Goal: Task Accomplishment & Management: Complete application form

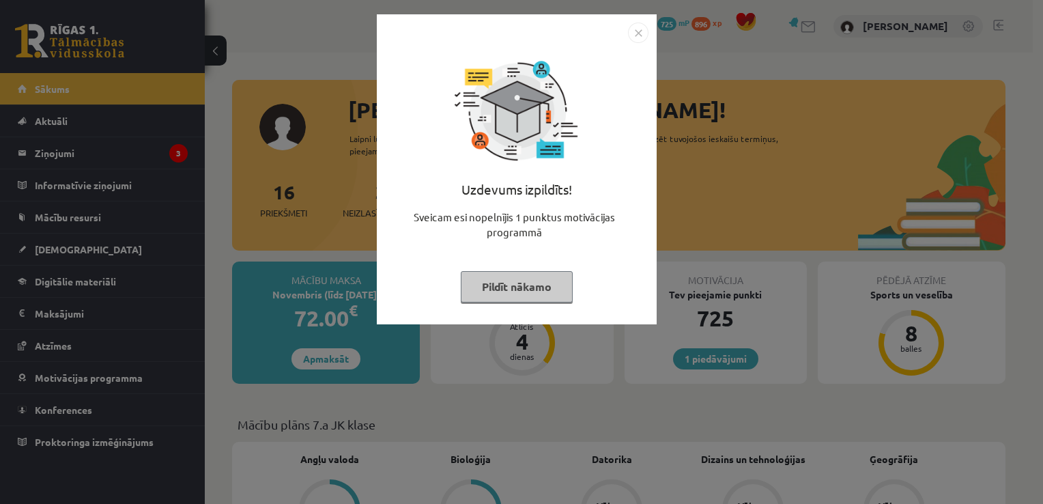
click at [530, 284] on button "Pildīt nākamo" at bounding box center [517, 286] width 112 height 31
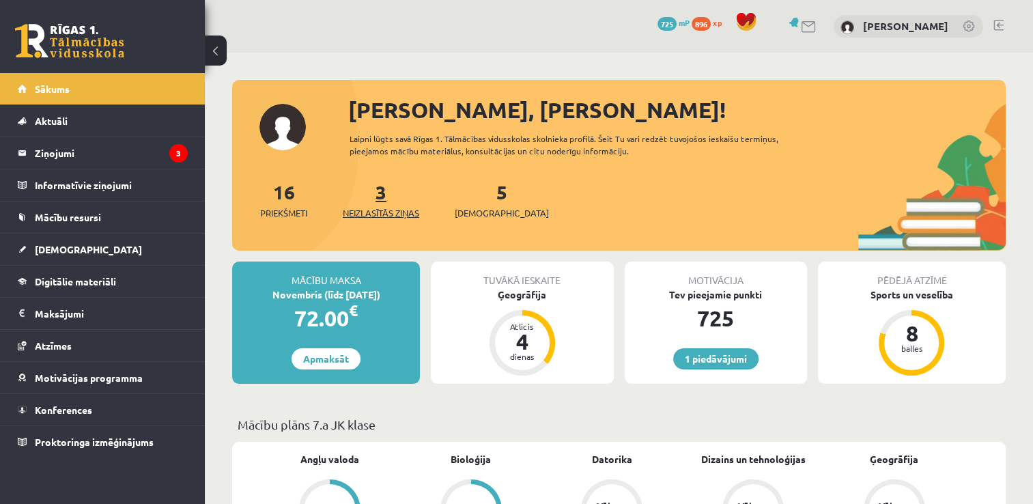
click at [385, 194] on link "3 Neizlasītās ziņas" at bounding box center [381, 200] width 76 height 40
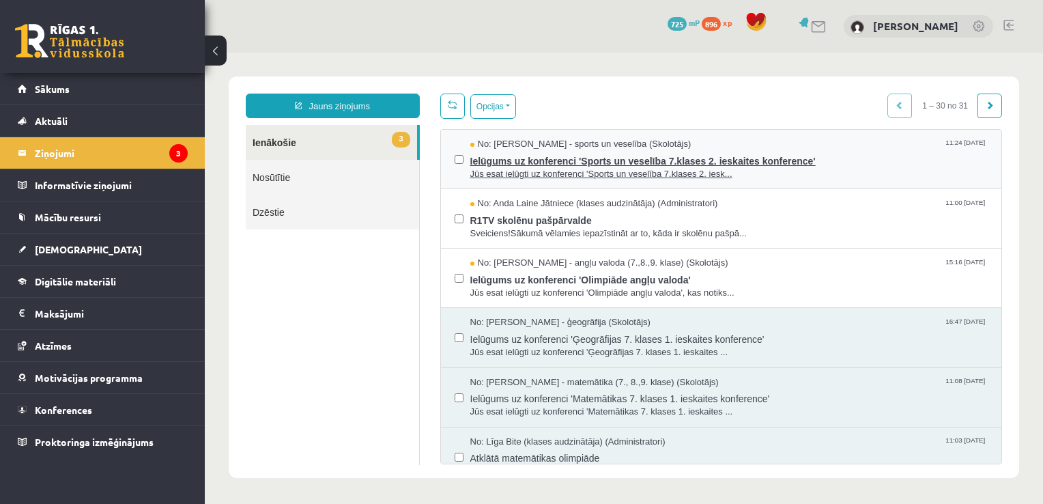
click at [542, 175] on span "Jūs esat ielūgti uz konferenci 'Sports un veselība 7.klases 2. iesk..." at bounding box center [729, 174] width 518 height 13
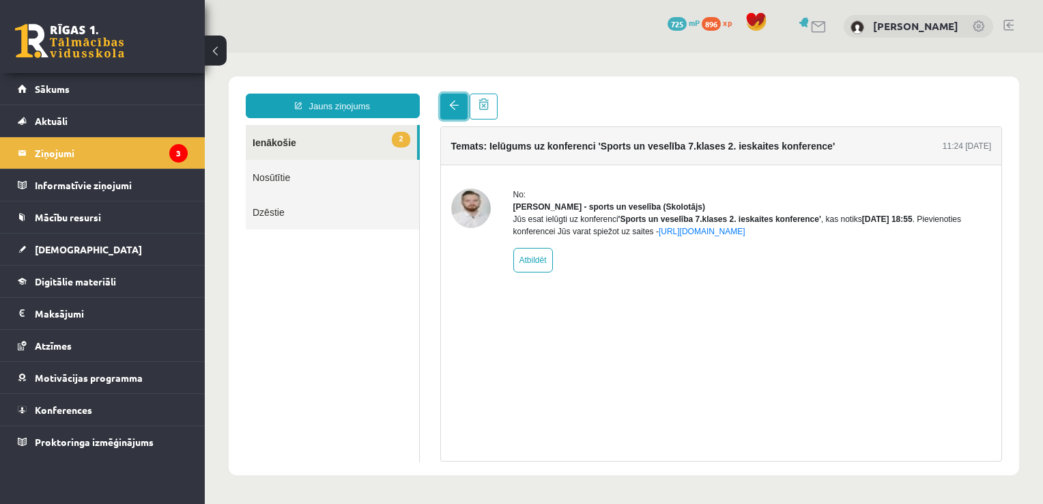
click at [455, 112] on link at bounding box center [453, 107] width 27 height 26
click at [448, 101] on link at bounding box center [453, 107] width 27 height 26
click at [337, 141] on link "2 Ienākošie" at bounding box center [331, 142] width 171 height 35
click at [281, 149] on link "2 Ienākošie" at bounding box center [331, 142] width 171 height 35
click at [55, 154] on legend "Ziņojumi 3" at bounding box center [111, 152] width 153 height 31
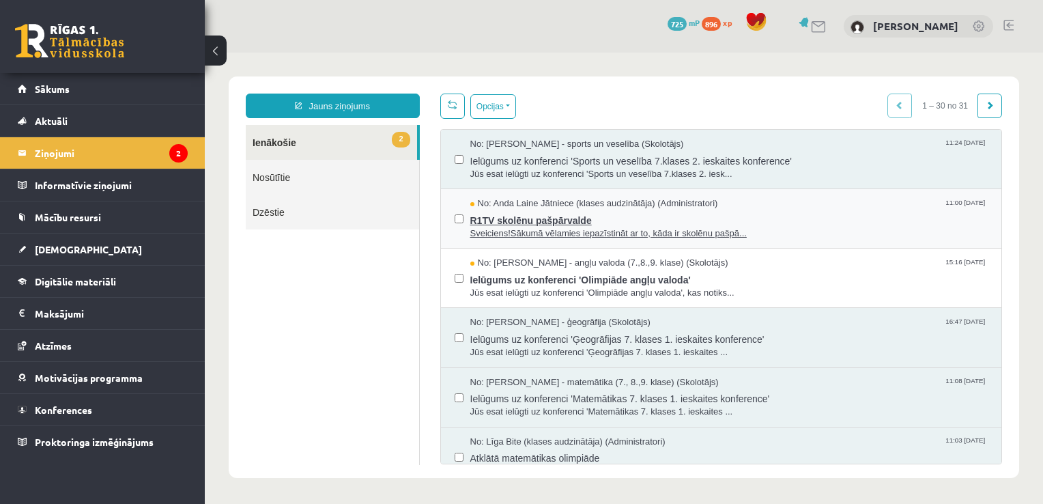
click at [516, 223] on span "R1TV skolēnu pašpārvalde" at bounding box center [729, 218] width 518 height 17
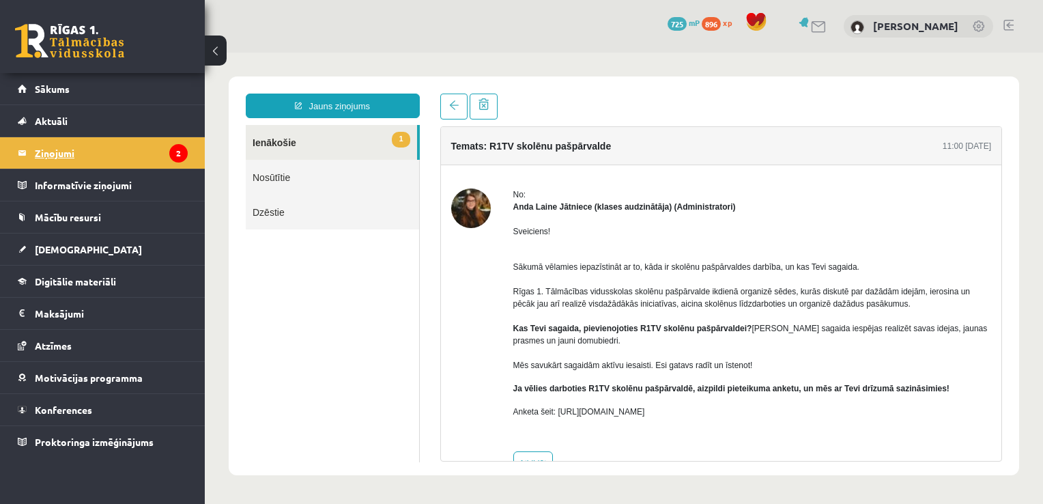
click at [74, 149] on legend "Ziņojumi 2" at bounding box center [111, 152] width 153 height 31
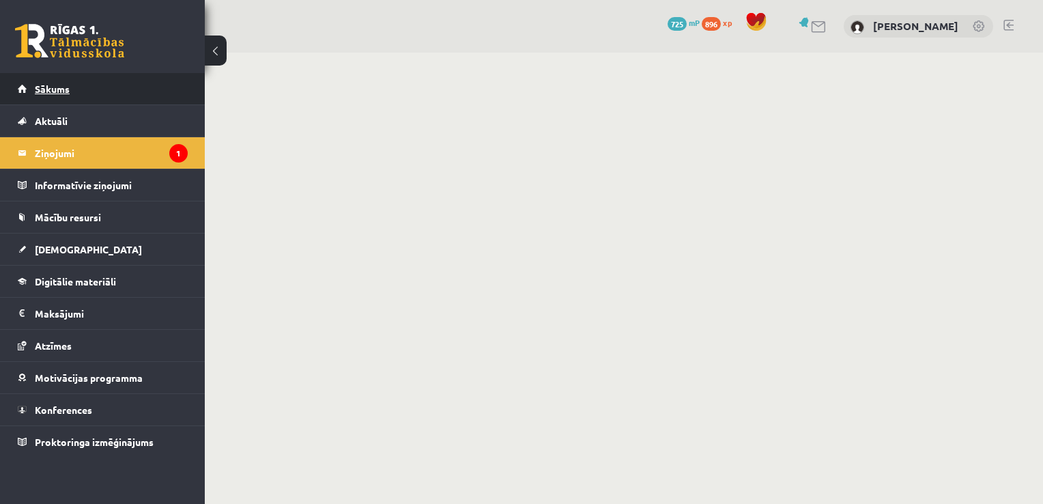
click at [55, 83] on span "Sākums" at bounding box center [52, 89] width 35 height 12
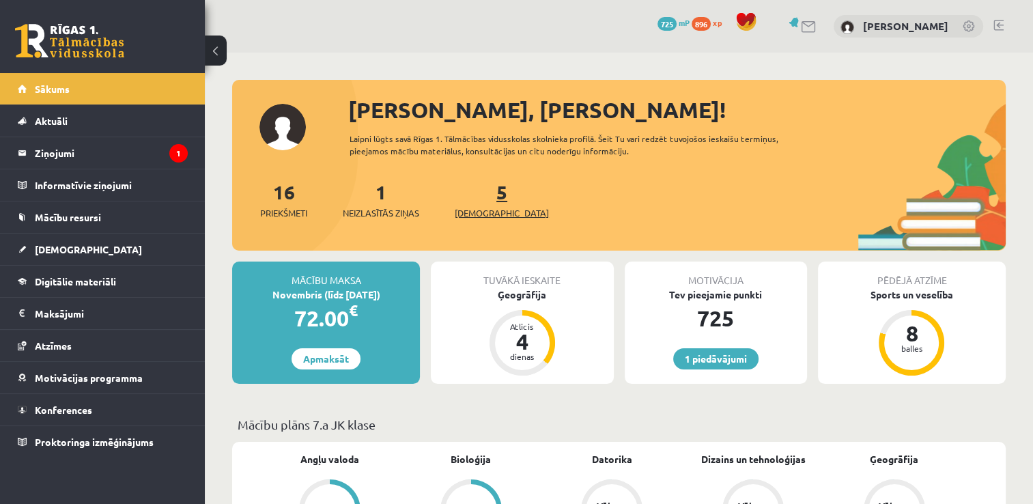
click at [493, 211] on span "[DEMOGRAPHIC_DATA]" at bounding box center [502, 213] width 94 height 14
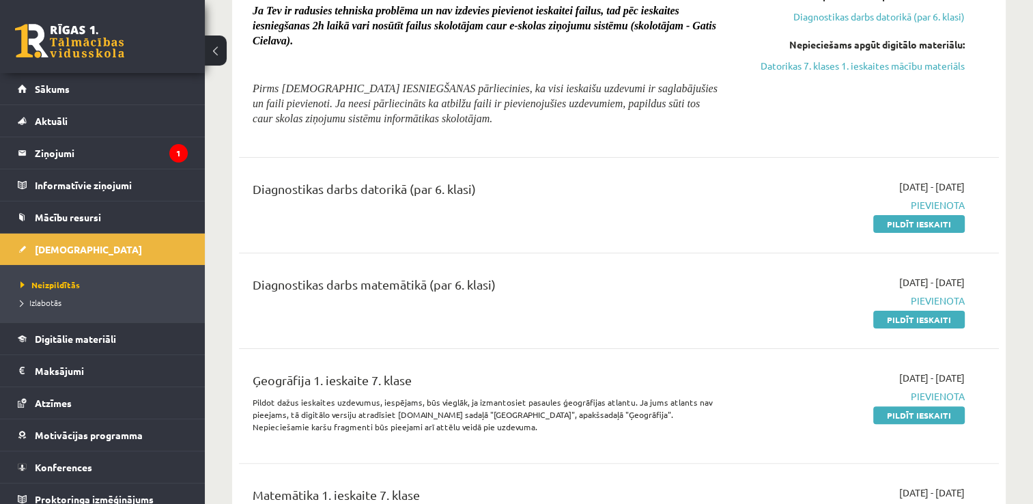
scroll to position [137, 0]
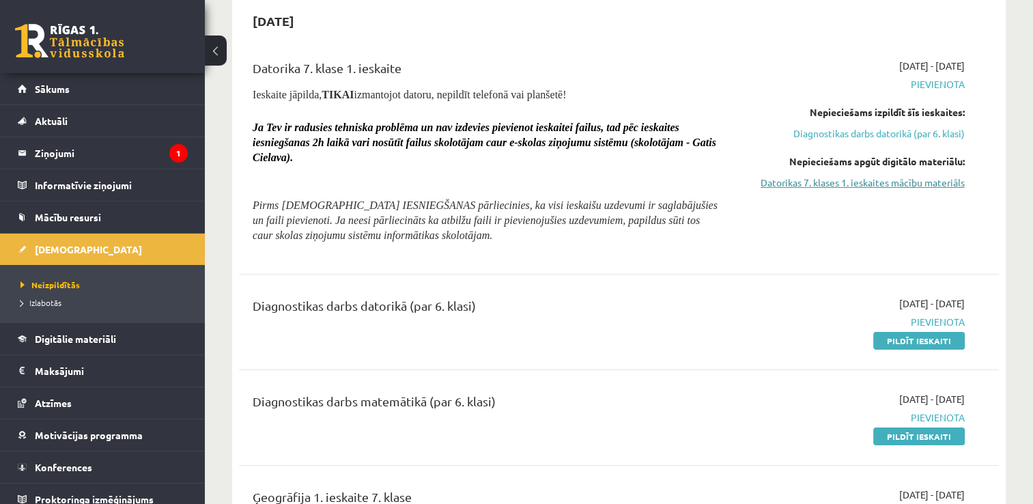
click at [896, 182] on link "Datorikas 7. klases 1. ieskaites mācību materiāls" at bounding box center [853, 182] width 224 height 14
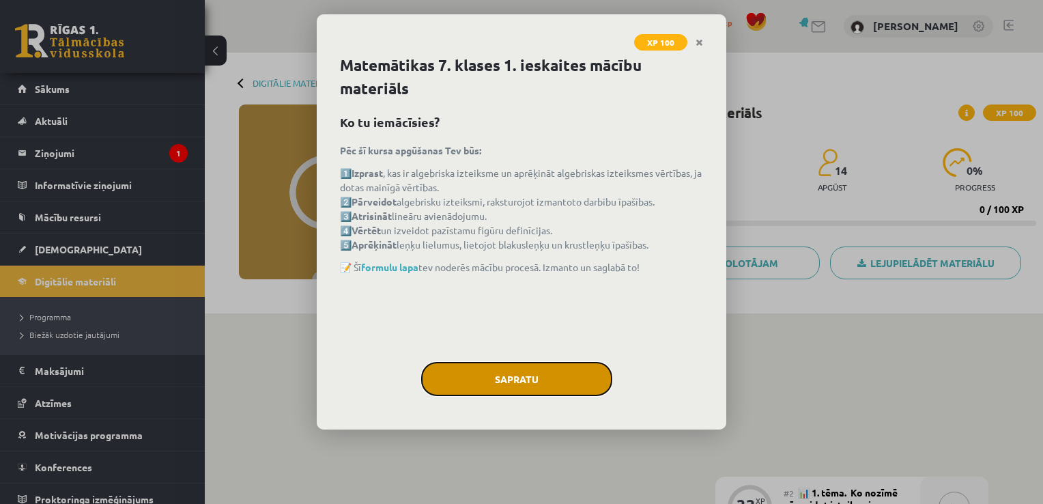
click at [503, 388] on button "Sapratu" at bounding box center [516, 379] width 191 height 34
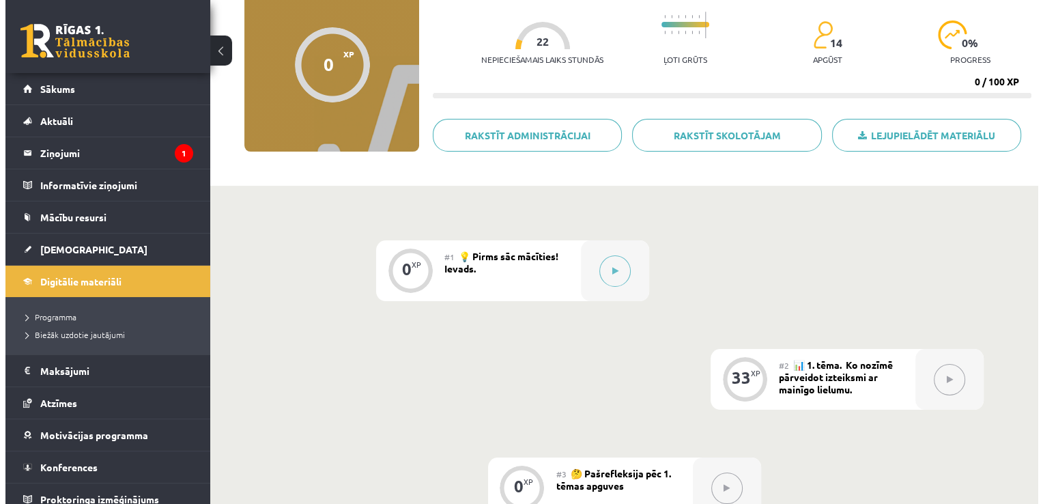
scroll to position [137, 0]
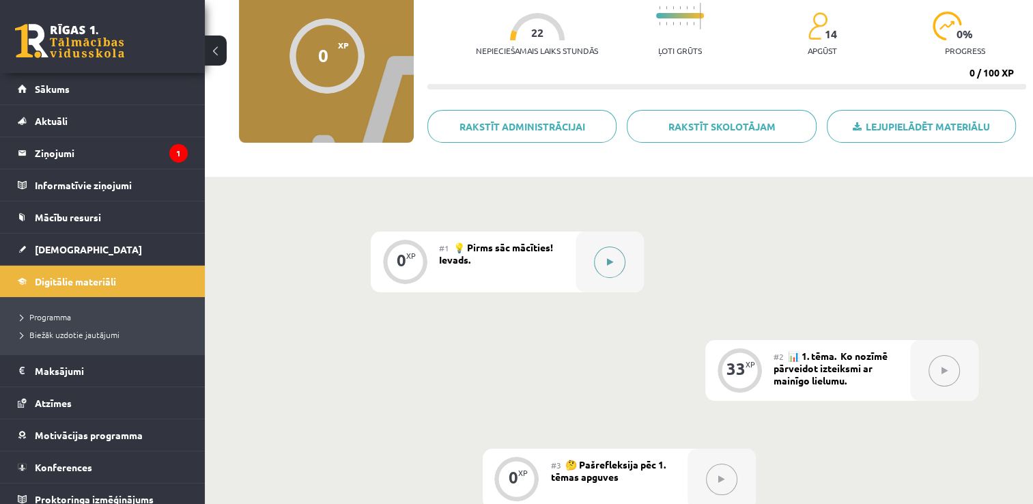
click at [608, 254] on button at bounding box center [609, 261] width 31 height 31
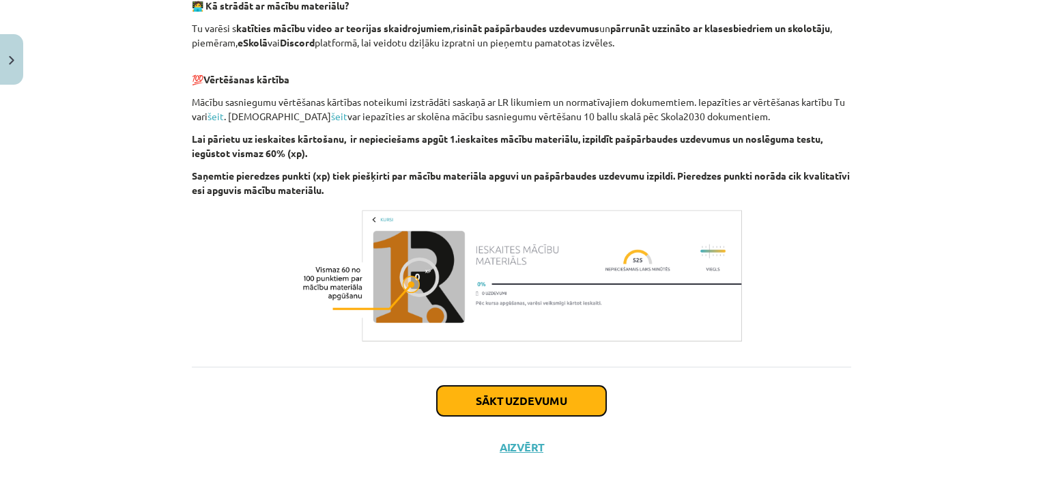
click at [534, 397] on button "Sākt uzdevumu" at bounding box center [521, 401] width 169 height 30
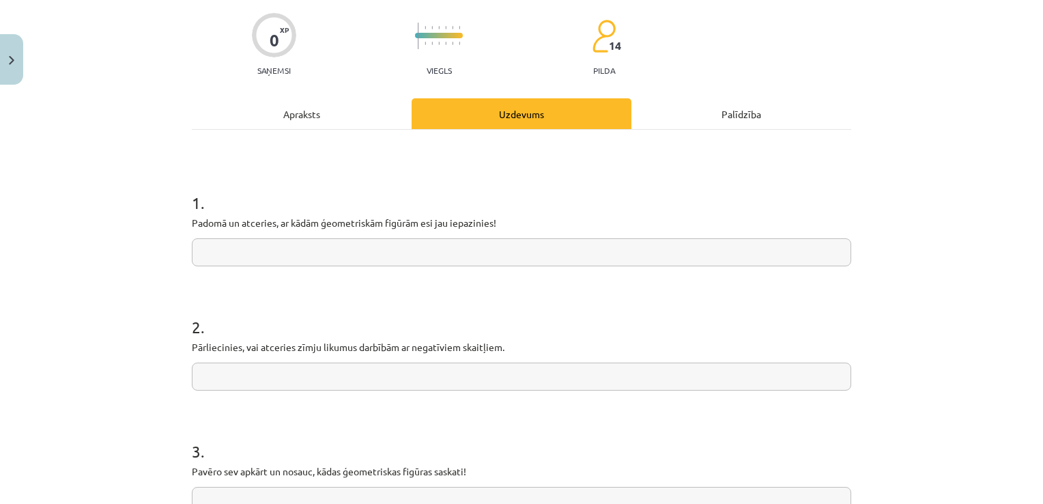
scroll to position [171, 0]
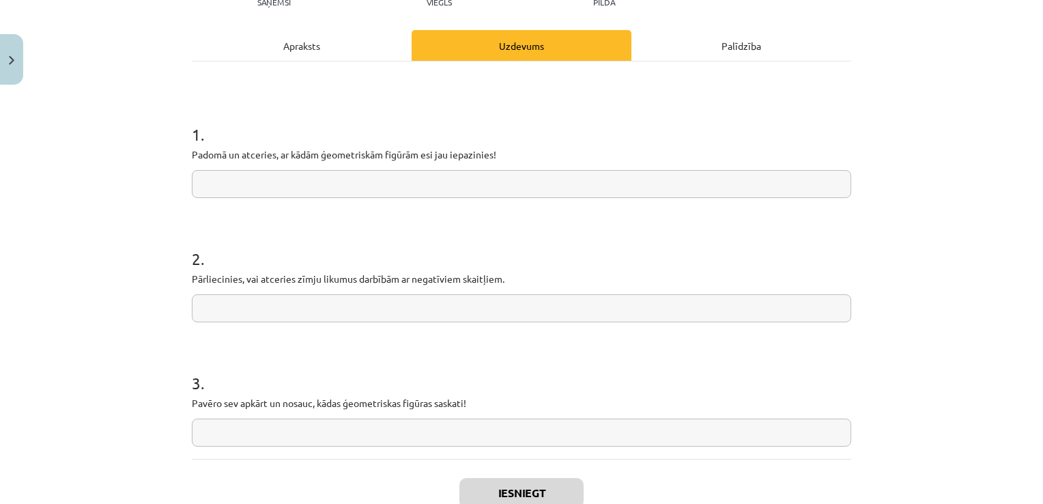
drag, startPoint x: 186, startPoint y: 283, endPoint x: 370, endPoint y: 296, distance: 184.9
click at [370, 296] on div "2 . Pārliecinies, vai atceries zīmju likumus darbībām ar negatīviem skaitļiem." at bounding box center [522, 273] width 660 height 97
click at [348, 234] on h1 "2 ." at bounding box center [522, 246] width 660 height 42
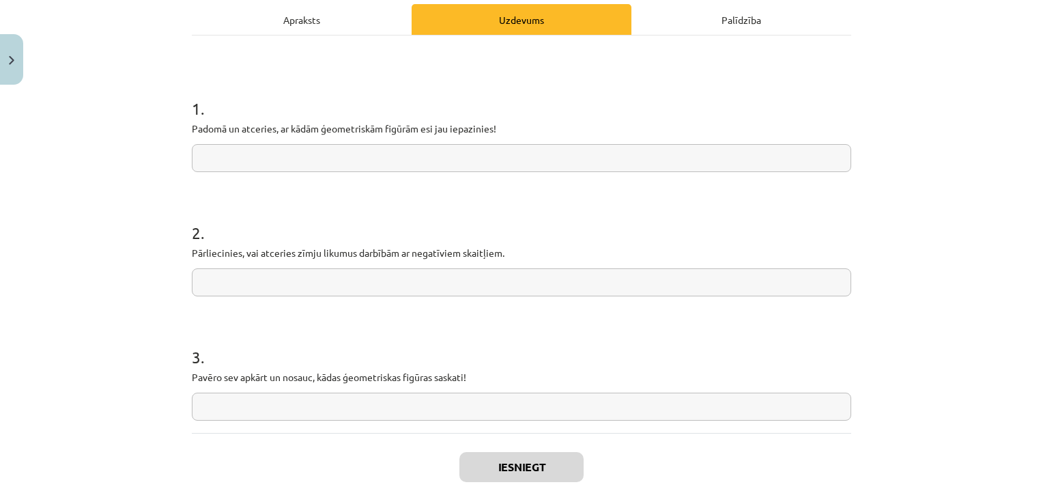
scroll to position [205, 0]
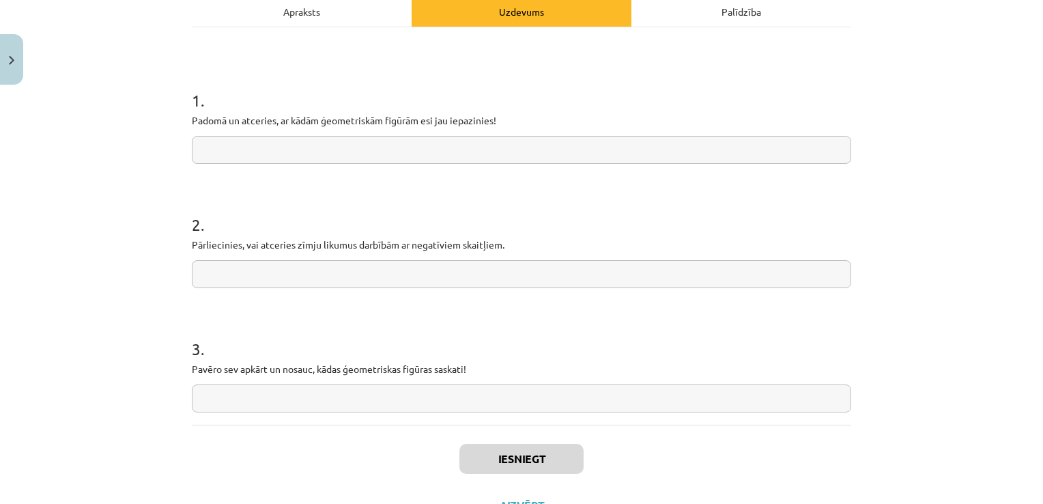
click at [229, 262] on input "text" at bounding box center [522, 274] width 660 height 28
paste input "**********"
type input "**********"
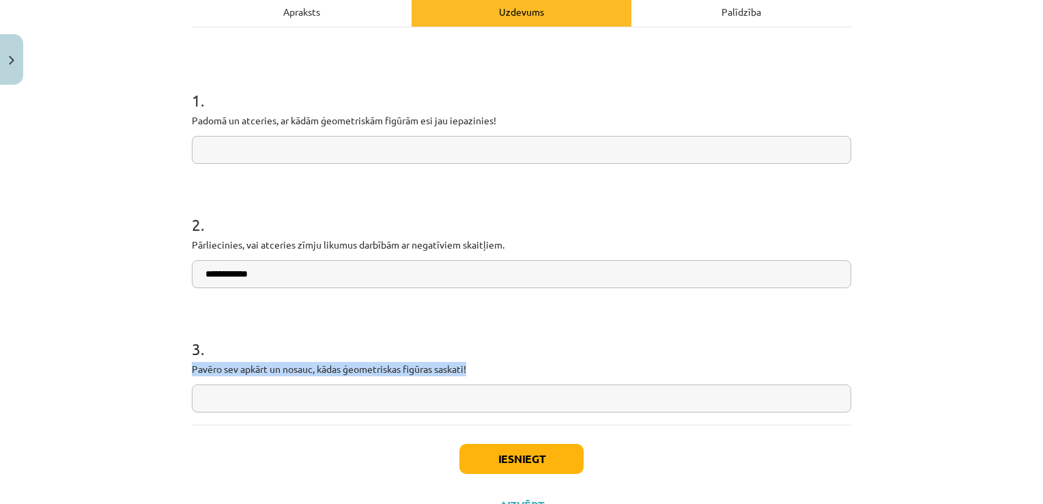
drag, startPoint x: 181, startPoint y: 365, endPoint x: 475, endPoint y: 373, distance: 293.7
click at [475, 373] on div "**********" at bounding box center [522, 207] width 676 height 643
drag, startPoint x: 475, startPoint y: 373, endPoint x: 438, endPoint y: 363, distance: 37.8
copy p "Pavēro sev apkārt un nosauc, kādas ģeometriskas figūras saskati!"
click at [281, 331] on h1 "3 ." at bounding box center [522, 336] width 660 height 42
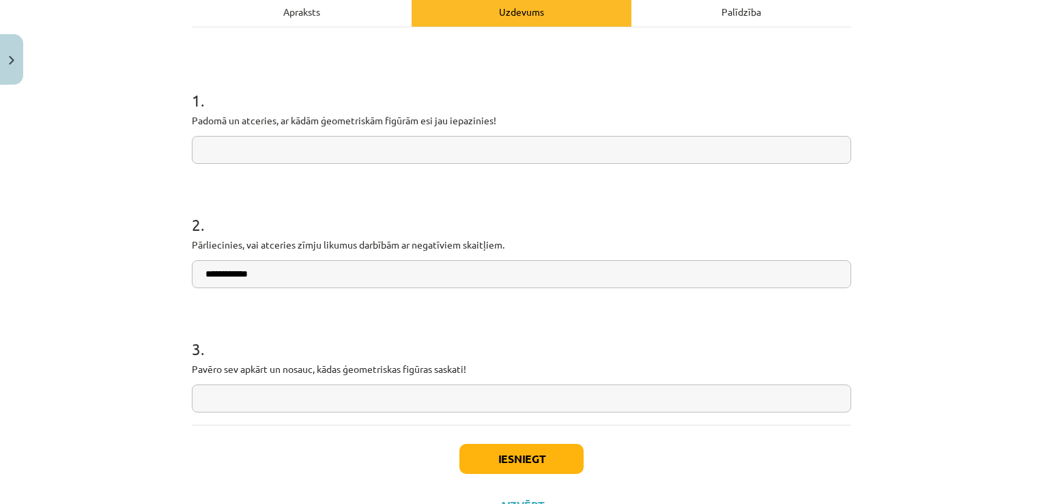
click at [267, 391] on input "text" at bounding box center [522, 398] width 660 height 28
type input "**********"
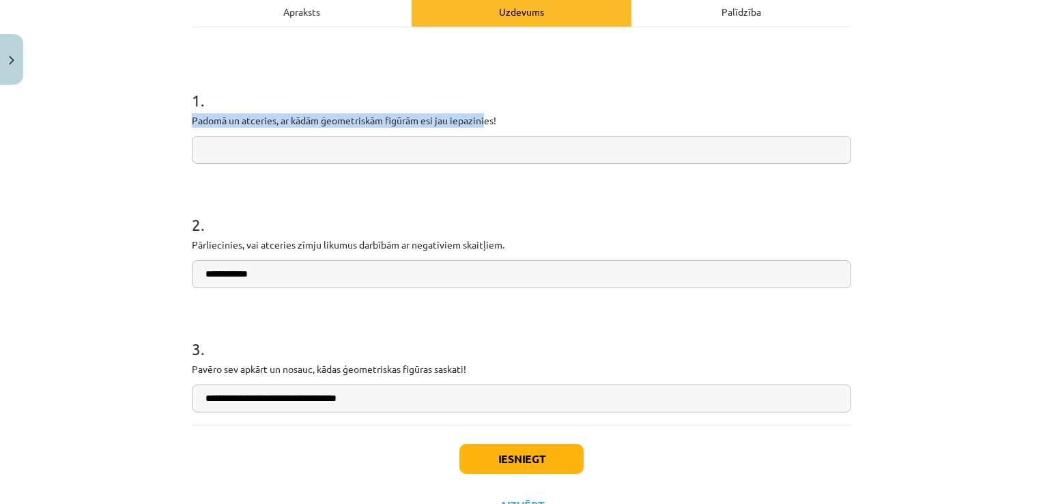
drag, startPoint x: 183, startPoint y: 119, endPoint x: 481, endPoint y: 127, distance: 297.8
click at [481, 127] on div "**********" at bounding box center [522, 207] width 676 height 643
click at [317, 81] on h1 "1 ." at bounding box center [522, 88] width 660 height 42
drag, startPoint x: 208, startPoint y: 122, endPoint x: 513, endPoint y: 127, distance: 305.9
click at [513, 127] on div "**********" at bounding box center [522, 207] width 676 height 643
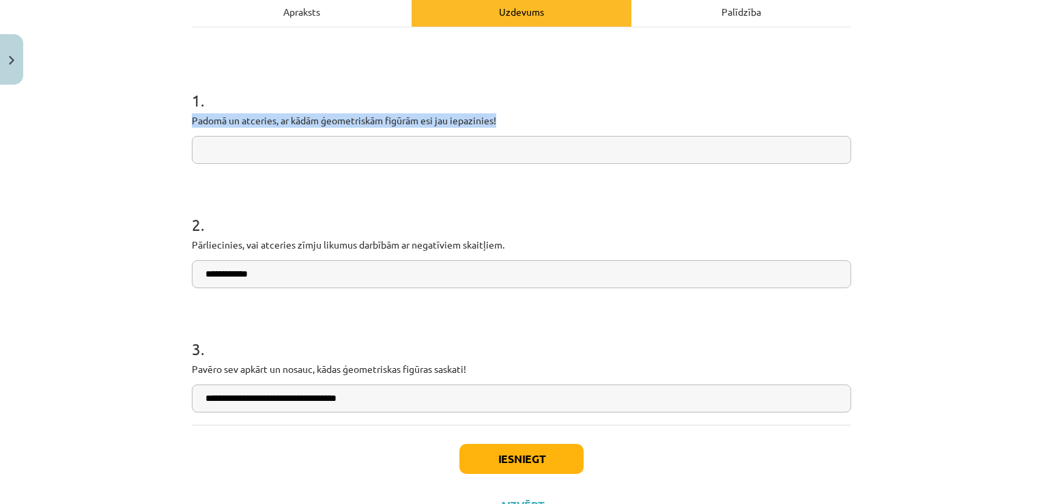
drag, startPoint x: 513, startPoint y: 127, endPoint x: 468, endPoint y: 116, distance: 47.0
copy p "Padomā un atceries, ar kādām ģeometriskām figūrām esi jau iepazinies!"
click at [279, 193] on h1 "2 ." at bounding box center [522, 212] width 660 height 42
click at [266, 139] on input "text" at bounding box center [522, 150] width 660 height 28
paste input "**********"
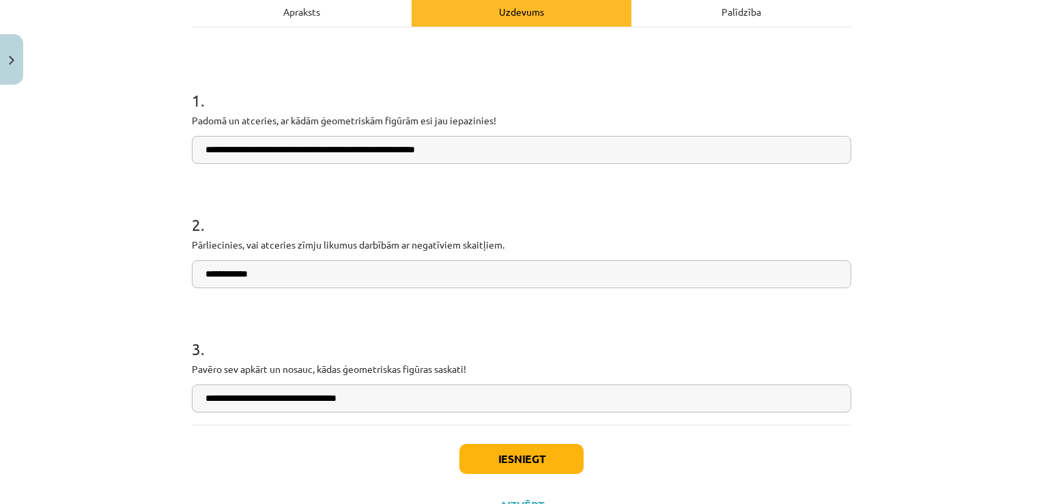
click at [251, 154] on input "**********" at bounding box center [522, 150] width 660 height 28
type input "**********"
click at [526, 460] on button "Iesniegt" at bounding box center [522, 459] width 124 height 30
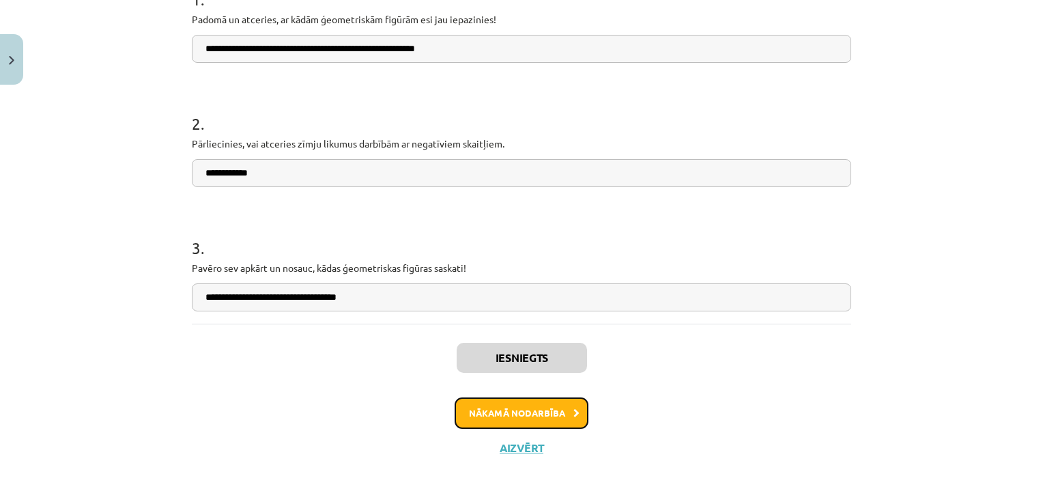
click at [527, 412] on button "Nākamā nodarbība" at bounding box center [522, 412] width 134 height 31
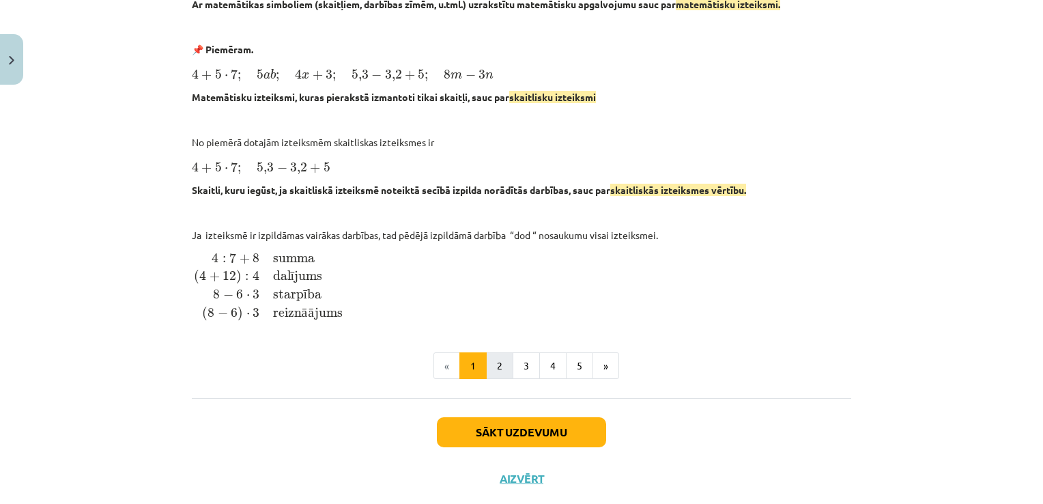
scroll to position [590, 0]
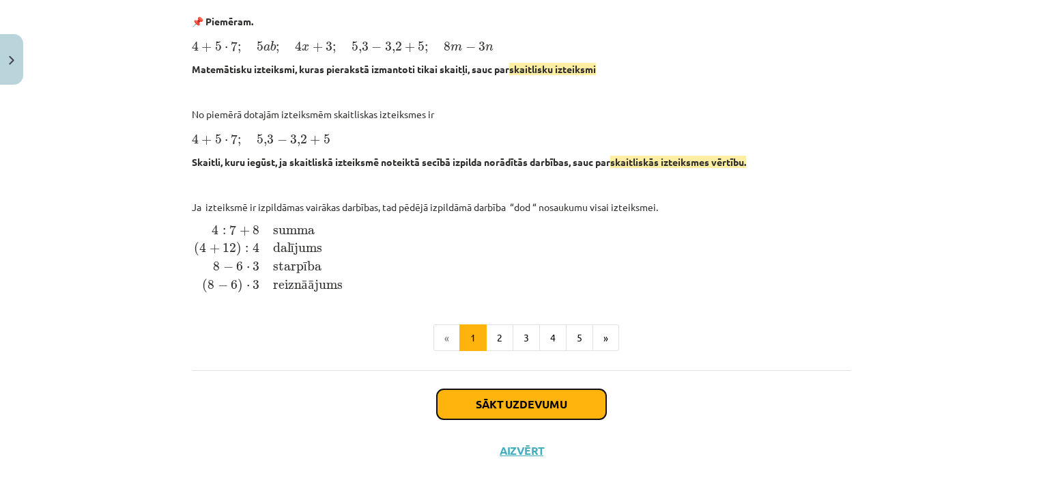
click at [511, 397] on button "Sākt uzdevumu" at bounding box center [521, 404] width 169 height 30
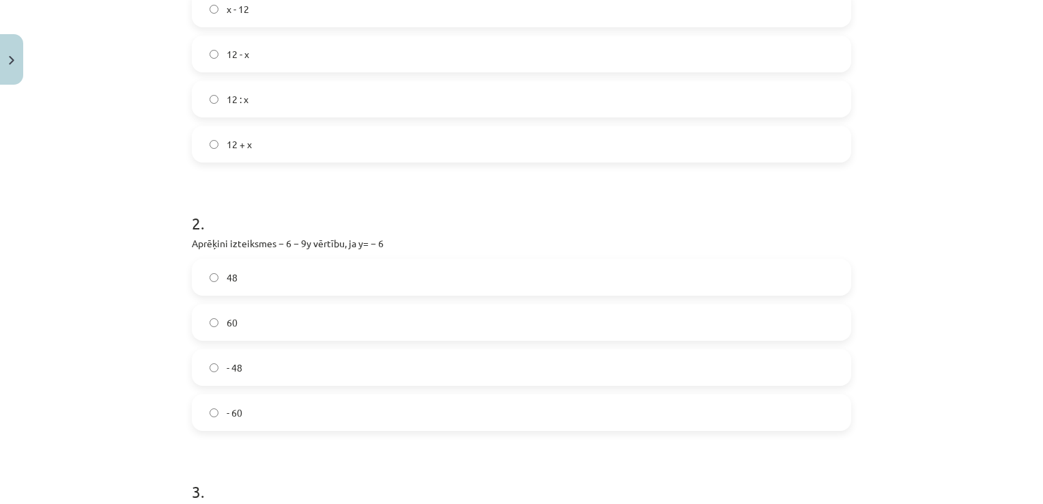
scroll to position [376, 0]
drag, startPoint x: 187, startPoint y: 242, endPoint x: 438, endPoint y: 389, distance: 291.4
click at [438, 389] on div "2 . Aprēķini izteiksmes − 6 − 9y vērtību, ja y= − 6 48 60 - 48 - 60" at bounding box center [522, 307] width 660 height 241
copy div "Aprēķini izteiksmes − 6 − 9y vērtību, ja y= − 6 48 60 - 48 - 60"
click at [204, 285] on label "48" at bounding box center [521, 274] width 657 height 34
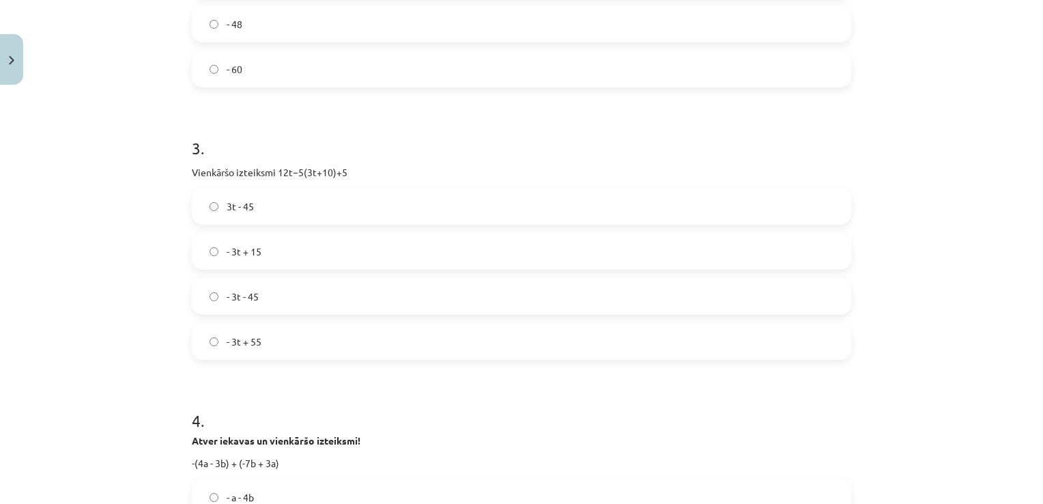
scroll to position [717, 0]
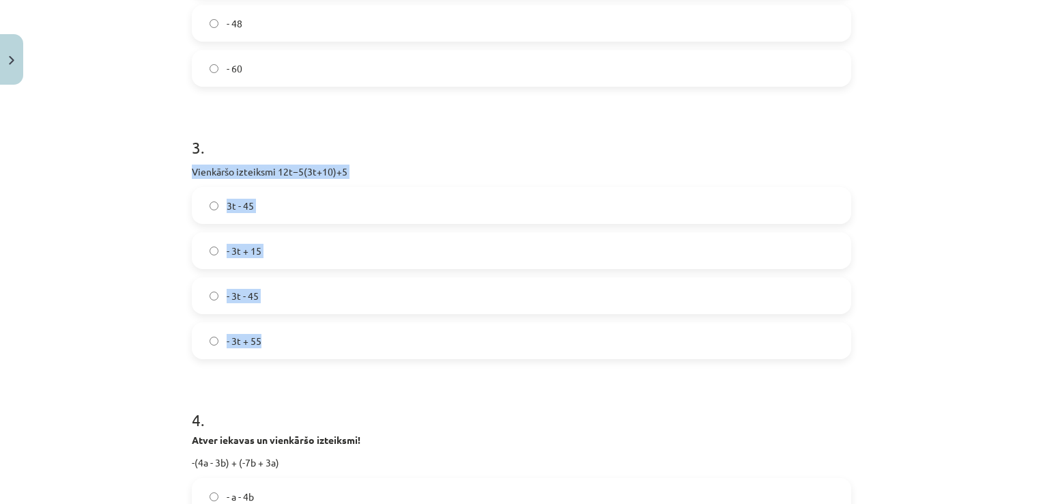
drag, startPoint x: 182, startPoint y: 171, endPoint x: 393, endPoint y: 324, distance: 260.0
drag, startPoint x: 393, startPoint y: 324, endPoint x: 287, endPoint y: 172, distance: 184.5
copy div "Vienkāršo izteiksmi 12t−5(3t+10)+5 3t - 45 - 3t + 15 - 3t - 45 - 3t + 55"
click at [199, 297] on label "- 3t - 45" at bounding box center [521, 296] width 657 height 34
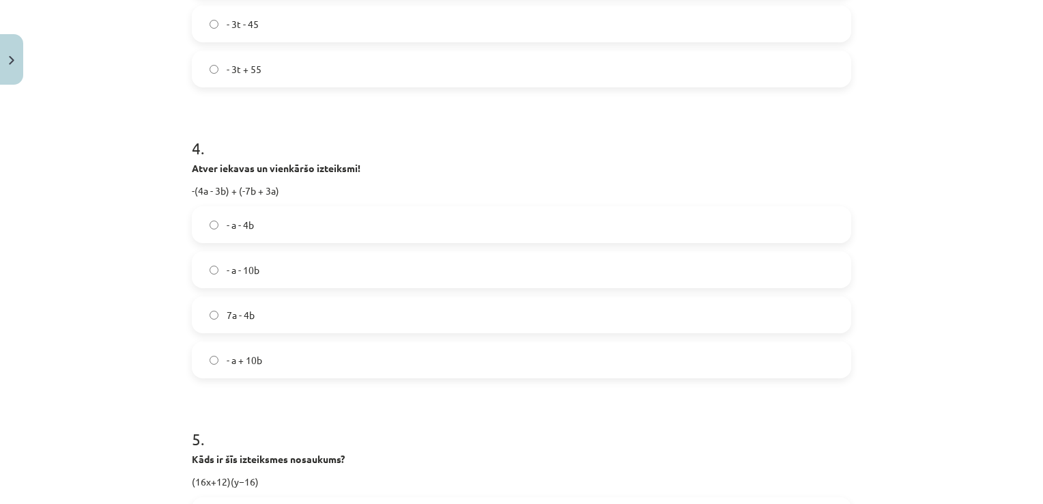
scroll to position [990, 0]
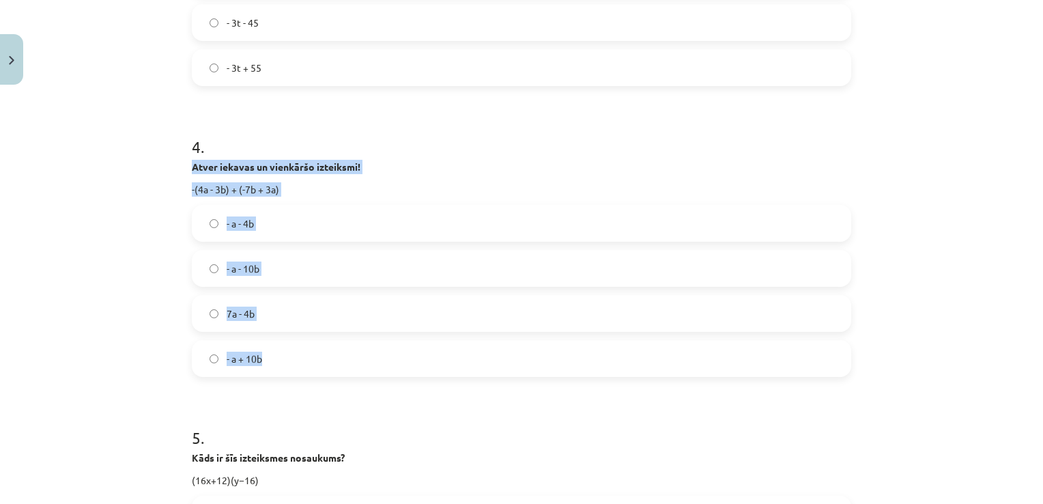
drag, startPoint x: 206, startPoint y: 166, endPoint x: 339, endPoint y: 341, distance: 219.7
drag, startPoint x: 339, startPoint y: 341, endPoint x: 251, endPoint y: 160, distance: 200.9
copy div "Atver iekavas un vienkāršo izteiksmi! -(4a - 3b) + (-7b + 3a) - a - 4b - a - 10…"
click at [160, 253] on div "Mācību tēma: Matemātikas 7. klases 1. ieskaites mācību materiāls #2 📊 1. tēma. …" at bounding box center [521, 252] width 1043 height 504
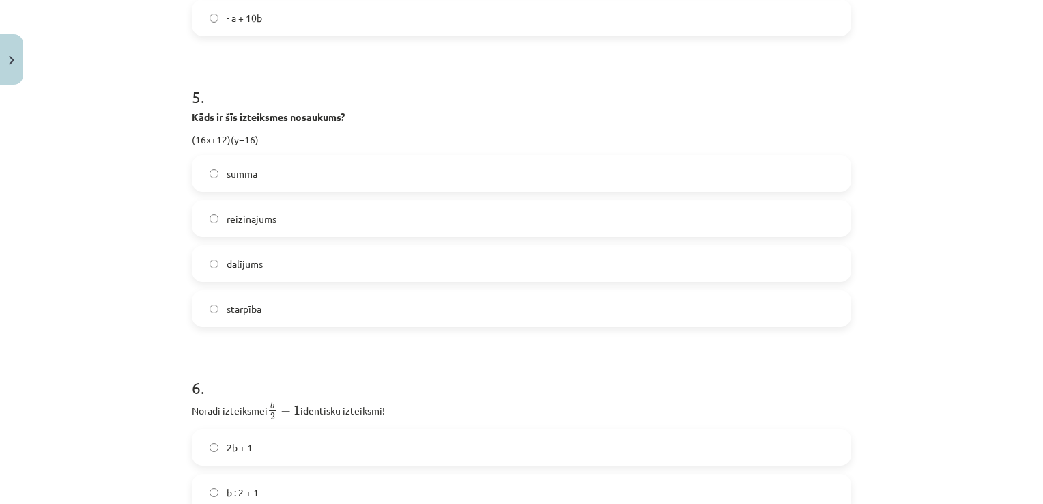
scroll to position [1331, 0]
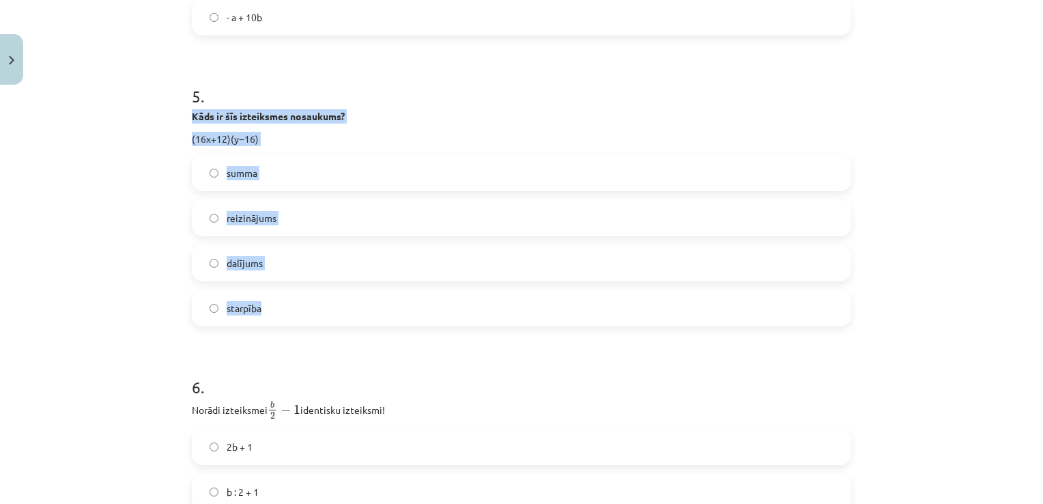
drag, startPoint x: 183, startPoint y: 116, endPoint x: 314, endPoint y: 294, distance: 221.2
click at [314, 294] on div "33 XP Saņemsi Grūts 14 pilda Apraksts Uzdevums Palīdzība 1 . Uzraksti algebrisk…" at bounding box center [522, 312] width 676 height 3106
drag, startPoint x: 314, startPoint y: 294, endPoint x: 265, endPoint y: 113, distance: 188.2
copy div "Kāds ir šīs izteiksmes nosaukums? (16x+12)(y−16) summa reizinājums dalījums sta…"
click at [216, 220] on label "reizinājums" at bounding box center [521, 218] width 657 height 34
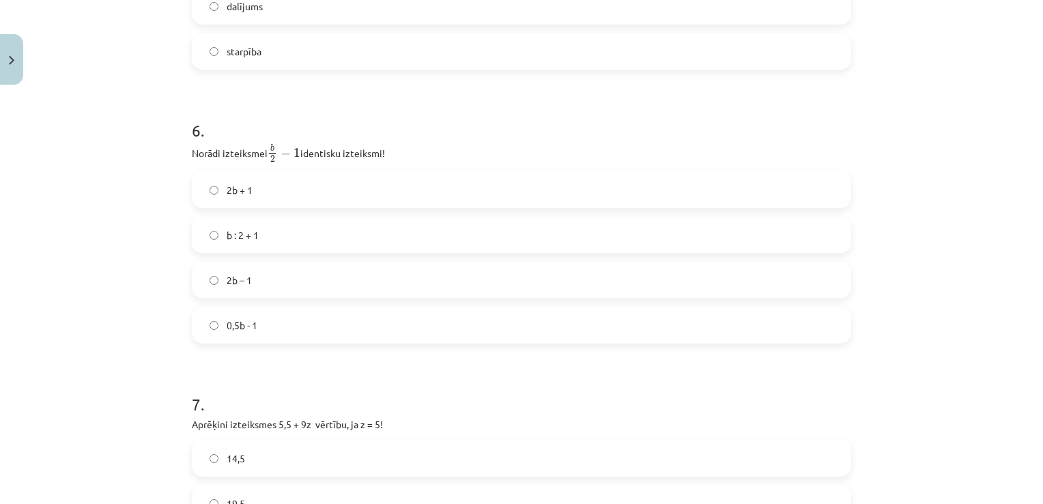
scroll to position [1605, 0]
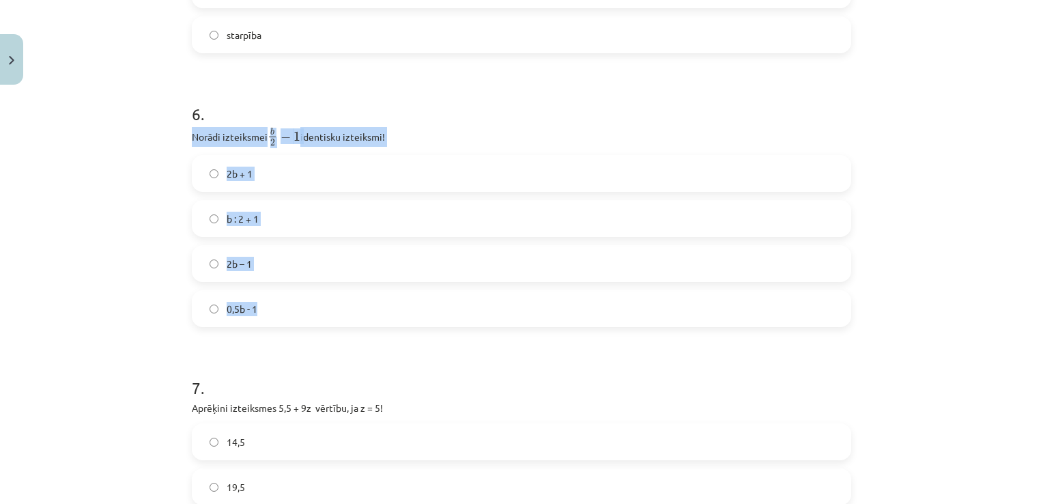
drag, startPoint x: 181, startPoint y: 136, endPoint x: 401, endPoint y: 296, distance: 271.8
click at [401, 296] on div "33 XP Saņemsi Grūts 14 pilda Apraksts Uzdevums Palīdzība 1 . Uzraksti algebrisk…" at bounding box center [522, 39] width 676 height 3106
copy div "Norādi izteiksmei b 2 − 1 b 2 − 1 identisku izteiksmi! 2b + 1 b : 2 + 1 2b – 1 …"
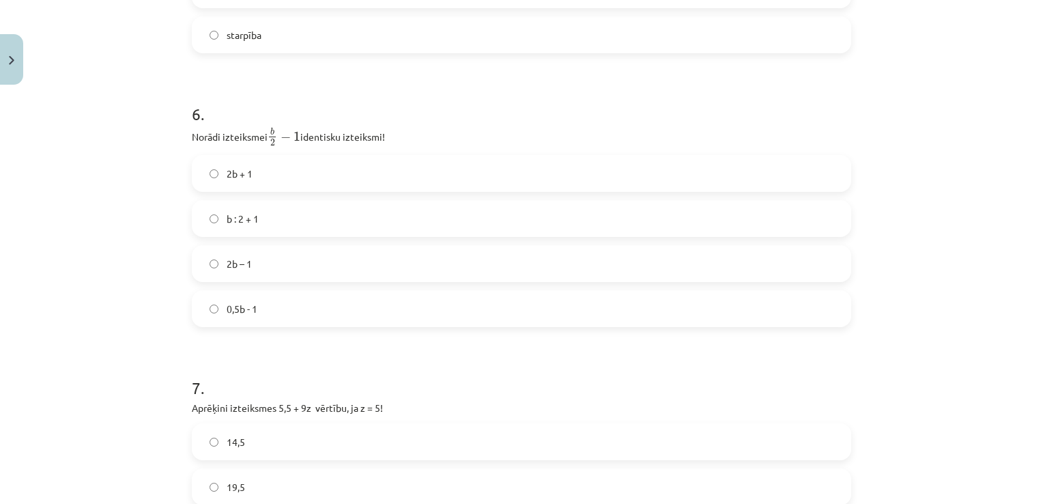
click at [395, 108] on h1 "6 ." at bounding box center [522, 102] width 660 height 42
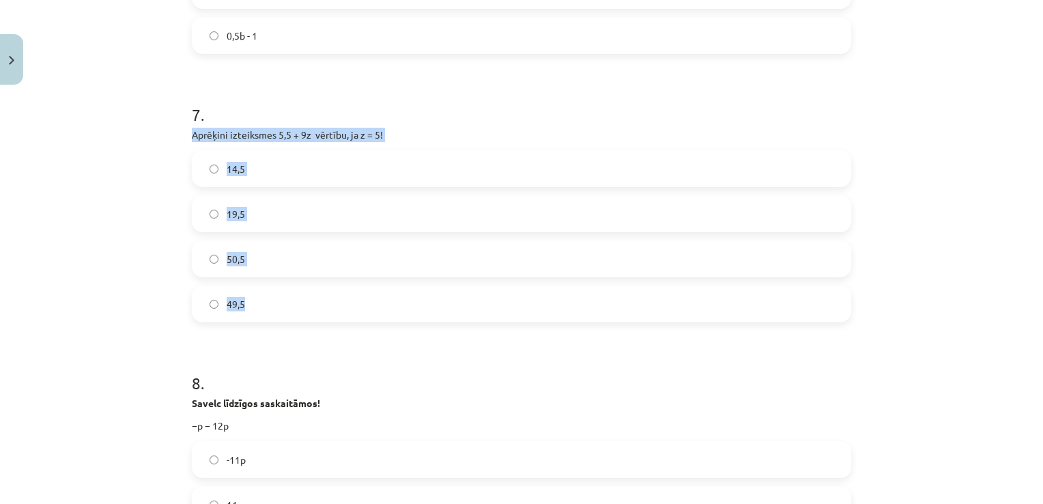
drag, startPoint x: 186, startPoint y: 134, endPoint x: 397, endPoint y: 291, distance: 263.6
drag, startPoint x: 397, startPoint y: 291, endPoint x: 306, endPoint y: 134, distance: 181.8
copy div "Aprēķini izteiksmes 5,5 + 9z vērtību, ja z = 5! 14,5 19,5 50,5 49,5"
click at [227, 255] on span "50,5" at bounding box center [236, 259] width 18 height 14
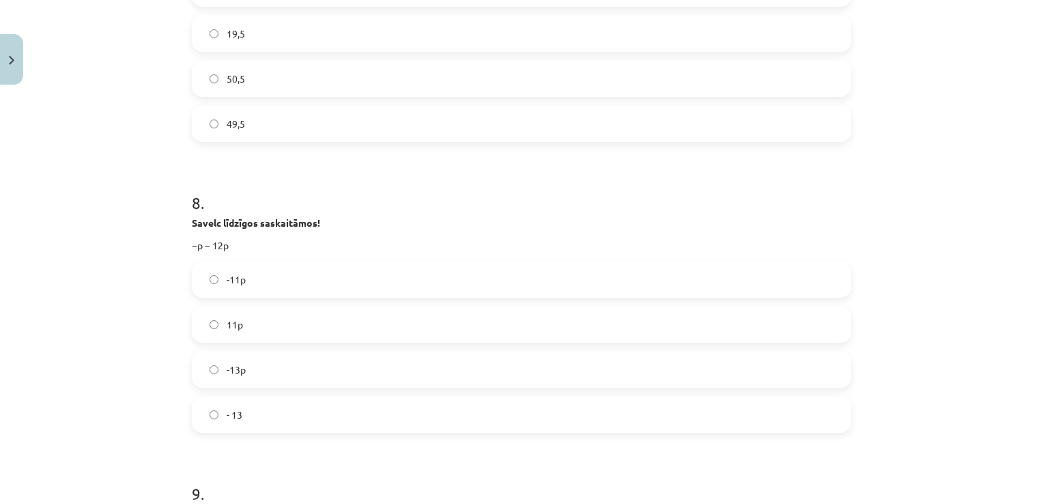
scroll to position [2083, 0]
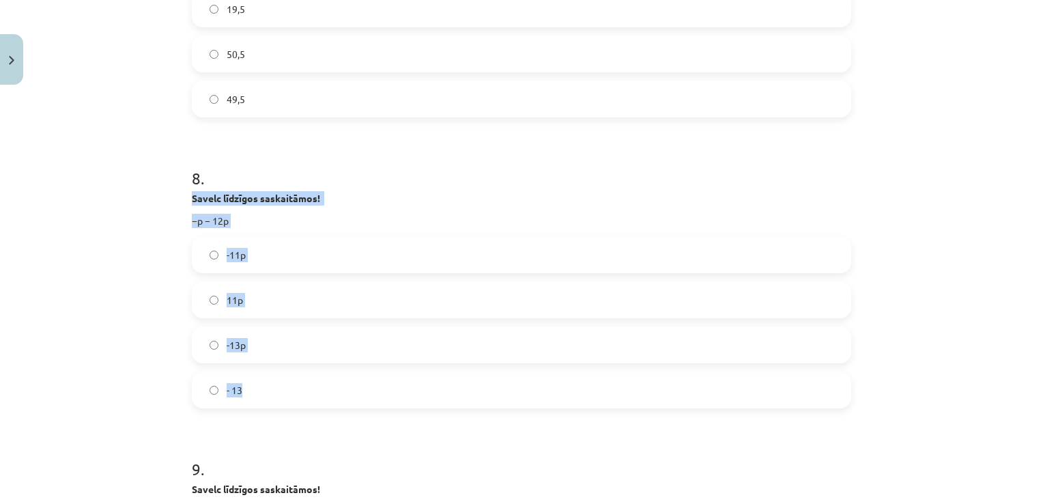
drag, startPoint x: 186, startPoint y: 196, endPoint x: 361, endPoint y: 384, distance: 257.0
copy div "Savelc līdzīgos saskaitāmos! −p − 12p -11p 11p -13p - 13"
click at [201, 341] on label "-13p" at bounding box center [521, 345] width 657 height 34
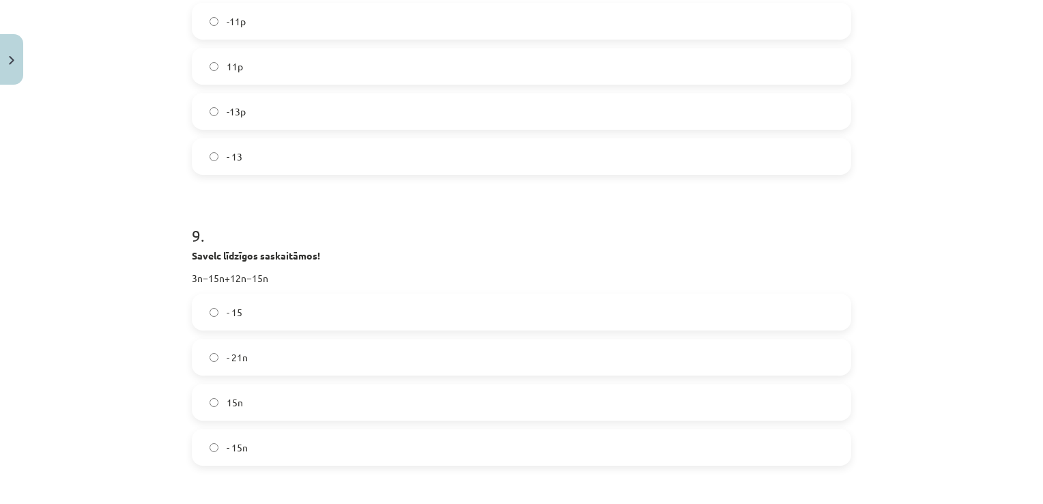
scroll to position [2356, 0]
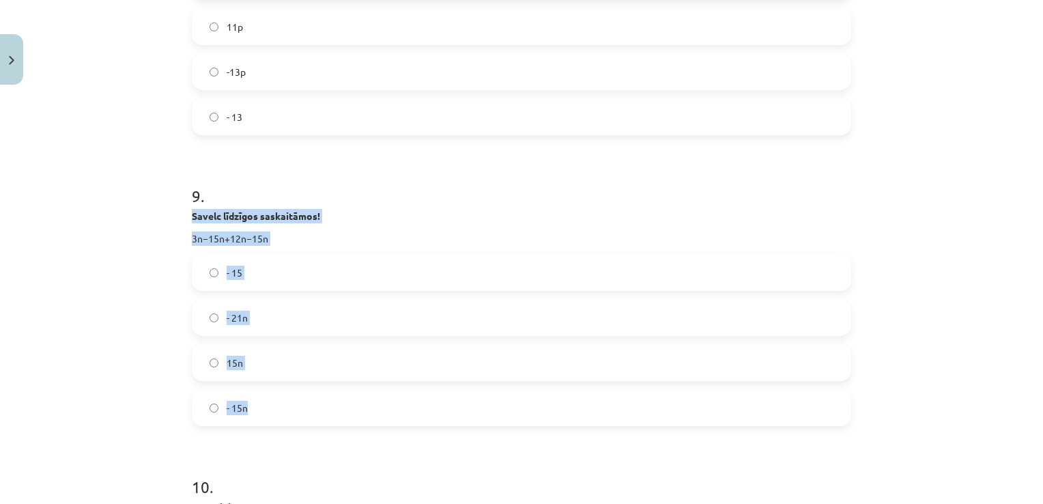
drag, startPoint x: 183, startPoint y: 212, endPoint x: 305, endPoint y: 392, distance: 217.8
copy div "Savelc līdzīgos saskaitāmos! 3n−15n+12n−15n - 15 - 21n 15n - 15n"
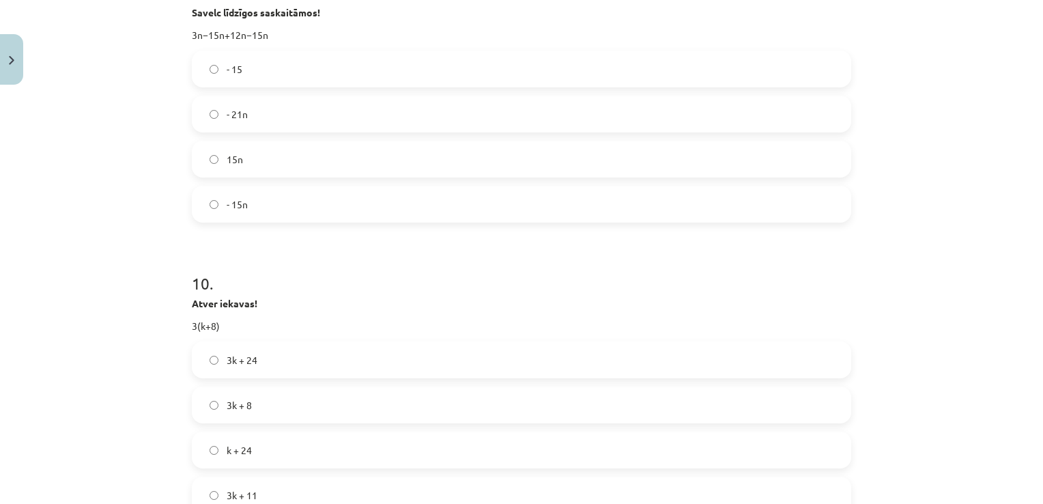
scroll to position [2560, 0]
drag, startPoint x: 182, startPoint y: 305, endPoint x: 287, endPoint y: 478, distance: 202.5
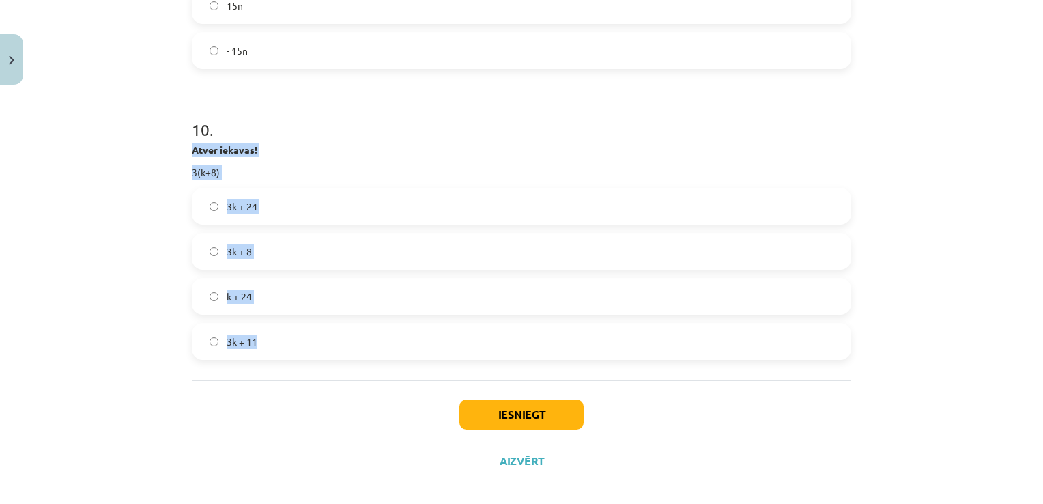
scroll to position [2726, 0]
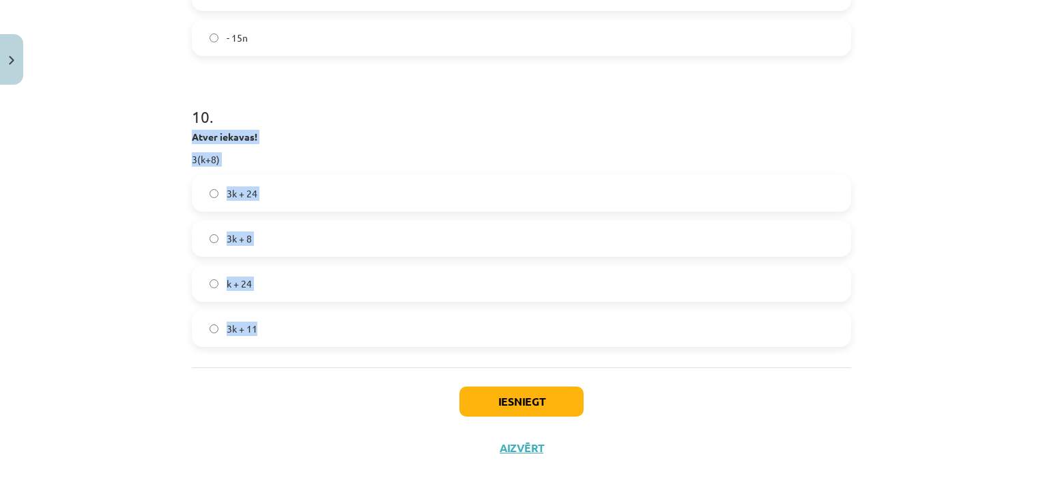
click at [312, 135] on p "Atver iekavas!" at bounding box center [522, 137] width 660 height 14
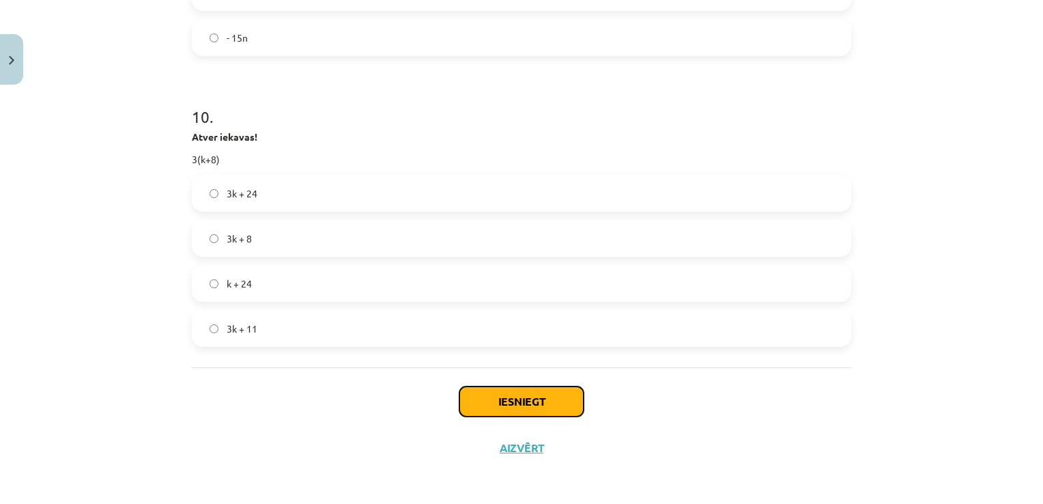
click at [524, 401] on button "Iesniegt" at bounding box center [522, 401] width 124 height 30
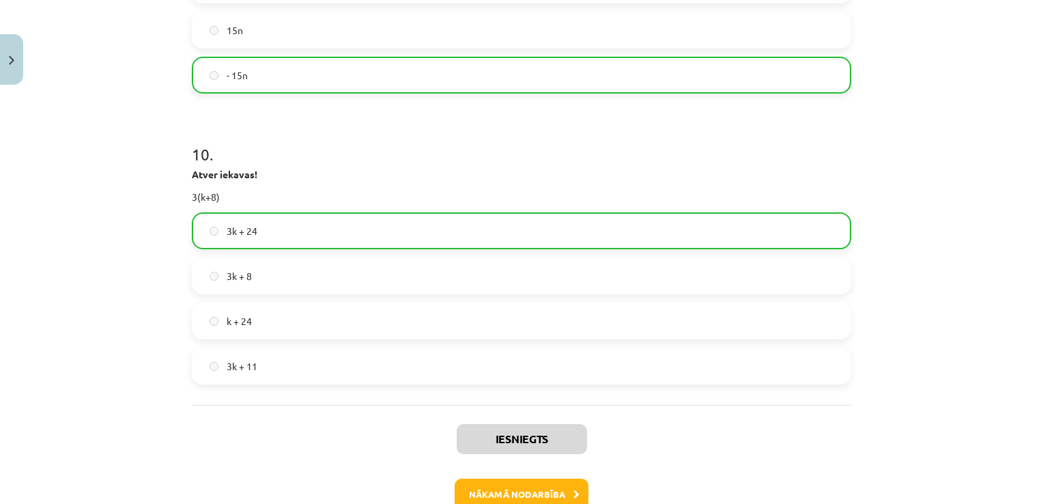
scroll to position [2769, 0]
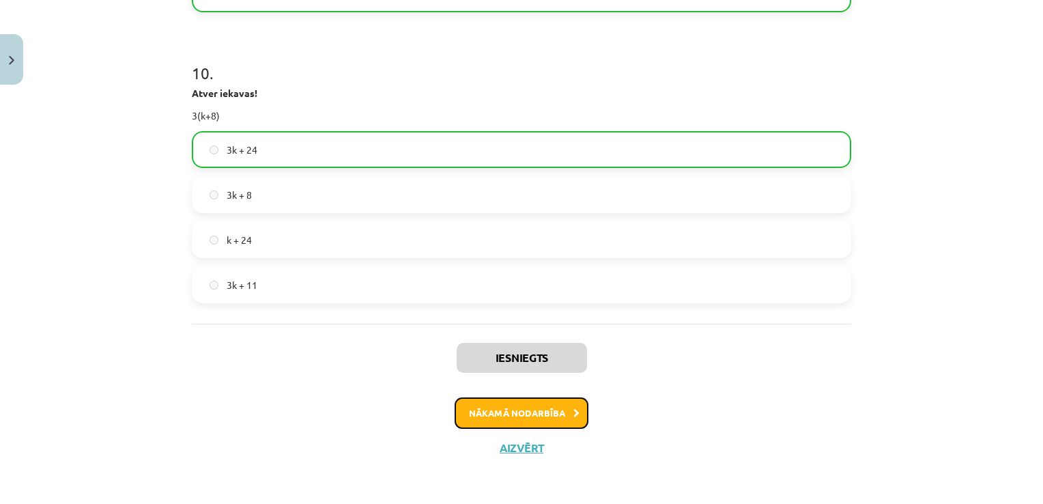
click at [539, 403] on button "Nākamā nodarbība" at bounding box center [522, 412] width 134 height 31
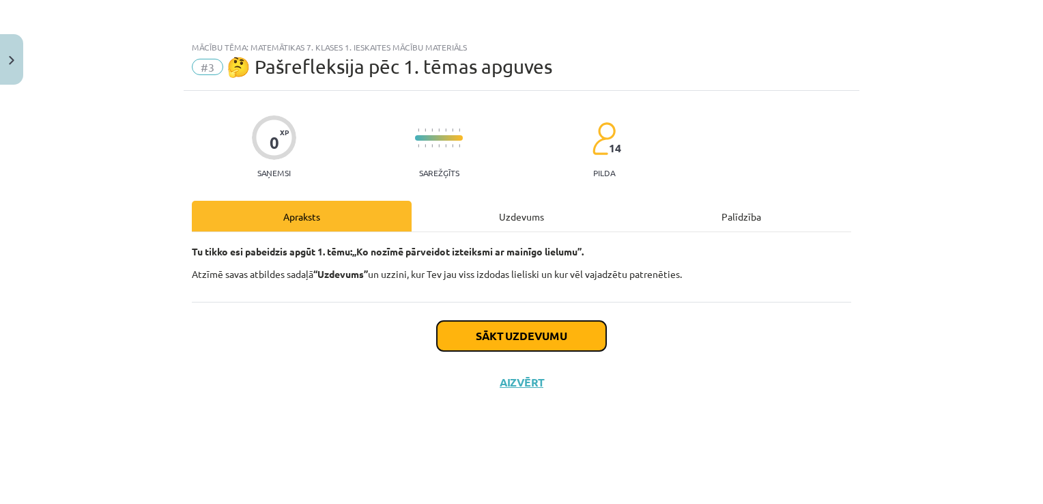
click at [543, 337] on button "Sākt uzdevumu" at bounding box center [521, 336] width 169 height 30
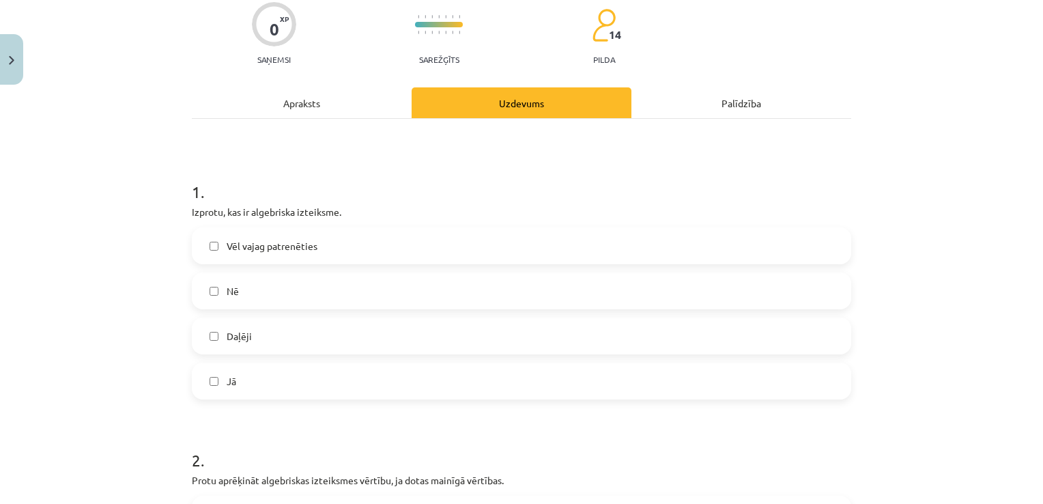
scroll to position [137, 0]
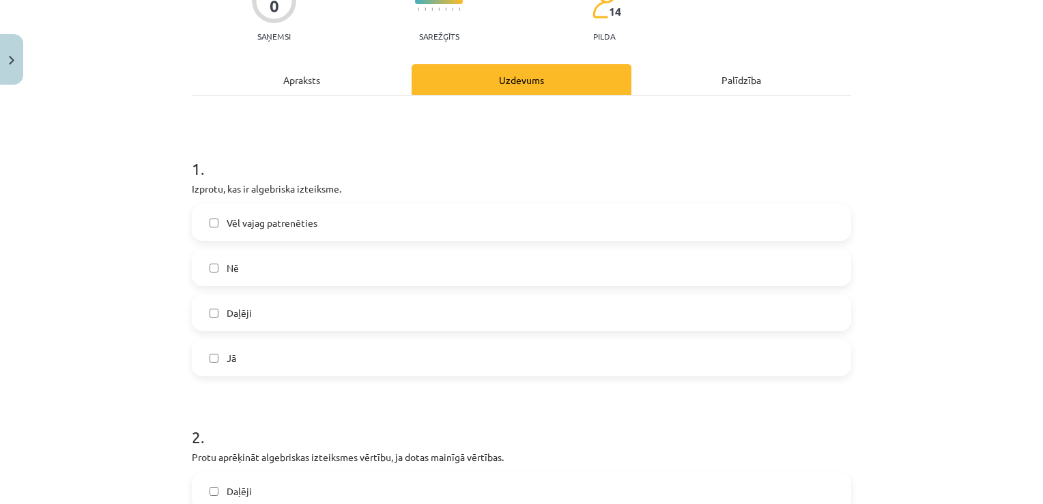
click at [259, 311] on label "Daļēji" at bounding box center [521, 313] width 657 height 34
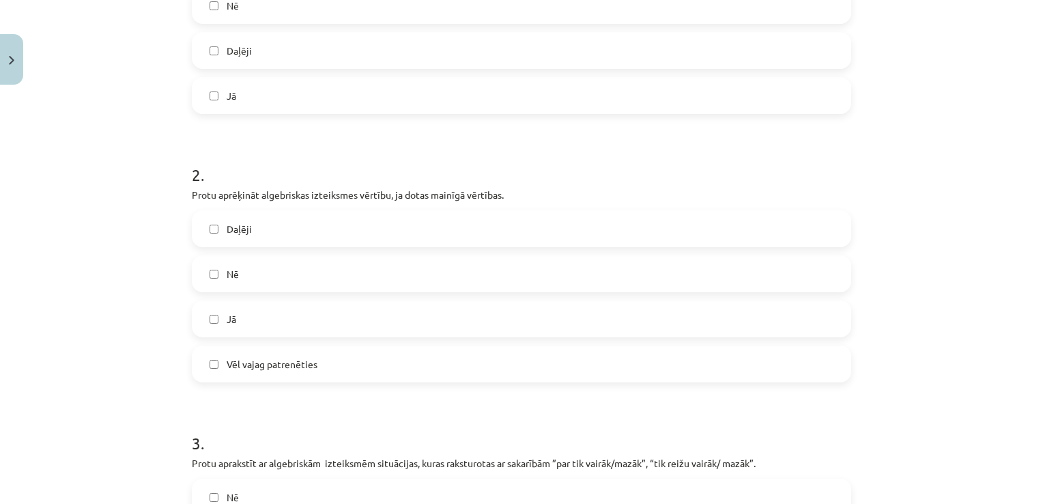
scroll to position [410, 0]
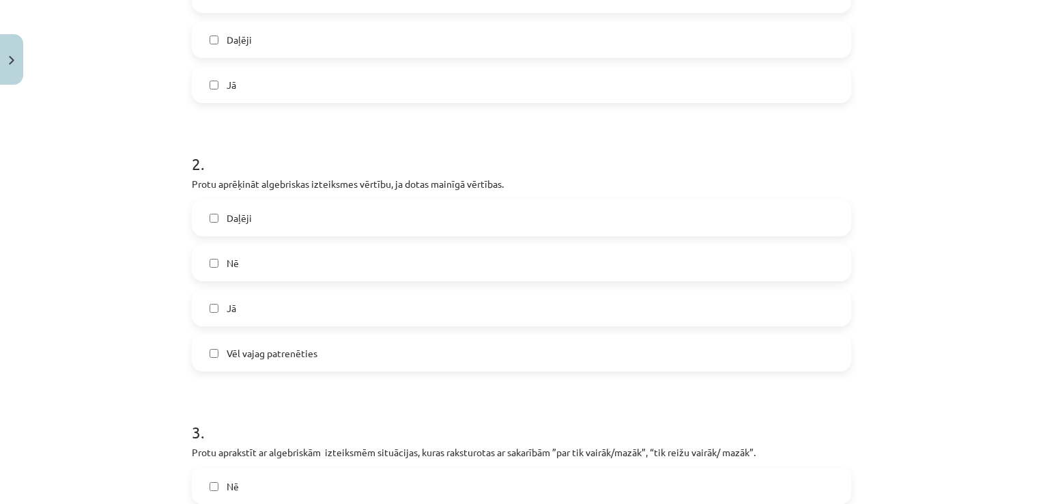
click at [271, 209] on label "Daļēji" at bounding box center [521, 218] width 657 height 34
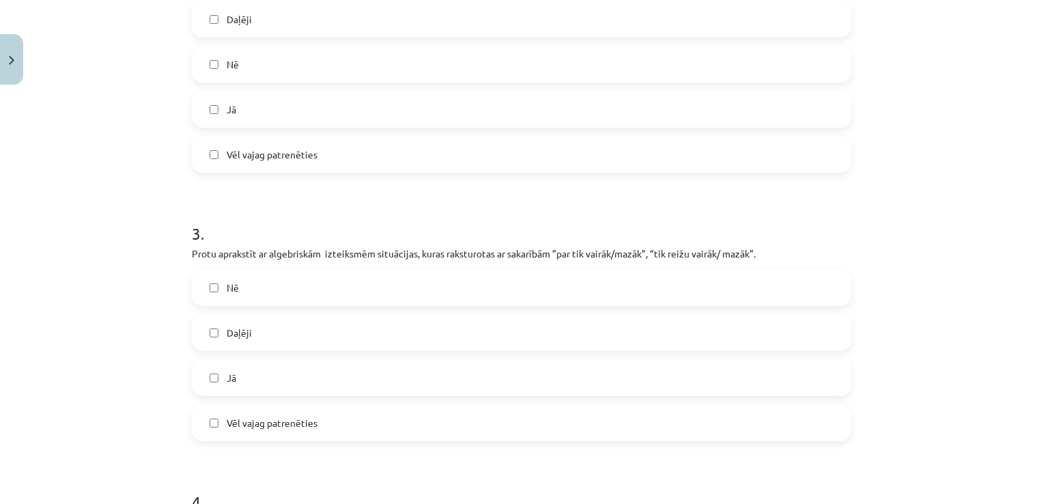
scroll to position [683, 0]
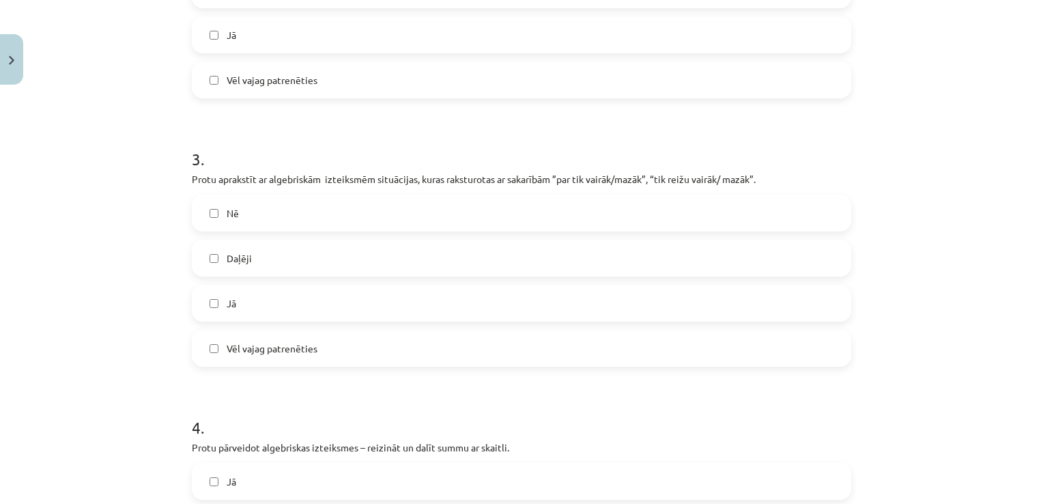
click at [263, 299] on label "Jā" at bounding box center [521, 303] width 657 height 34
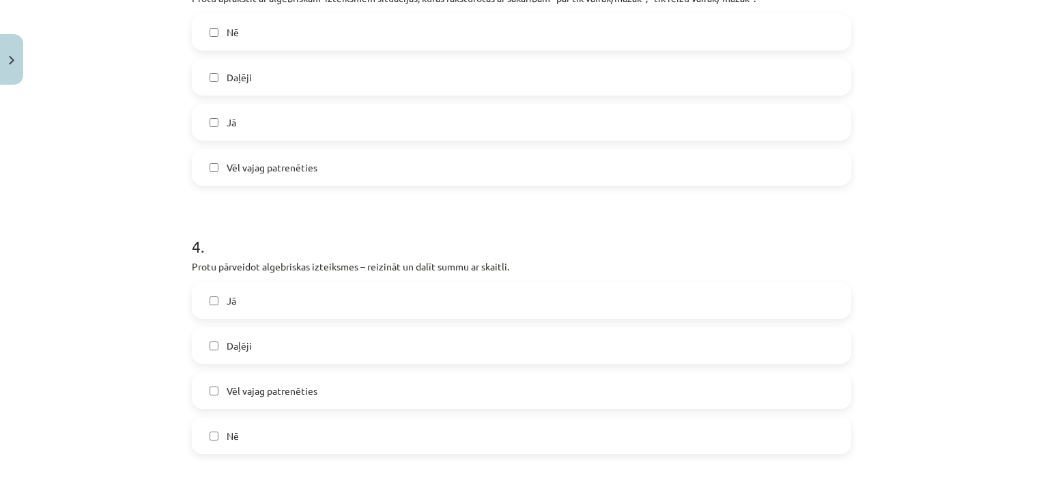
scroll to position [888, 0]
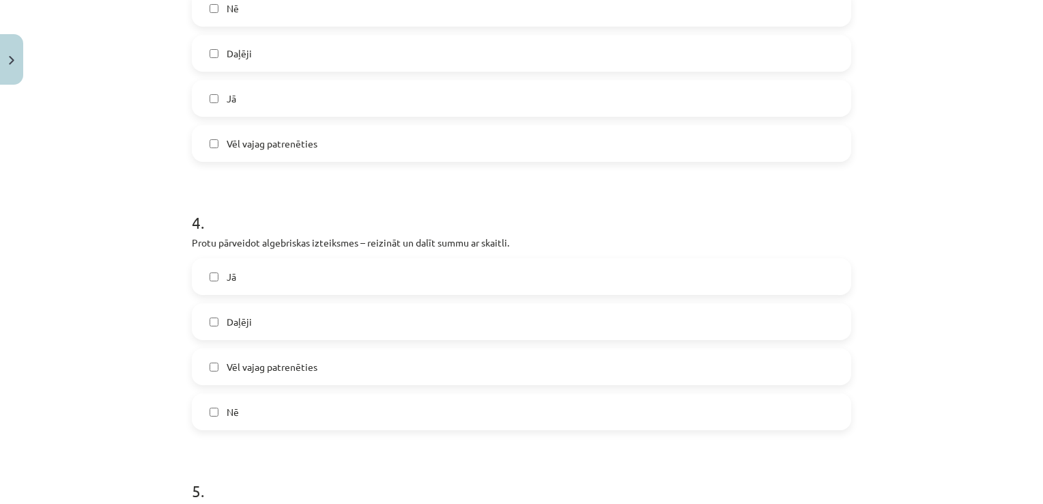
click at [271, 319] on label "Daļēji" at bounding box center [521, 322] width 657 height 34
click at [285, 360] on span "Vēl vajag patrenēties" at bounding box center [272, 367] width 91 height 14
click at [251, 325] on label "Daļēji" at bounding box center [521, 322] width 657 height 34
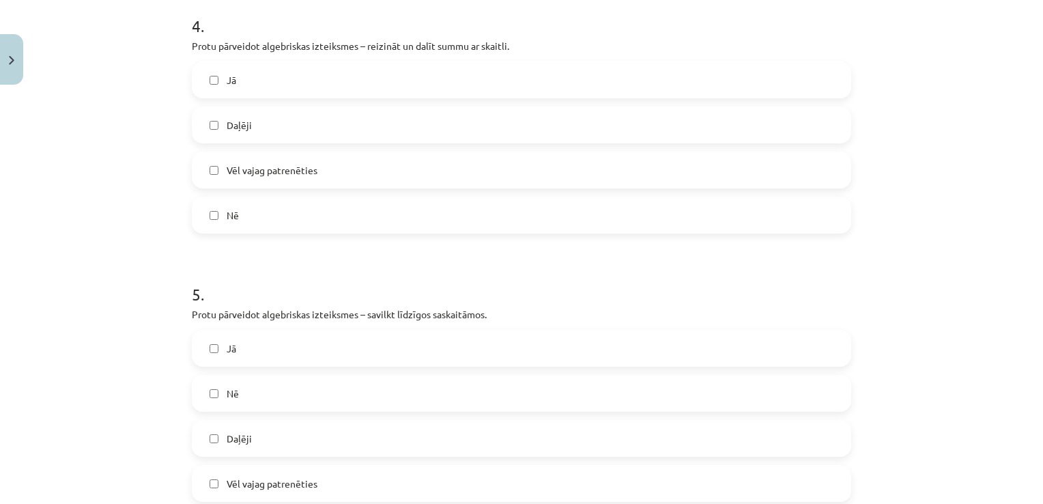
scroll to position [1161, 0]
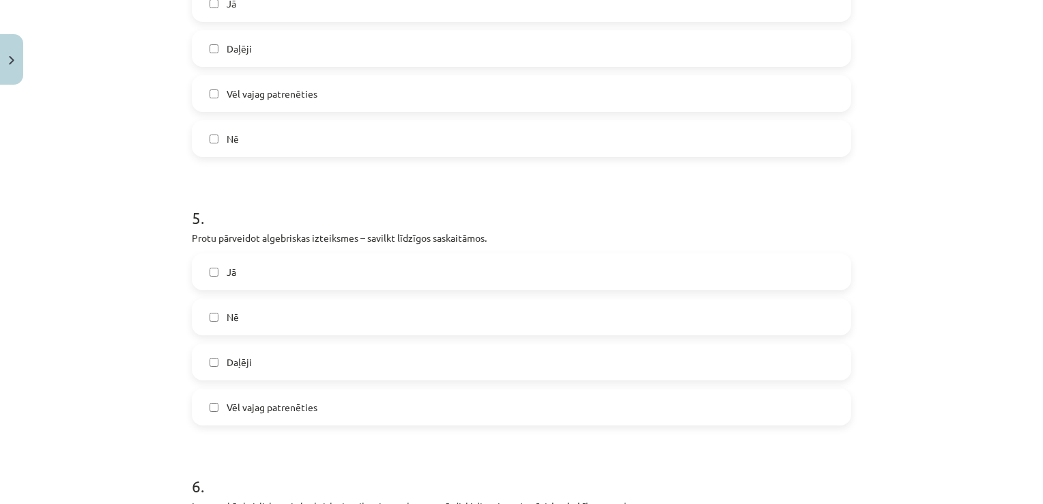
click at [247, 353] on label "Daļēji" at bounding box center [521, 362] width 657 height 34
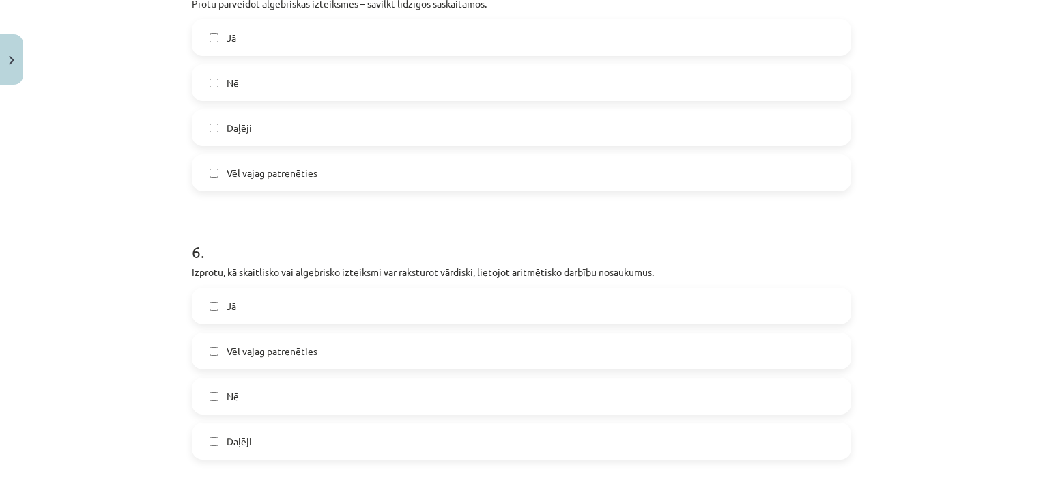
scroll to position [1434, 0]
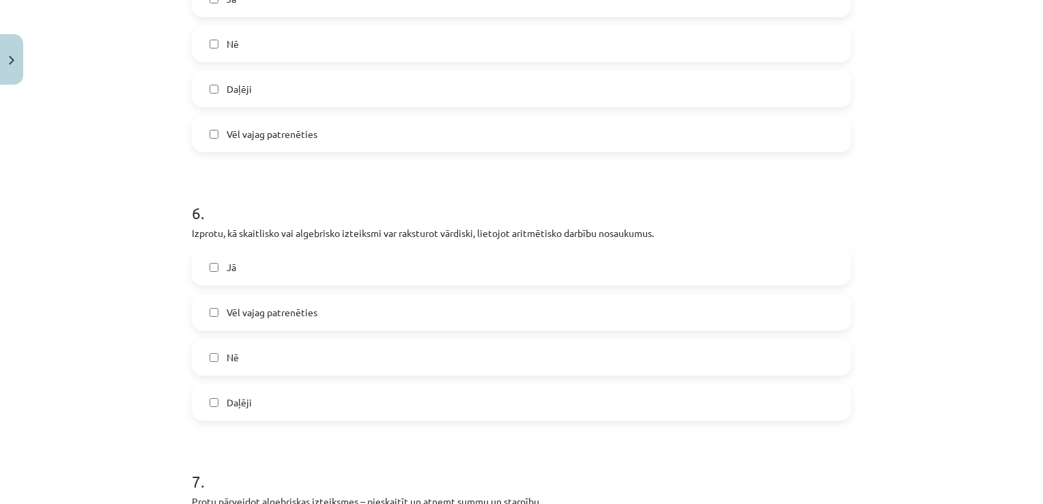
click at [202, 84] on label "Daļēji" at bounding box center [521, 89] width 657 height 34
click at [214, 91] on label "Daļēji" at bounding box center [521, 89] width 657 height 34
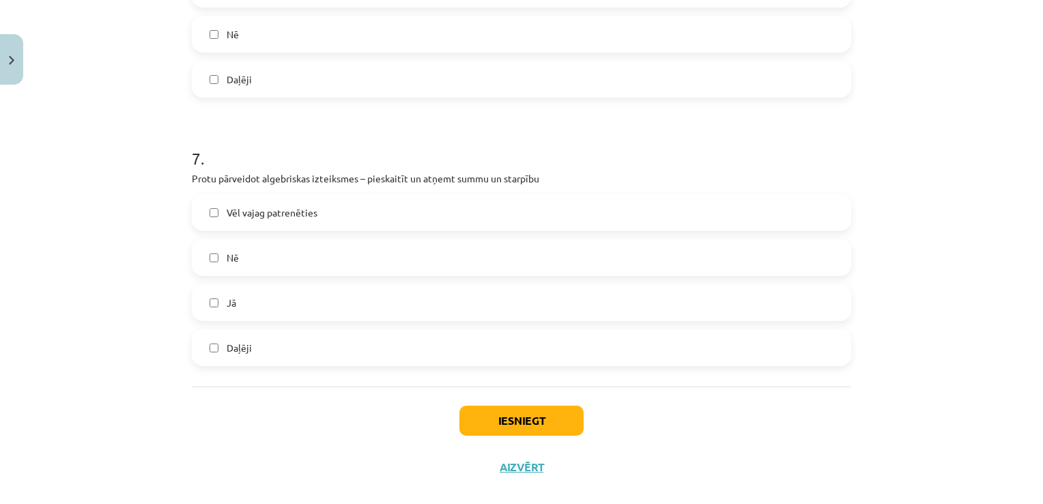
scroll to position [1775, 0]
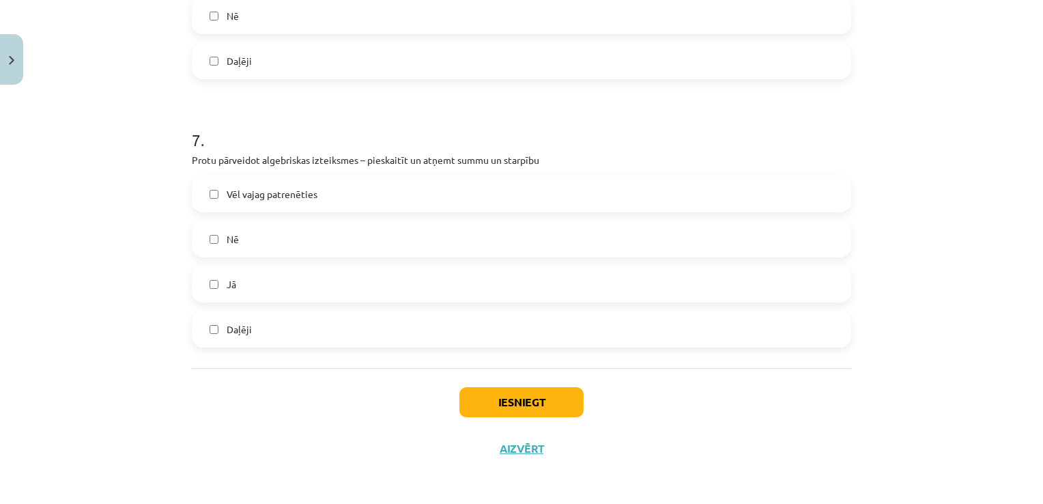
click at [234, 320] on label "Daļēji" at bounding box center [521, 329] width 657 height 34
click at [475, 391] on button "Iesniegt" at bounding box center [522, 402] width 124 height 30
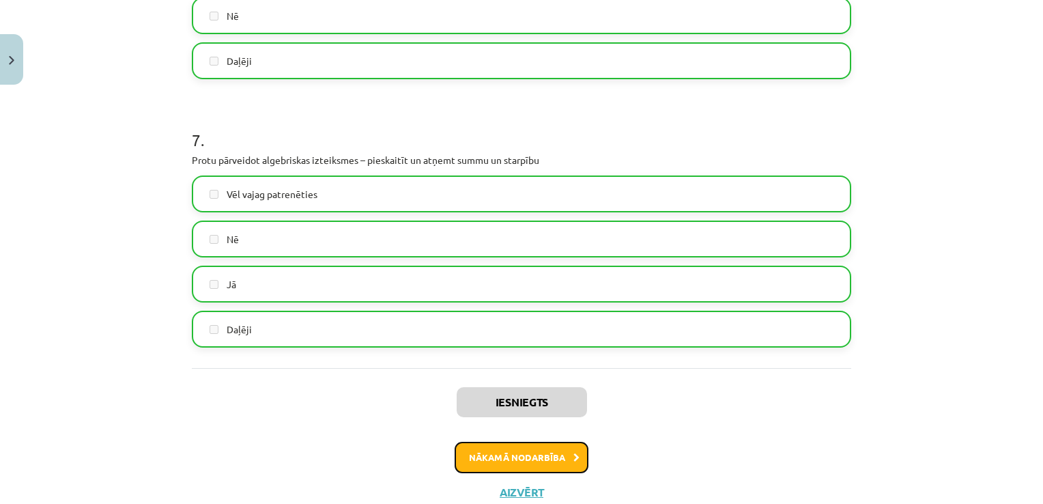
click at [508, 461] on button "Nākamā nodarbība" at bounding box center [522, 457] width 134 height 31
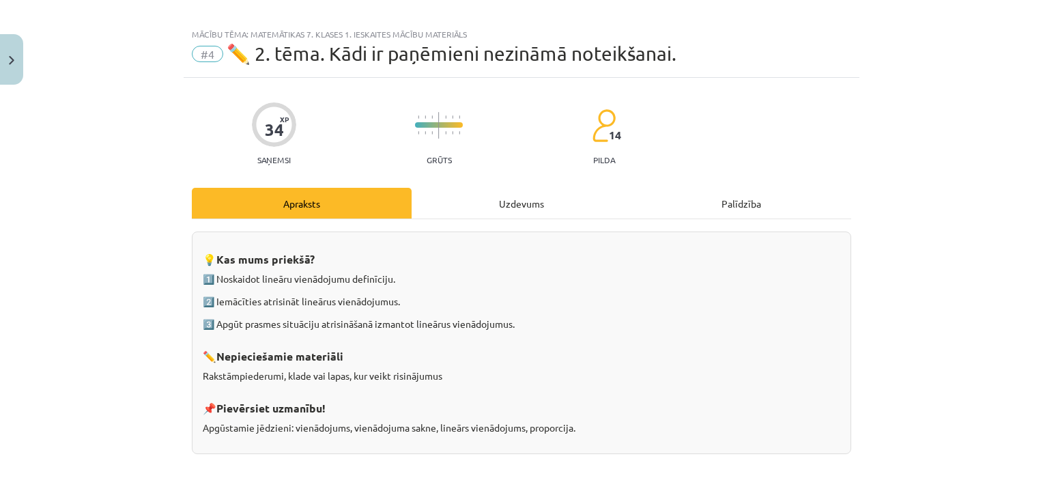
scroll to position [0, 0]
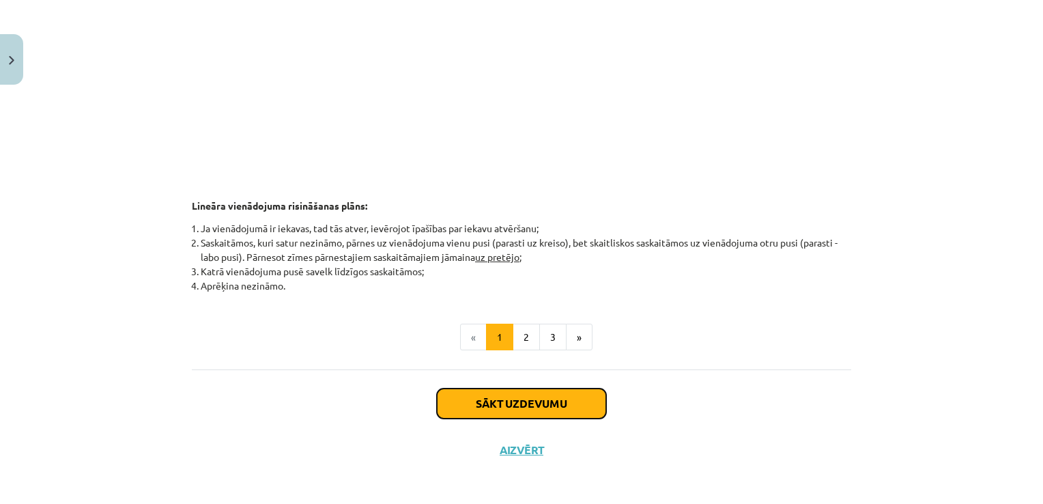
click at [556, 395] on button "Sākt uzdevumu" at bounding box center [521, 404] width 169 height 30
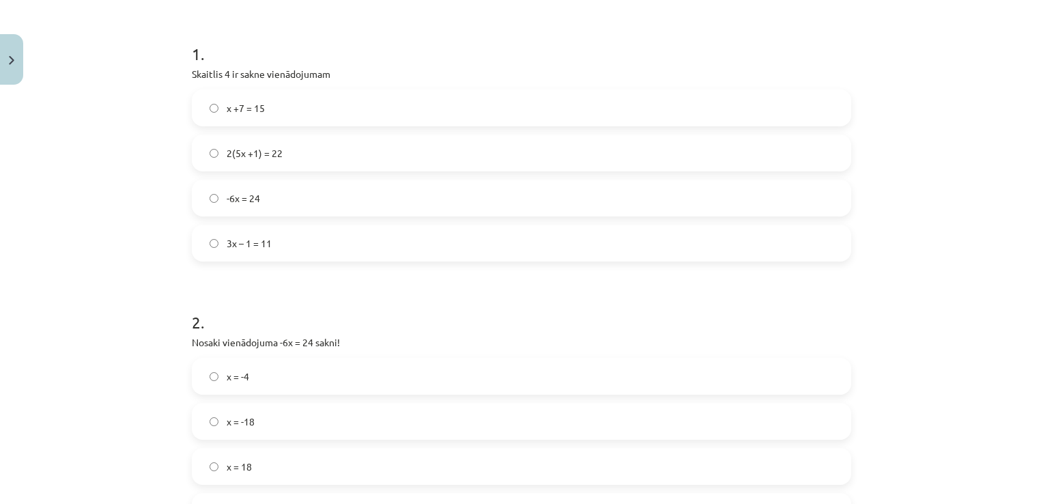
scroll to position [34, 0]
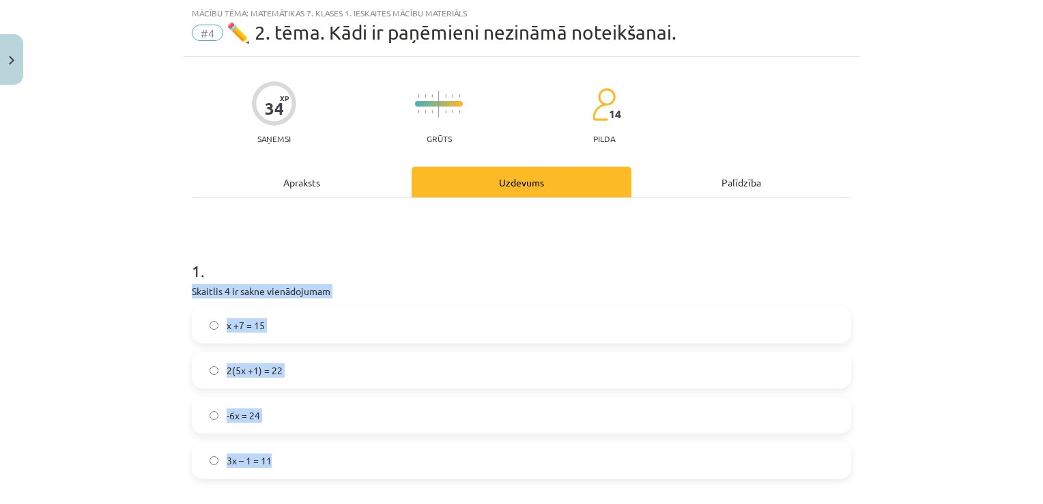
drag, startPoint x: 184, startPoint y: 293, endPoint x: 350, endPoint y: 440, distance: 221.5
drag, startPoint x: 350, startPoint y: 440, endPoint x: 277, endPoint y: 290, distance: 167.4
click at [139, 382] on div "Mācību tēma: Matemātikas 7. klases 1. ieskaites mācību materiāls #4 ✏️ 2. tēma.…" at bounding box center [521, 252] width 1043 height 504
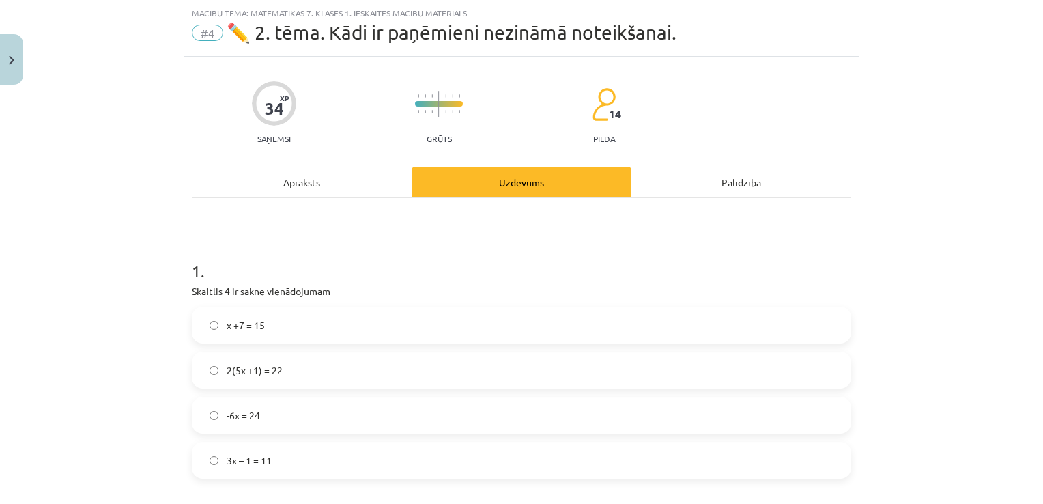
click at [203, 458] on label "3x – 1 = 11" at bounding box center [521, 460] width 657 height 34
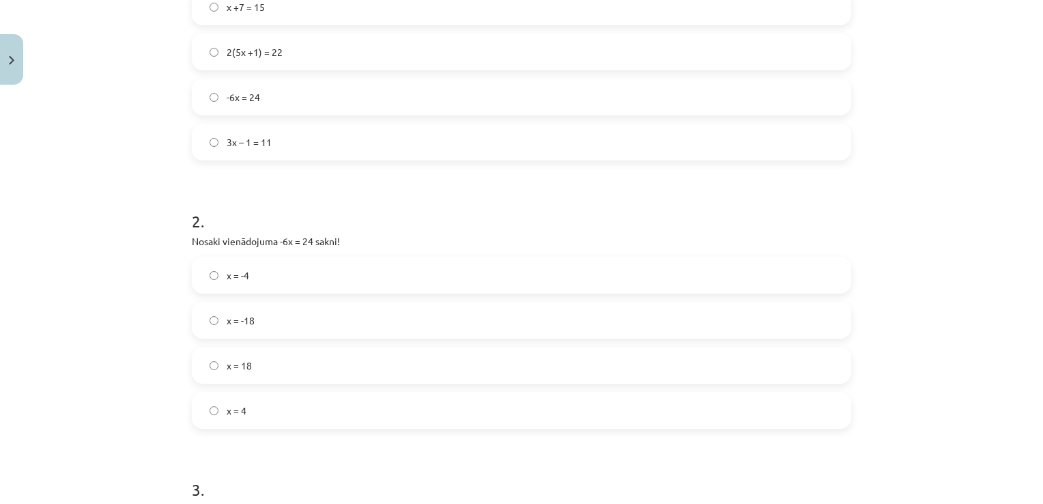
scroll to position [376, 0]
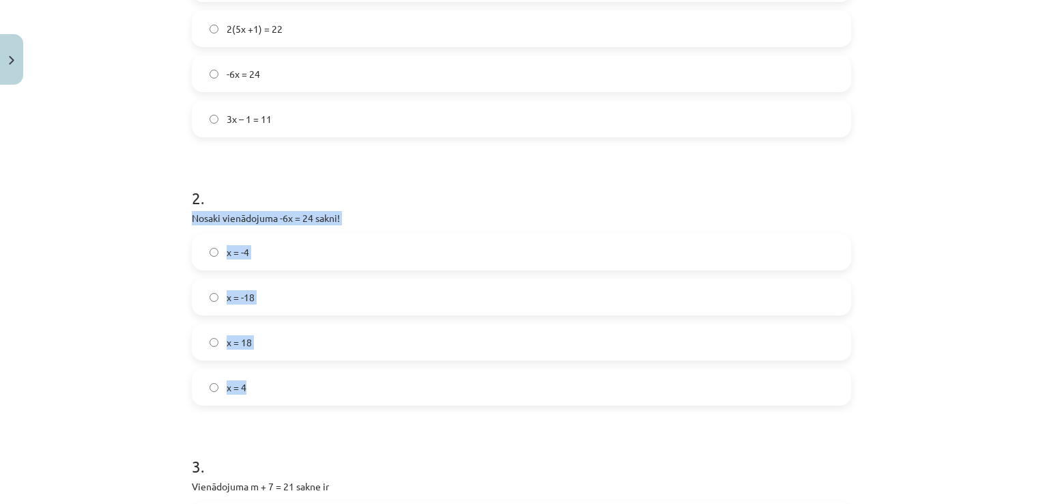
drag, startPoint x: 204, startPoint y: 214, endPoint x: 352, endPoint y: 367, distance: 212.5
drag, startPoint x: 352, startPoint y: 367, endPoint x: 293, endPoint y: 218, distance: 160.0
click at [429, 165] on h1 "2 ." at bounding box center [522, 186] width 660 height 42
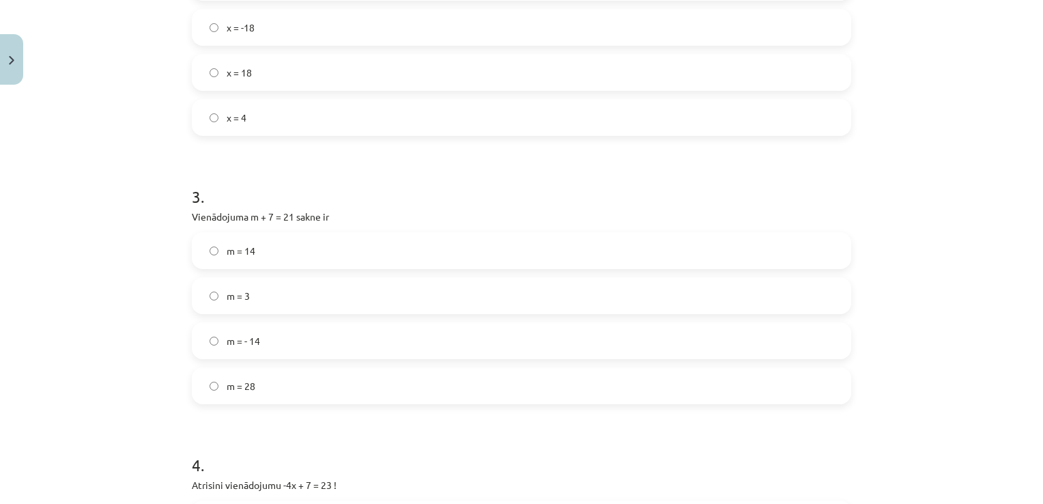
scroll to position [649, 0]
drag, startPoint x: 184, startPoint y: 212, endPoint x: 370, endPoint y: 365, distance: 241.0
click at [516, 213] on p "Vienādojuma m + 7 = 21 sakne ir" at bounding box center [522, 213] width 660 height 14
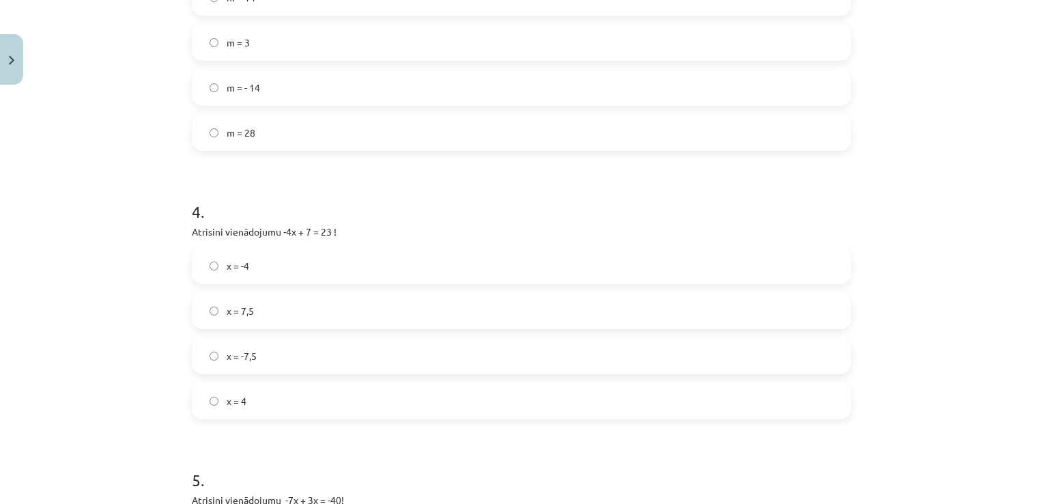
scroll to position [922, 0]
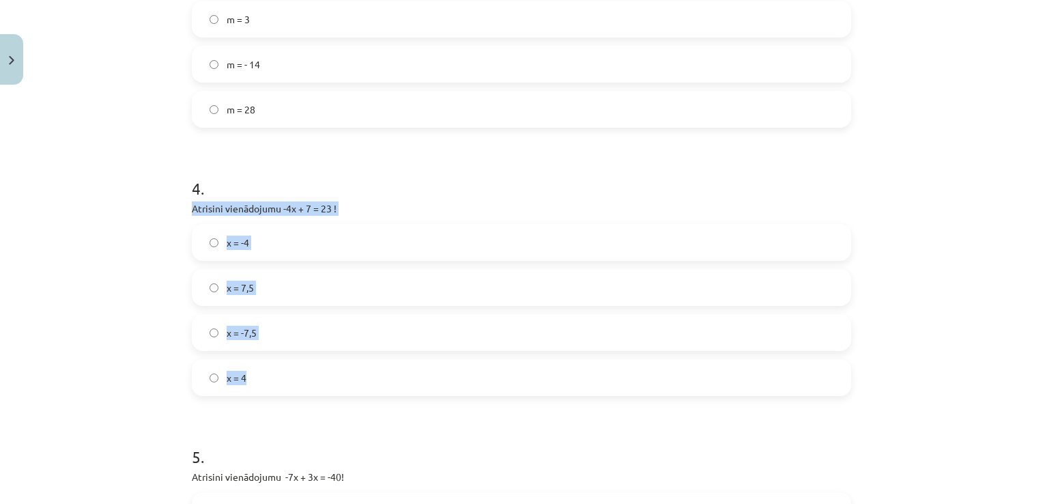
drag, startPoint x: 185, startPoint y: 206, endPoint x: 299, endPoint y: 356, distance: 188.6
click at [299, 356] on div "34 XP Saņemsi Grūts 14 pilda Apraksts Uzdevums Palīdzība 1 . Skaitlis 4 ir sakn…" at bounding box center [522, 391] width 676 height 2445
drag, startPoint x: 299, startPoint y: 356, endPoint x: 263, endPoint y: 209, distance: 151.9
click at [163, 305] on div "Mācību tēma: Matemātikas 7. klases 1. ieskaites mācību materiāls #4 ✏️ 2. tēma.…" at bounding box center [521, 252] width 1043 height 504
click at [157, 317] on div "Mācību tēma: Matemātikas 7. klases 1. ieskaites mācību materiāls #4 ✏️ 2. tēma.…" at bounding box center [521, 252] width 1043 height 504
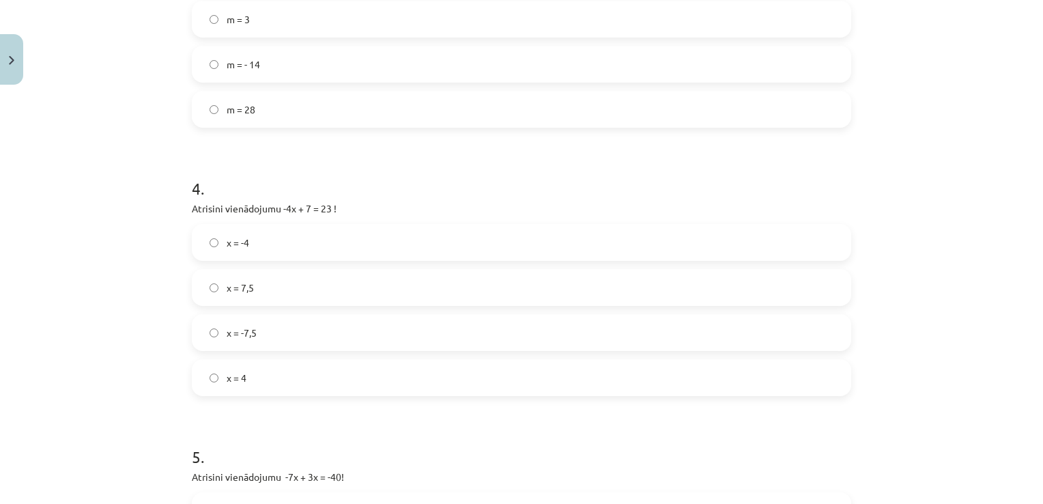
click at [213, 378] on label "x = 4" at bounding box center [521, 378] width 657 height 34
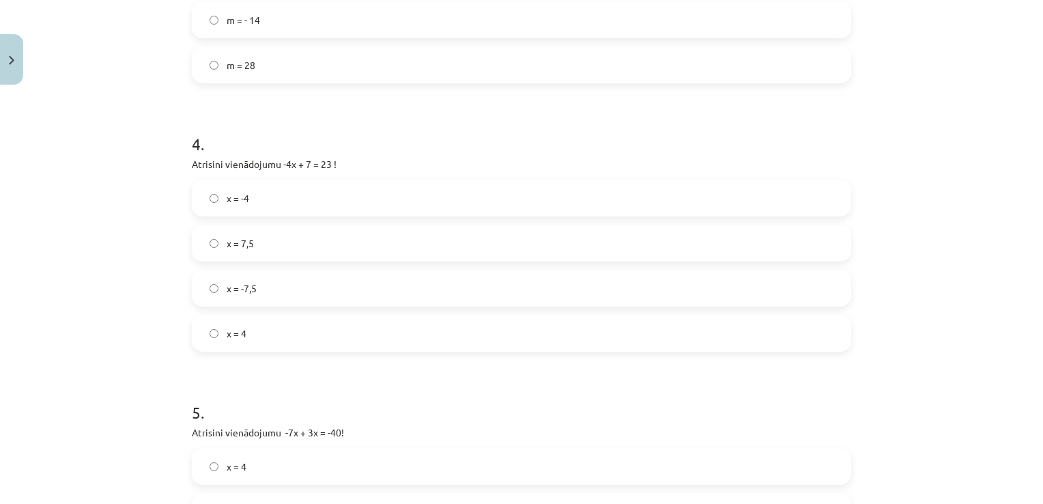
scroll to position [1195, 0]
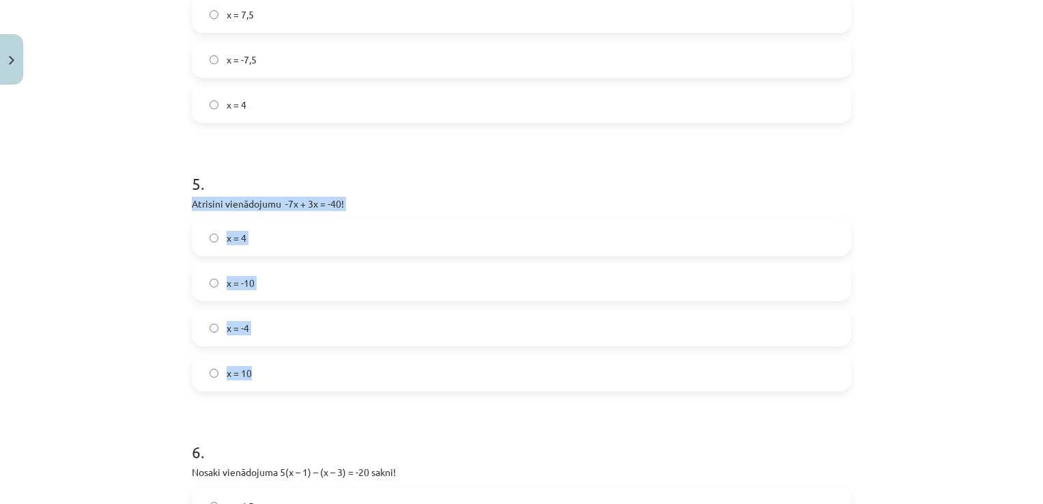
drag, startPoint x: 182, startPoint y: 203, endPoint x: 347, endPoint y: 352, distance: 221.9
click at [347, 352] on div "34 XP Saņemsi Grūts 14 pilda Apraksts Uzdevums Palīdzība 1 . Skaitlis 4 ir sakn…" at bounding box center [522, 118] width 676 height 2445
drag, startPoint x: 347, startPoint y: 352, endPoint x: 280, endPoint y: 201, distance: 165.7
click at [232, 284] on span "x = -10" at bounding box center [241, 283] width 28 height 14
click at [241, 377] on span "x = 10" at bounding box center [239, 373] width 25 height 14
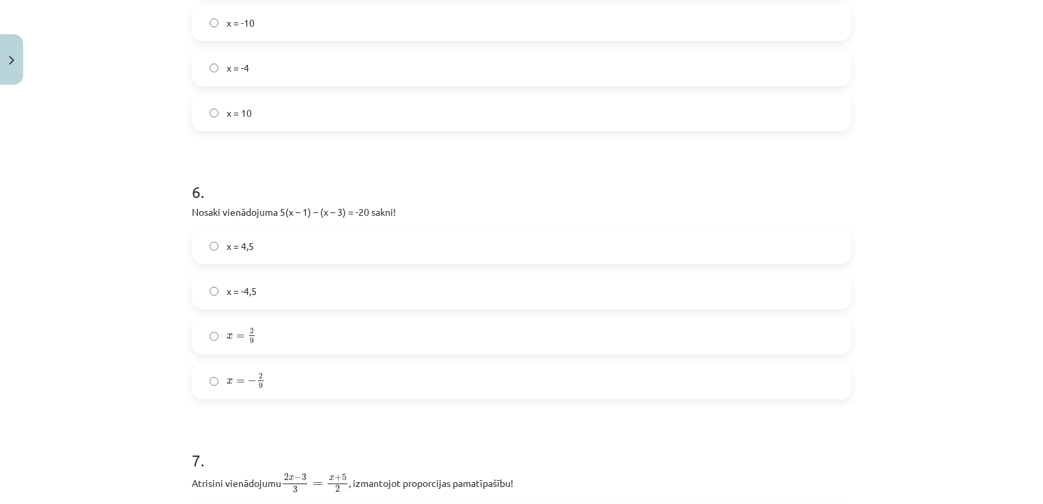
scroll to position [1468, 0]
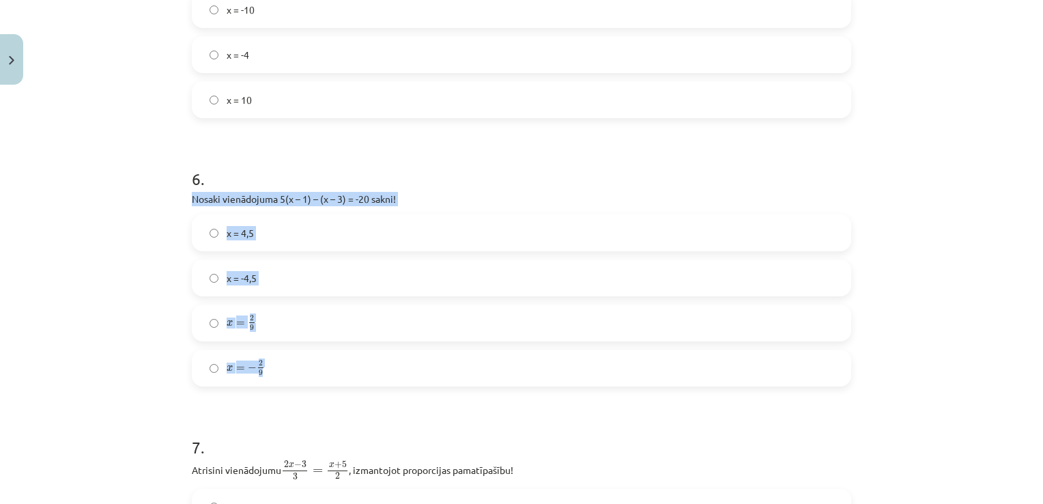
drag, startPoint x: 180, startPoint y: 199, endPoint x: 322, endPoint y: 365, distance: 218.4
drag, startPoint x: 322, startPoint y: 365, endPoint x: 270, endPoint y: 202, distance: 170.6
click at [164, 274] on div "Mācību tēma: Matemātikas 7. klases 1. ieskaites mācību materiāls #4 ✏️ 2. tēma.…" at bounding box center [521, 252] width 1043 height 504
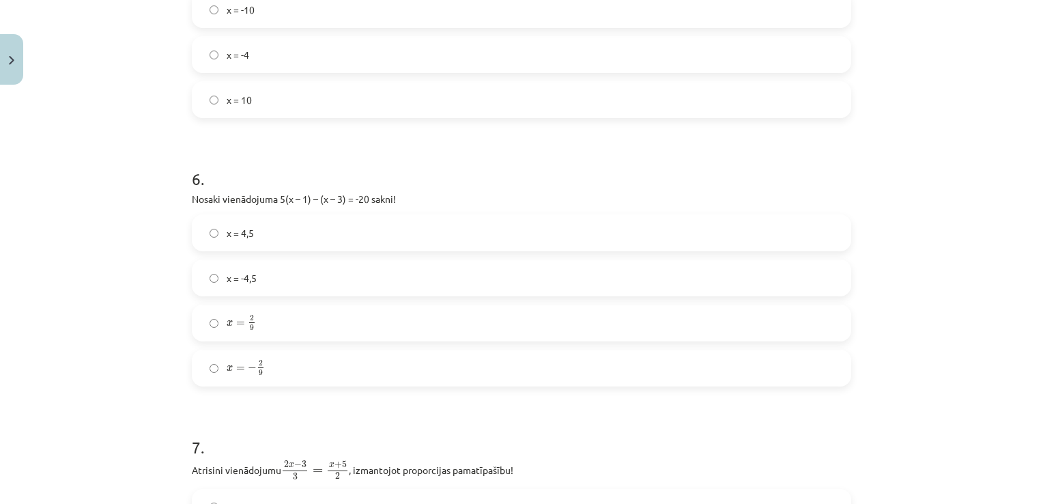
click at [212, 240] on label "x = 4,5" at bounding box center [521, 233] width 657 height 34
click at [237, 271] on span "x = -4,5" at bounding box center [242, 278] width 30 height 14
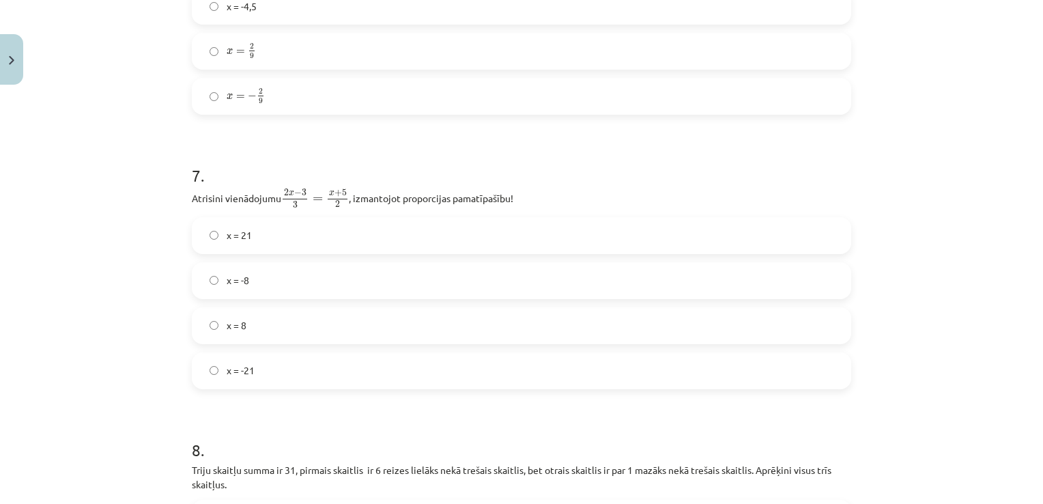
scroll to position [1741, 0]
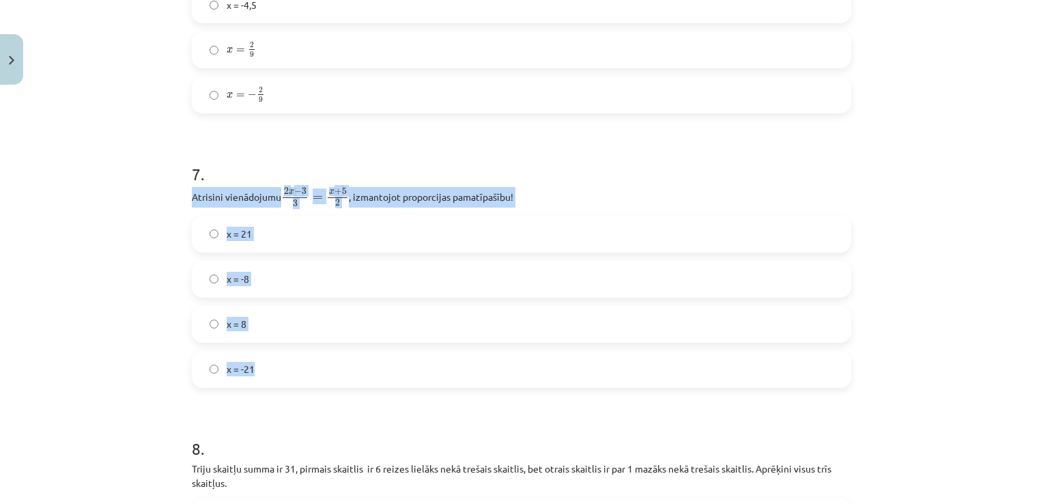
drag, startPoint x: 182, startPoint y: 195, endPoint x: 486, endPoint y: 369, distance: 350.4
click at [82, 223] on div "Mācību tēma: Matemātikas 7. klases 1. ieskaites mācību materiāls #4 ✏️ 2. tēma.…" at bounding box center [521, 252] width 1043 height 504
click at [170, 225] on div "Mācību tēma: Matemātikas 7. klases 1. ieskaites mācību materiāls #4 ✏️ 2. tēma.…" at bounding box center [521, 252] width 1043 height 504
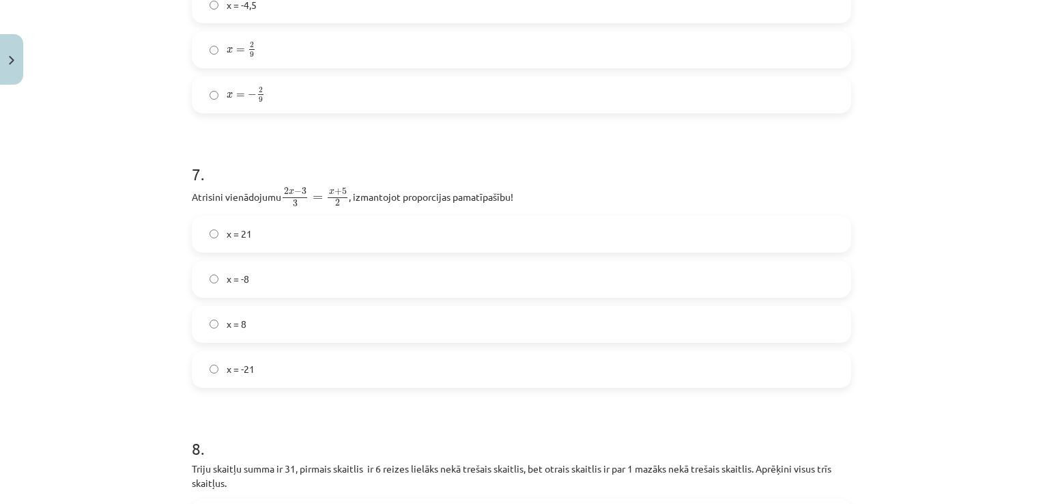
click at [244, 173] on h1 "7 ." at bounding box center [522, 162] width 660 height 42
click at [240, 363] on span "x = -21" at bounding box center [241, 369] width 28 height 14
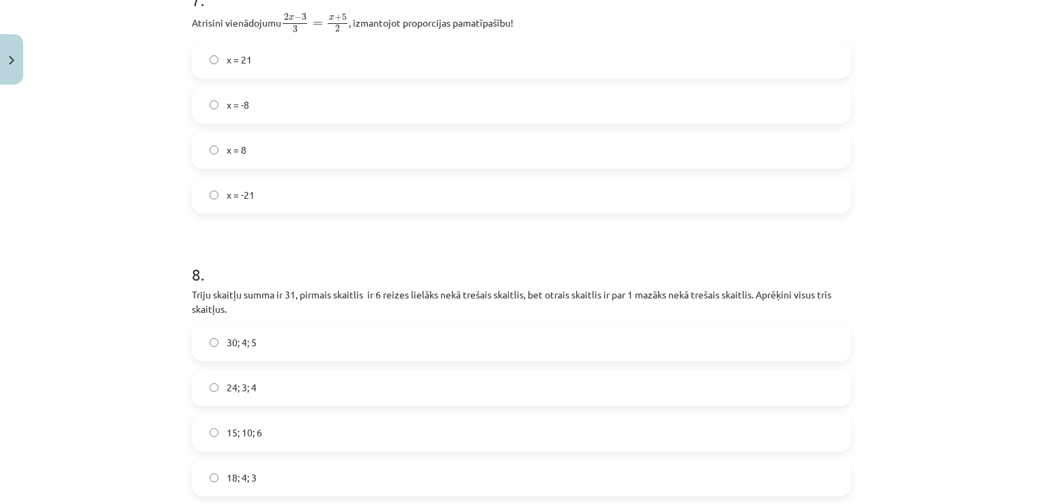
scroll to position [1946, 0]
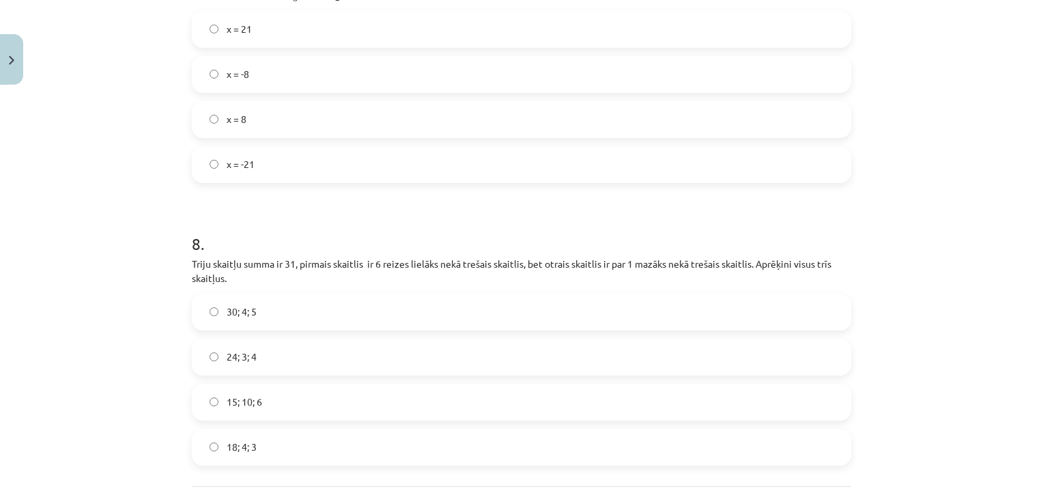
click at [235, 38] on label "x = 21" at bounding box center [521, 29] width 657 height 34
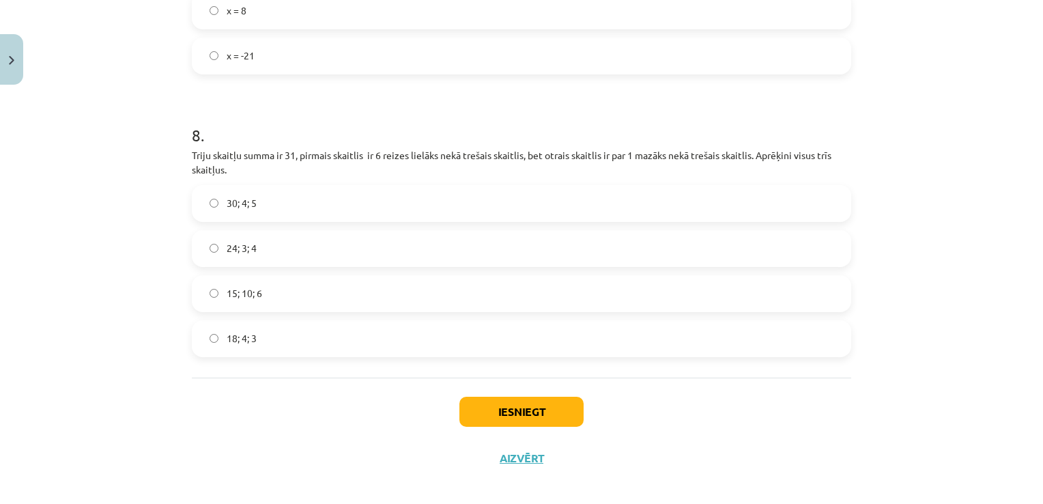
scroll to position [2065, 0]
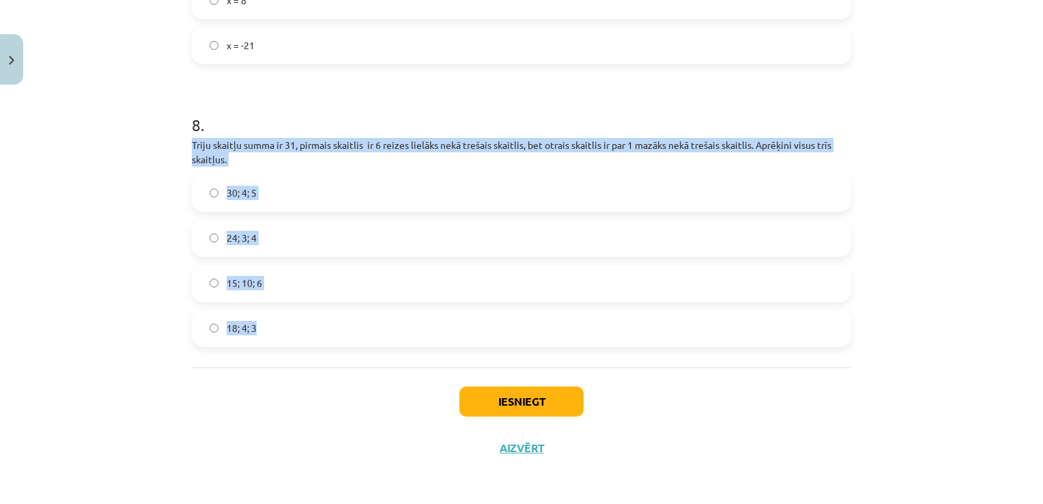
drag, startPoint x: 184, startPoint y: 145, endPoint x: 298, endPoint y: 321, distance: 209.5
drag, startPoint x: 298, startPoint y: 321, endPoint x: 278, endPoint y: 145, distance: 177.3
click at [217, 236] on label "24; 3; 4" at bounding box center [521, 238] width 657 height 34
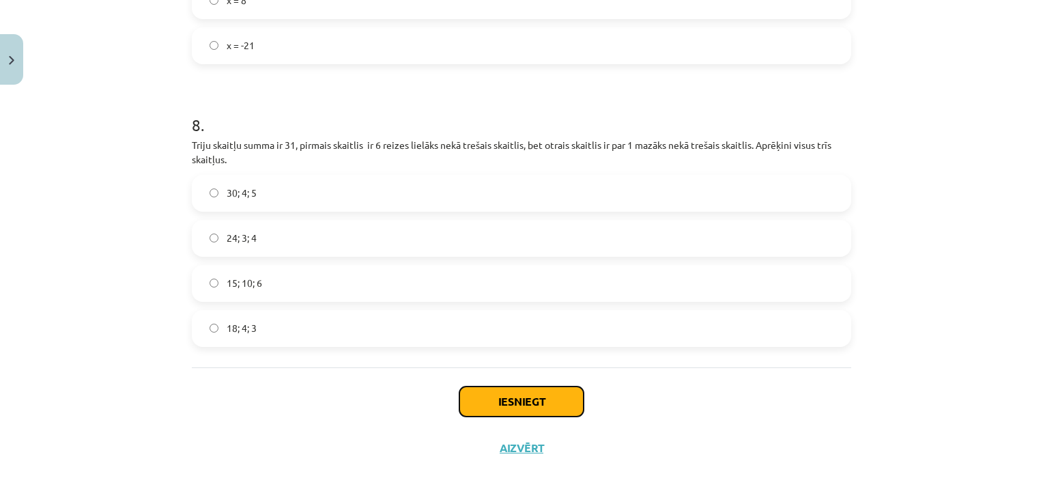
click at [483, 395] on button "Iesniegt" at bounding box center [522, 401] width 124 height 30
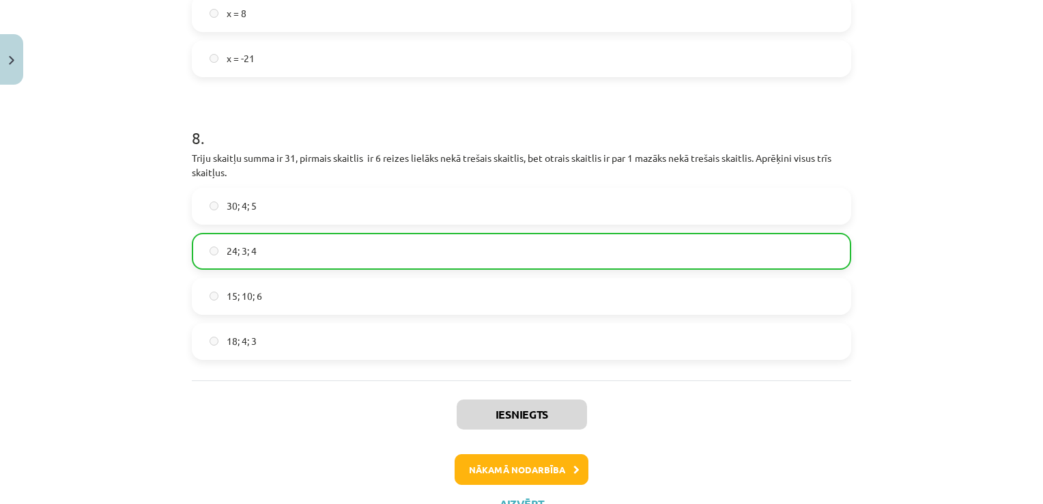
scroll to position [2108, 0]
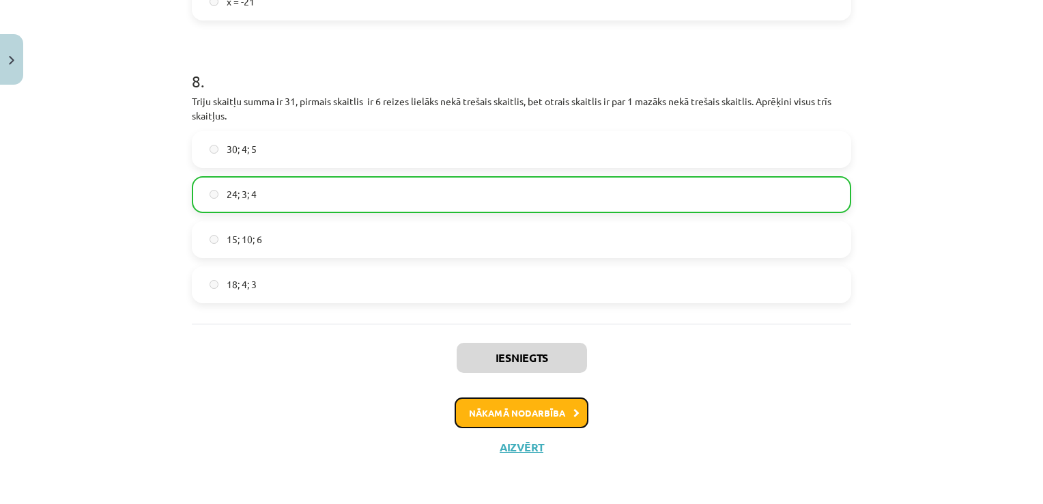
click at [522, 403] on button "Nākamā nodarbība" at bounding box center [522, 412] width 134 height 31
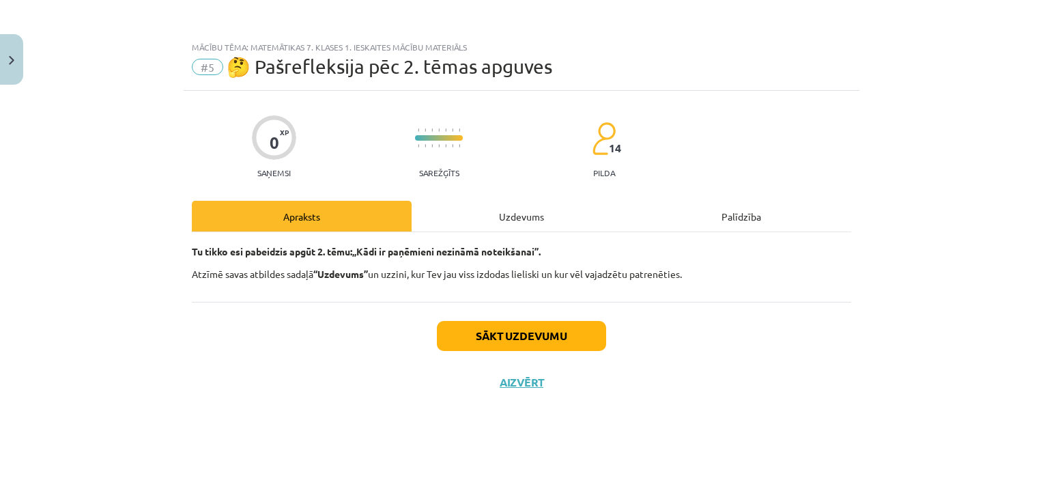
scroll to position [0, 0]
click at [530, 340] on button "Sākt uzdevumu" at bounding box center [521, 336] width 169 height 30
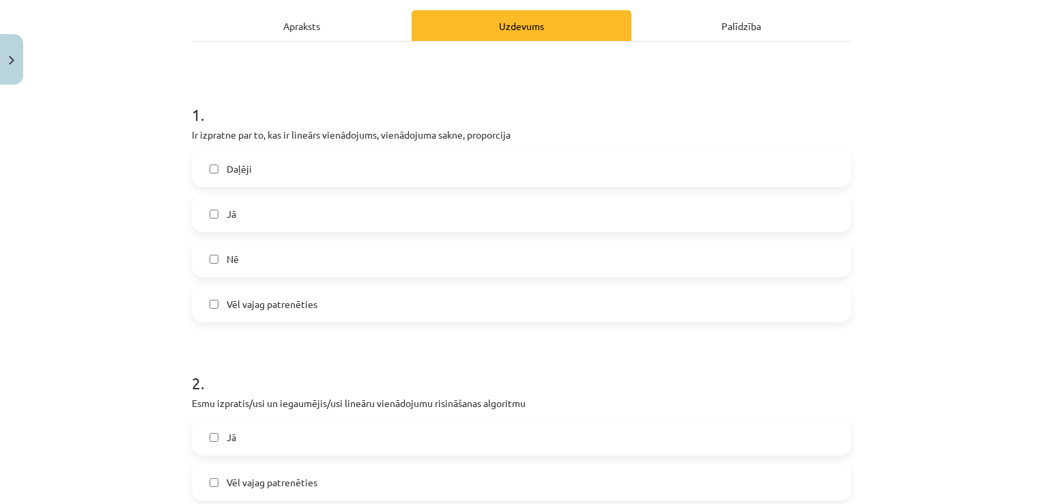
scroll to position [205, 0]
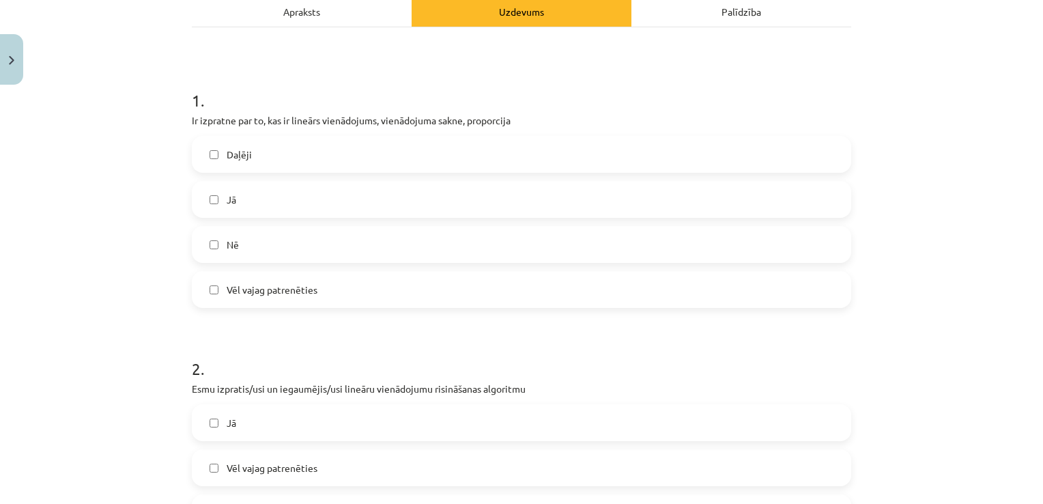
click at [251, 155] on label "Daļēji" at bounding box center [521, 154] width 657 height 34
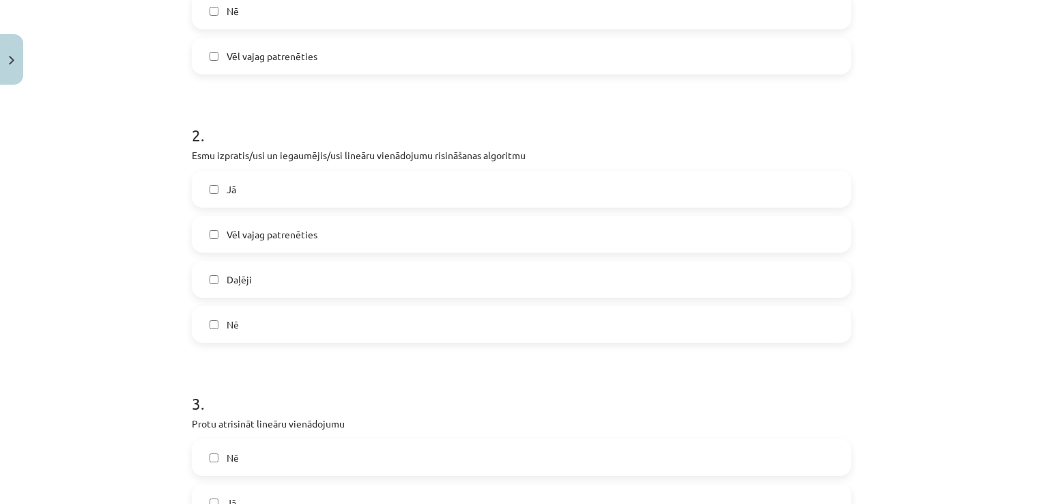
scroll to position [478, 0]
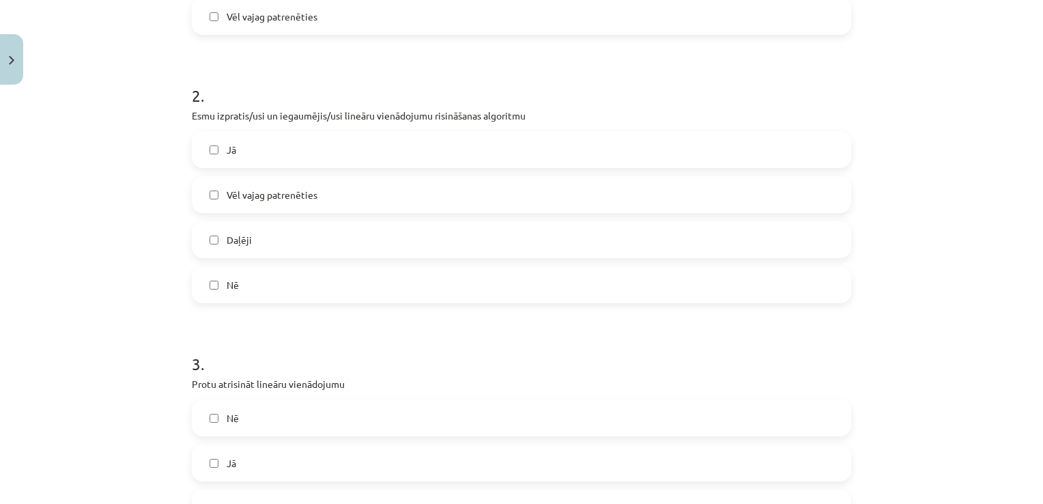
click at [295, 200] on span "Vēl vajag patrenēties" at bounding box center [272, 195] width 91 height 14
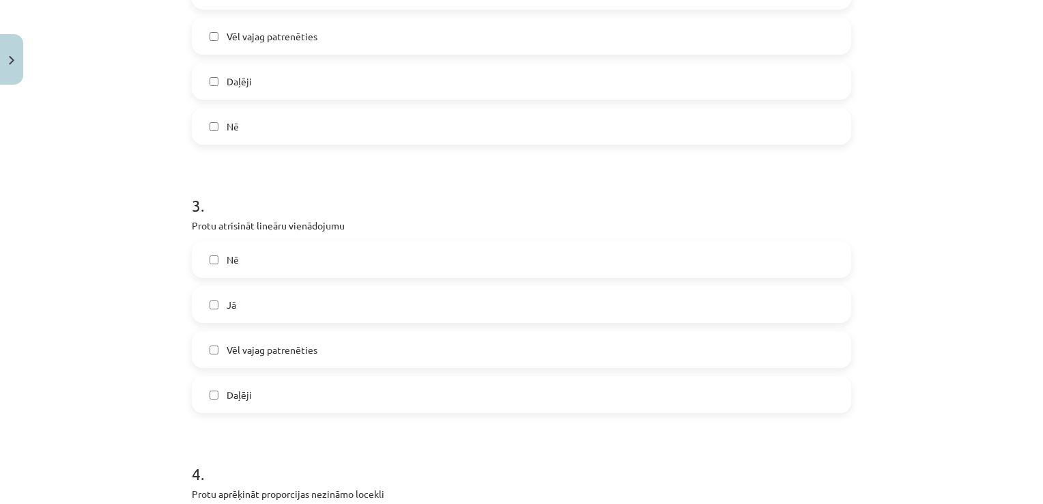
scroll to position [683, 0]
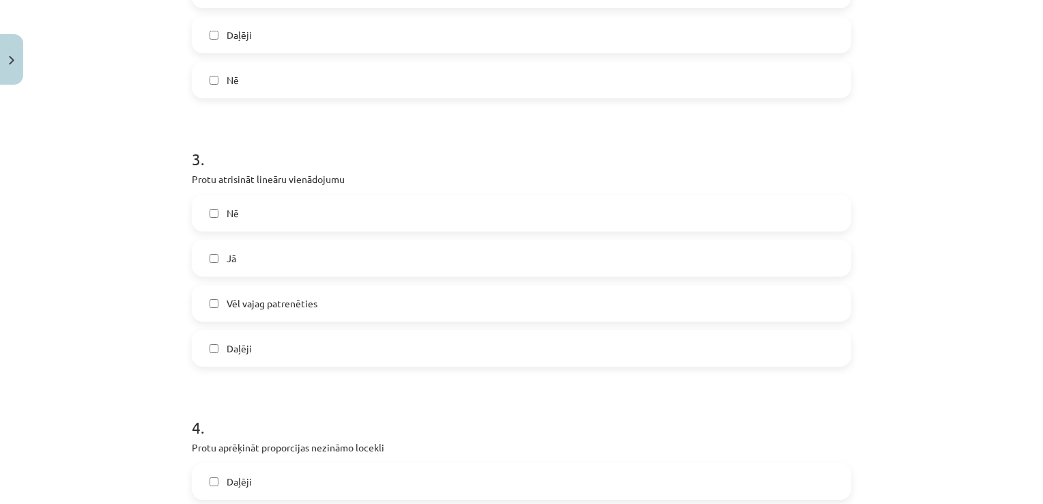
click at [277, 296] on span "Vēl vajag patrenēties" at bounding box center [272, 303] width 91 height 14
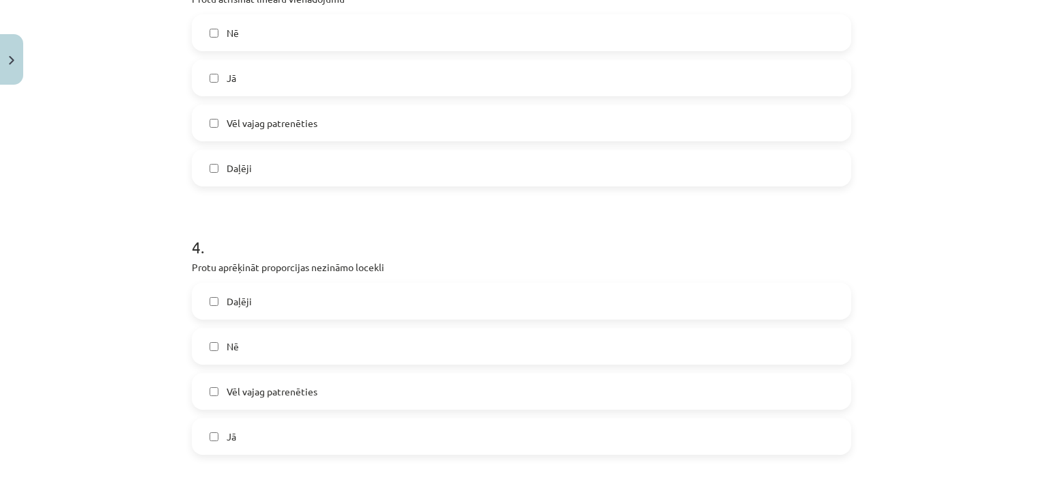
scroll to position [888, 0]
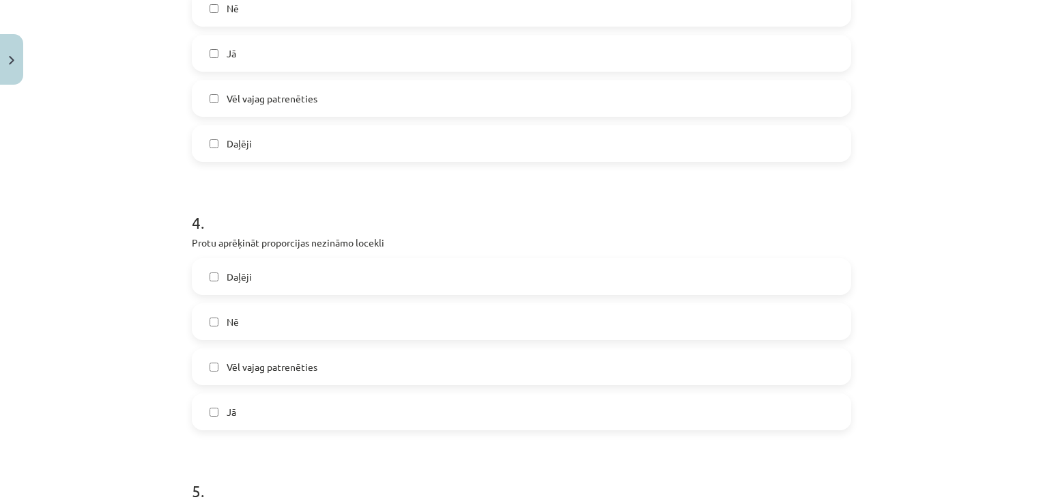
click at [250, 371] on span "Vēl vajag patrenēties" at bounding box center [272, 367] width 91 height 14
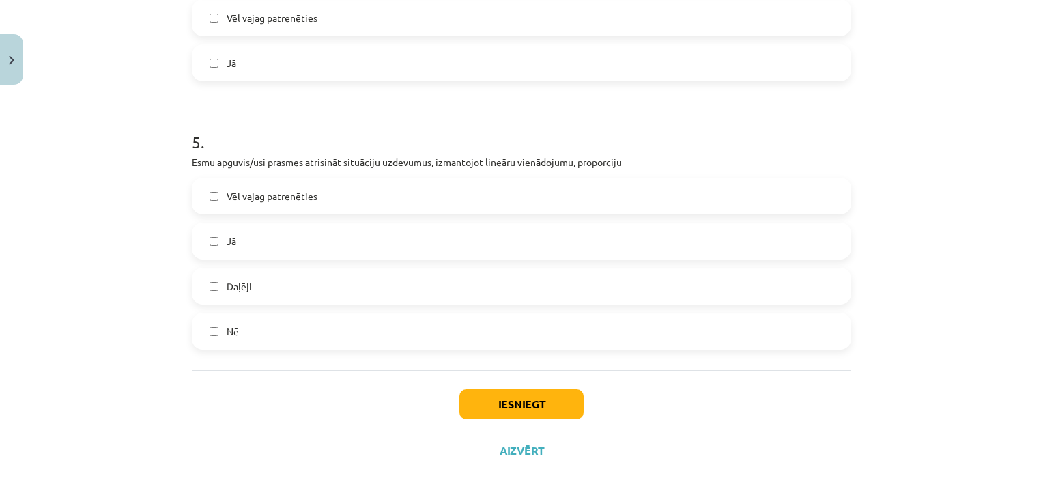
scroll to position [1240, 0]
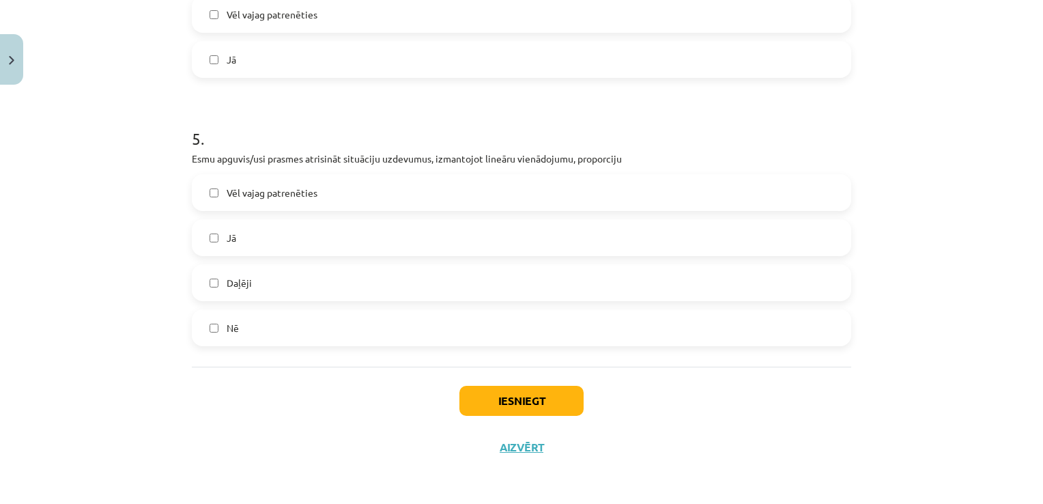
click at [268, 293] on label "Daļēji" at bounding box center [521, 283] width 657 height 34
click at [297, 201] on label "Vēl vajag patrenēties" at bounding box center [521, 192] width 657 height 34
click at [237, 285] on span "Daļēji" at bounding box center [239, 283] width 25 height 14
click at [481, 396] on button "Iesniegt" at bounding box center [522, 401] width 124 height 30
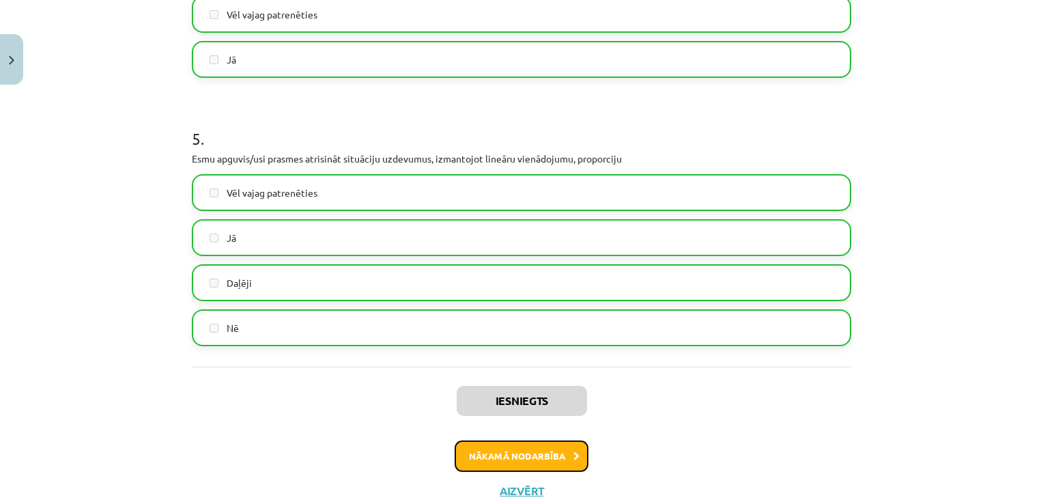
click at [543, 462] on button "Nākamā nodarbība" at bounding box center [522, 455] width 134 height 31
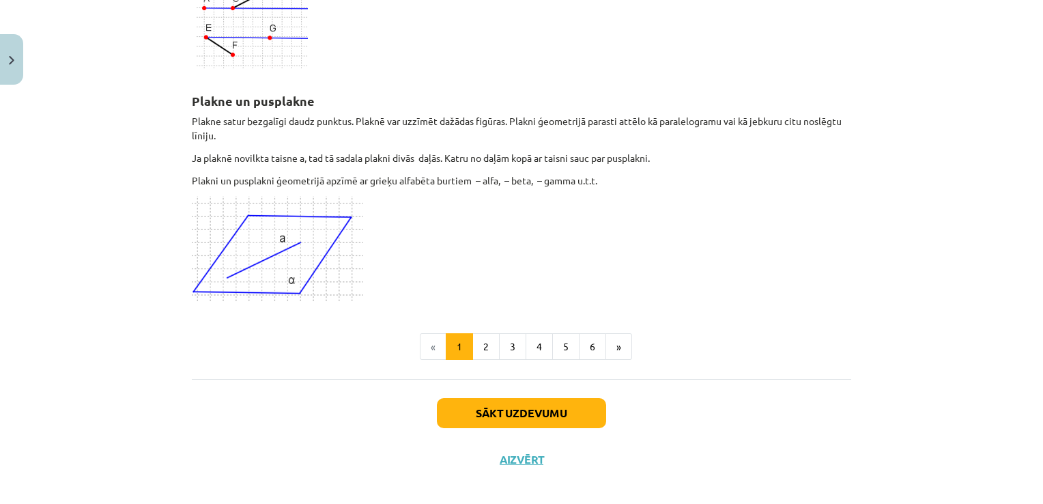
scroll to position [3662, 0]
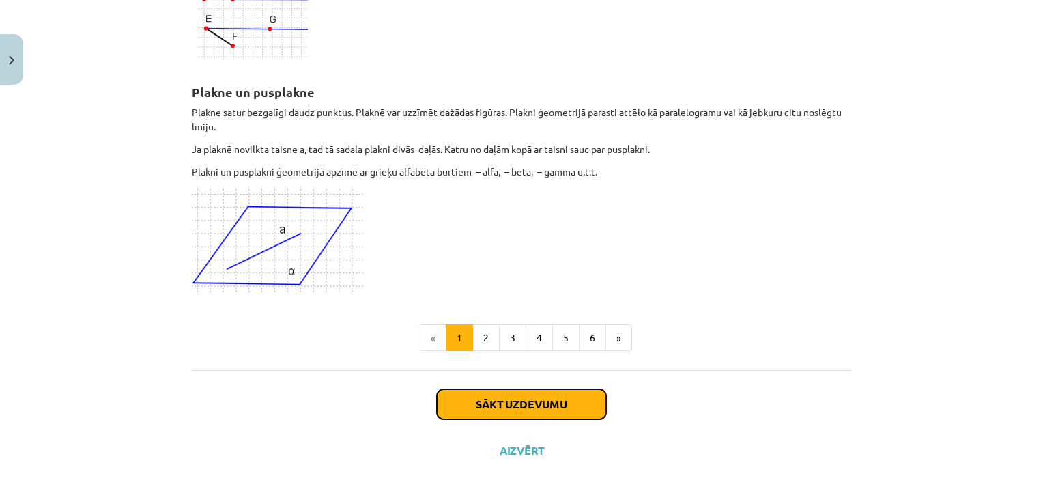
click at [498, 404] on button "Sākt uzdevumu" at bounding box center [521, 404] width 169 height 30
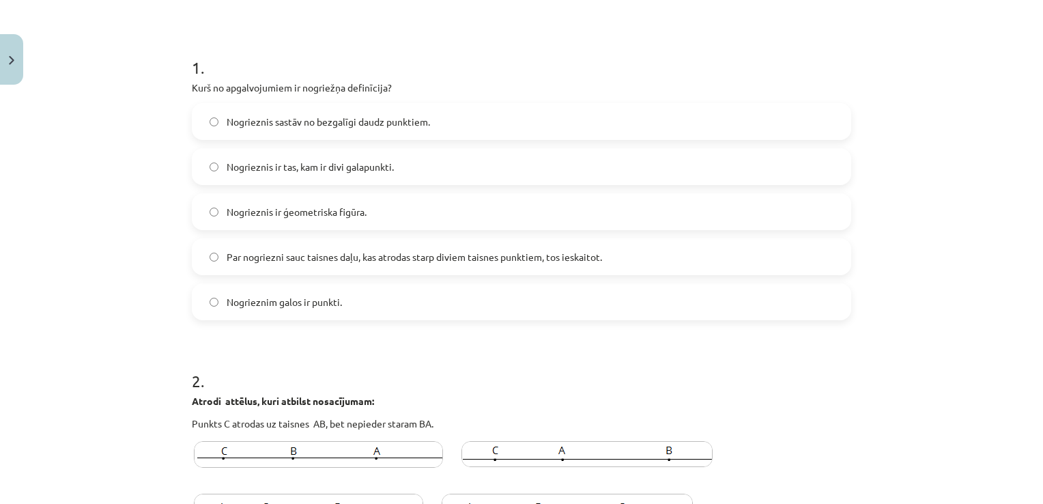
scroll to position [239, 0]
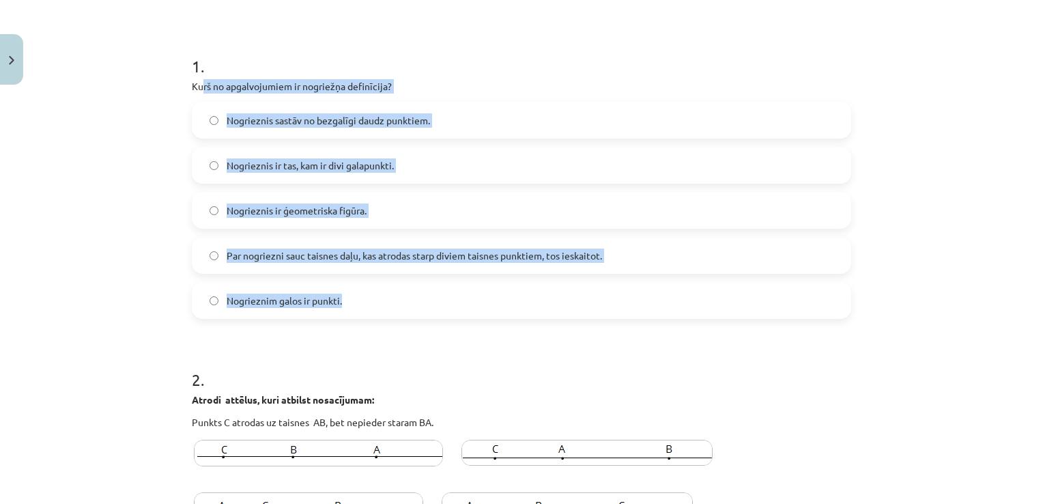
drag, startPoint x: 197, startPoint y: 86, endPoint x: 458, endPoint y: 296, distance: 335.6
click at [458, 296] on div "1 . Kurš no apgalvojumiem ir nogriežņa definīcija? Nogrieznis sastāv no bezgalī…" at bounding box center [522, 176] width 660 height 286
click at [159, 238] on div "Mācību tēma: Matemātikas 7. klases 1. ieskaites mācību materiāls #6 📐 3. tēma. …" at bounding box center [521, 252] width 1043 height 504
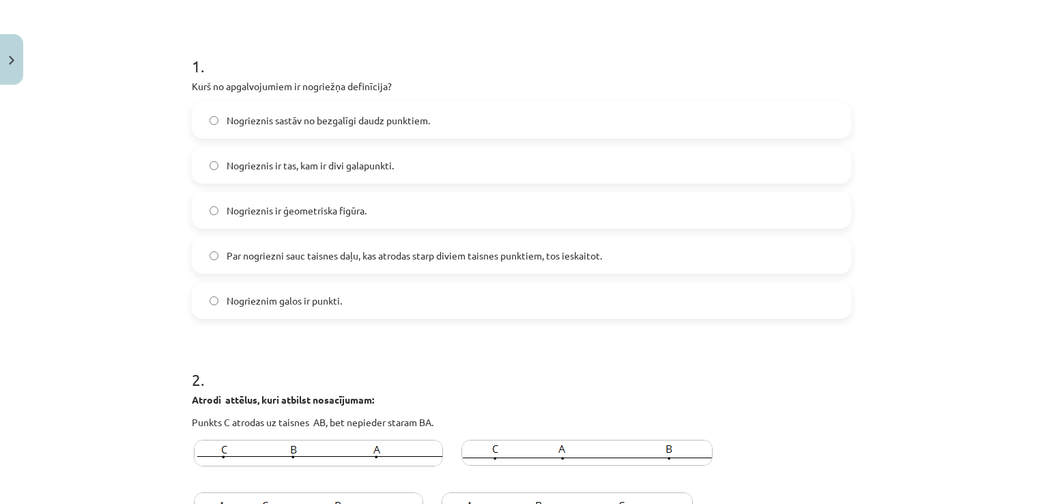
click at [290, 250] on span "Par nogriezni sauc taisnes daļu, kas atrodas starp diviem taisnes punktiem, tos…" at bounding box center [415, 256] width 376 height 14
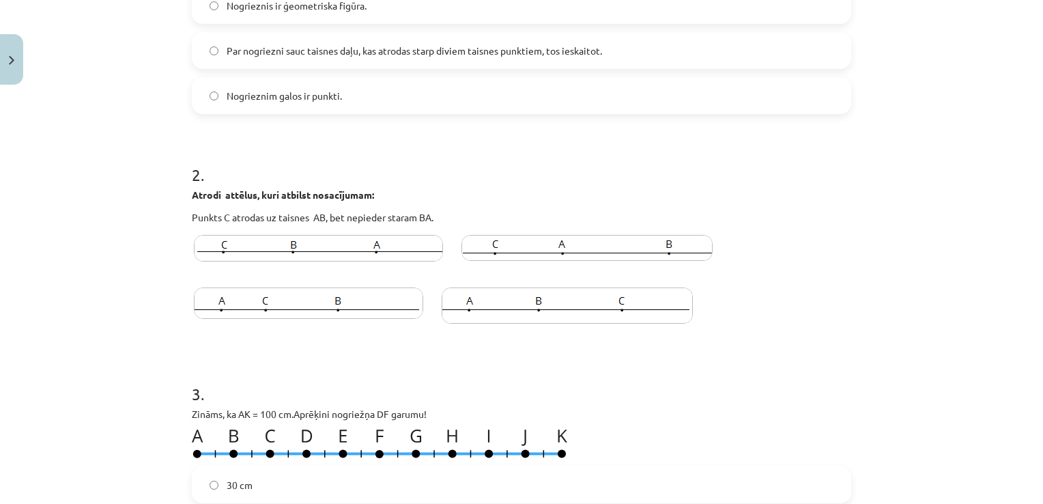
scroll to position [580, 0]
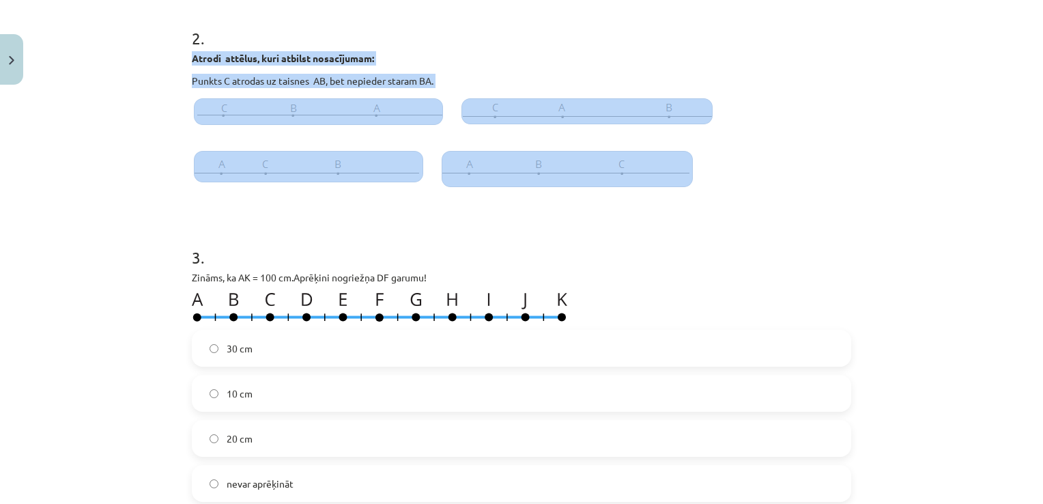
drag, startPoint x: 177, startPoint y: 56, endPoint x: 625, endPoint y: 180, distance: 465.5
click at [625, 180] on div "Mācību tēma: Matemātikas 7. klases 1. ieskaites mācību materiāls #6 📐 3. tēma. …" at bounding box center [521, 252] width 1043 height 504
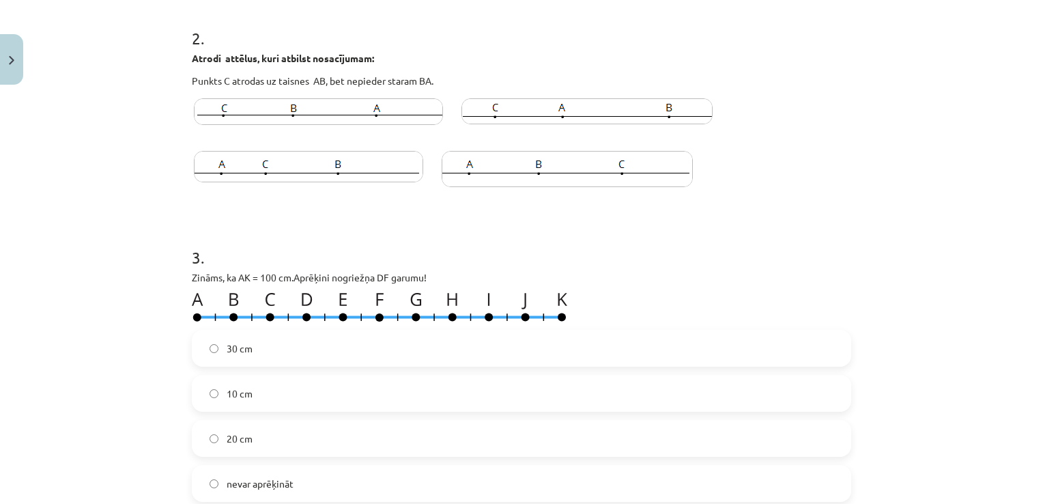
click at [169, 223] on div "Mācību tēma: Matemātikas 7. klases 1. ieskaites mācību materiāls #6 📐 3. tēma. …" at bounding box center [521, 252] width 1043 height 504
click at [520, 256] on h1 "3 ." at bounding box center [522, 245] width 660 height 42
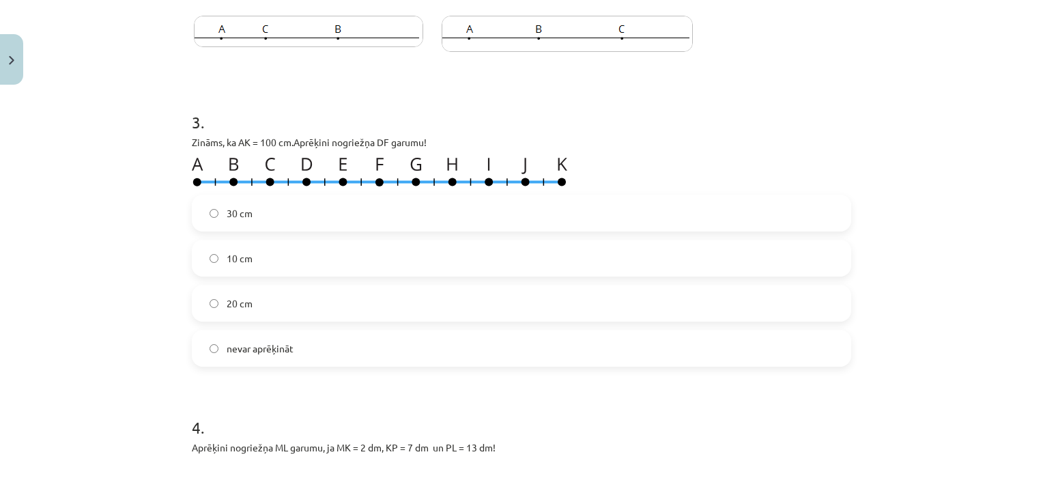
scroll to position [717, 0]
click at [249, 294] on label "20 cm" at bounding box center [521, 302] width 657 height 34
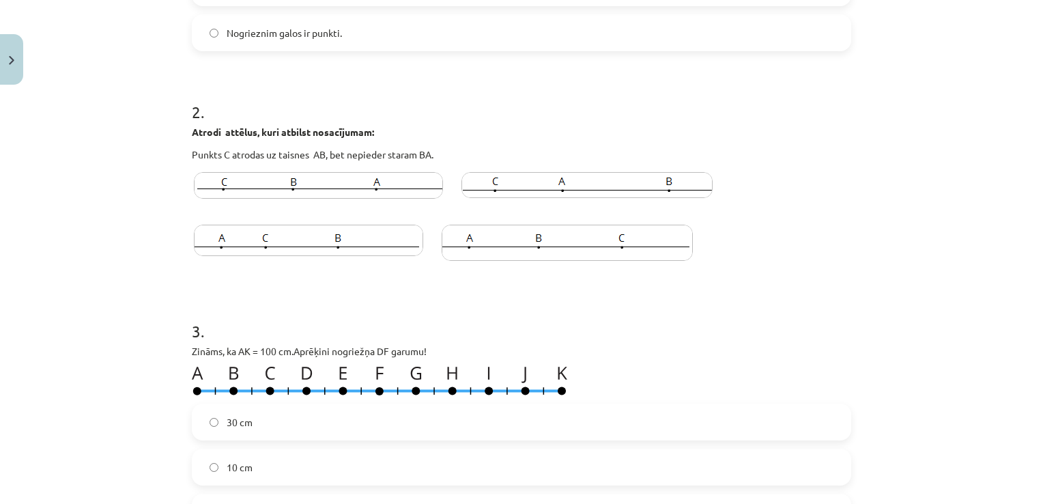
scroll to position [444, 0]
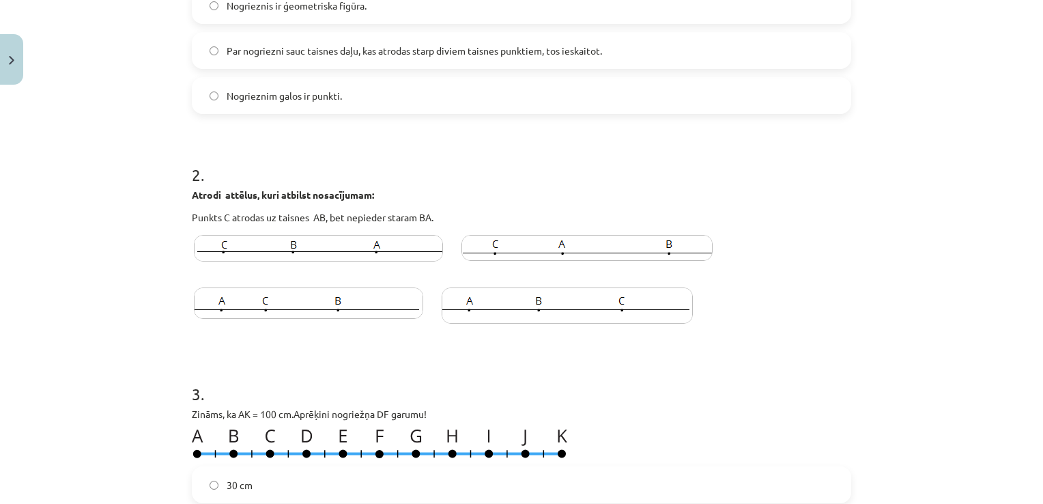
click at [293, 296] on img at bounding box center [308, 302] width 229 height 31
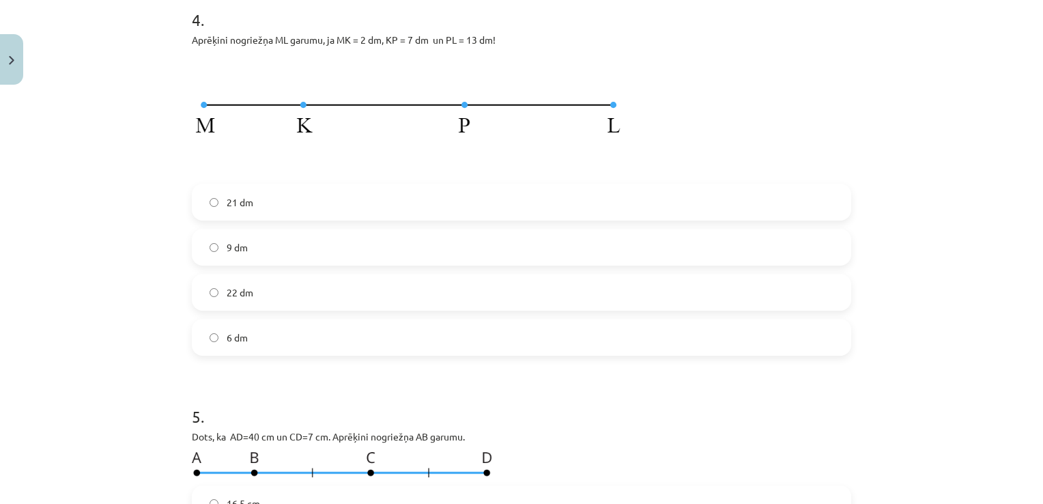
scroll to position [1127, 0]
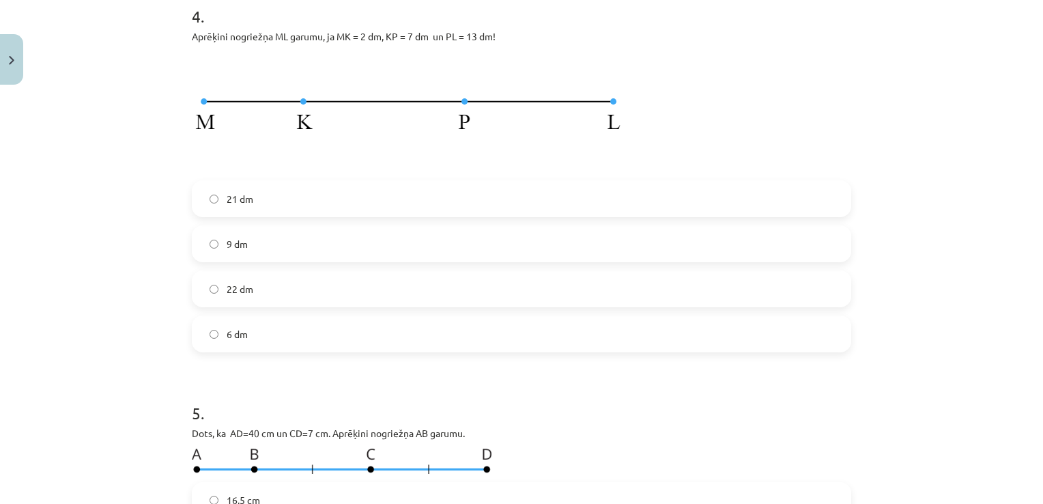
click at [296, 289] on label "22 dm" at bounding box center [521, 289] width 657 height 34
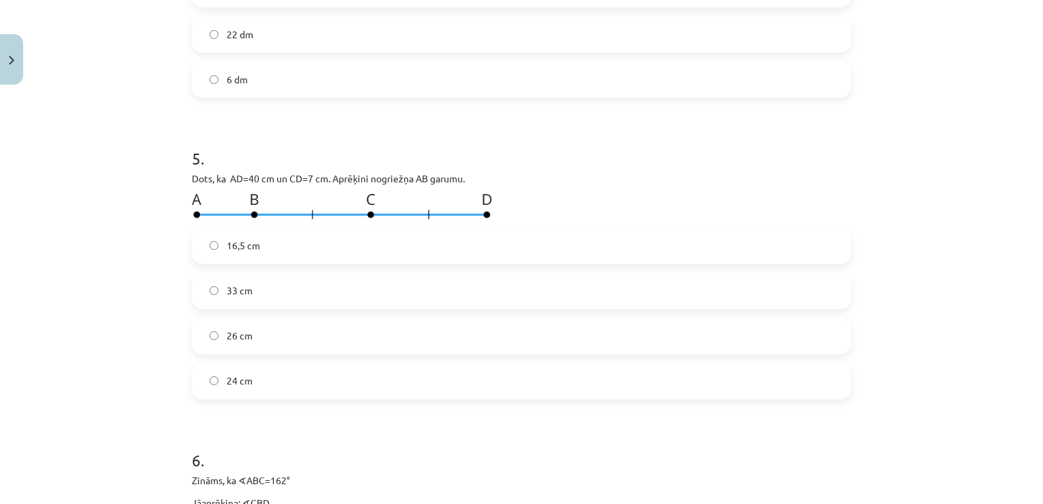
scroll to position [1400, 0]
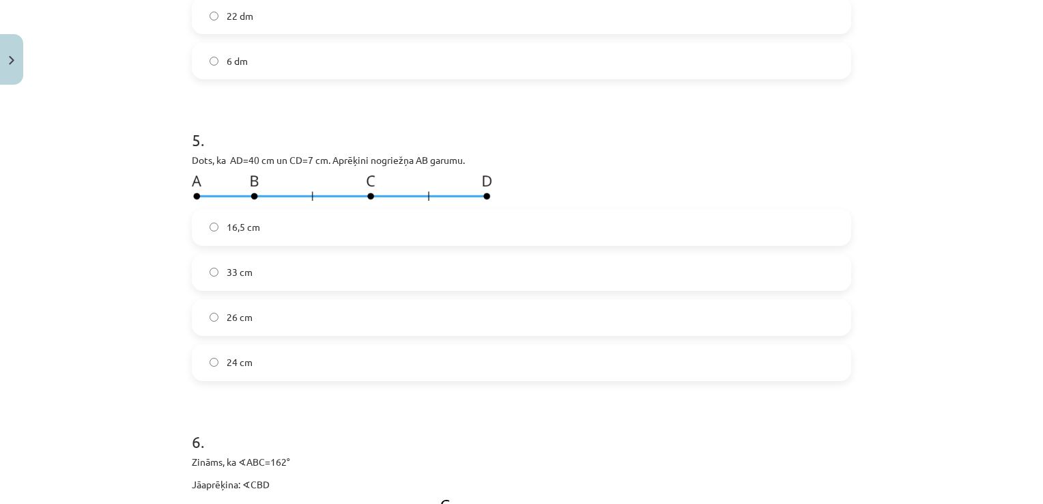
click at [249, 232] on span "16,5 cm" at bounding box center [243, 227] width 33 height 14
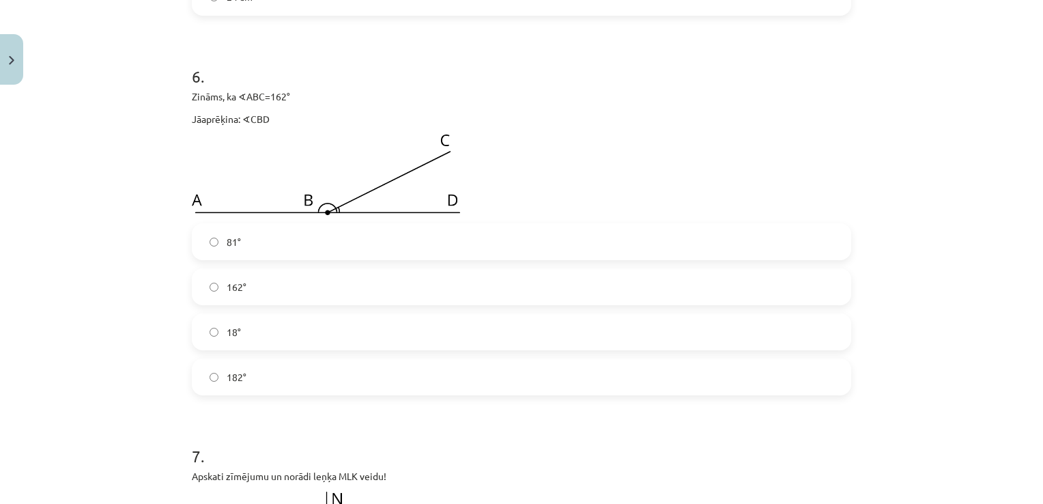
scroll to position [1809, 0]
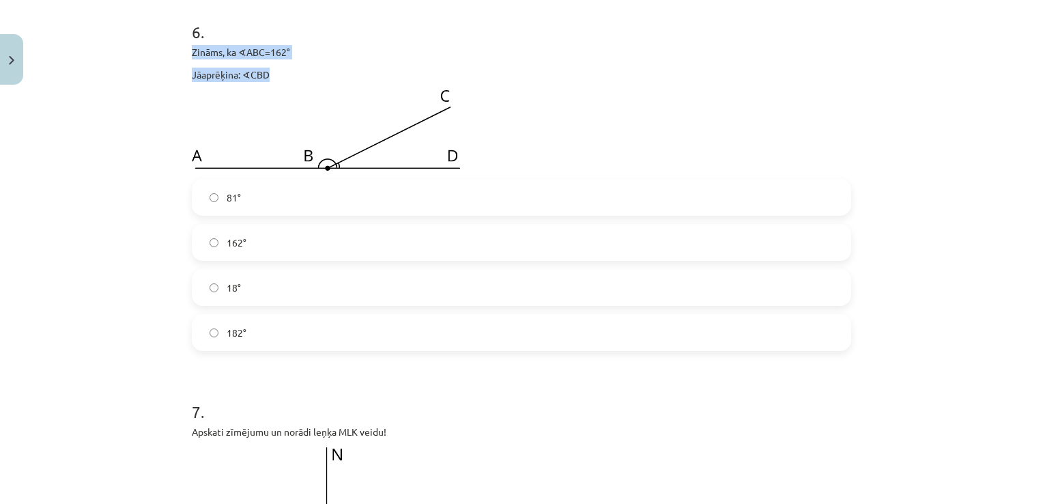
drag, startPoint x: 186, startPoint y: 50, endPoint x: 292, endPoint y: 66, distance: 107.8
click at [292, 66] on div "Zināms, ka ∢ABC=162° Jāaprēķina: ∢CBD" at bounding box center [522, 108] width 660 height 126
drag, startPoint x: 292, startPoint y: 66, endPoint x: 251, endPoint y: 53, distance: 43.2
drag, startPoint x: 218, startPoint y: 193, endPoint x: 257, endPoint y: 326, distance: 138.5
click at [257, 326] on div "81° 162° 18° 182°" at bounding box center [522, 265] width 660 height 172
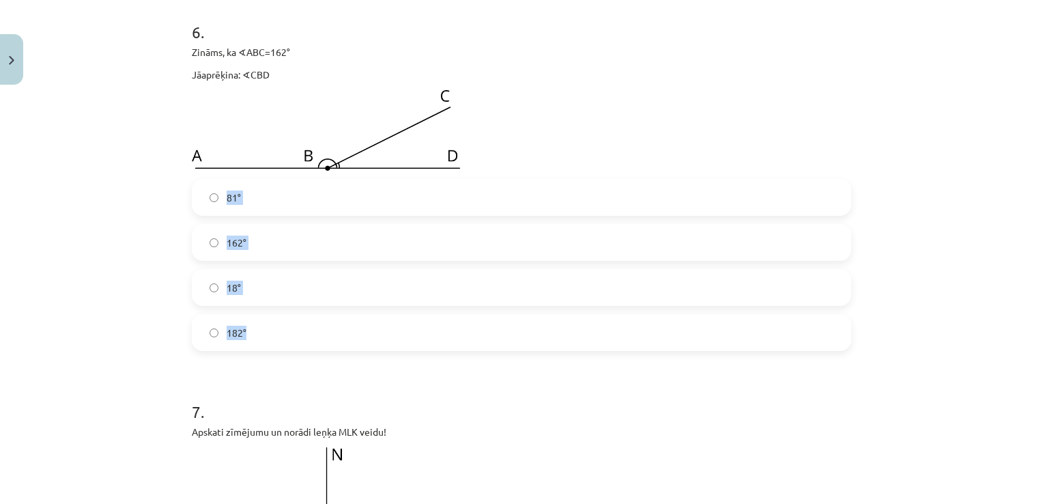
drag, startPoint x: 257, startPoint y: 326, endPoint x: 232, endPoint y: 198, distance: 130.0
click at [173, 292] on div "Mācību tēma: Matemātikas 7. klases 1. ieskaites mācību materiāls #6 📐 3. tēma. …" at bounding box center [521, 252] width 1043 height 504
click at [215, 279] on label "18°" at bounding box center [521, 287] width 657 height 34
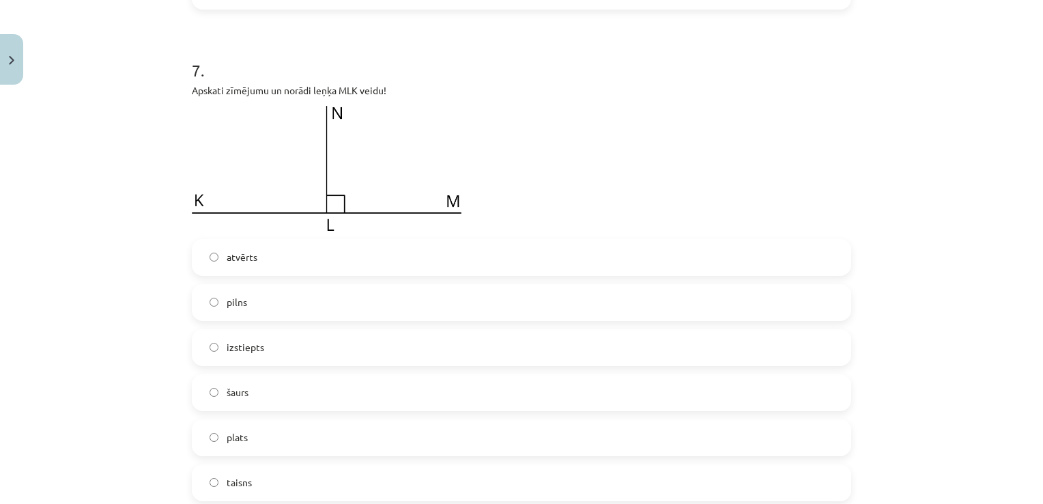
scroll to position [2219, 0]
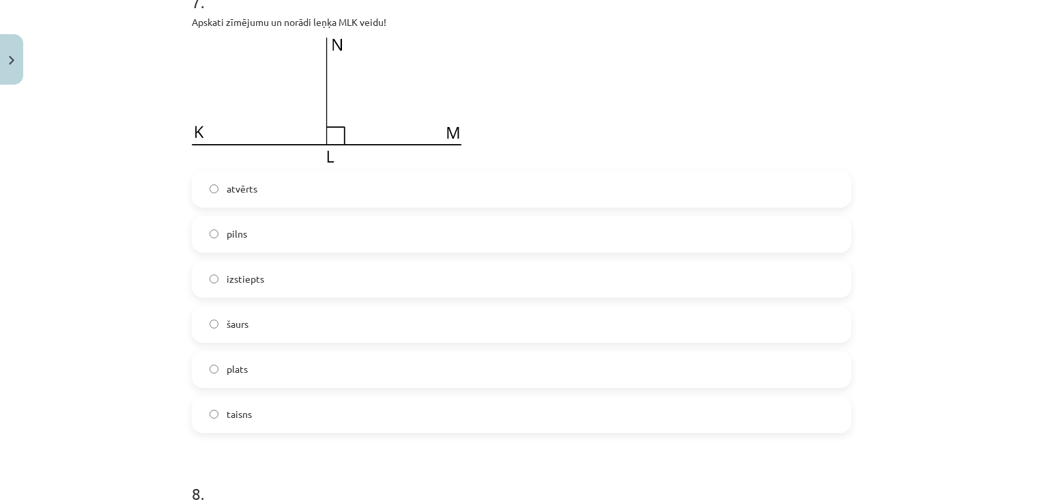
click at [251, 416] on label "taisns" at bounding box center [521, 414] width 657 height 34
click at [247, 278] on span "izstiepts" at bounding box center [246, 279] width 38 height 14
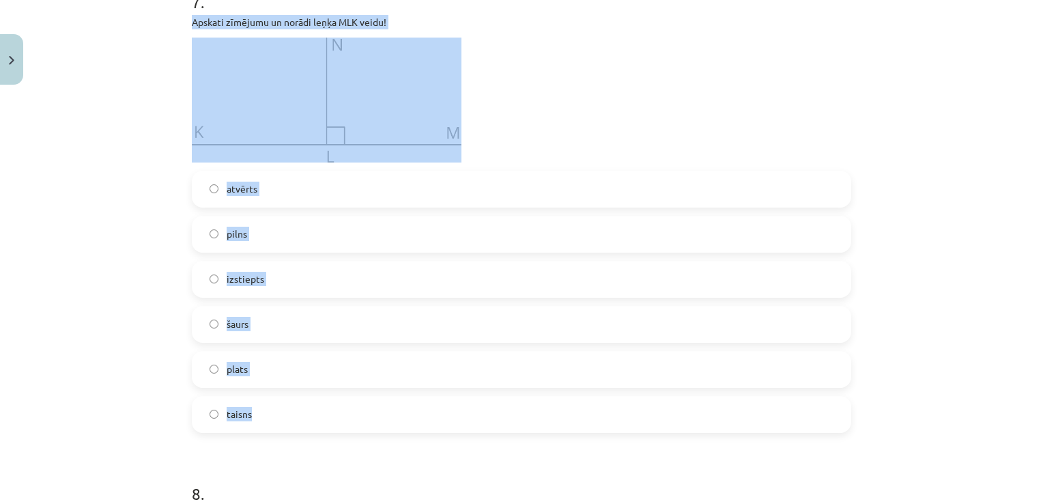
drag, startPoint x: 186, startPoint y: 22, endPoint x: 428, endPoint y: 399, distance: 448.1
click at [428, 399] on div "7 . Apskati zīmējumu un norādi leņķa MLK veidu! atvērts pilns izstiepts šaurs p…" at bounding box center [522, 201] width 660 height 464
click at [143, 55] on div "Mācību tēma: Matemātikas 7. klases 1. ieskaites mācību materiāls #6 📐 3. tēma. …" at bounding box center [521, 252] width 1043 height 504
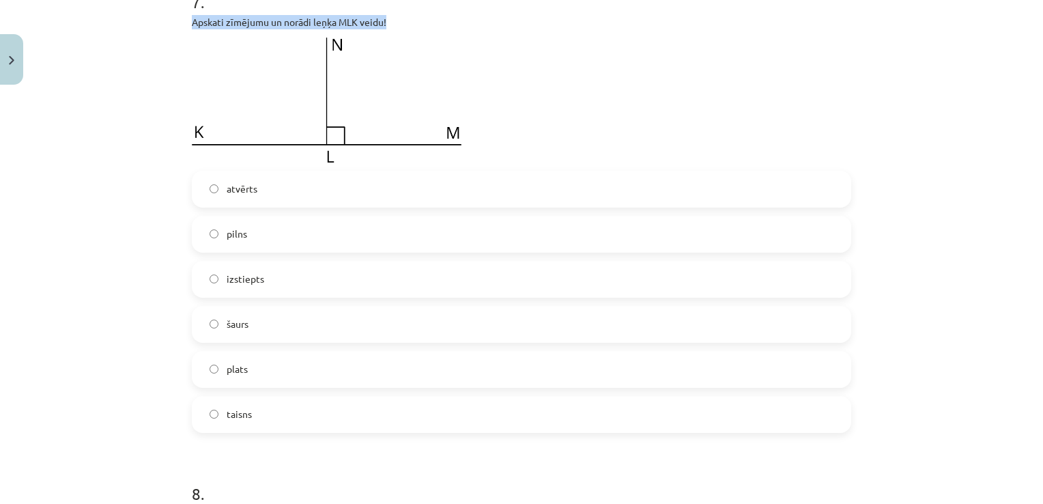
drag, startPoint x: 186, startPoint y: 19, endPoint x: 387, endPoint y: 24, distance: 201.5
drag, startPoint x: 387, startPoint y: 24, endPoint x: 360, endPoint y: 19, distance: 27.7
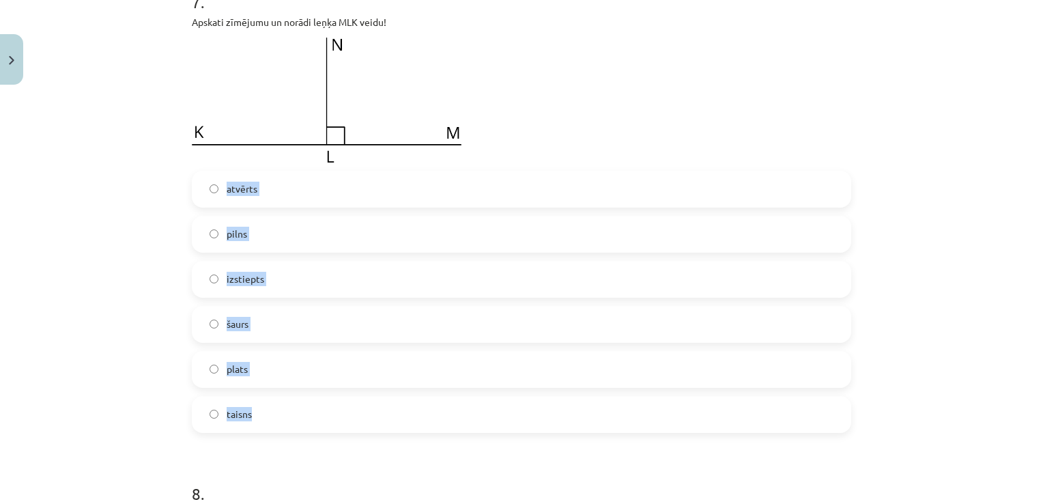
drag, startPoint x: 218, startPoint y: 173, endPoint x: 290, endPoint y: 427, distance: 263.9
click at [290, 427] on div "atvērts pilns izstiepts šaurs plats taisns" at bounding box center [522, 302] width 660 height 262
click at [124, 218] on div "Mācību tēma: Matemātikas 7. klases 1. ieskaites mācību materiāls #6 📐 3. tēma. …" at bounding box center [521, 252] width 1043 height 504
click at [240, 411] on span "taisns" at bounding box center [239, 414] width 25 height 14
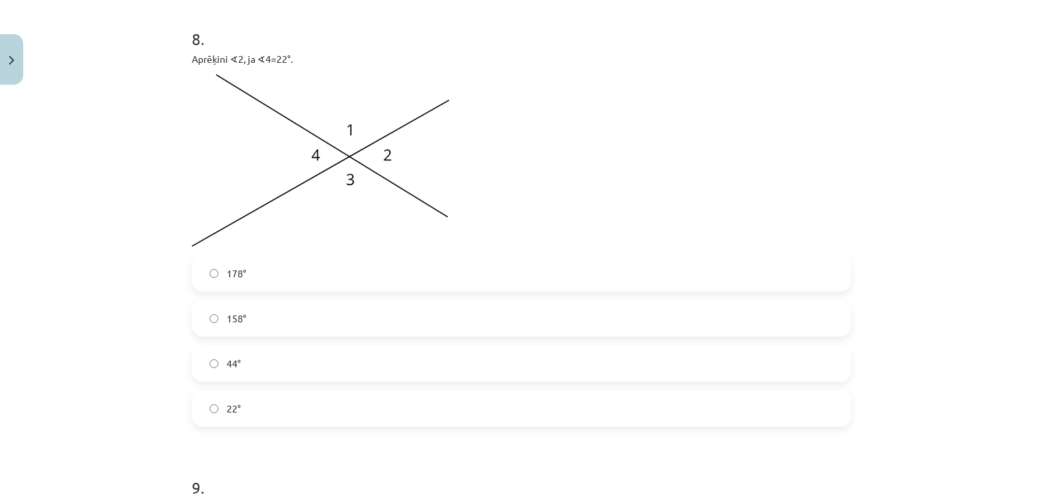
scroll to position [2697, 0]
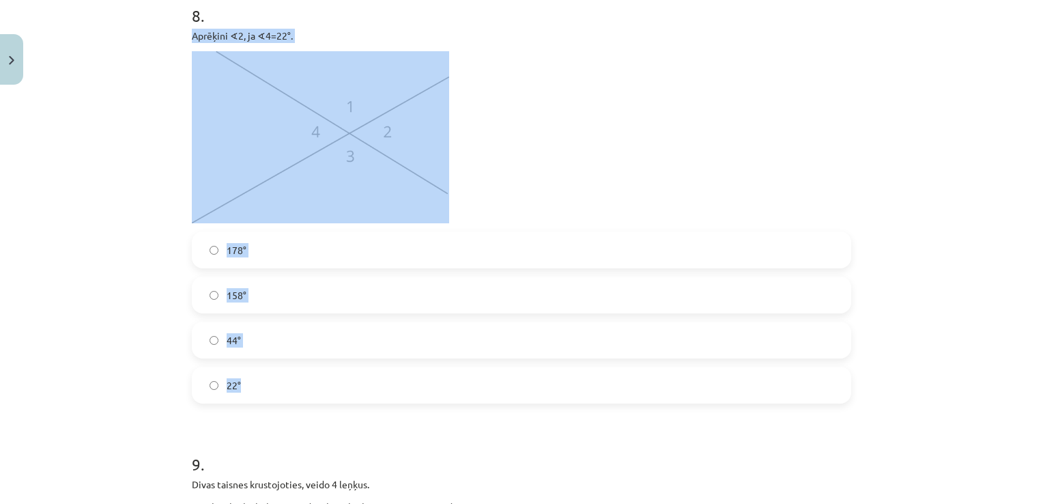
drag, startPoint x: 180, startPoint y: 34, endPoint x: 398, endPoint y: 373, distance: 403.0
click at [251, 387] on label "22°" at bounding box center [521, 385] width 657 height 34
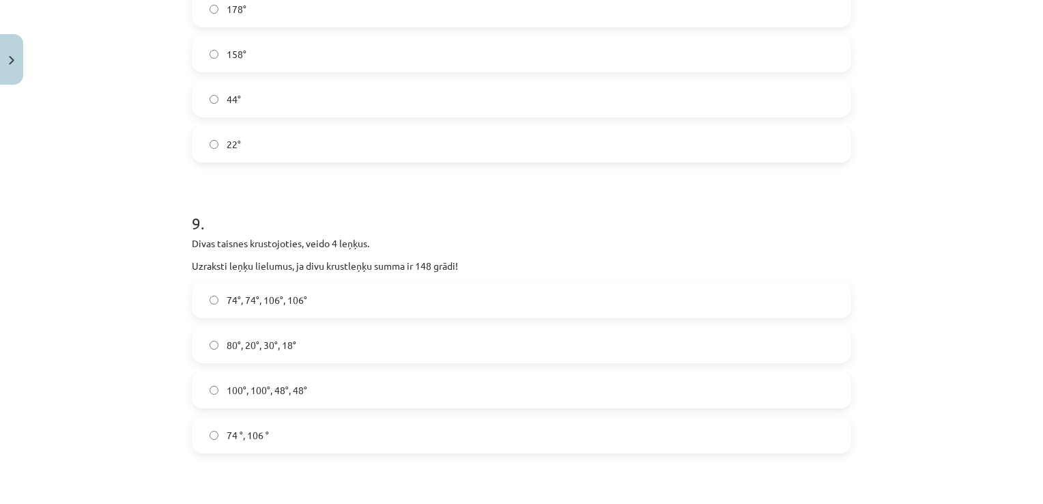
scroll to position [2970, 0]
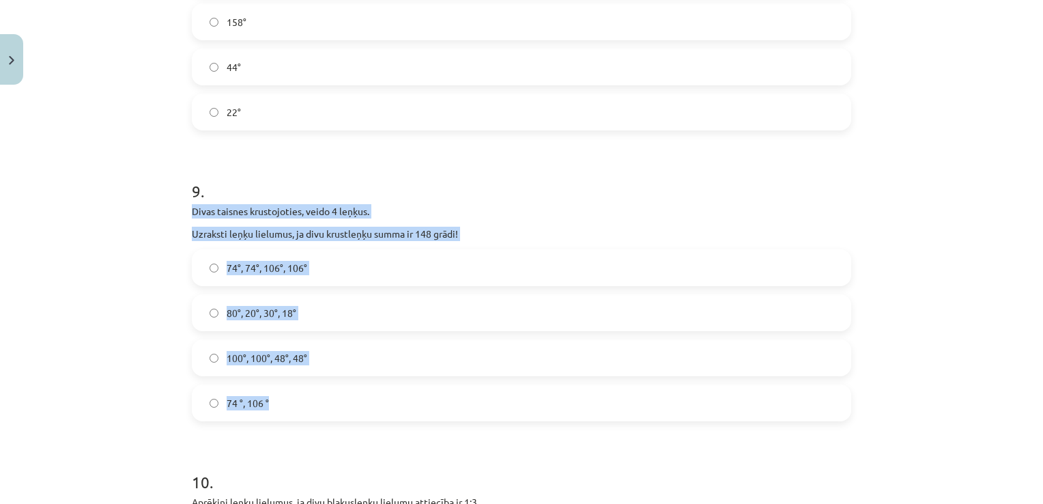
drag, startPoint x: 182, startPoint y: 210, endPoint x: 351, endPoint y: 381, distance: 240.4
drag, startPoint x: 351, startPoint y: 381, endPoint x: 295, endPoint y: 203, distance: 186.1
click at [233, 266] on span "74°, 74°, 106°, 106°" at bounding box center [267, 268] width 81 height 14
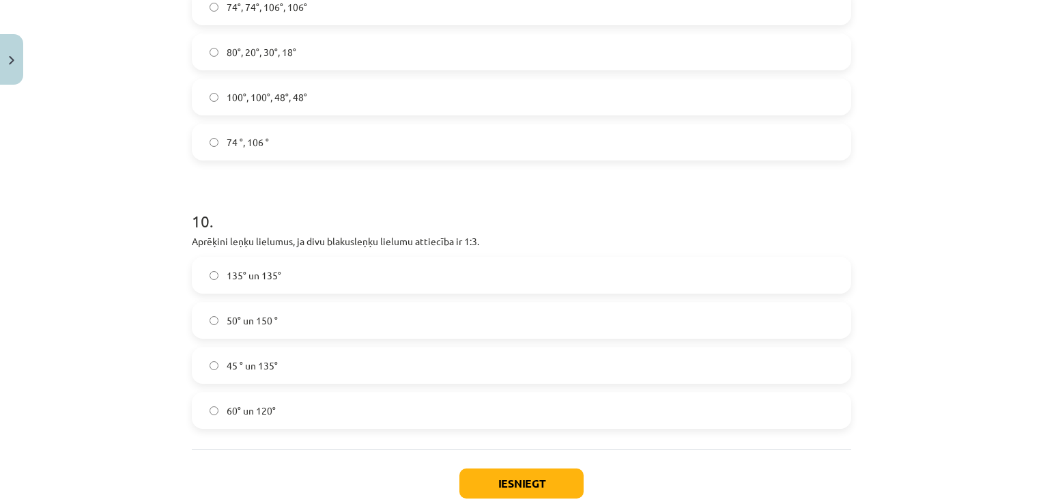
scroll to position [3243, 0]
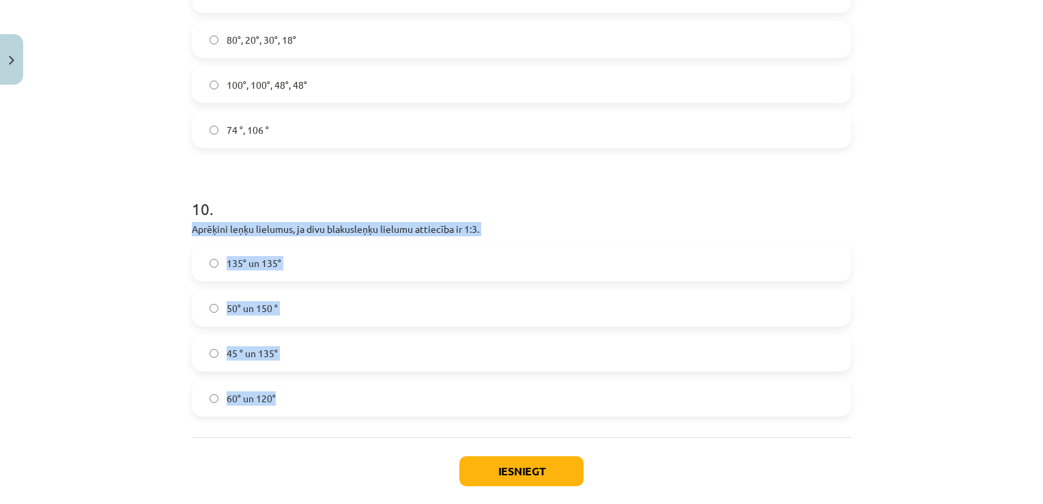
drag, startPoint x: 205, startPoint y: 223, endPoint x: 328, endPoint y: 379, distance: 198.9
drag, startPoint x: 328, startPoint y: 379, endPoint x: 317, endPoint y: 223, distance: 156.7
click at [236, 353] on span "45 ° un 135°" at bounding box center [252, 353] width 51 height 14
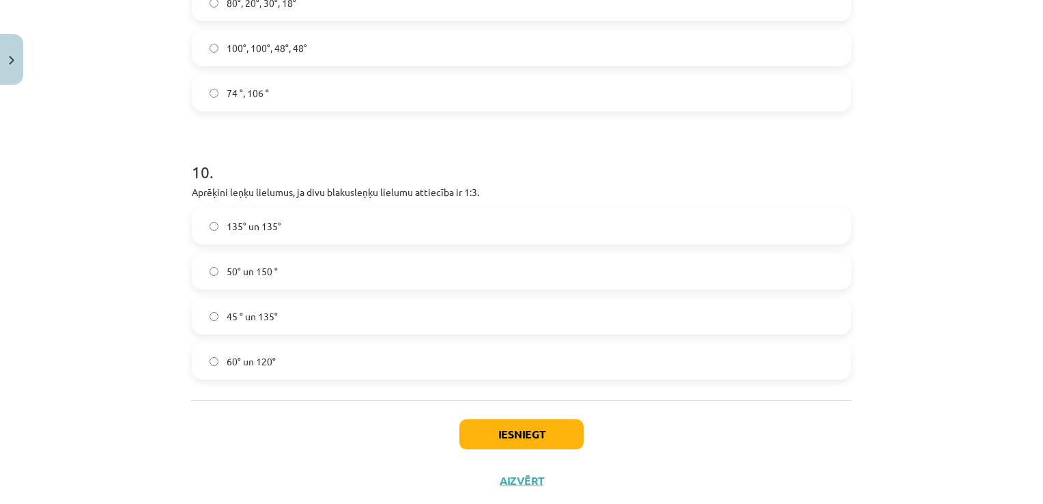
scroll to position [3313, 0]
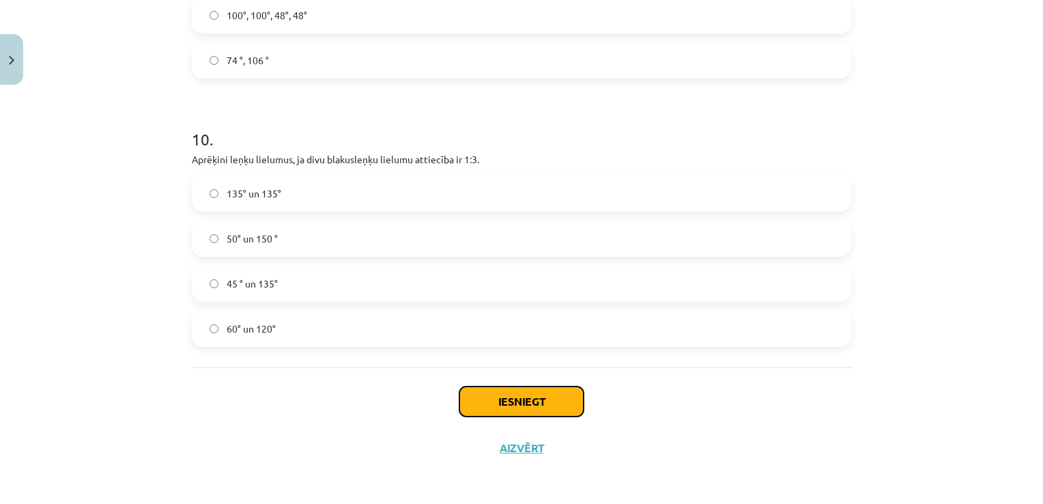
click at [486, 398] on button "Iesniegt" at bounding box center [522, 401] width 124 height 30
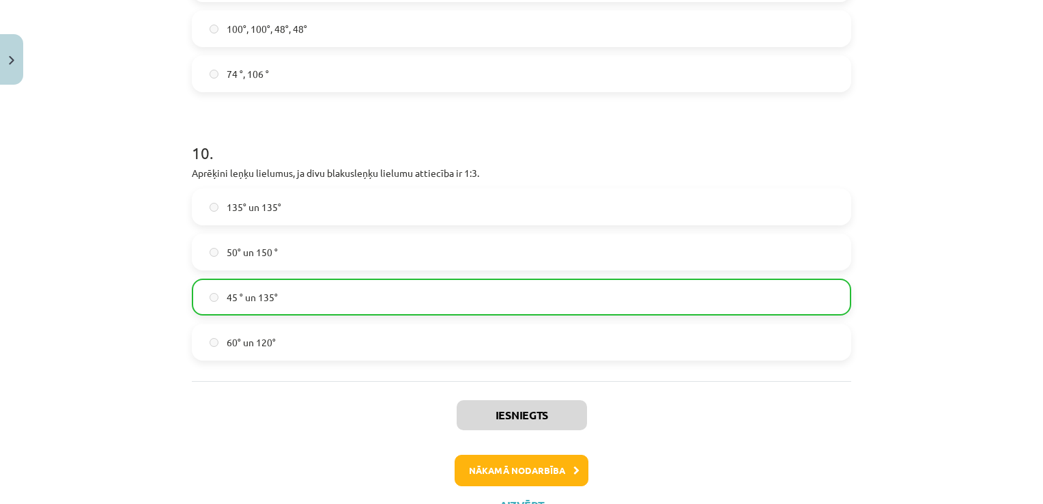
scroll to position [3355, 0]
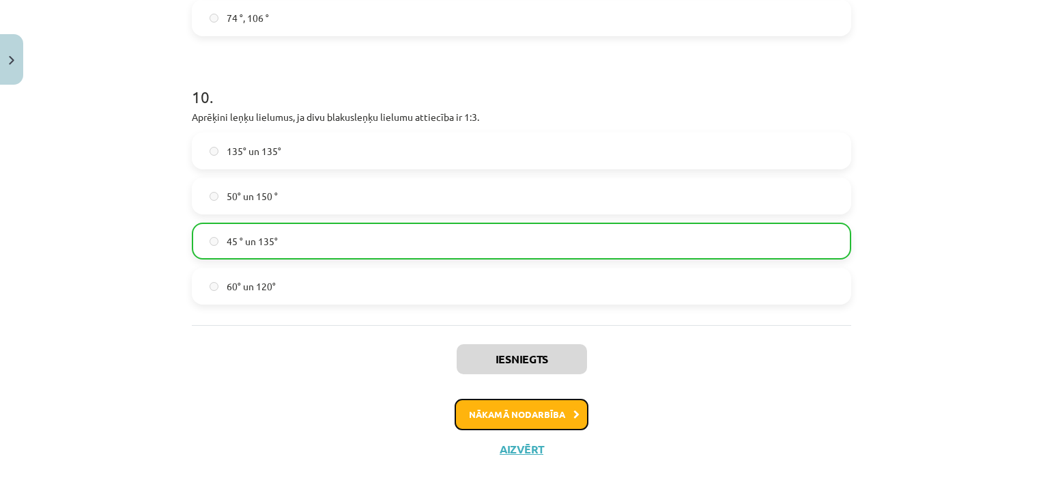
click at [537, 403] on button "Nākamā nodarbība" at bounding box center [522, 414] width 134 height 31
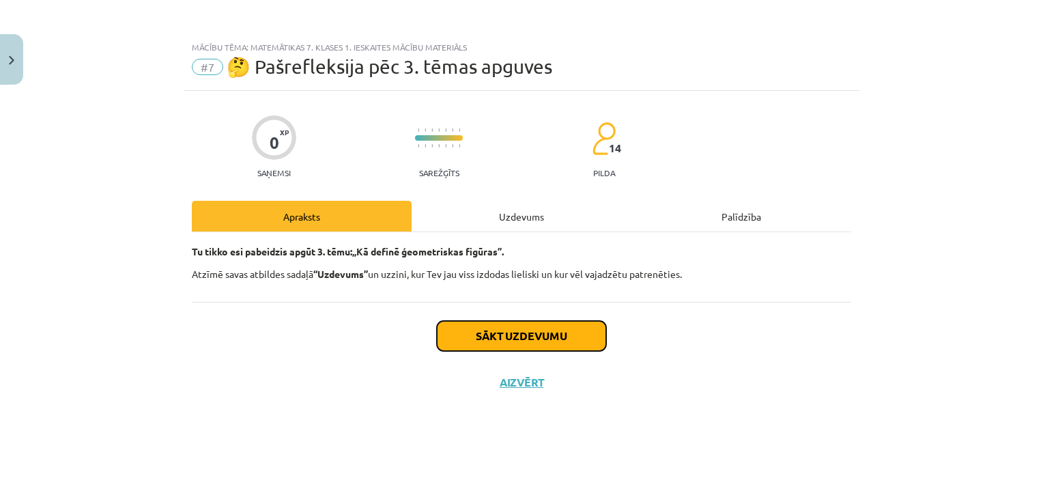
click at [528, 344] on button "Sākt uzdevumu" at bounding box center [521, 336] width 169 height 30
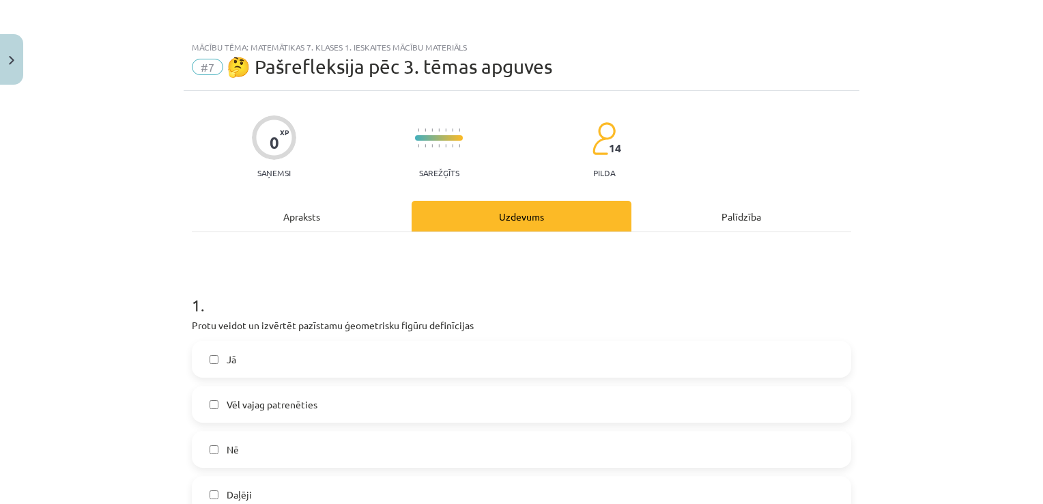
scroll to position [137, 0]
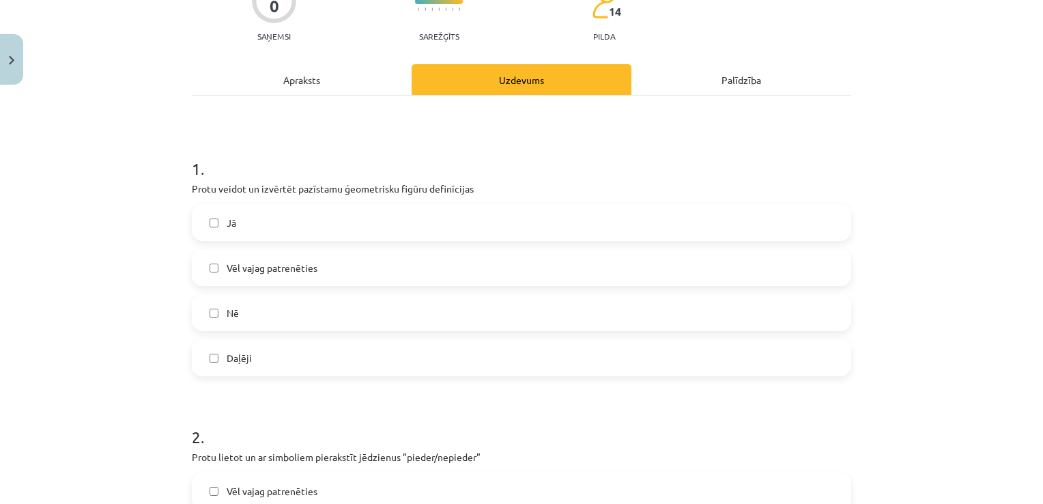
click at [277, 233] on label "Jā" at bounding box center [521, 223] width 657 height 34
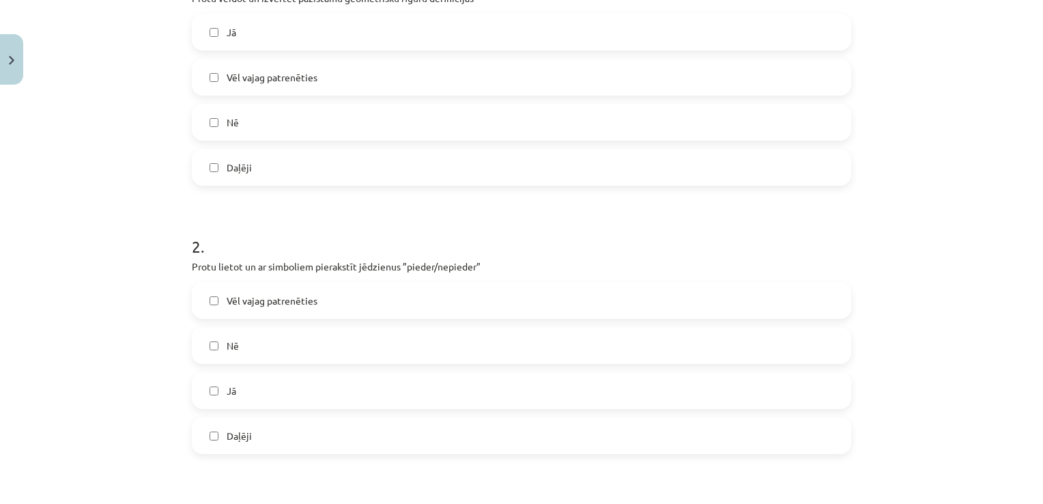
scroll to position [341, 0]
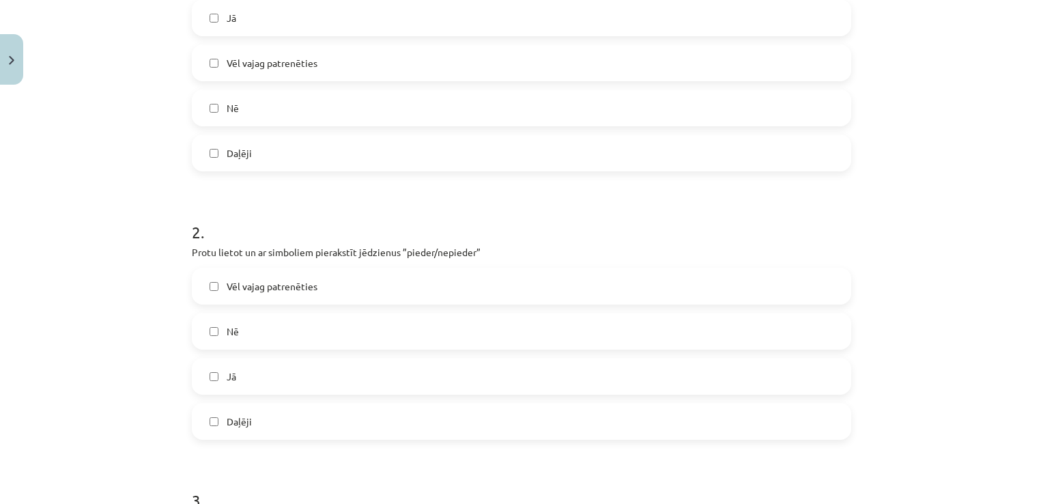
click at [279, 377] on label "Jā" at bounding box center [521, 376] width 657 height 34
click at [296, 288] on span "Vēl vajag patrenēties" at bounding box center [272, 286] width 91 height 14
click at [216, 376] on label "Jā" at bounding box center [521, 376] width 657 height 34
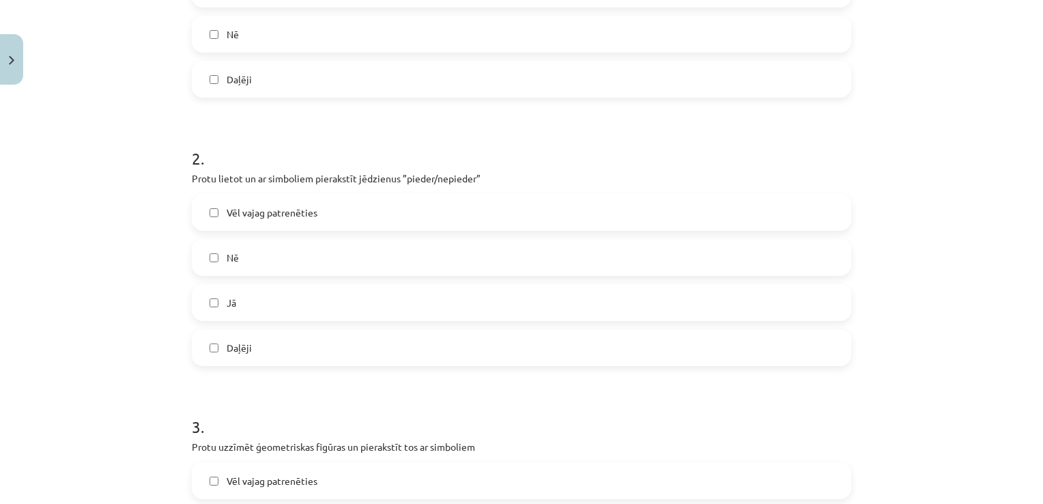
scroll to position [546, 0]
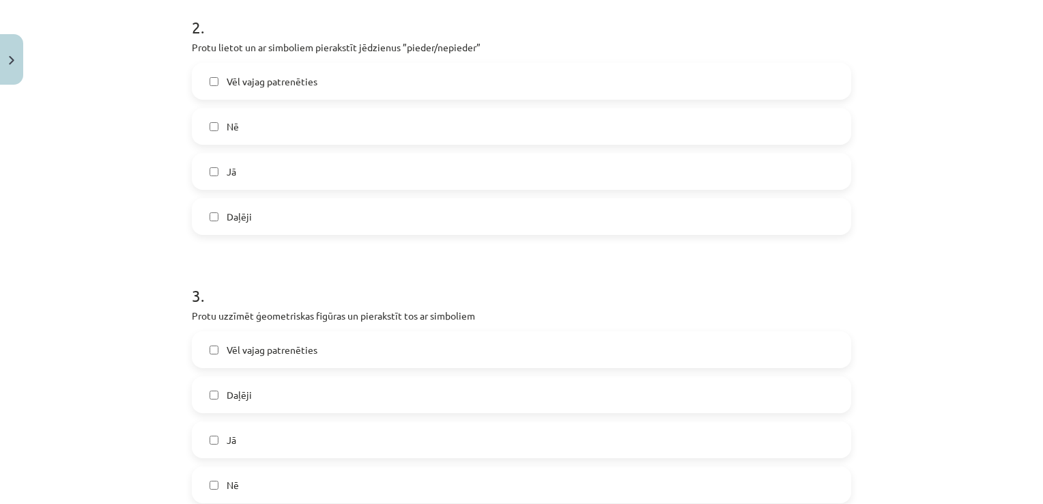
click at [239, 225] on label "Daļēji" at bounding box center [521, 216] width 657 height 34
click at [261, 84] on span "Vēl vajag patrenēties" at bounding box center [272, 81] width 91 height 14
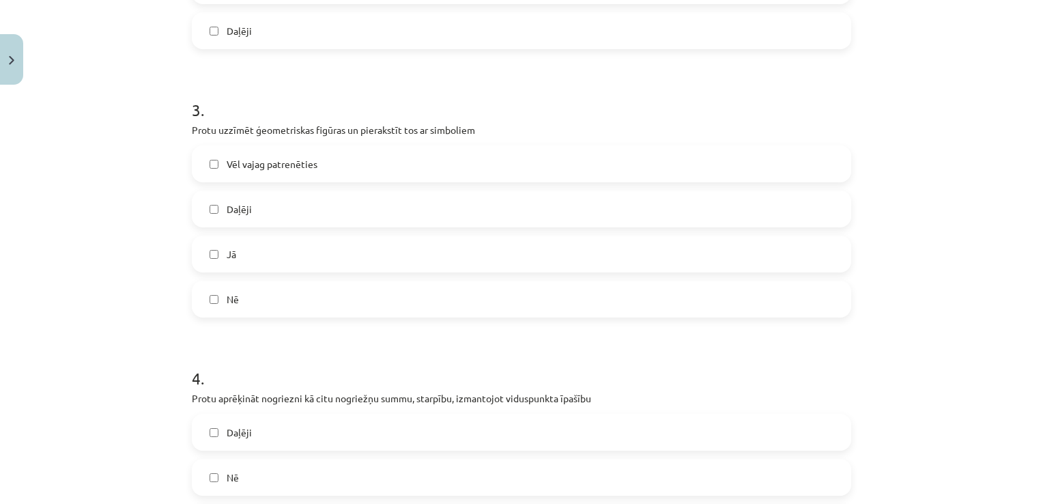
scroll to position [751, 0]
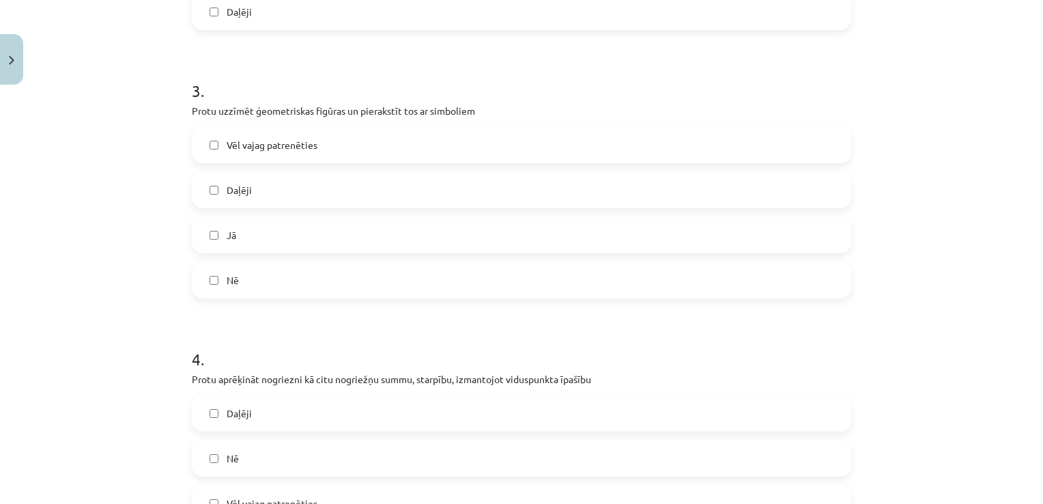
click at [300, 185] on label "Daļēji" at bounding box center [521, 190] width 657 height 34
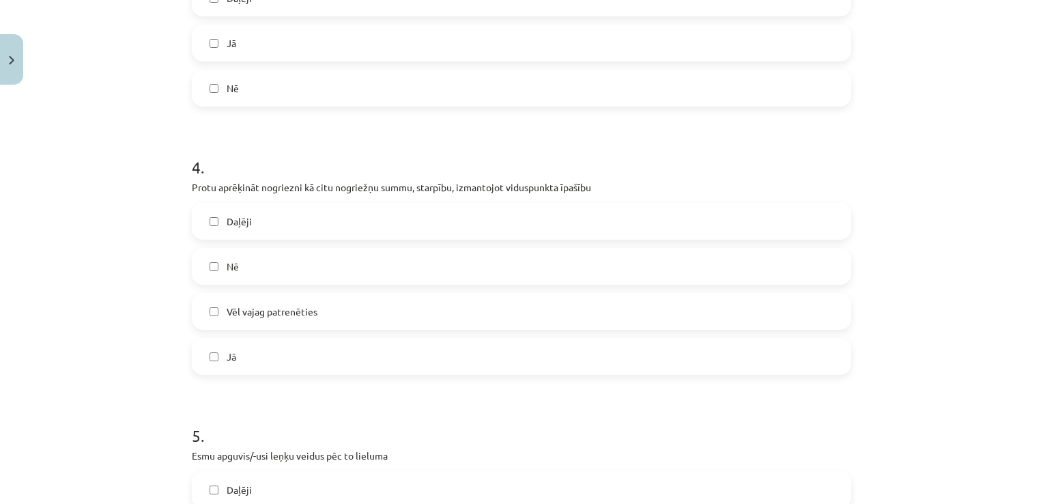
scroll to position [956, 0]
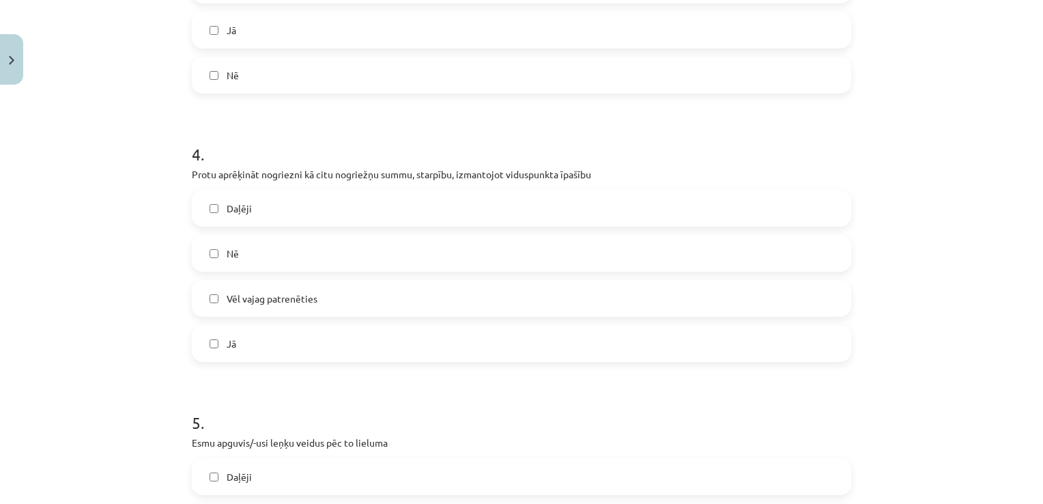
click at [306, 210] on label "Daļēji" at bounding box center [521, 208] width 657 height 34
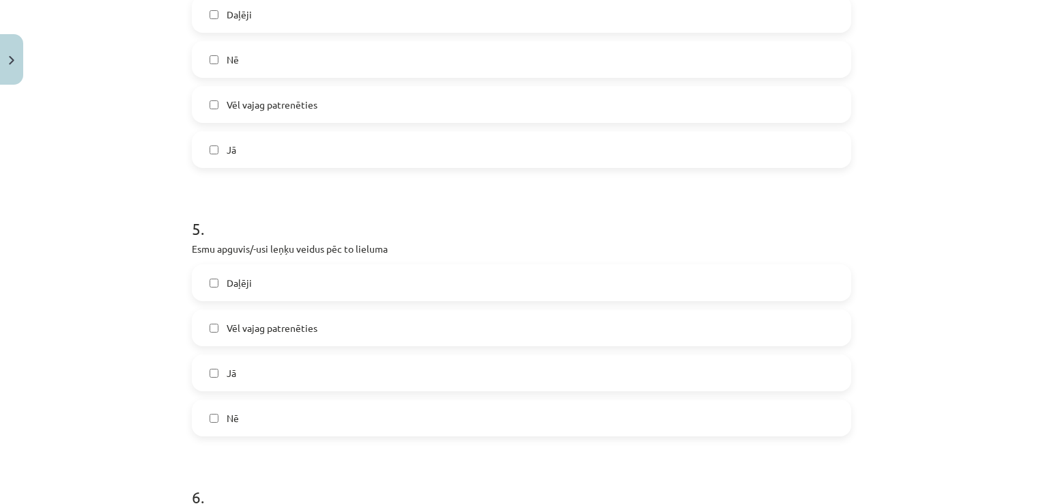
scroll to position [1161, 0]
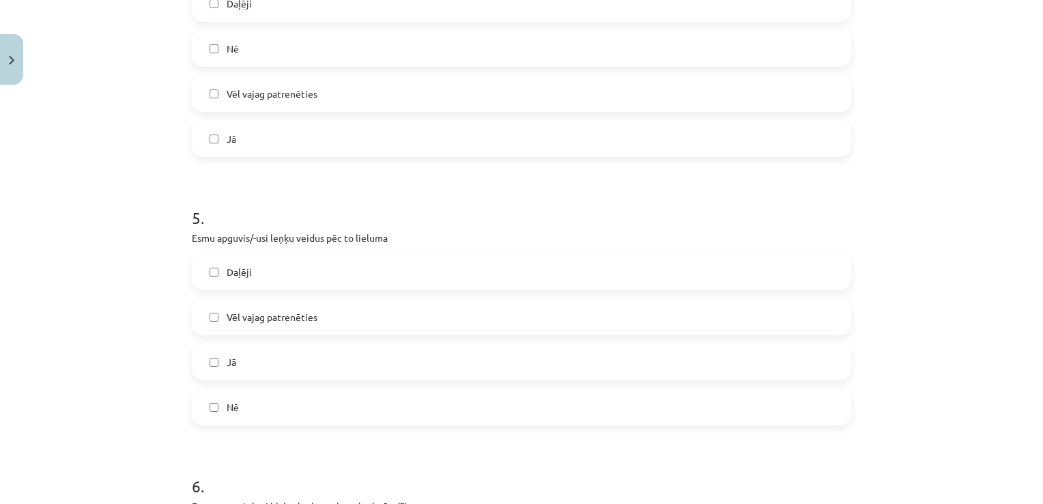
click at [257, 359] on label "Jā" at bounding box center [521, 362] width 657 height 34
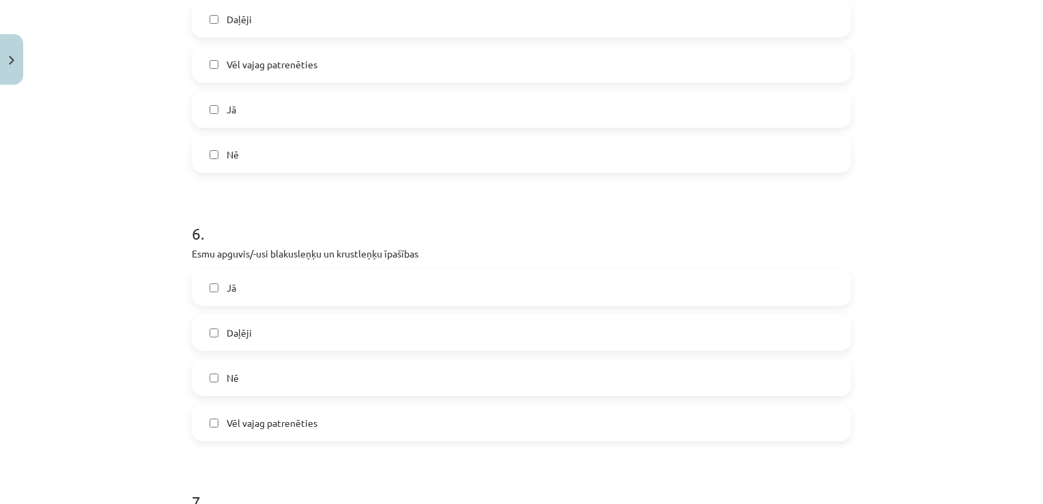
scroll to position [1434, 0]
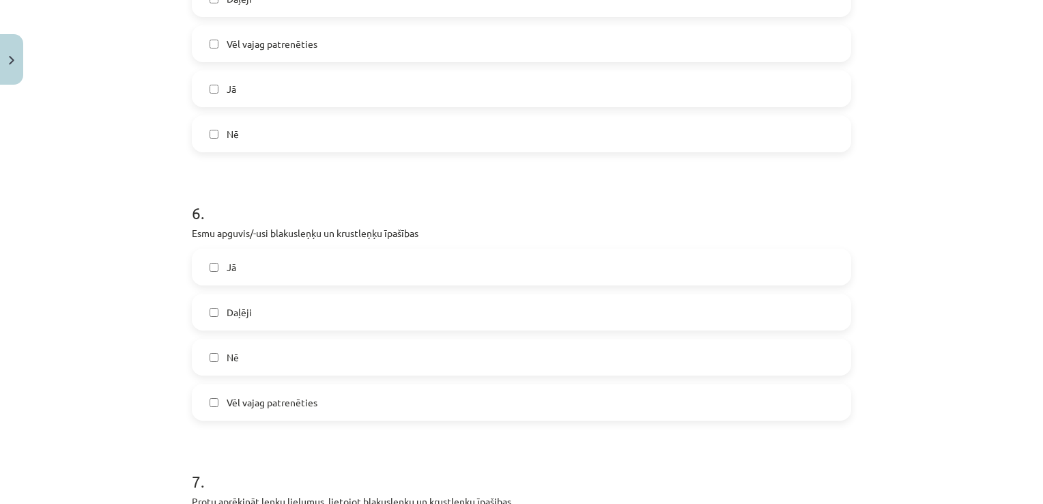
click at [311, 302] on label "Daļēji" at bounding box center [521, 312] width 657 height 34
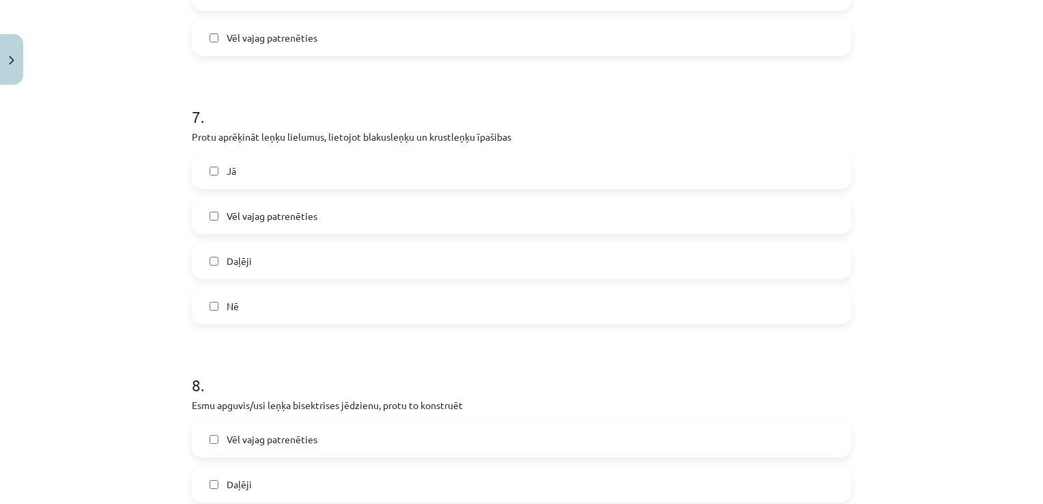
scroll to position [1844, 0]
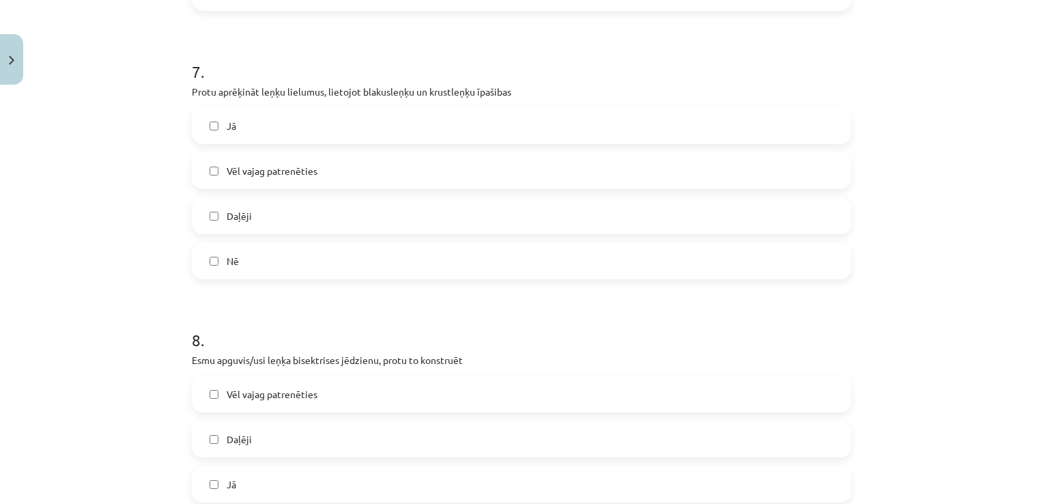
click at [270, 173] on span "Vēl vajag patrenēties" at bounding box center [272, 171] width 91 height 14
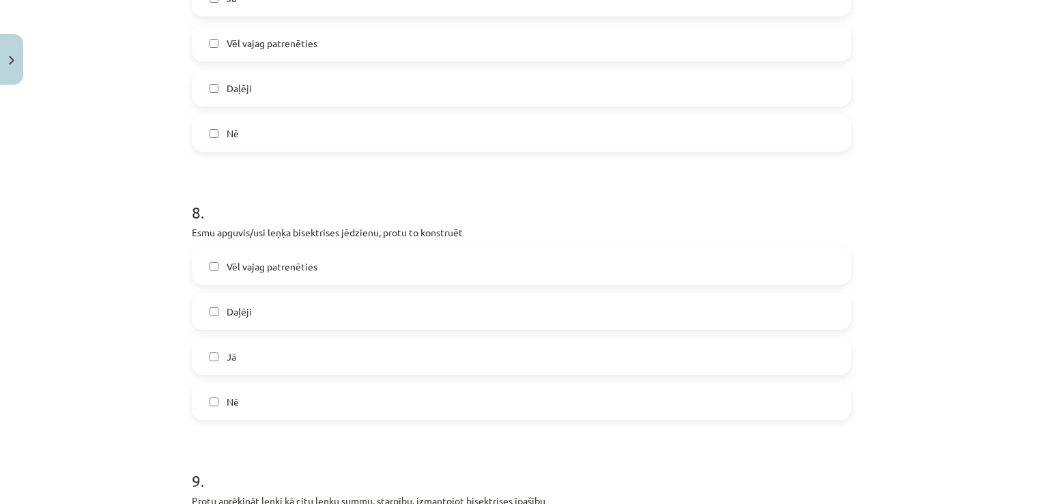
scroll to position [1980, 0]
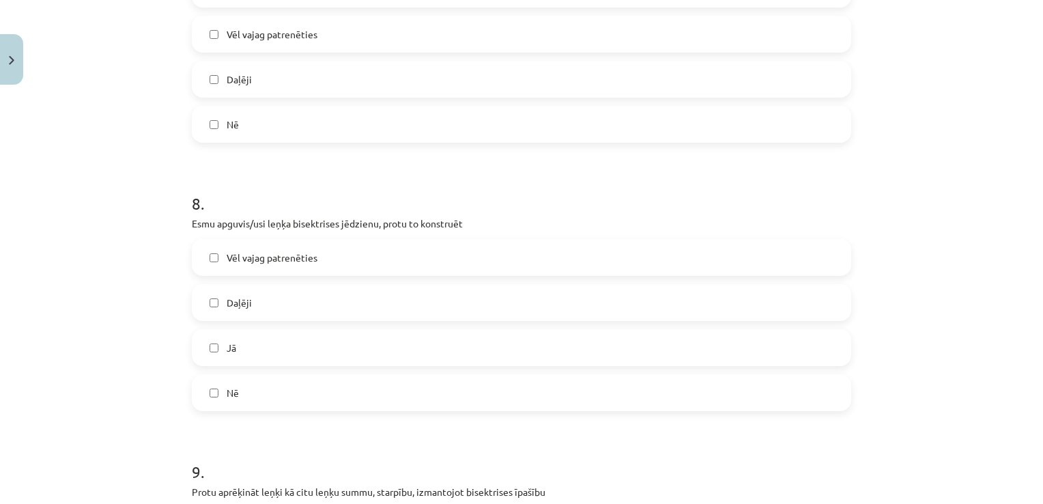
click at [296, 267] on label "Vēl vajag patrenēties" at bounding box center [521, 257] width 657 height 34
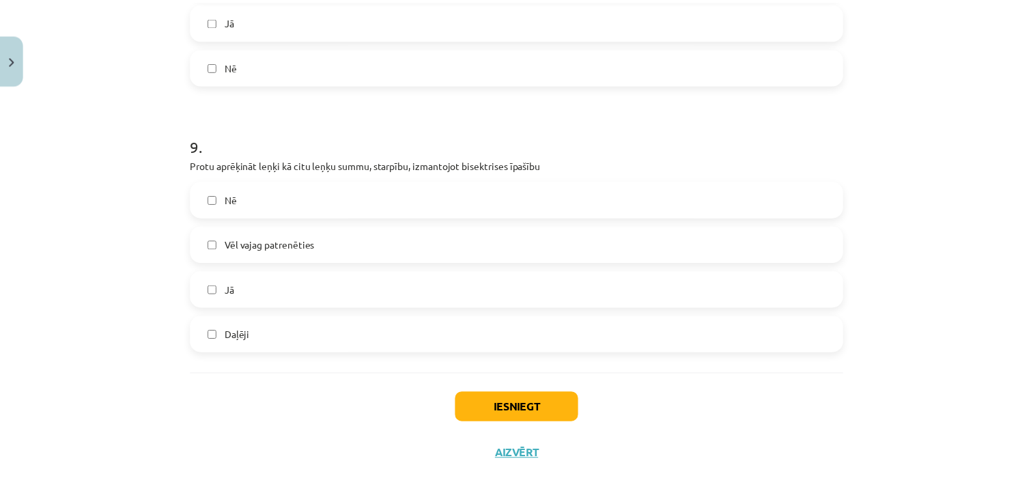
scroll to position [2313, 0]
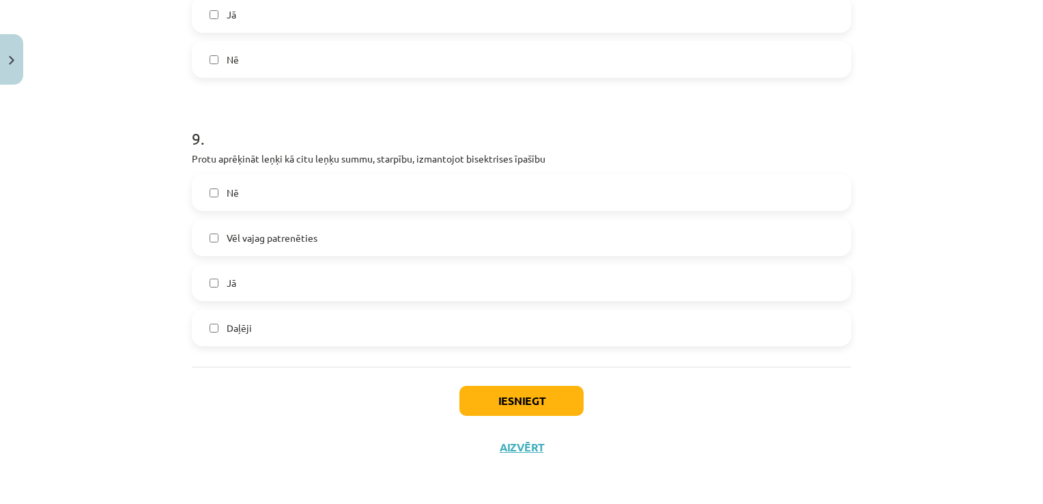
click at [263, 326] on label "Daļēji" at bounding box center [521, 328] width 657 height 34
click at [483, 391] on button "Iesniegt" at bounding box center [522, 401] width 124 height 30
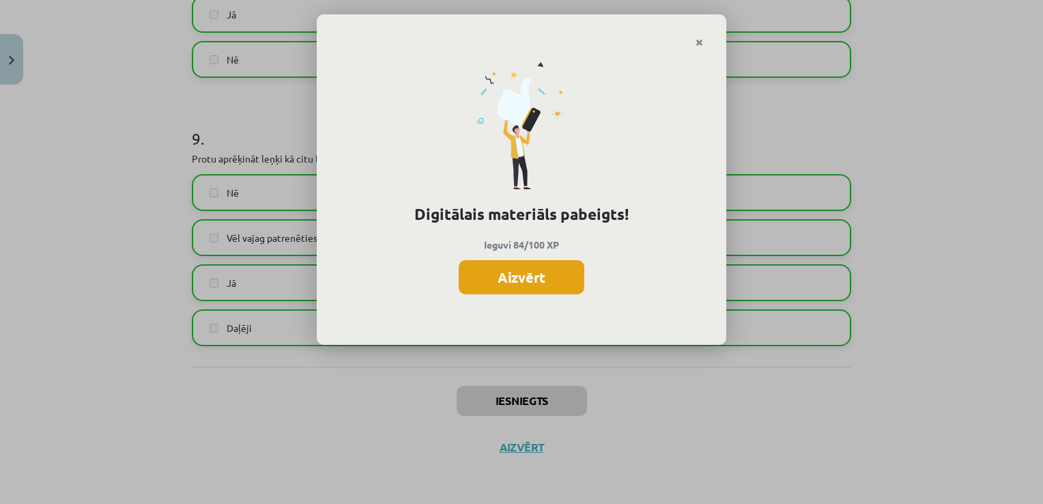
click at [538, 274] on button "Aizvērt" at bounding box center [522, 277] width 126 height 34
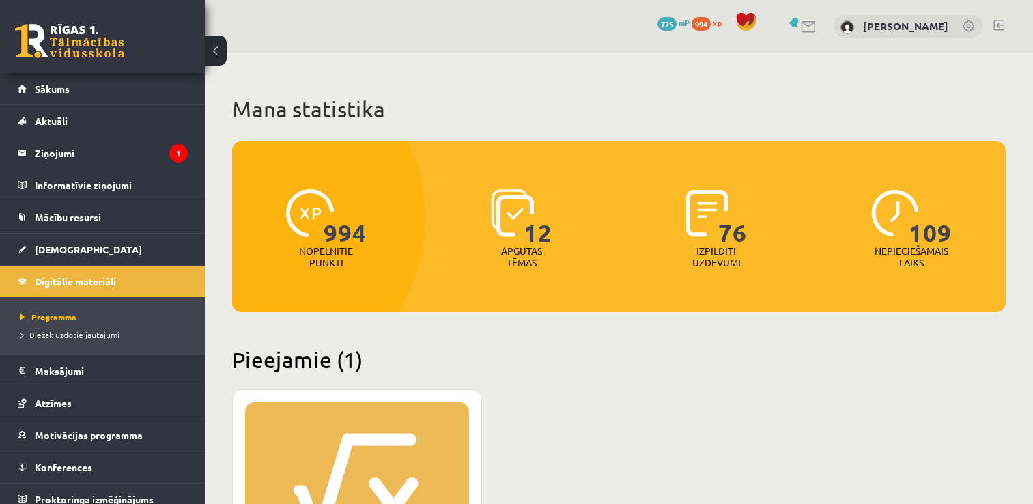
scroll to position [273, 0]
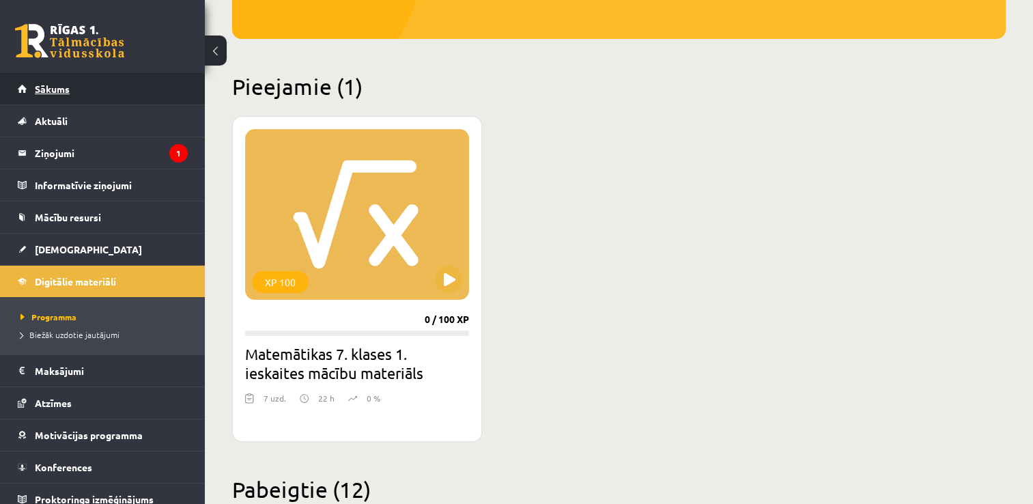
click at [78, 91] on link "Sākums" at bounding box center [103, 88] width 170 height 31
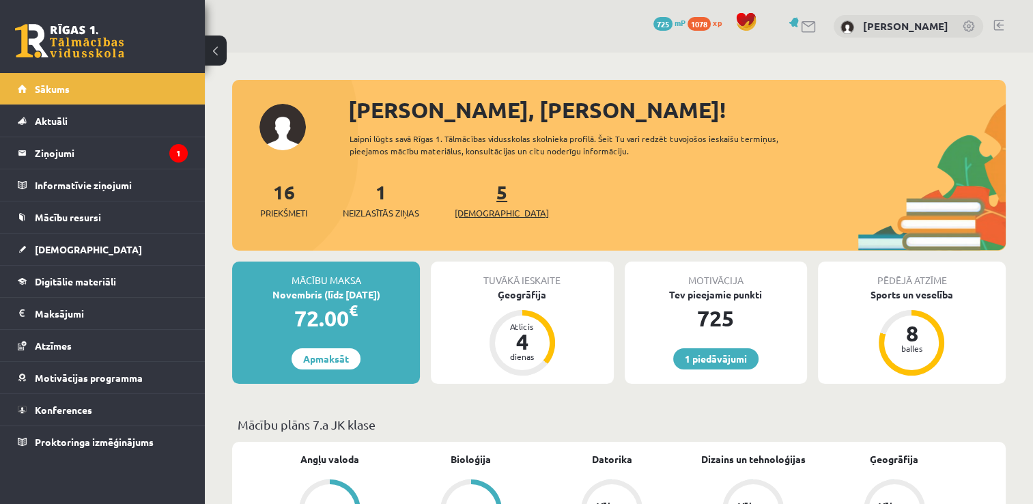
click at [481, 208] on span "[DEMOGRAPHIC_DATA]" at bounding box center [502, 213] width 94 height 14
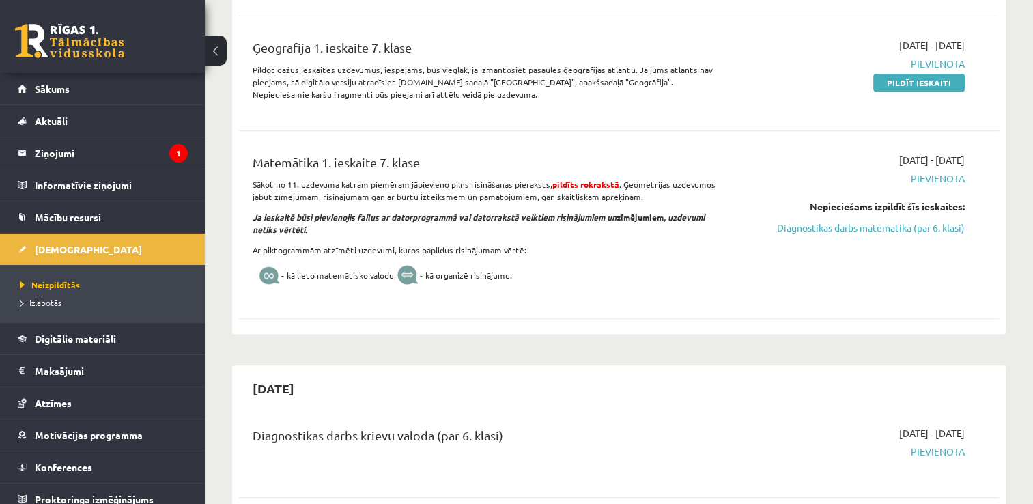
scroll to position [615, 0]
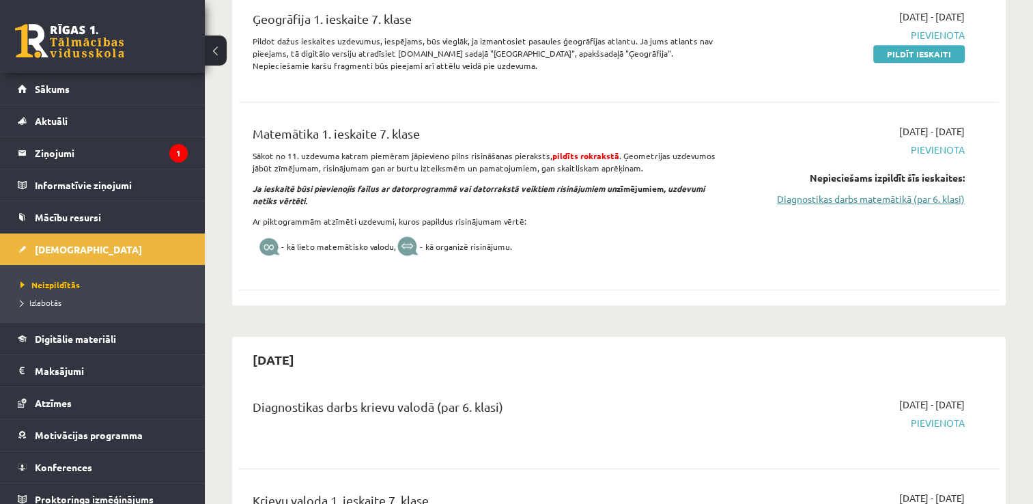
click at [791, 195] on link "Diagnostikas darbs matemātikā (par 6. klasi)" at bounding box center [853, 199] width 224 height 14
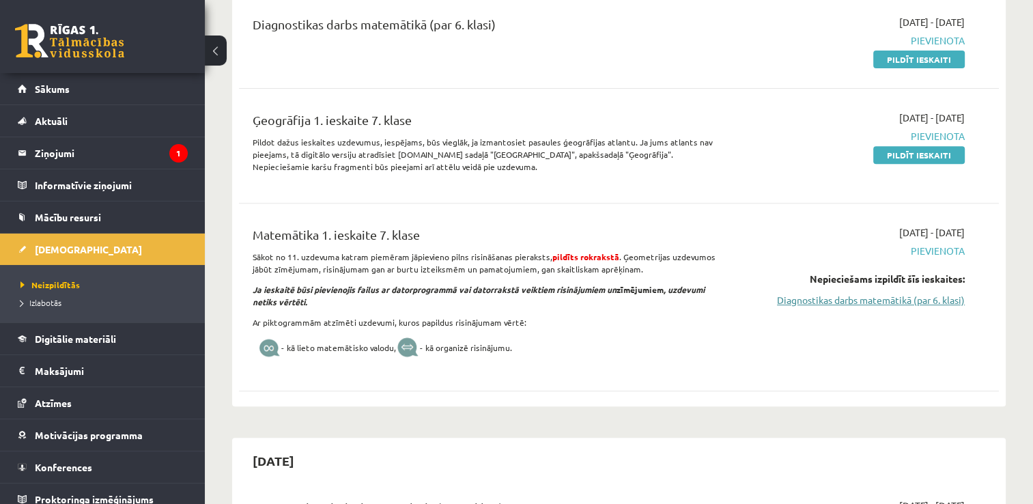
click at [829, 300] on link "Diagnostikas darbs matemātikā (par 6. klasi)" at bounding box center [853, 300] width 224 height 14
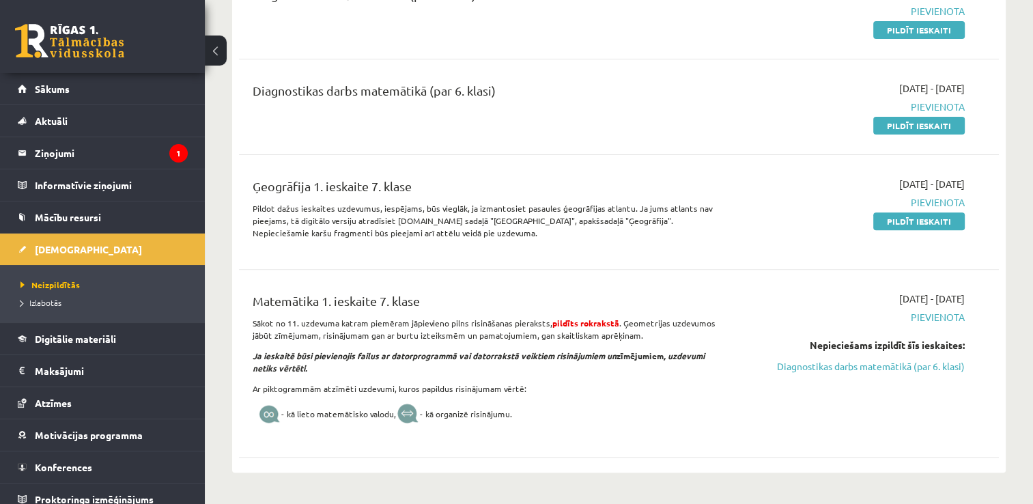
scroll to position [377, 0]
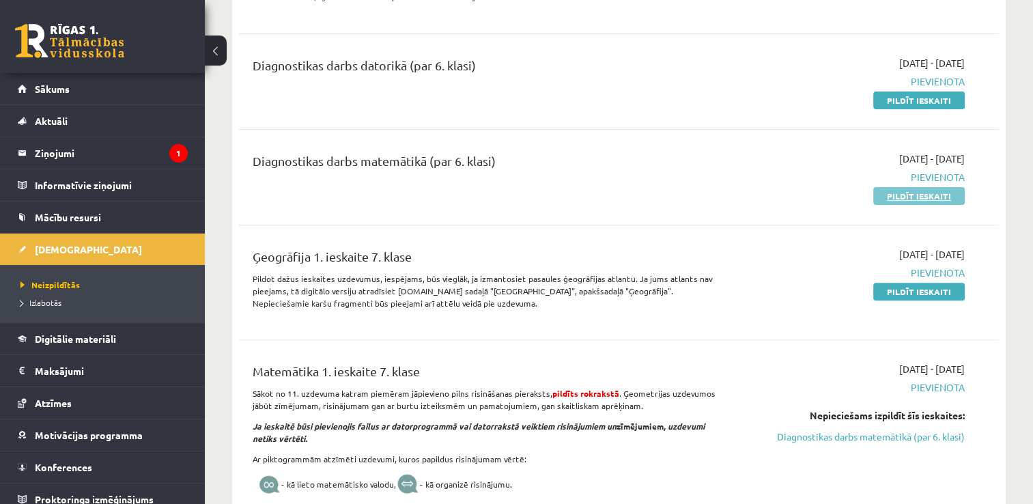
click at [900, 197] on link "Pildīt ieskaiti" at bounding box center [918, 196] width 91 height 18
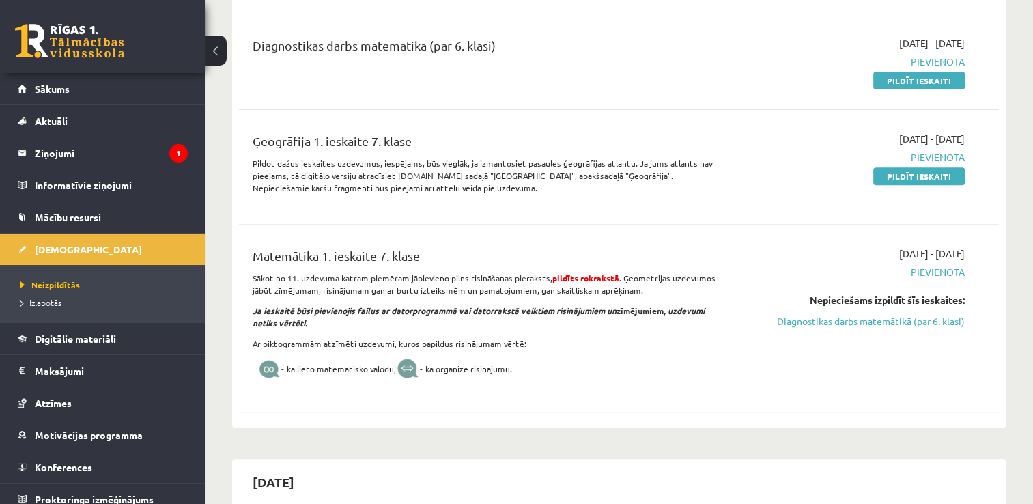
scroll to position [513, 0]
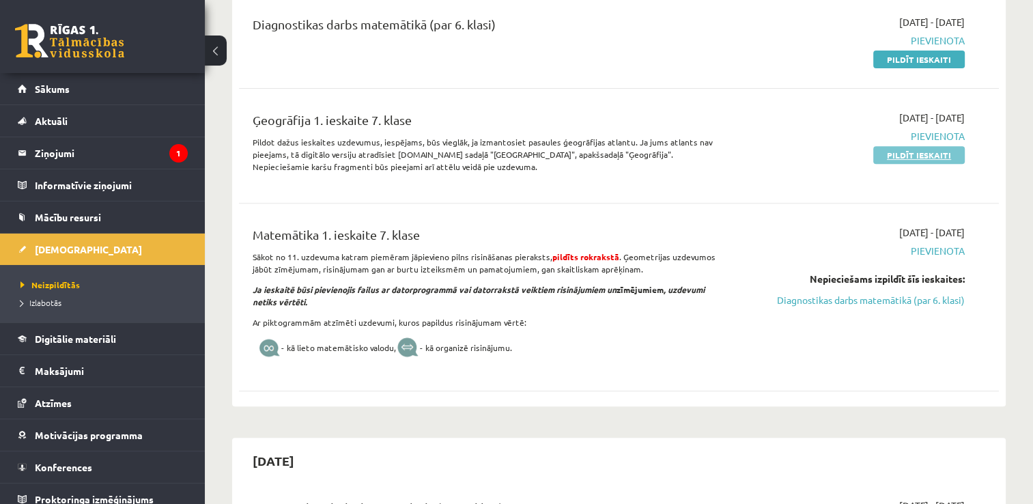
click at [893, 150] on link "Pildīt ieskaiti" at bounding box center [918, 155] width 91 height 18
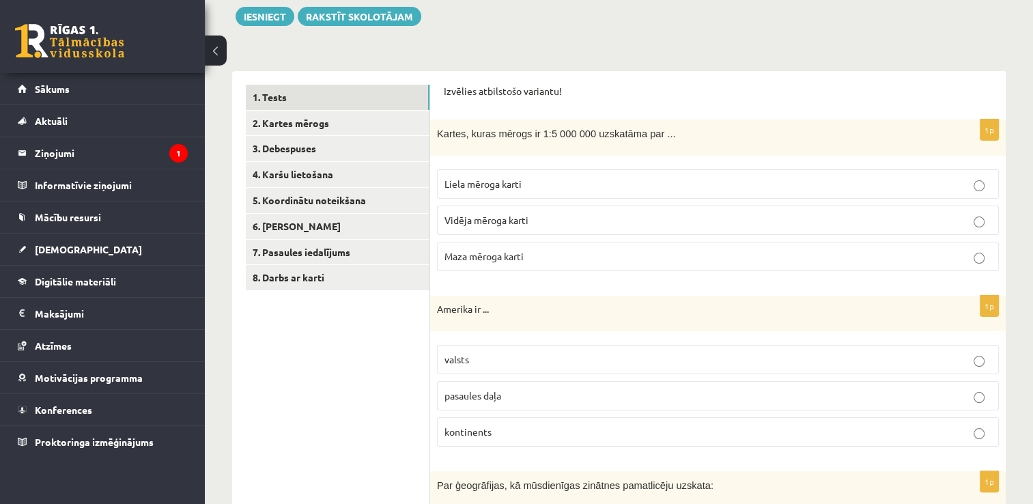
scroll to position [205, 0]
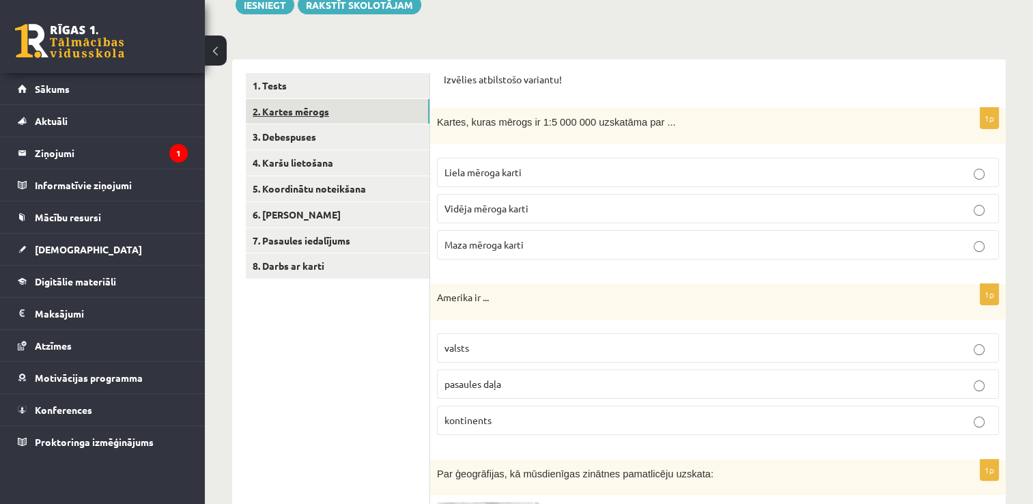
click at [317, 118] on link "2. Kartes mērogs" at bounding box center [338, 111] width 184 height 25
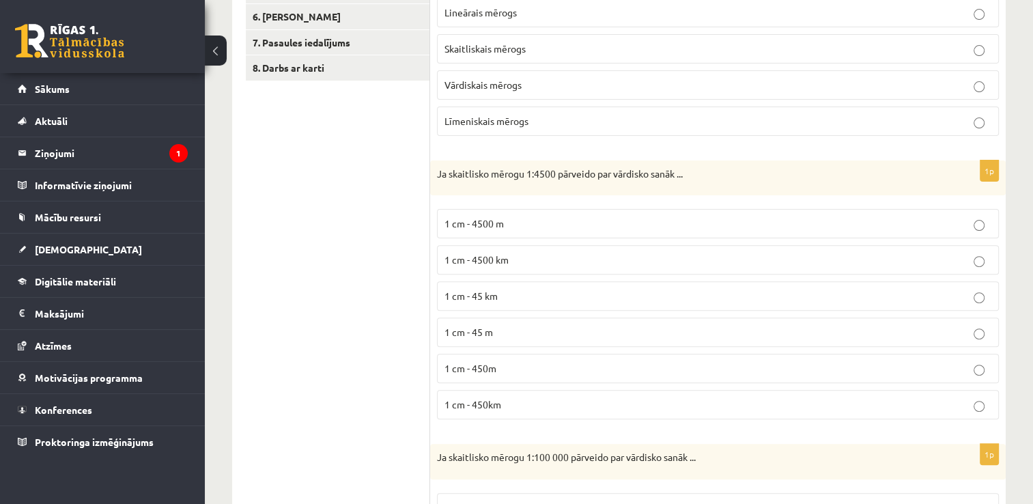
scroll to position [341, 0]
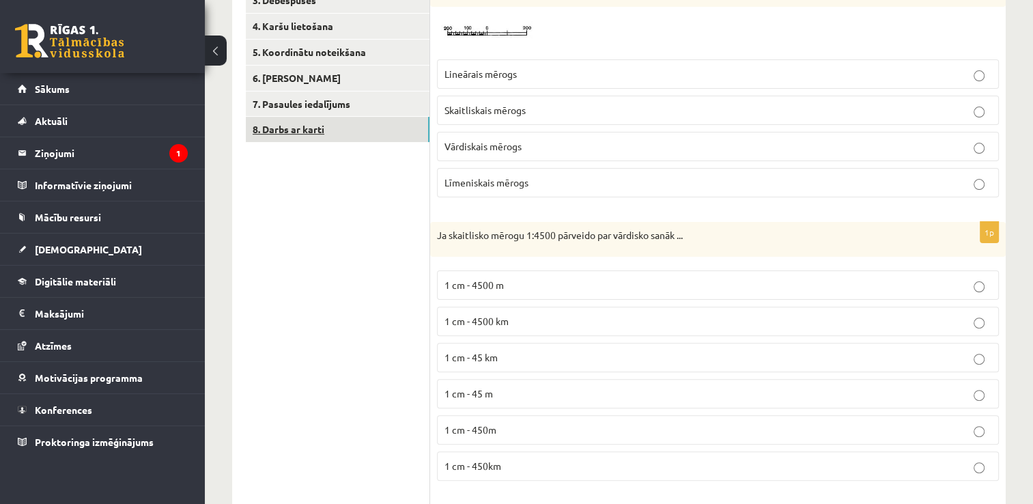
click at [302, 125] on link "8. Darbs ar karti" at bounding box center [338, 129] width 184 height 25
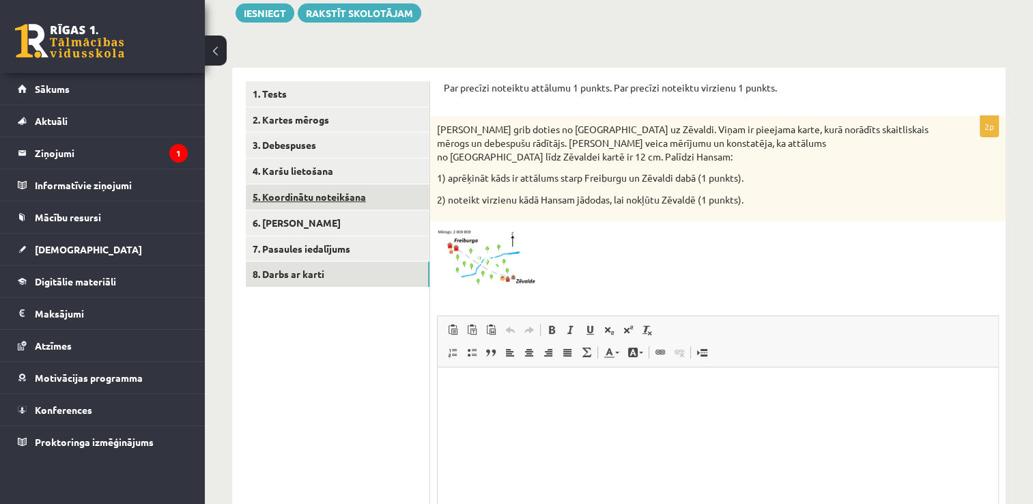
scroll to position [0, 0]
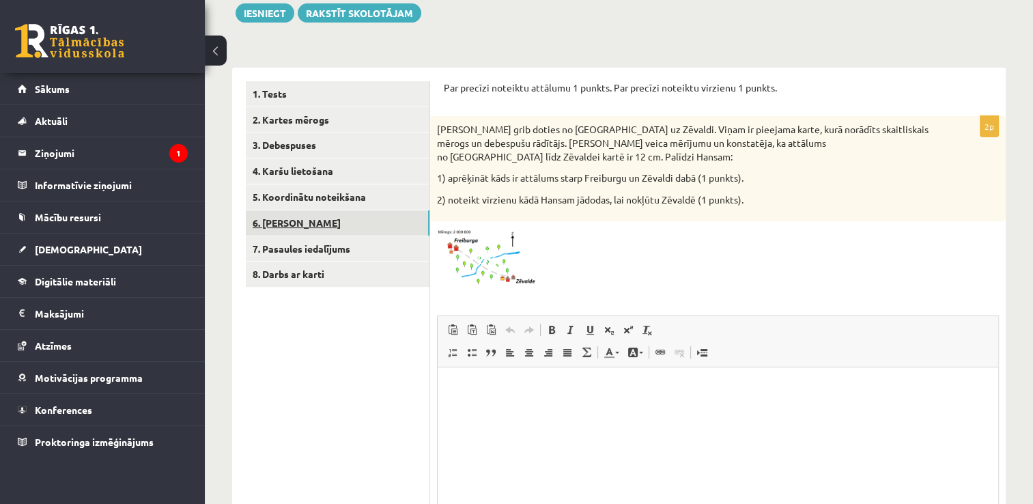
click at [286, 217] on link "6. Laika joslas" at bounding box center [338, 222] width 184 height 25
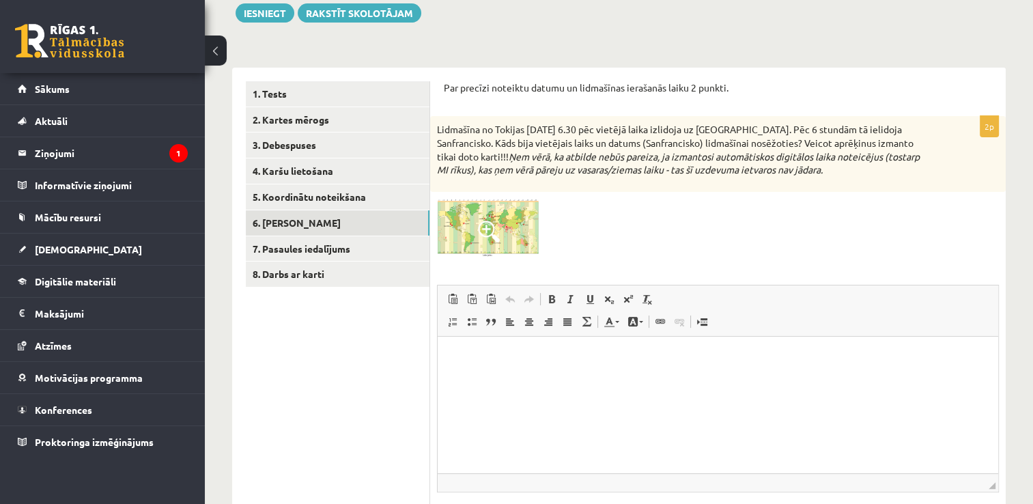
click at [490, 222] on span at bounding box center [489, 232] width 22 height 22
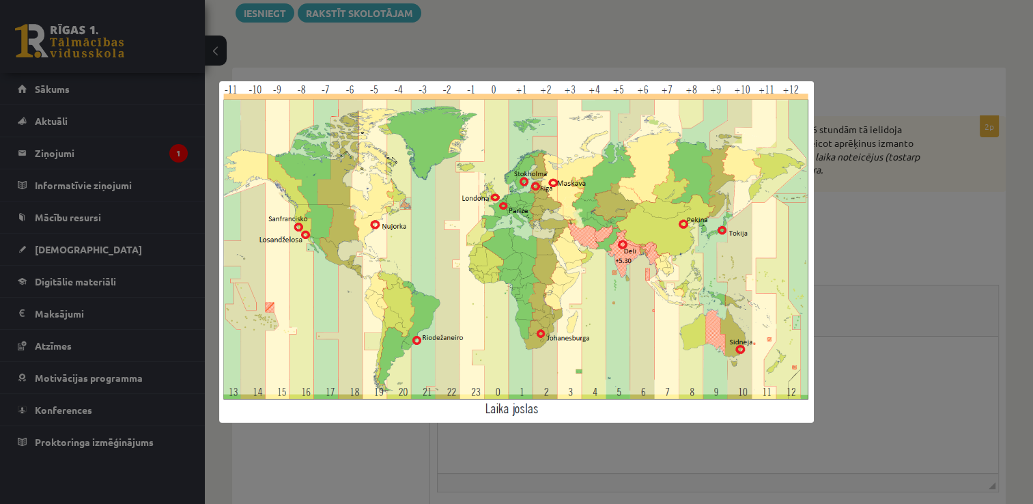
click at [694, 44] on div at bounding box center [516, 252] width 1033 height 504
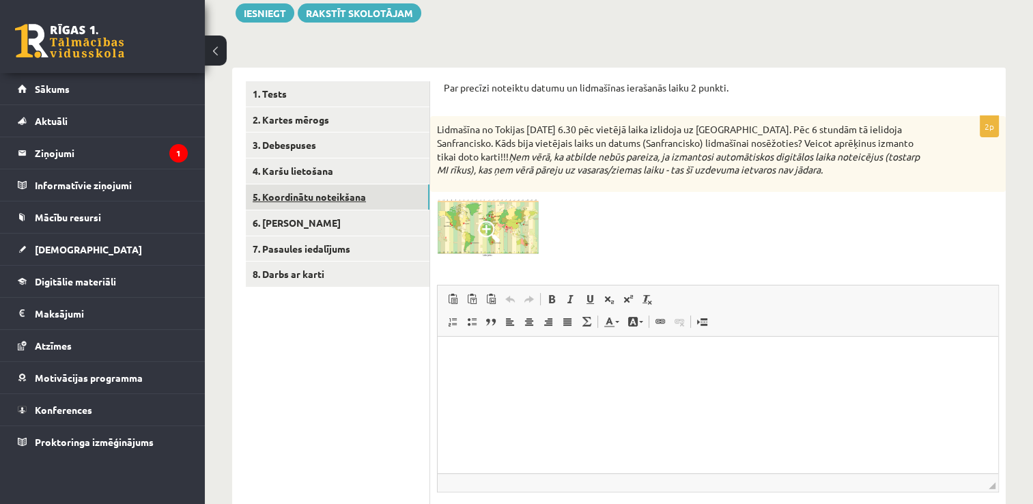
click at [352, 196] on link "5. Koordinātu noteikšana" at bounding box center [338, 196] width 184 height 25
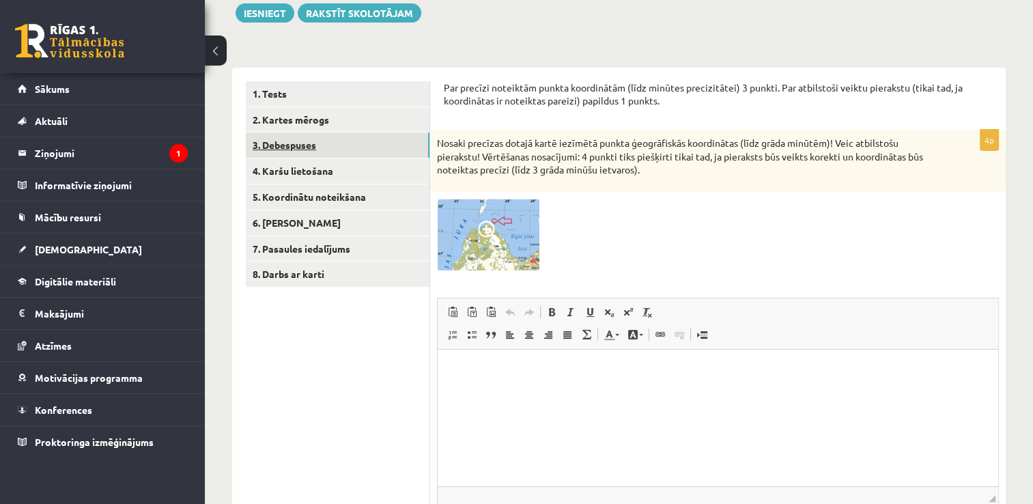
click at [307, 152] on link "3. Debespuses" at bounding box center [338, 144] width 184 height 25
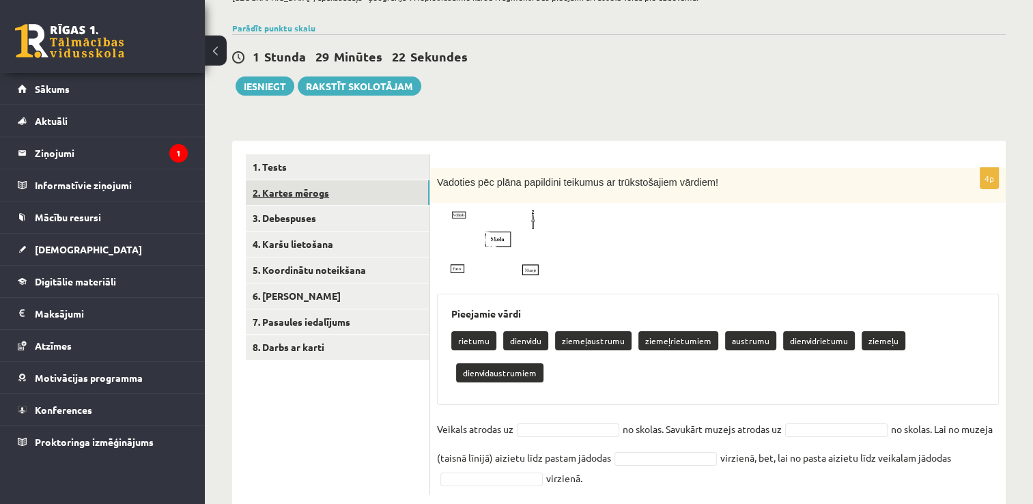
click at [286, 189] on link "2. Kartes mērogs" at bounding box center [338, 192] width 184 height 25
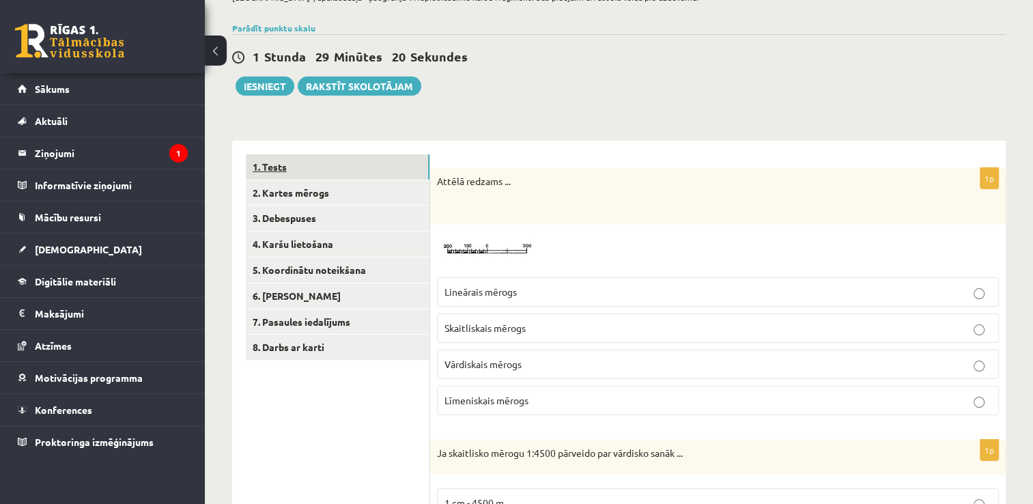
click at [325, 166] on link "1. Tests" at bounding box center [338, 166] width 184 height 25
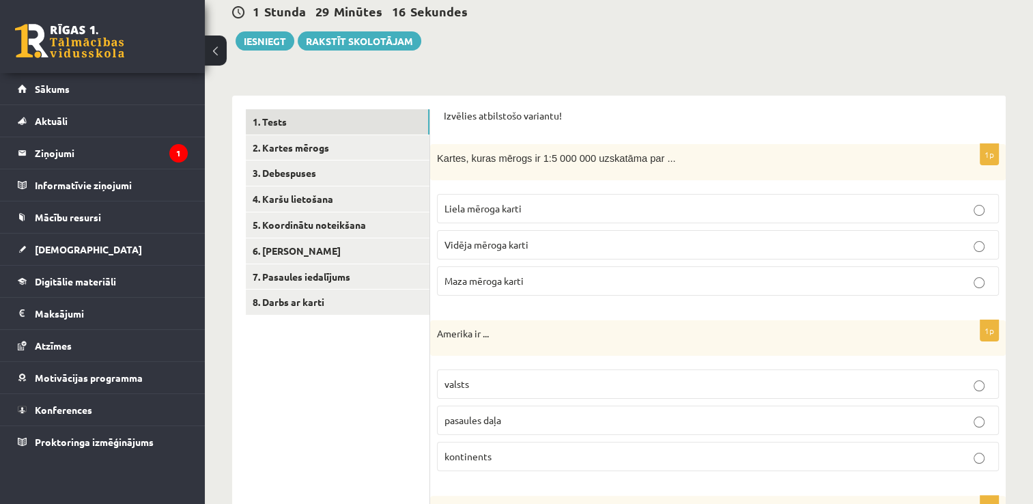
scroll to position [192, 0]
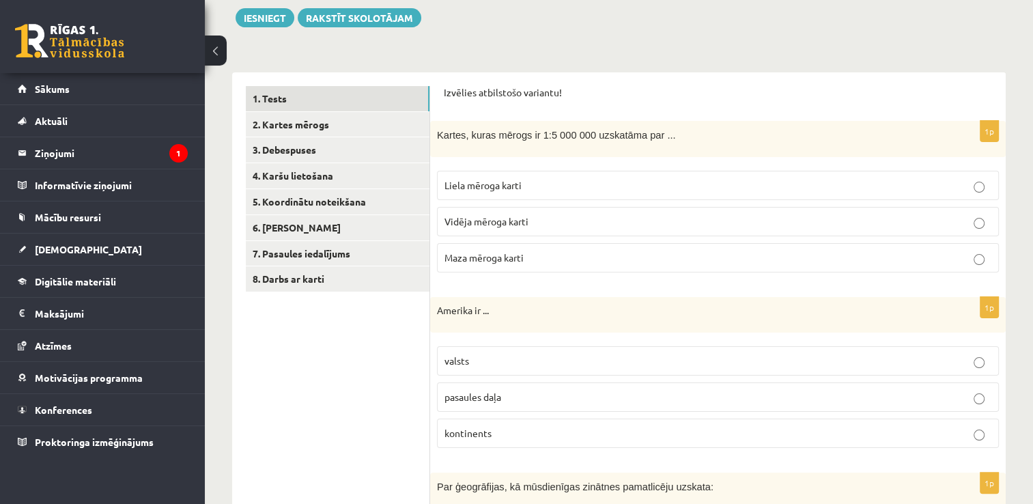
click at [564, 185] on p "Liela mēroga karti" at bounding box center [717, 185] width 547 height 14
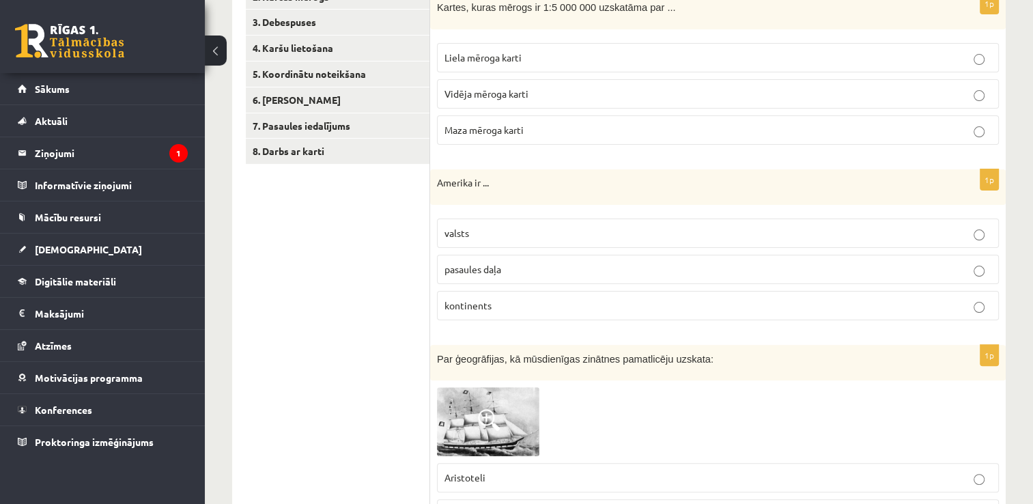
scroll to position [328, 0]
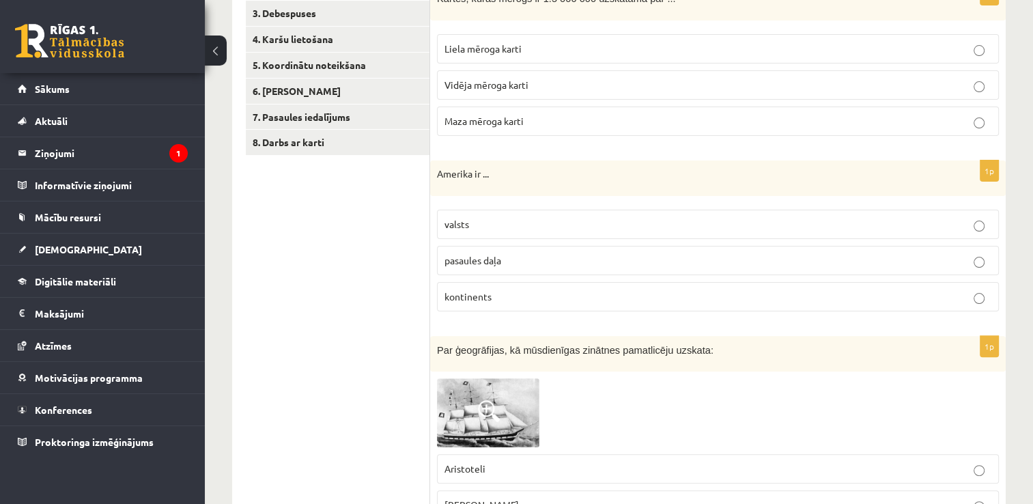
click at [500, 220] on p "valsts" at bounding box center [717, 224] width 547 height 14
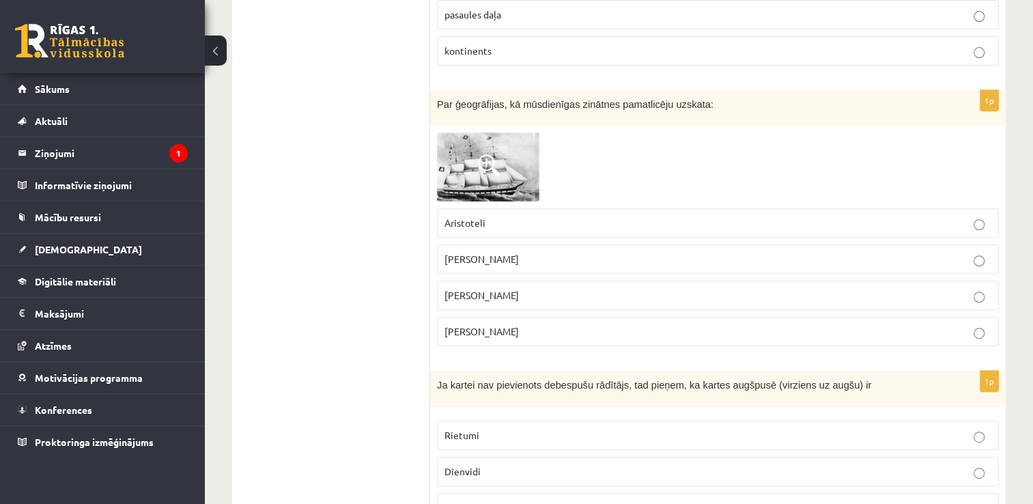
scroll to position [602, 0]
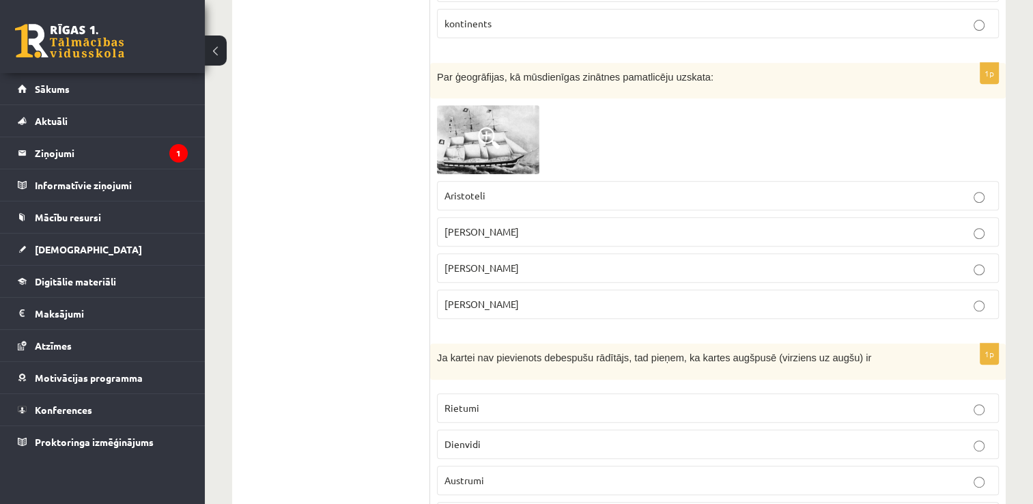
click at [519, 231] on span "Aleksandru Humboltu" at bounding box center [481, 231] width 74 height 12
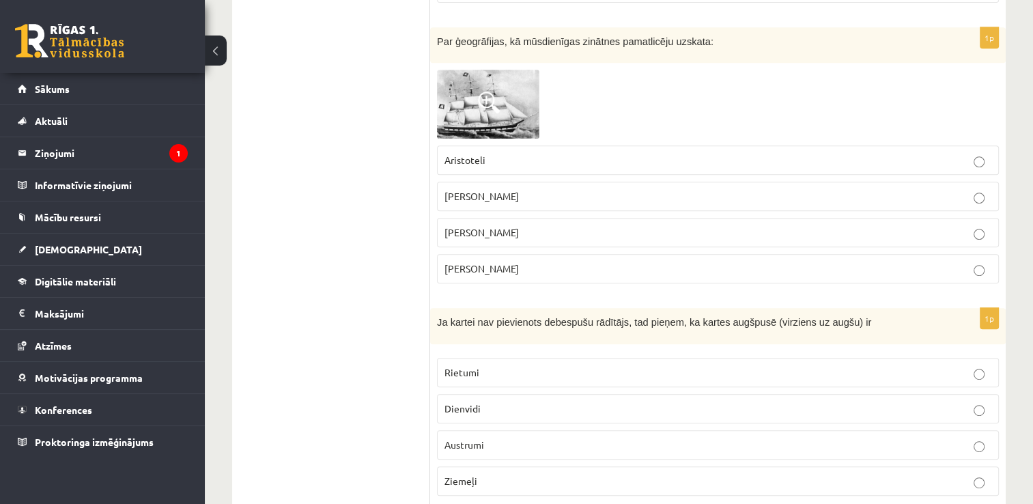
scroll to position [738, 0]
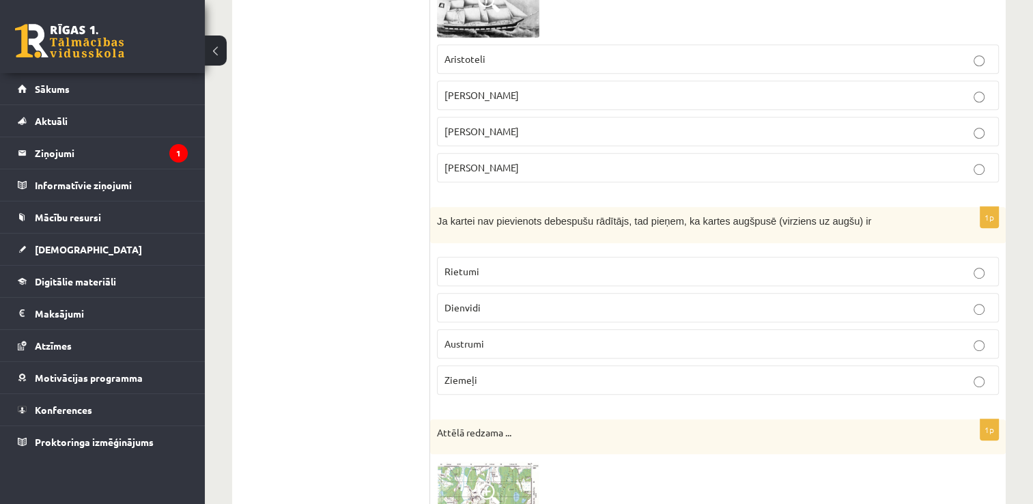
click at [531, 373] on p "Ziemeļi" at bounding box center [717, 380] width 547 height 14
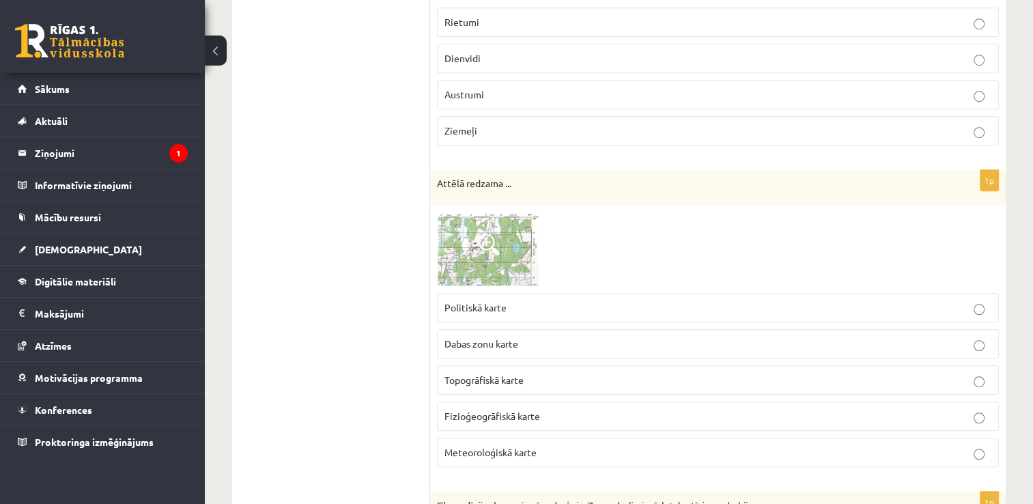
scroll to position [1011, 0]
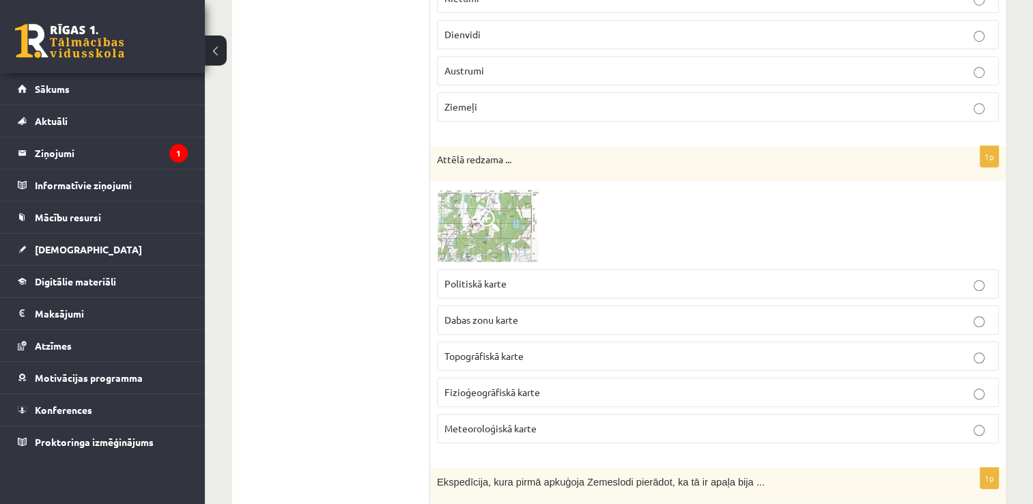
click at [511, 215] on img at bounding box center [488, 225] width 102 height 74
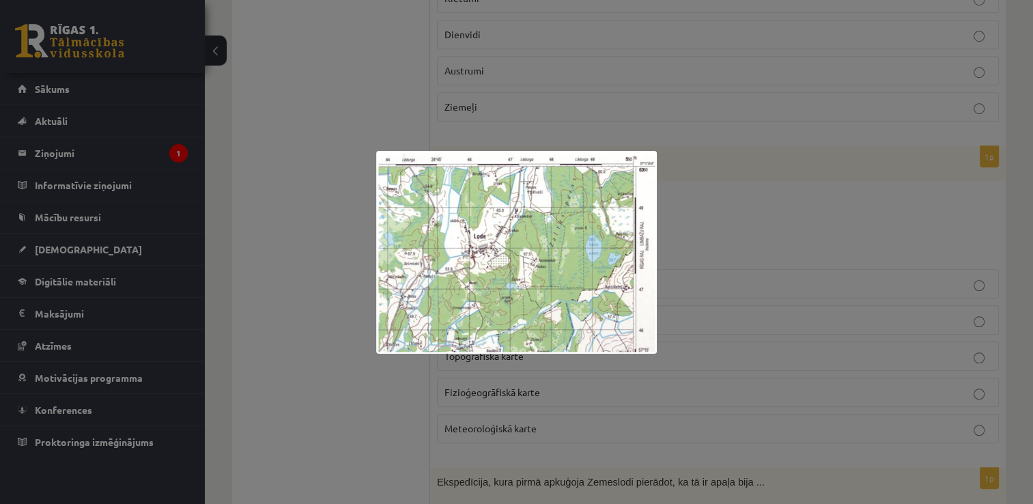
click at [746, 227] on div at bounding box center [516, 252] width 1033 height 504
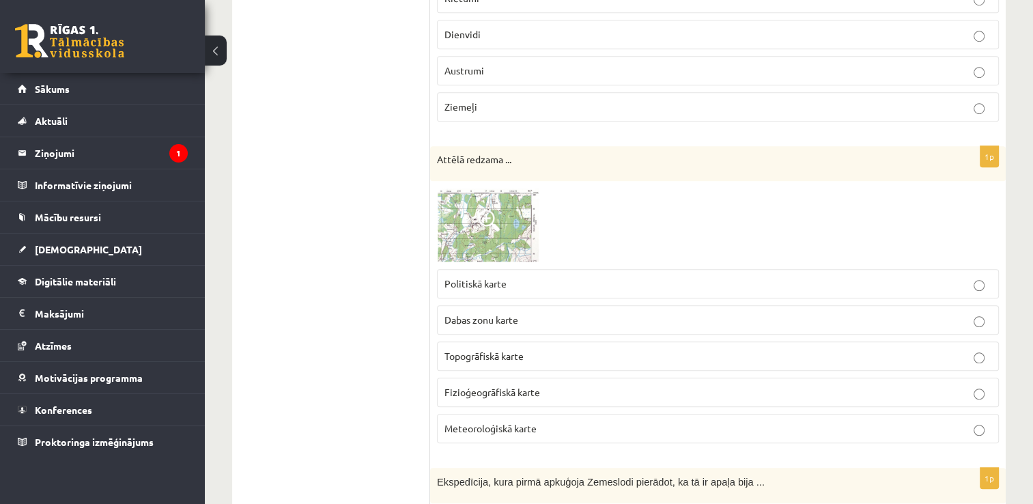
click at [570, 349] on p "Topogrāfiskā karte" at bounding box center [717, 356] width 547 height 14
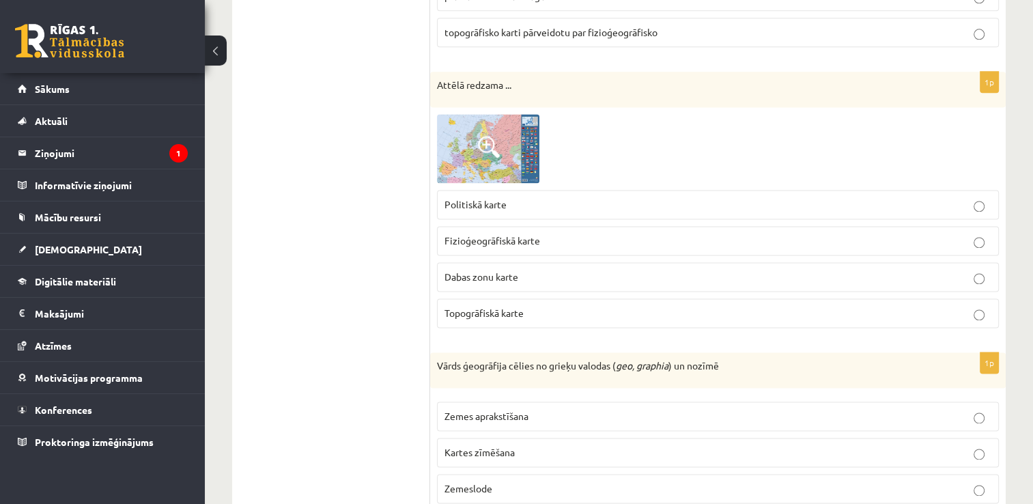
scroll to position [1899, 0]
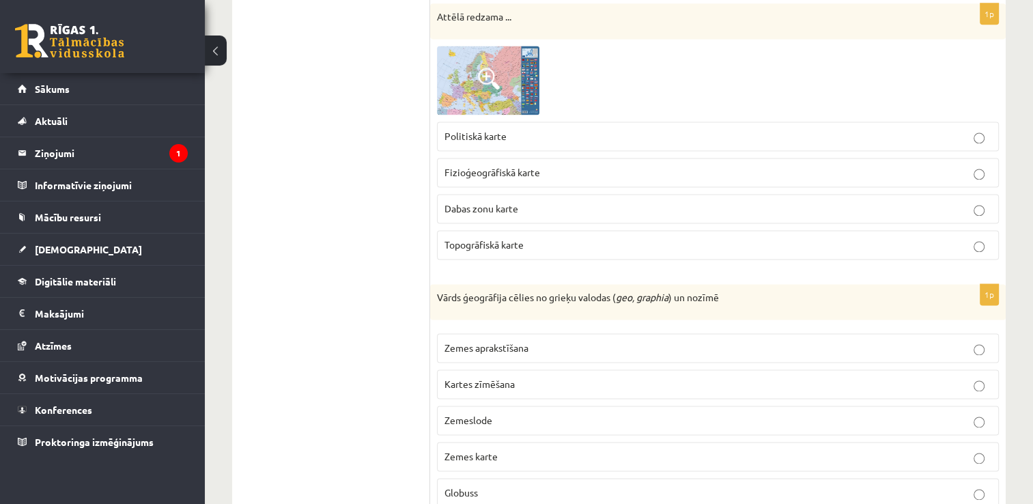
click at [464, 130] on span "Politiskā karte" at bounding box center [475, 136] width 62 height 12
click at [549, 341] on p "Zemes aprakstīšana" at bounding box center [717, 348] width 547 height 14
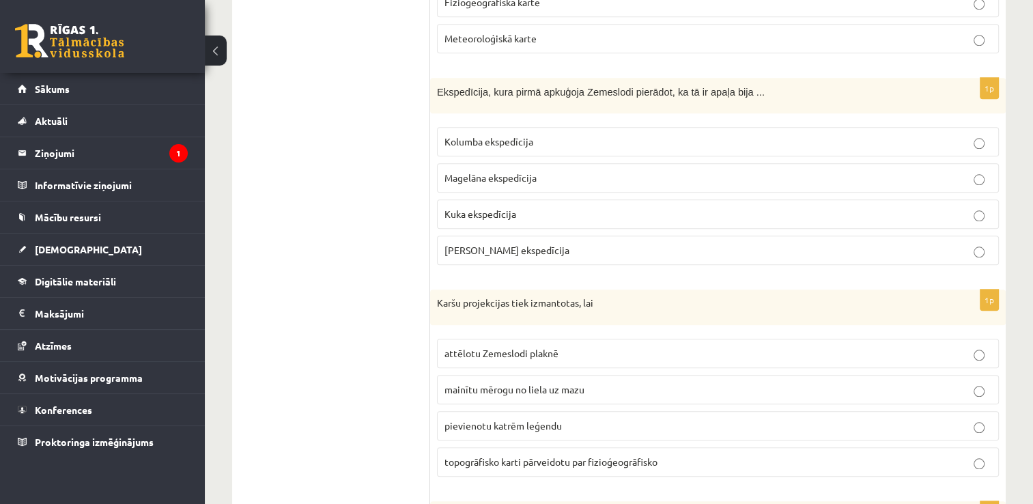
scroll to position [1421, 0]
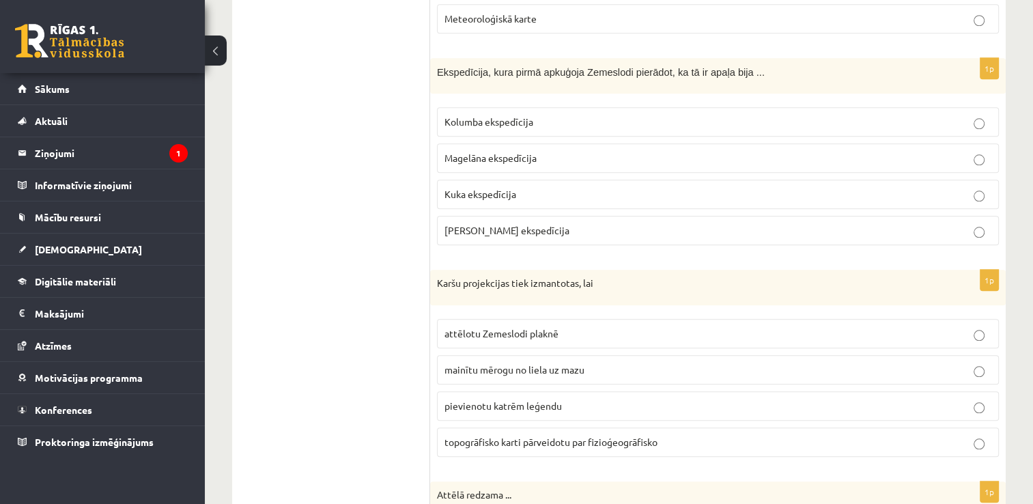
click at [540, 329] on span "attēlotu Zemeslodi plaknē" at bounding box center [501, 333] width 114 height 12
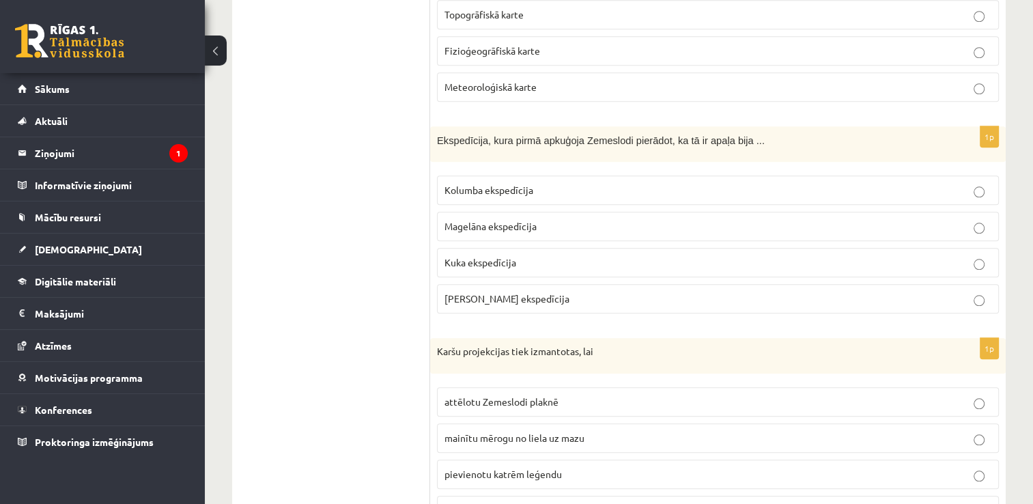
click at [472, 226] on p "Magelāna ekspedīcija" at bounding box center [717, 226] width 547 height 14
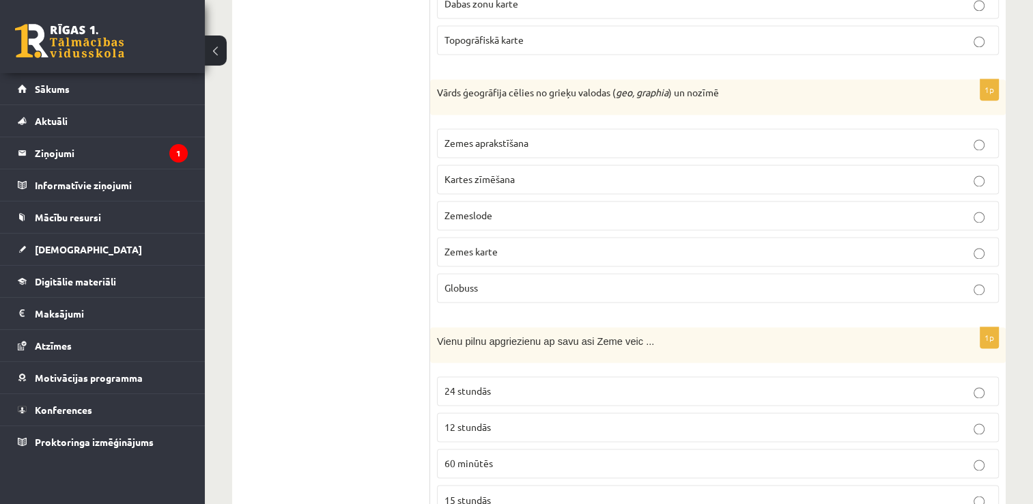
scroll to position [2240, 0]
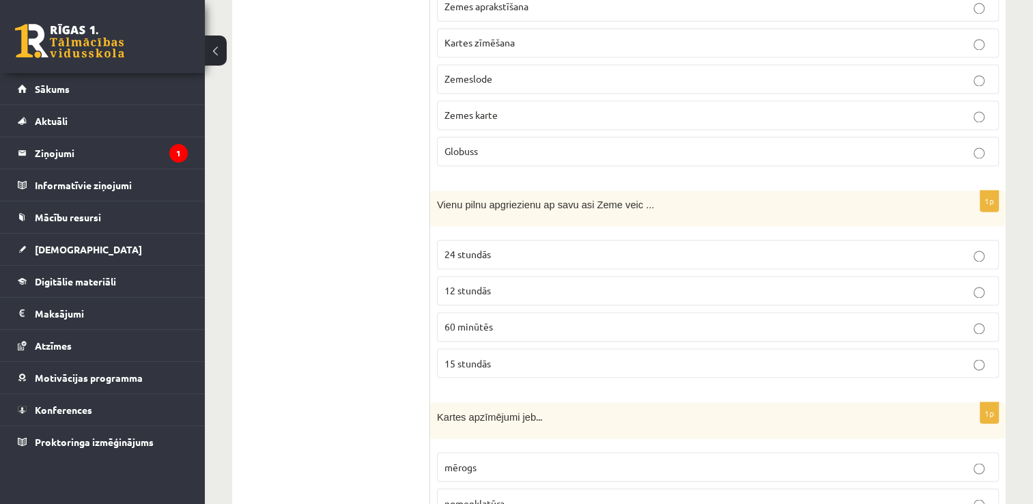
click at [485, 248] on span "24 stundās" at bounding box center [467, 254] width 46 height 12
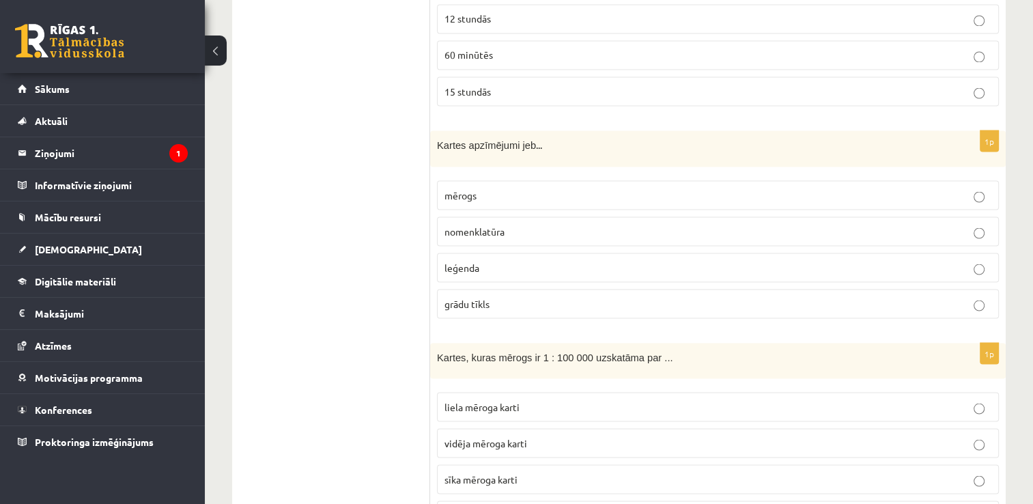
scroll to position [2513, 0]
click at [470, 187] on span "mērogs" at bounding box center [460, 193] width 32 height 12
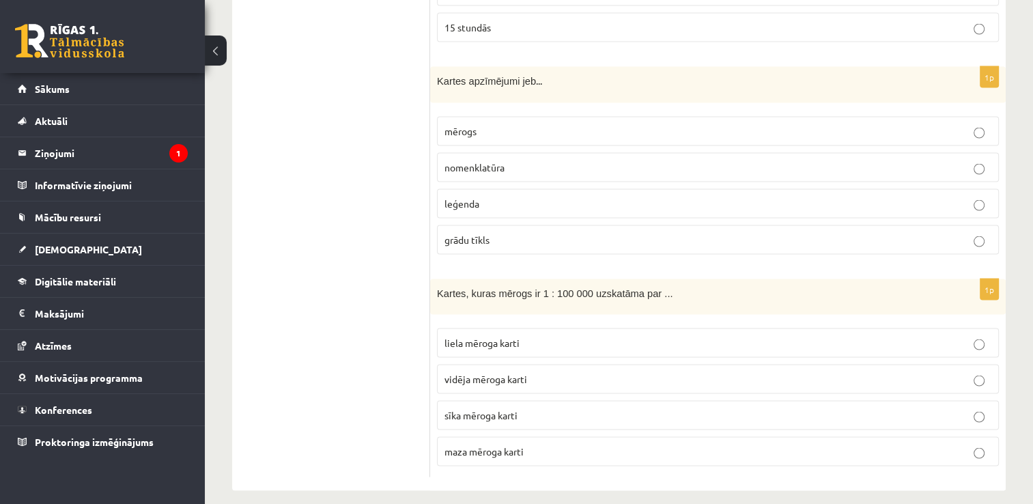
scroll to position [2577, 0]
click at [543, 335] on p "liela mēroga karti" at bounding box center [717, 342] width 547 height 14
click at [494, 371] on p "vidēja mēroga karti" at bounding box center [717, 378] width 547 height 14
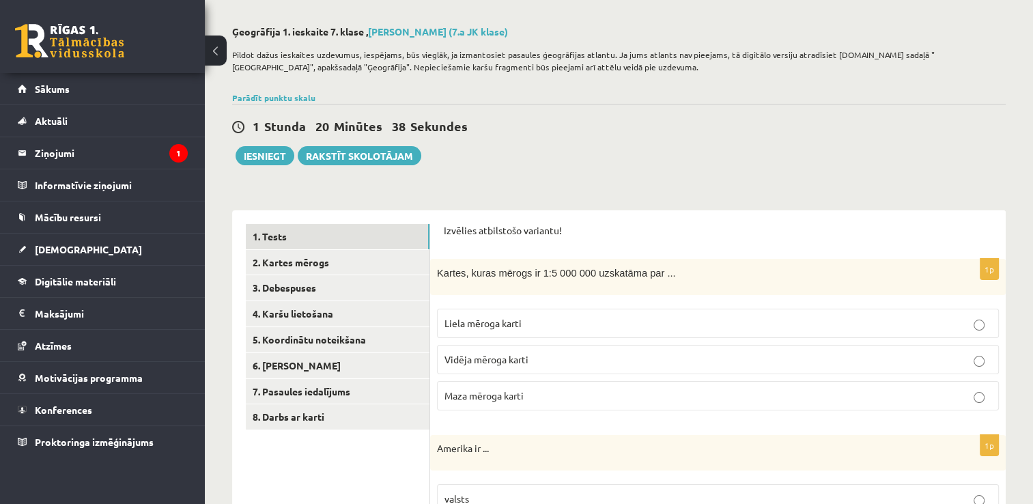
scroll to position [0, 0]
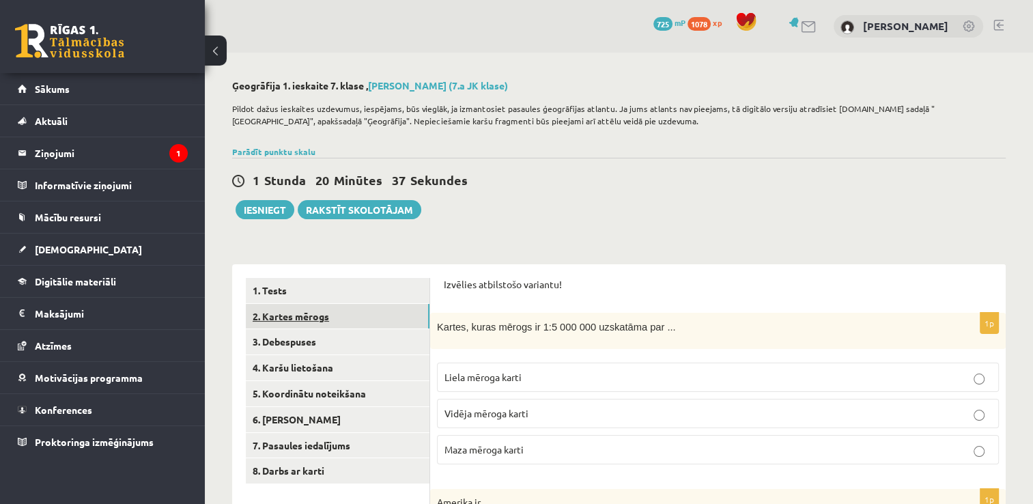
click at [320, 324] on link "2. Kartes mērogs" at bounding box center [338, 316] width 184 height 25
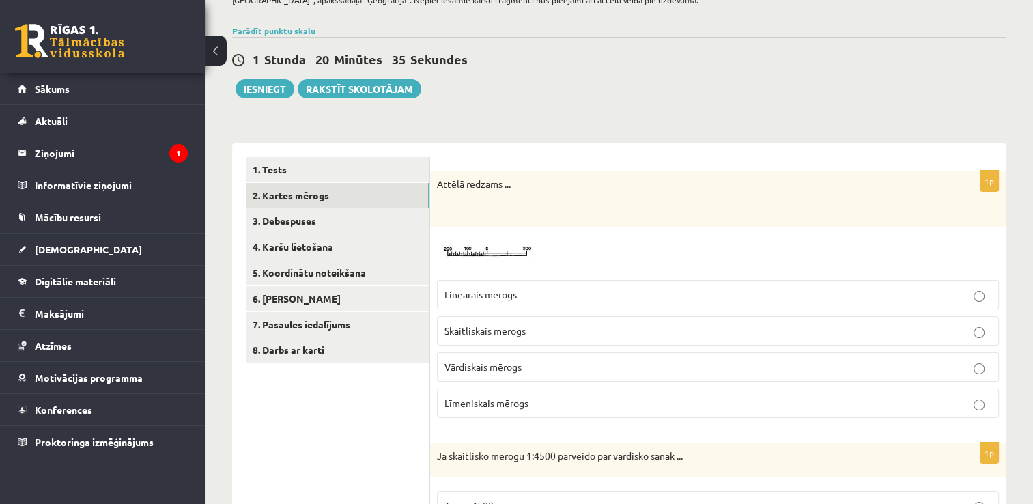
scroll to position [137, 0]
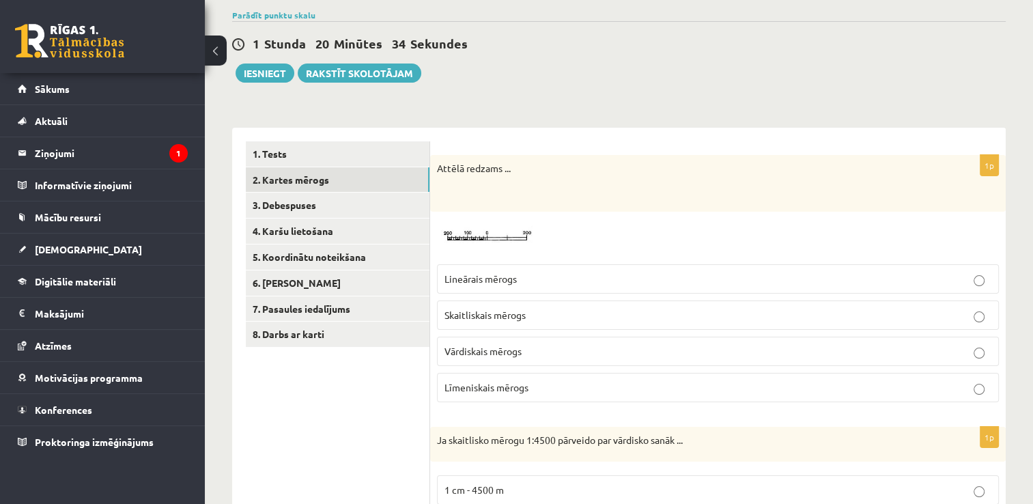
click at [492, 236] on img at bounding box center [488, 237] width 102 height 39
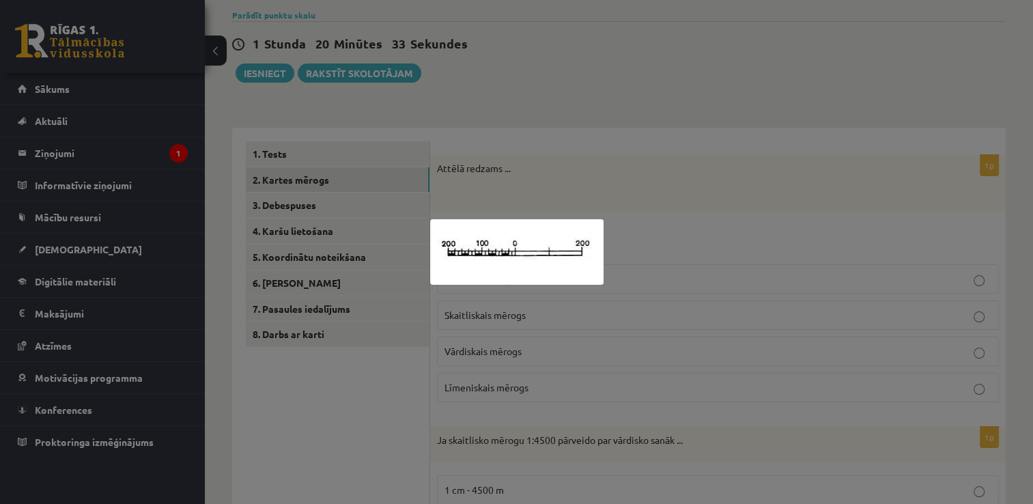
click at [584, 185] on div at bounding box center [516, 252] width 1033 height 504
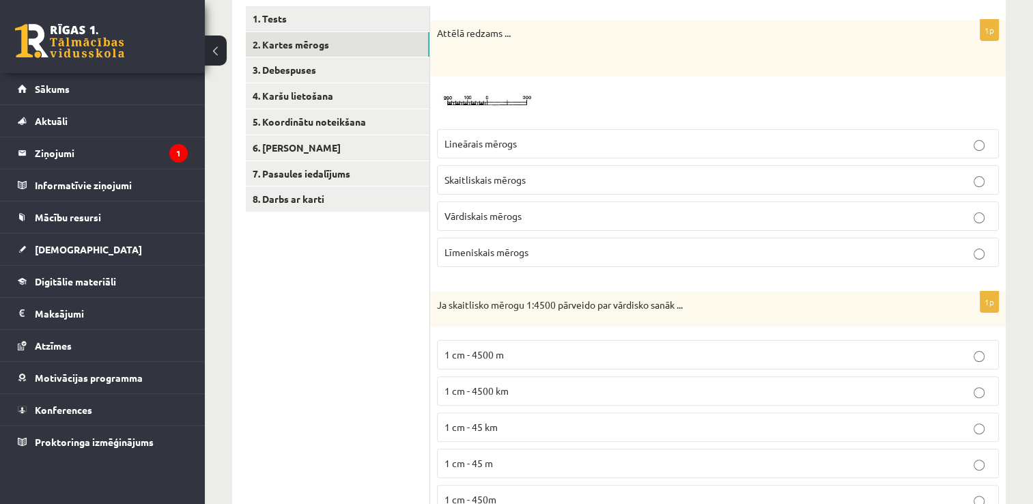
scroll to position [284, 0]
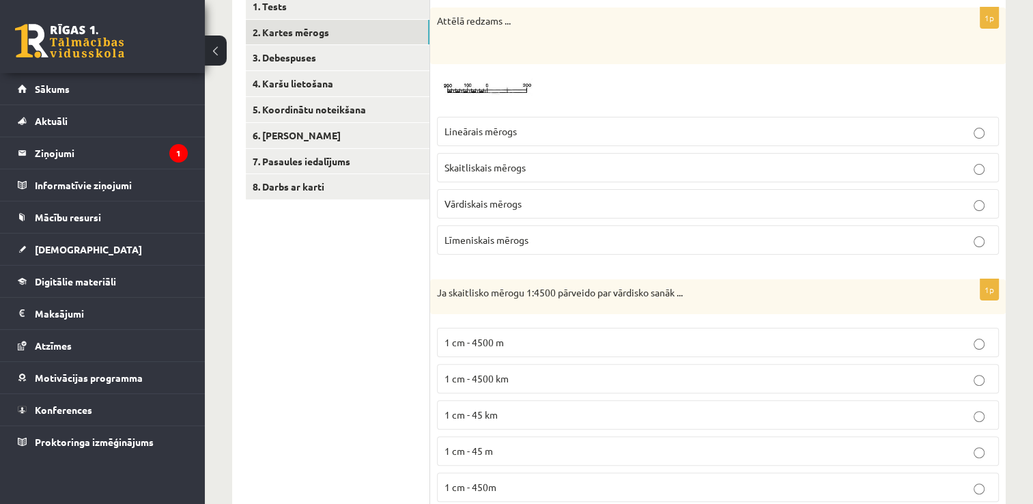
click at [498, 134] on span "Lineārais mērogs" at bounding box center [480, 131] width 72 height 12
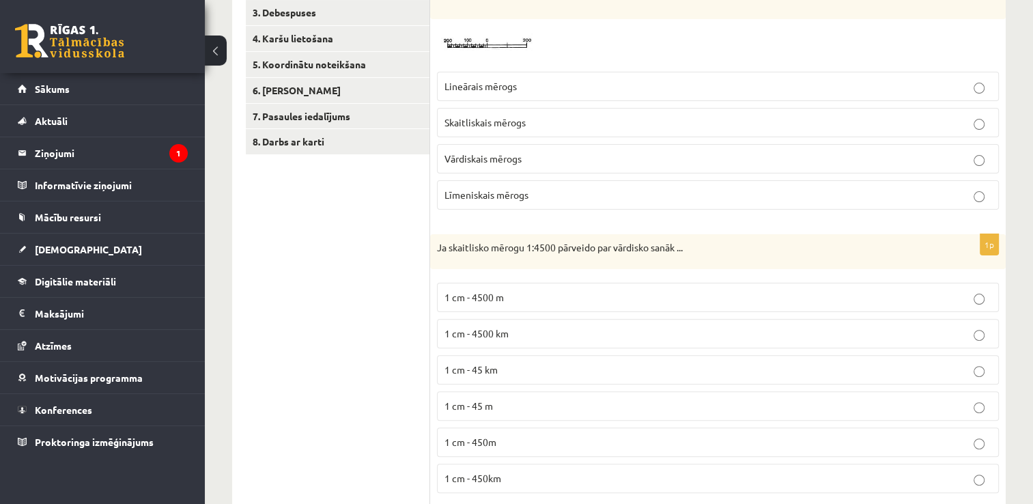
scroll to position [352, 0]
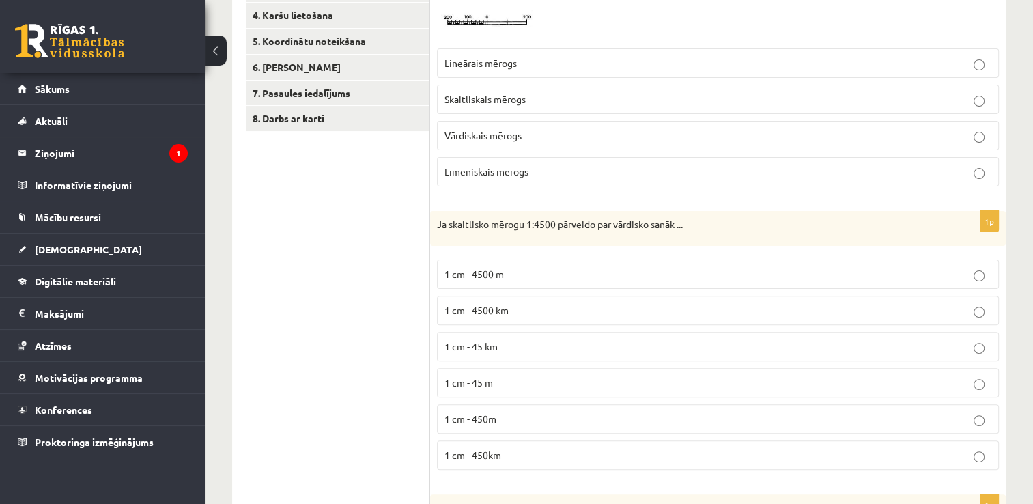
click at [505, 382] on p "1 cm - 45 m" at bounding box center [717, 383] width 547 height 14
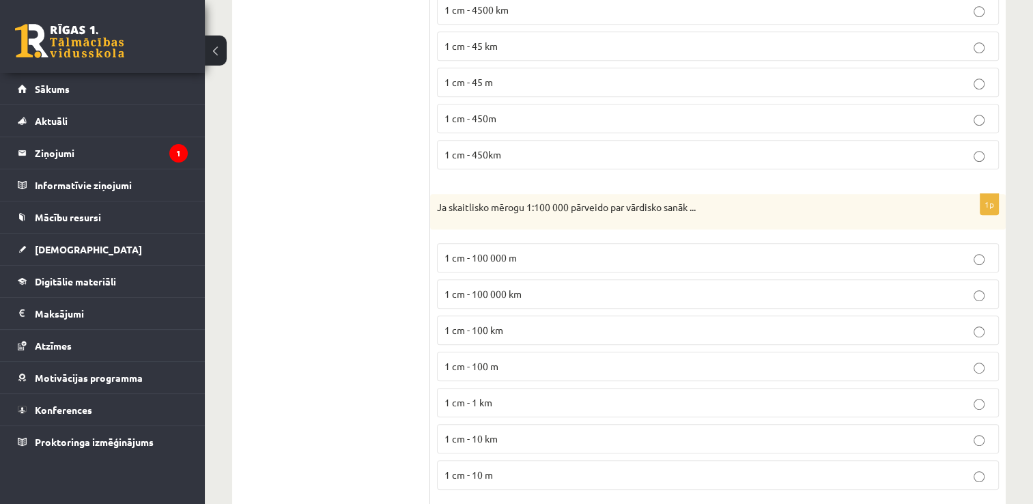
scroll to position [694, 0]
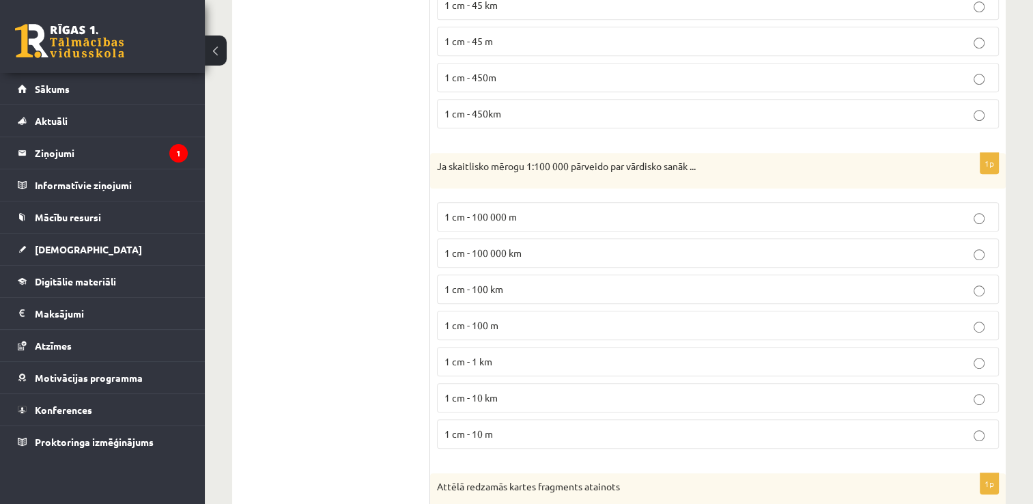
click at [550, 420] on label "1 cm - 10 m" at bounding box center [718, 433] width 562 height 29
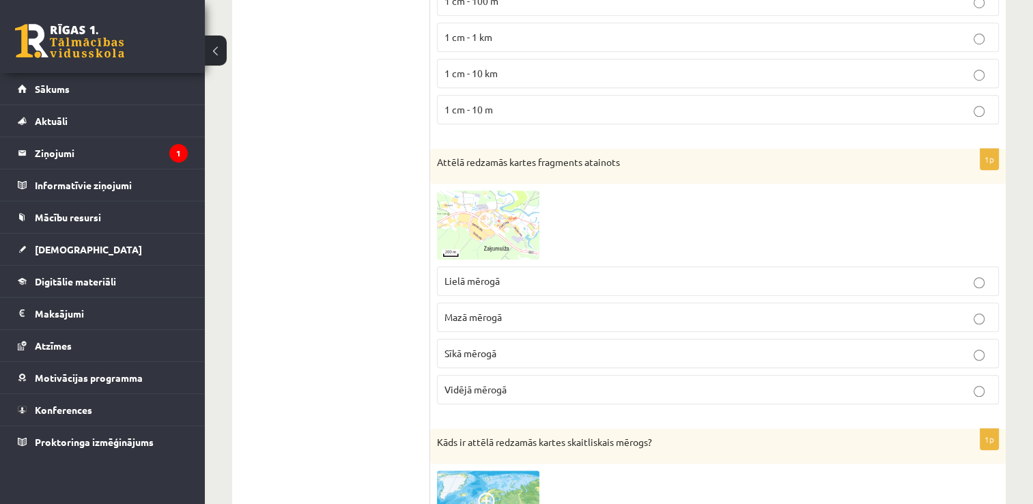
scroll to position [1035, 0]
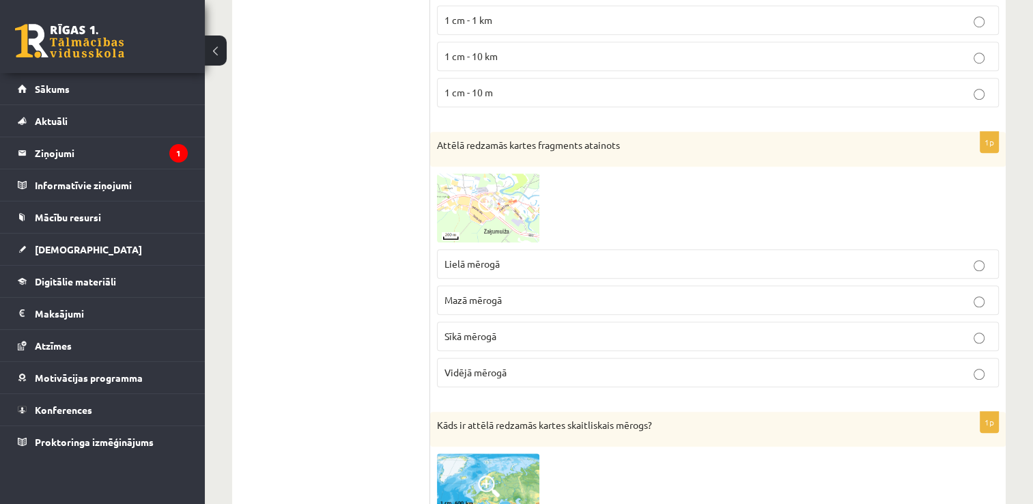
click at [495, 204] on span at bounding box center [489, 206] width 22 height 22
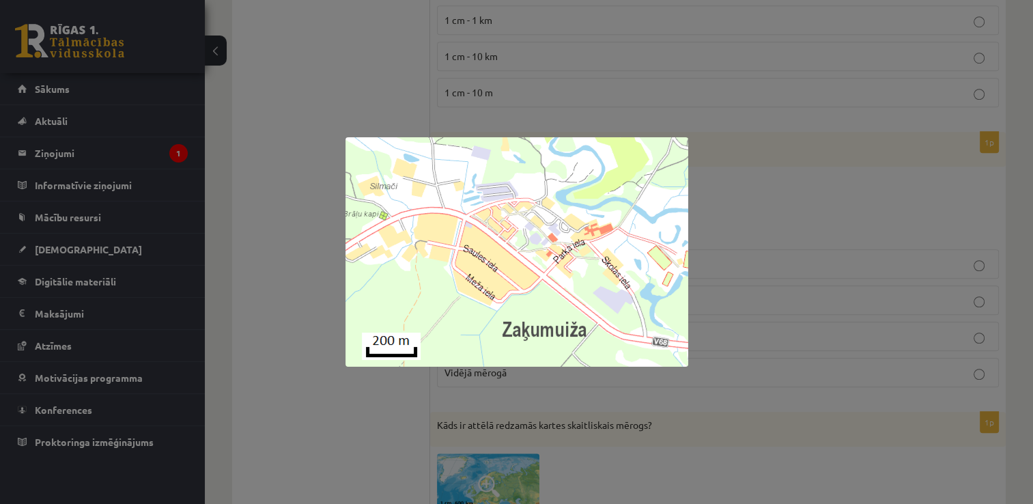
click at [748, 179] on div at bounding box center [516, 252] width 1033 height 504
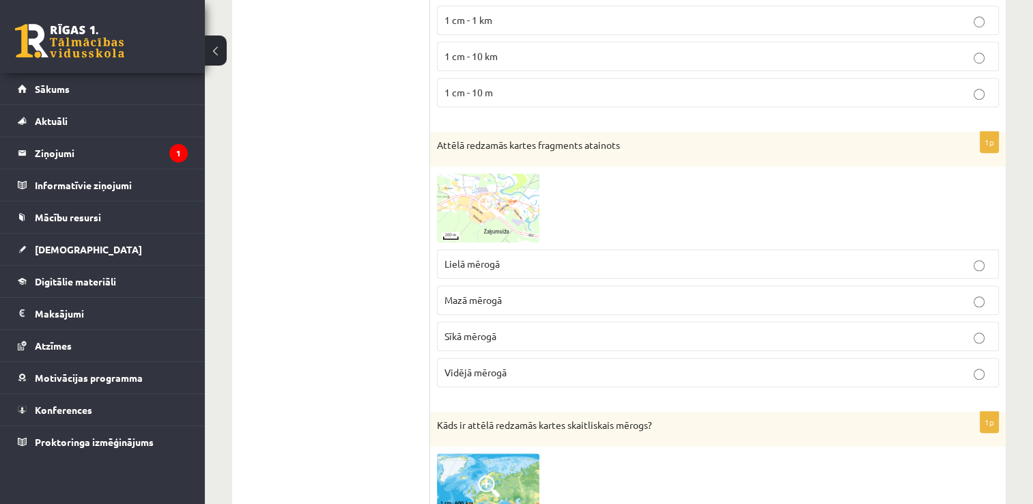
click at [511, 293] on p "Mazā mērogā" at bounding box center [717, 300] width 547 height 14
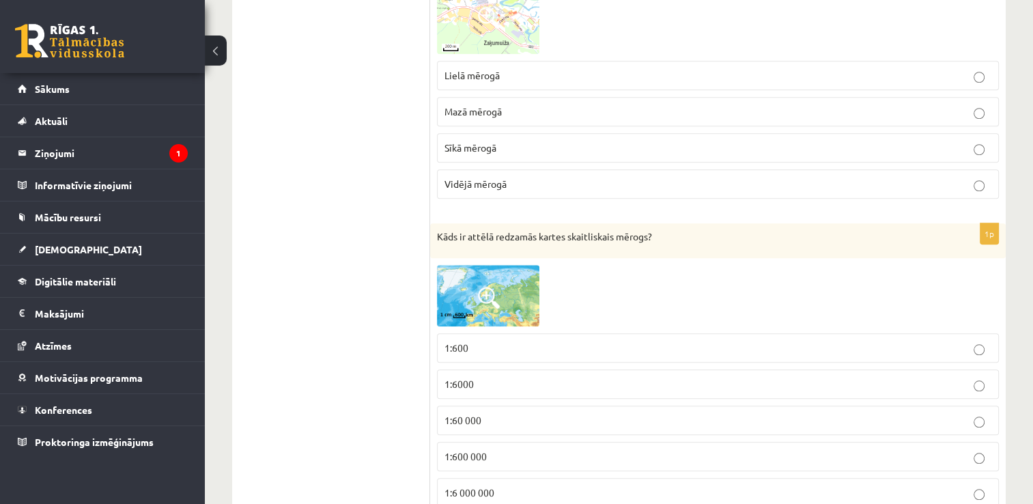
scroll to position [1240, 0]
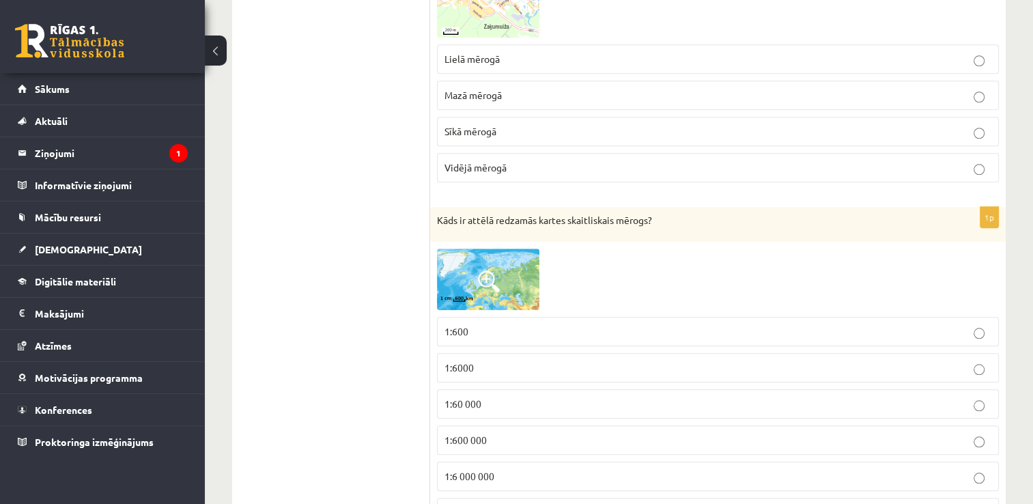
click at [522, 282] on img at bounding box center [488, 279] width 102 height 61
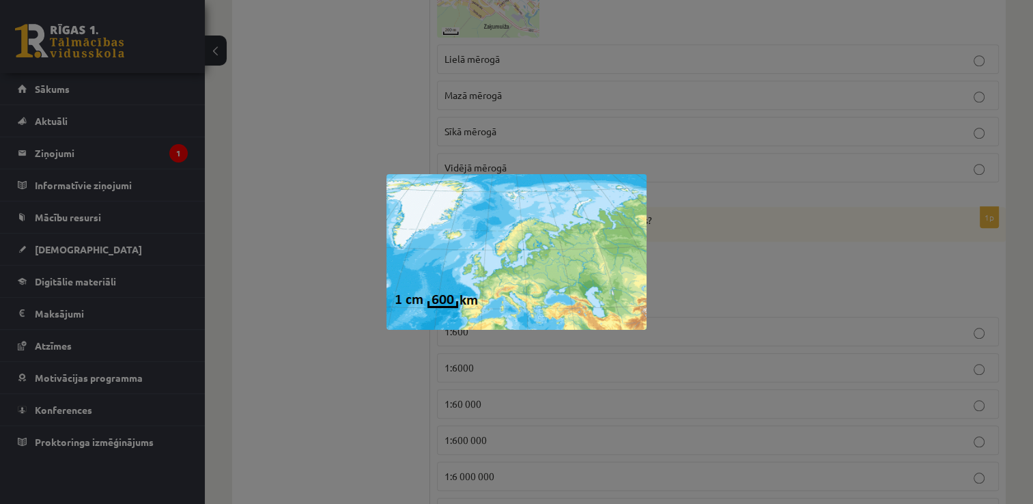
click at [768, 201] on div at bounding box center [516, 252] width 1033 height 504
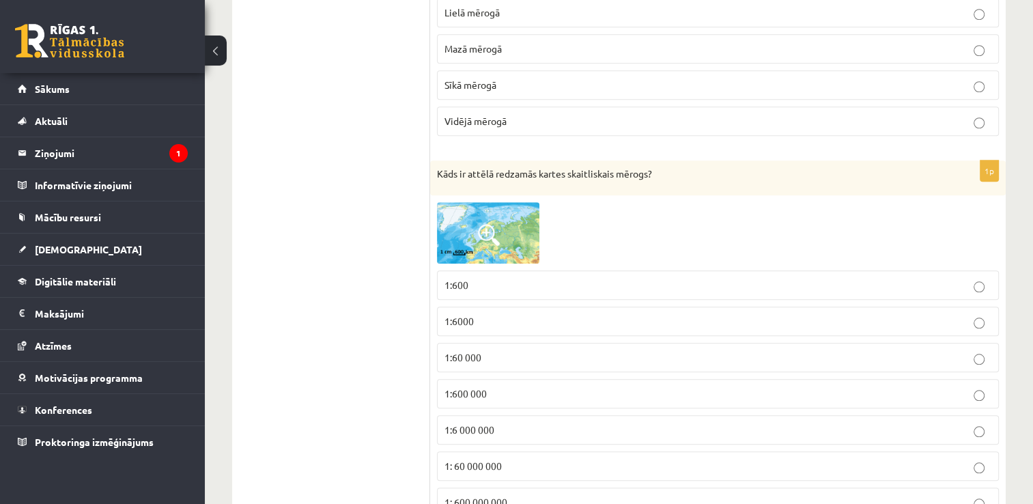
scroll to position [1308, 0]
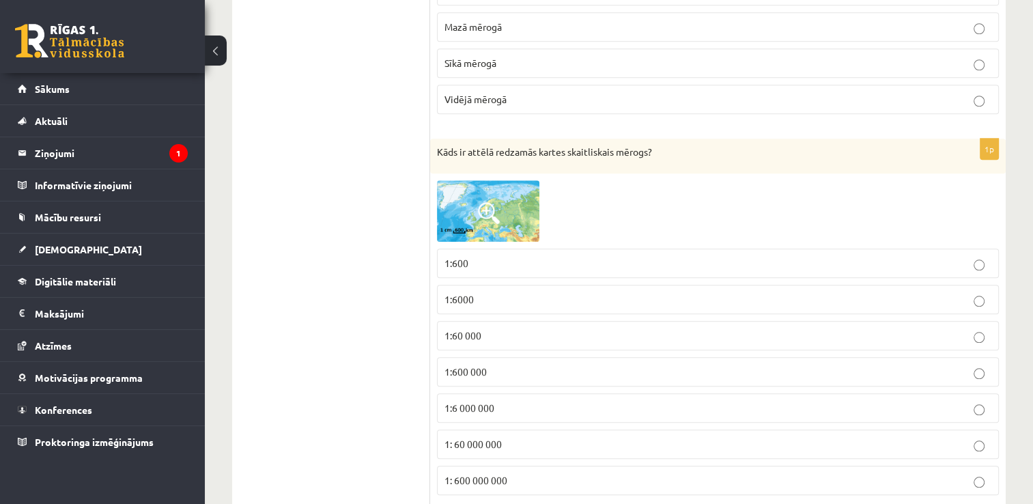
click at [474, 201] on img at bounding box center [488, 210] width 102 height 61
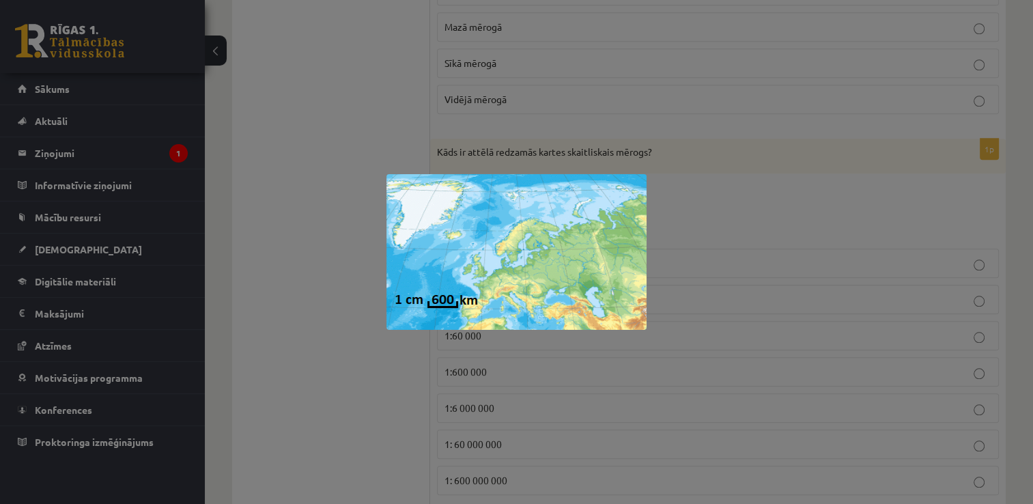
click at [688, 210] on div at bounding box center [516, 252] width 1033 height 504
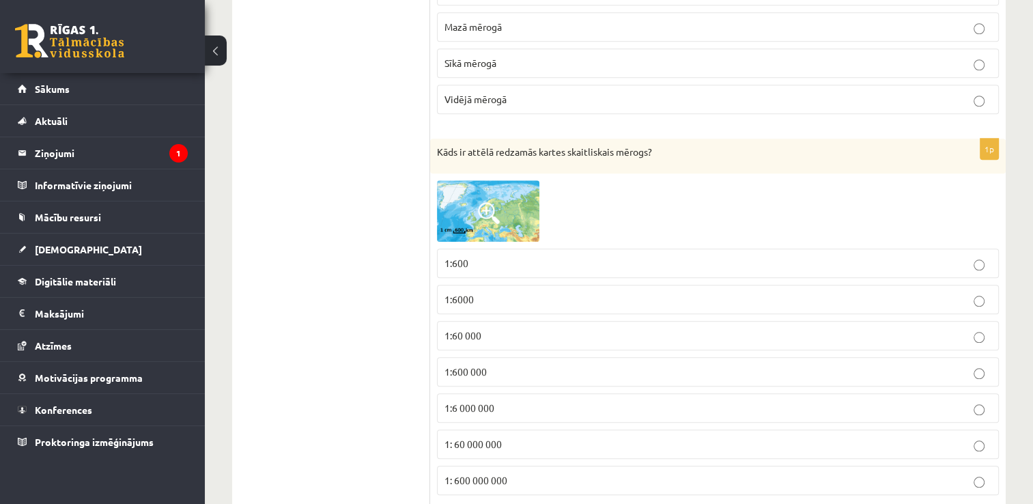
click at [556, 261] on p "1:600" at bounding box center [717, 263] width 547 height 14
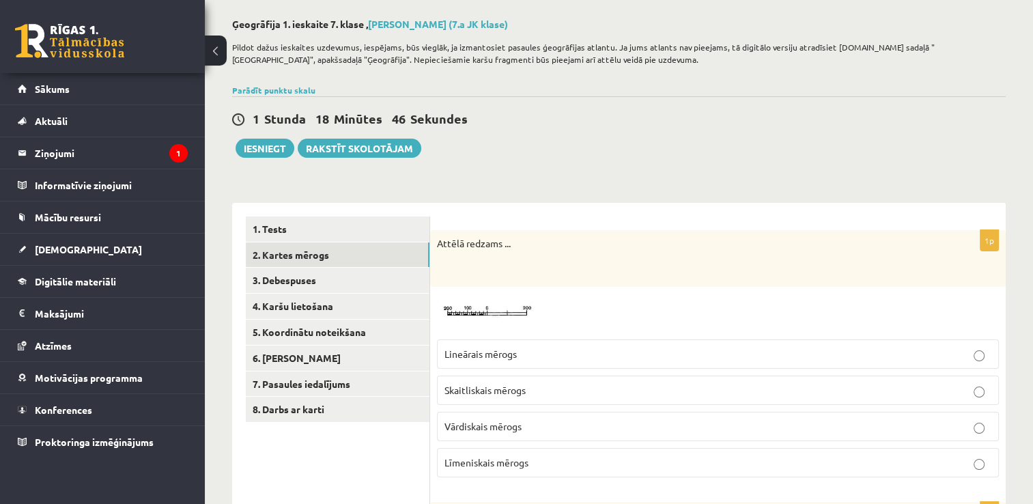
scroll to position [0, 0]
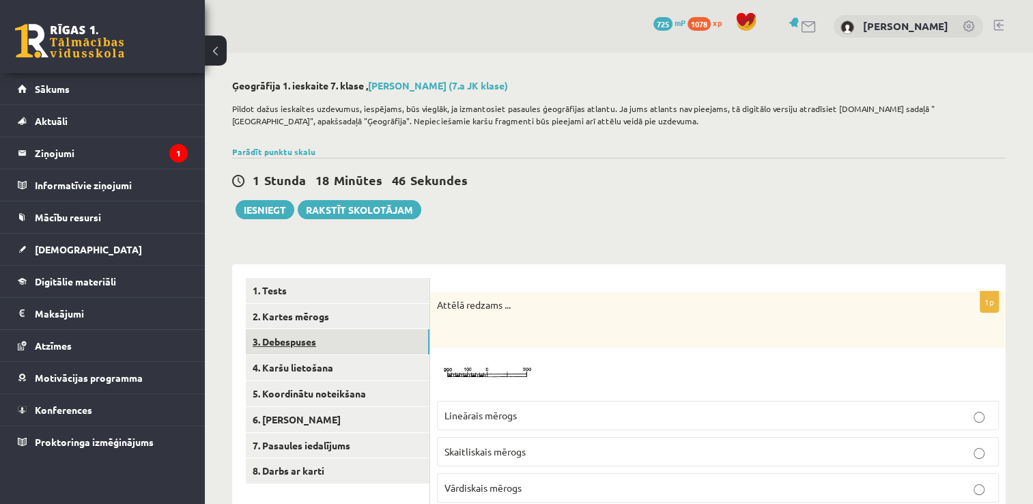
click at [319, 343] on link "3. Debespuses" at bounding box center [338, 341] width 184 height 25
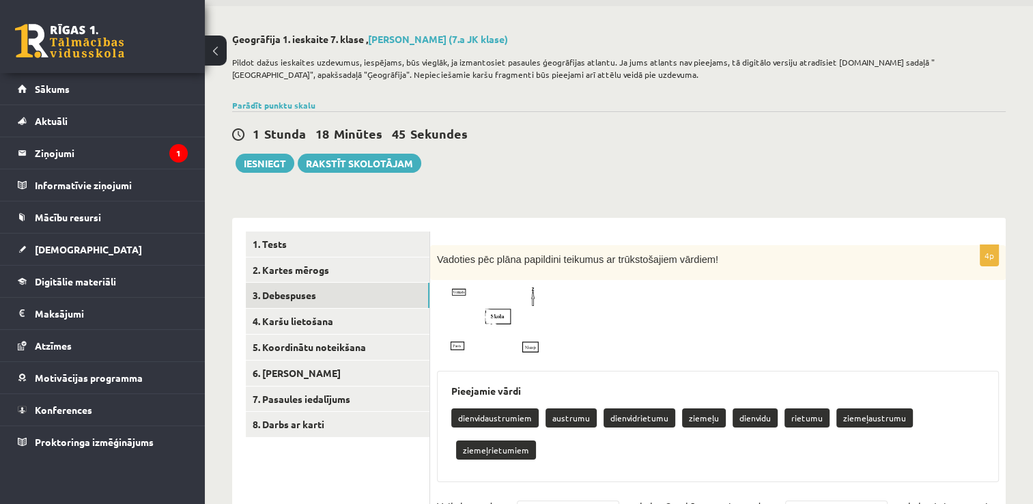
scroll to position [124, 0]
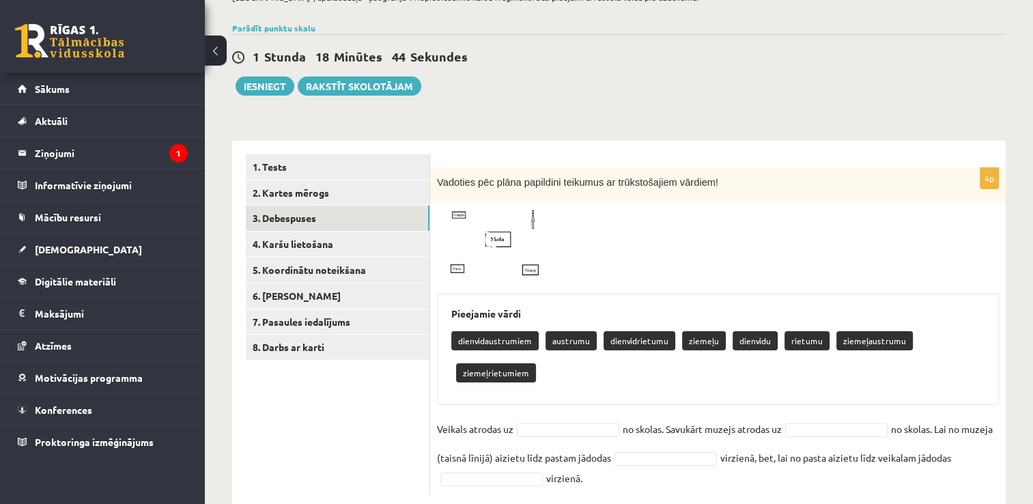
click at [492, 244] on span at bounding box center [489, 242] width 22 height 22
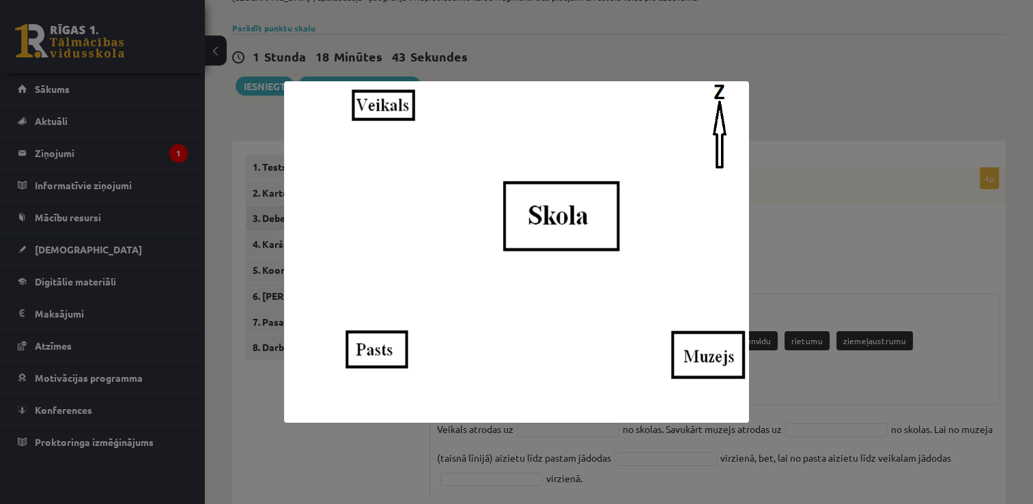
click at [806, 190] on div at bounding box center [516, 252] width 1033 height 504
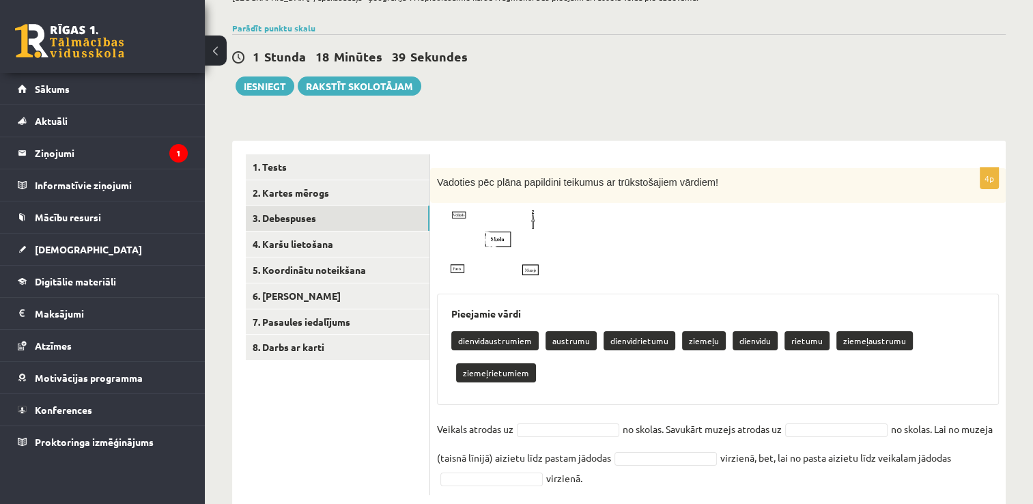
click at [507, 254] on img at bounding box center [488, 247] width 102 height 75
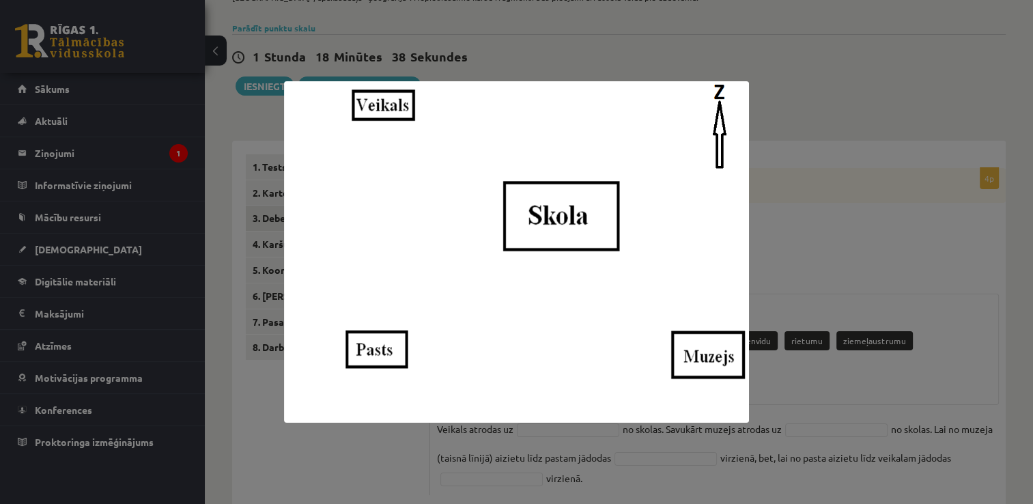
click at [782, 195] on div at bounding box center [516, 252] width 1033 height 504
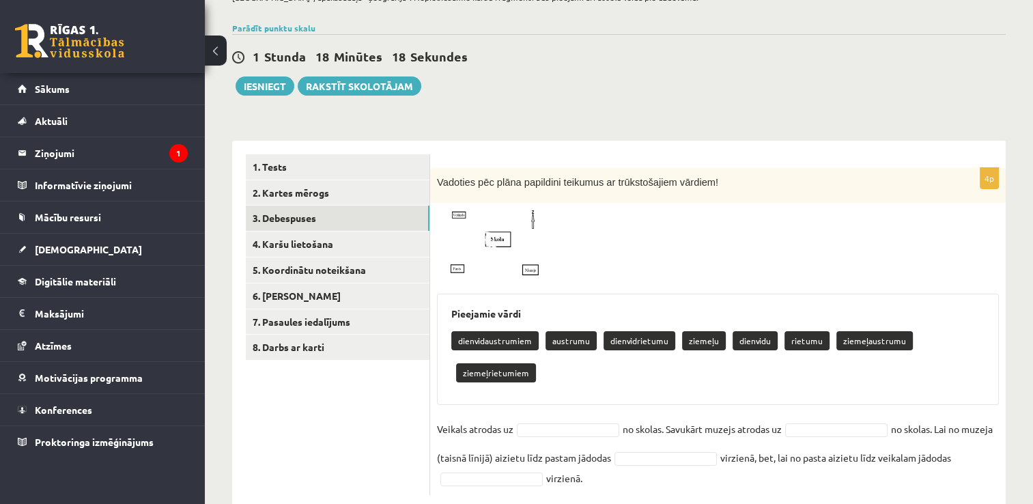
click at [486, 257] on img at bounding box center [488, 247] width 102 height 75
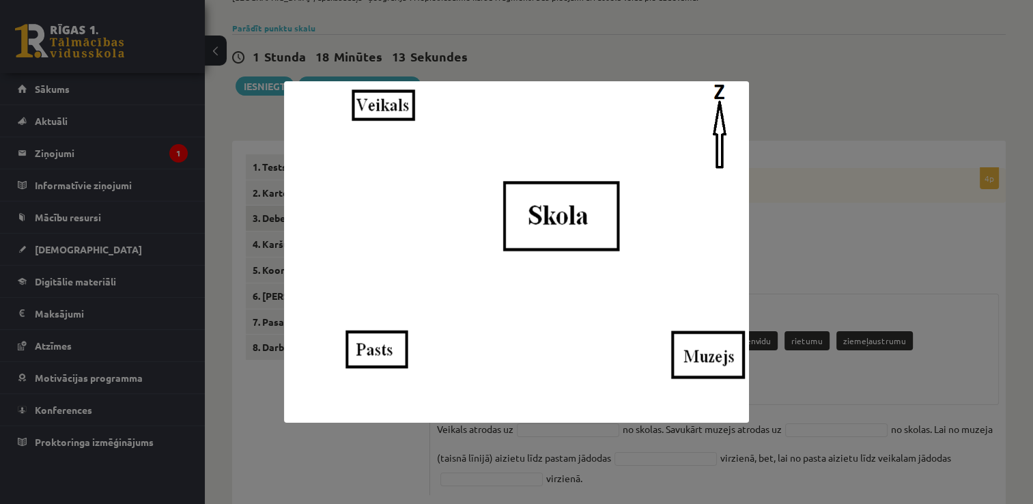
click at [876, 180] on div at bounding box center [516, 252] width 1033 height 504
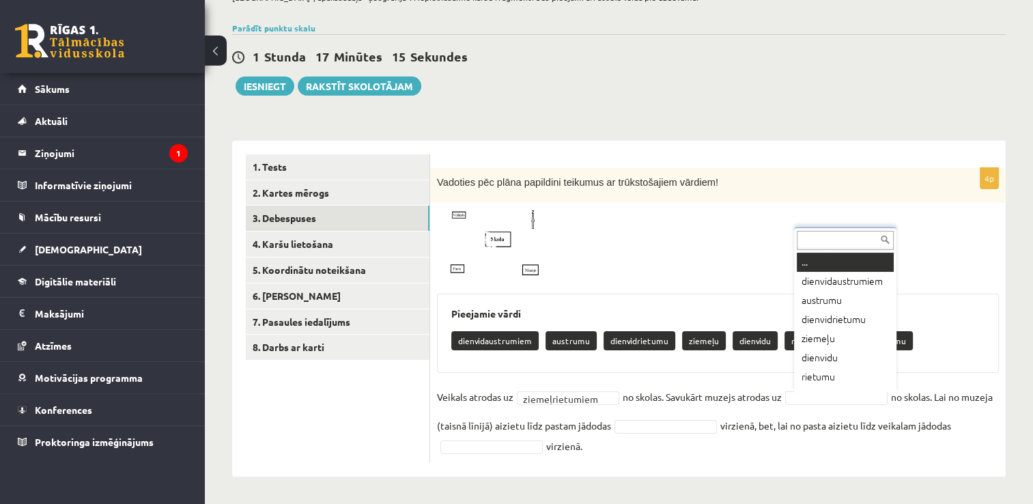
scroll to position [16, 0]
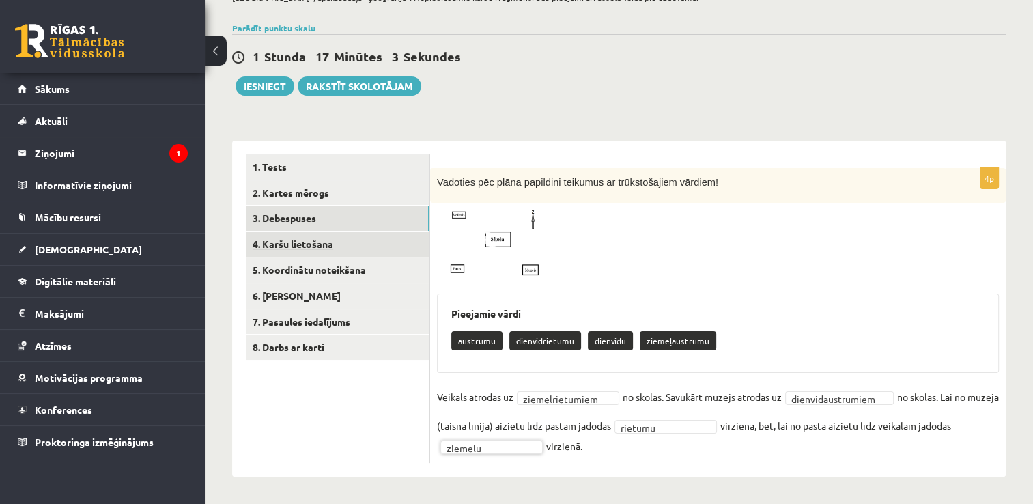
click at [320, 245] on link "4. Karšu lietošana" at bounding box center [338, 243] width 184 height 25
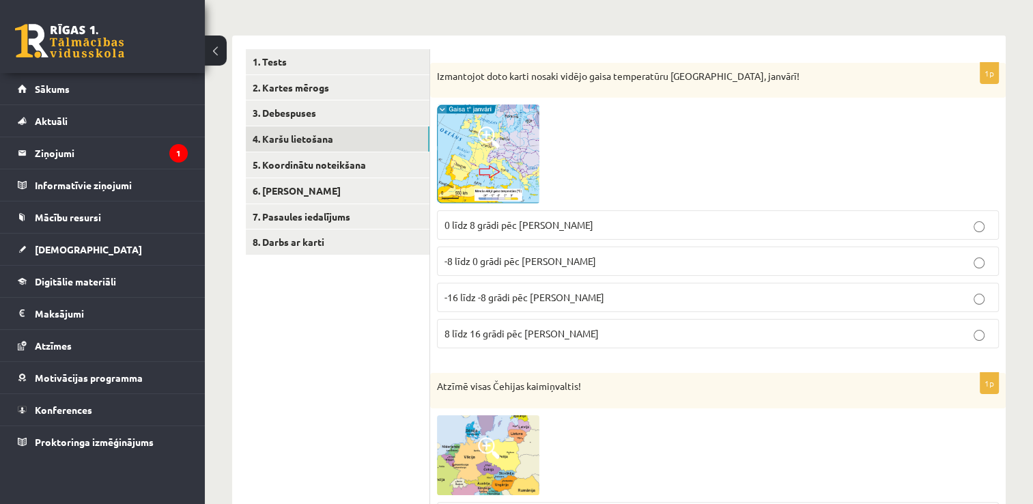
scroll to position [205, 0]
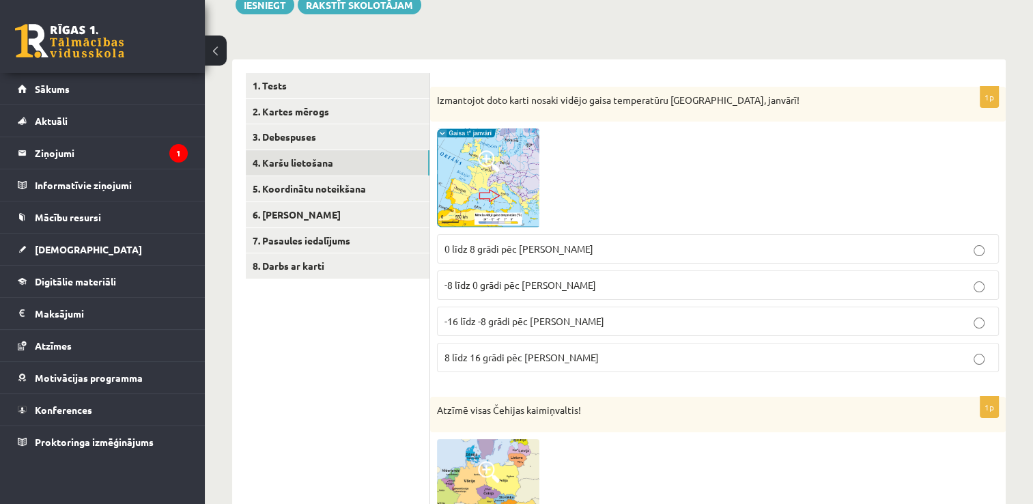
click at [513, 190] on img at bounding box center [488, 177] width 102 height 99
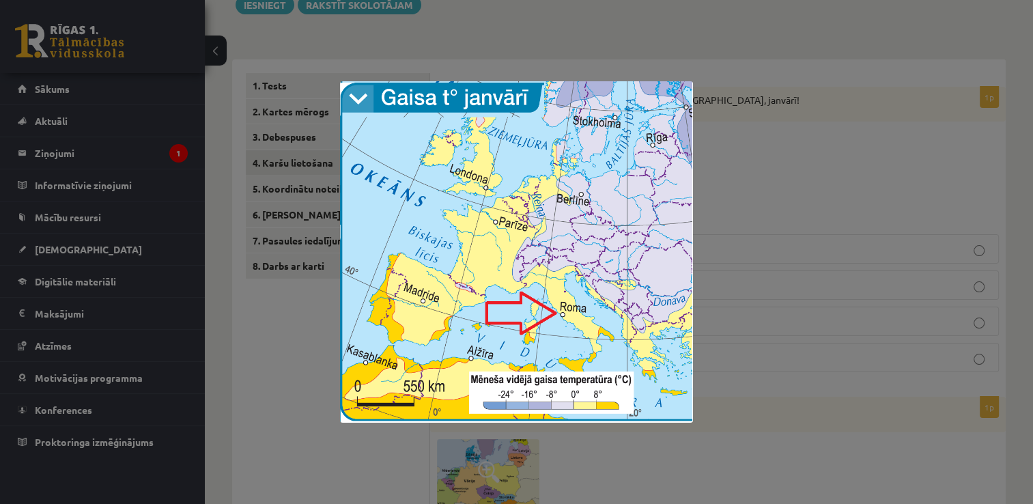
click at [736, 197] on div at bounding box center [516, 252] width 1033 height 504
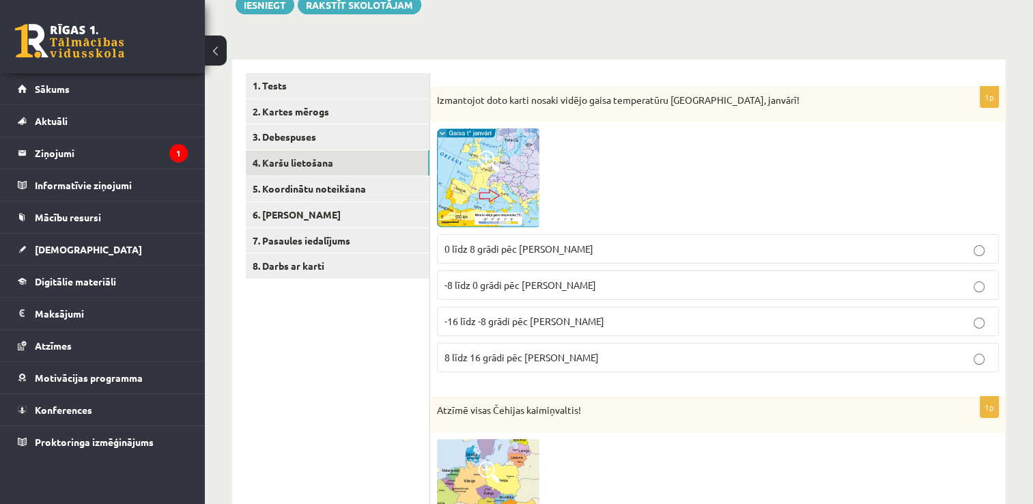
click at [495, 210] on img at bounding box center [488, 177] width 102 height 99
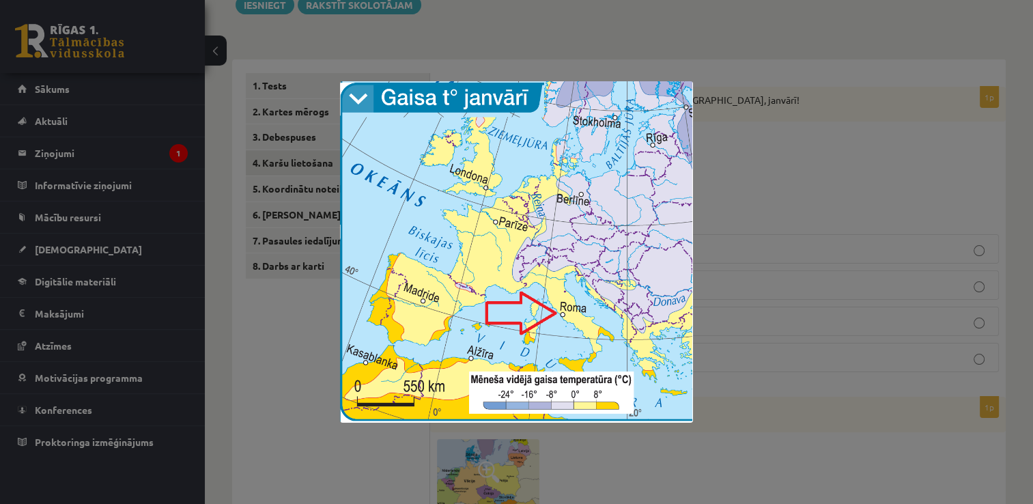
click at [781, 185] on div at bounding box center [516, 252] width 1033 height 504
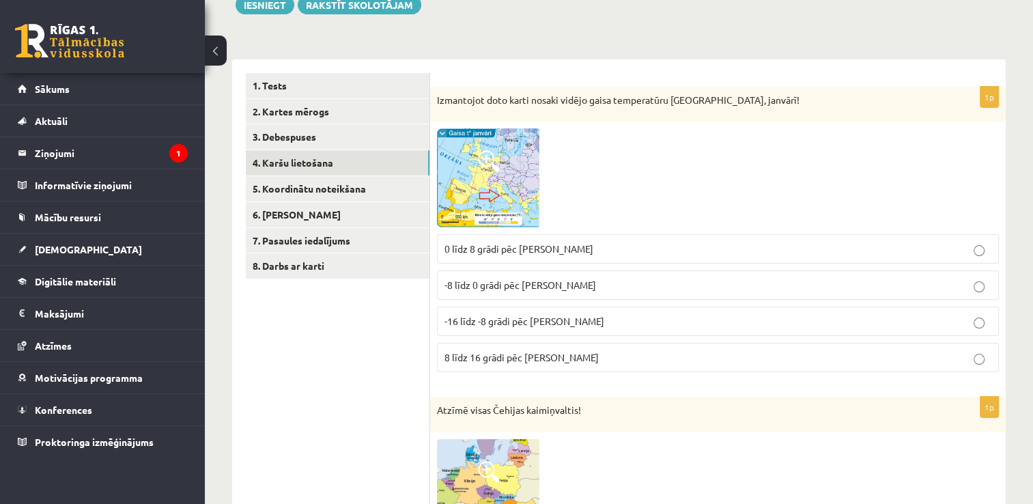
click at [493, 216] on img at bounding box center [488, 177] width 102 height 99
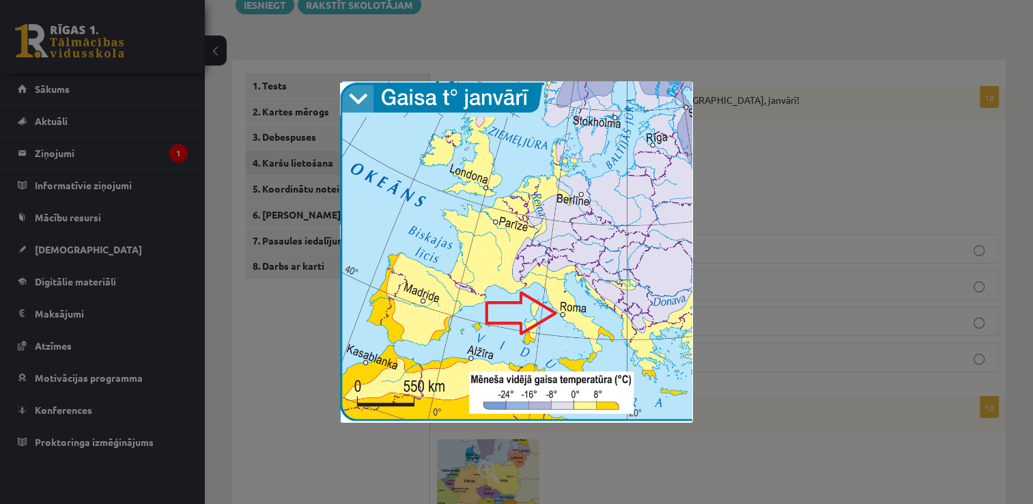
click at [777, 163] on div at bounding box center [516, 252] width 1033 height 504
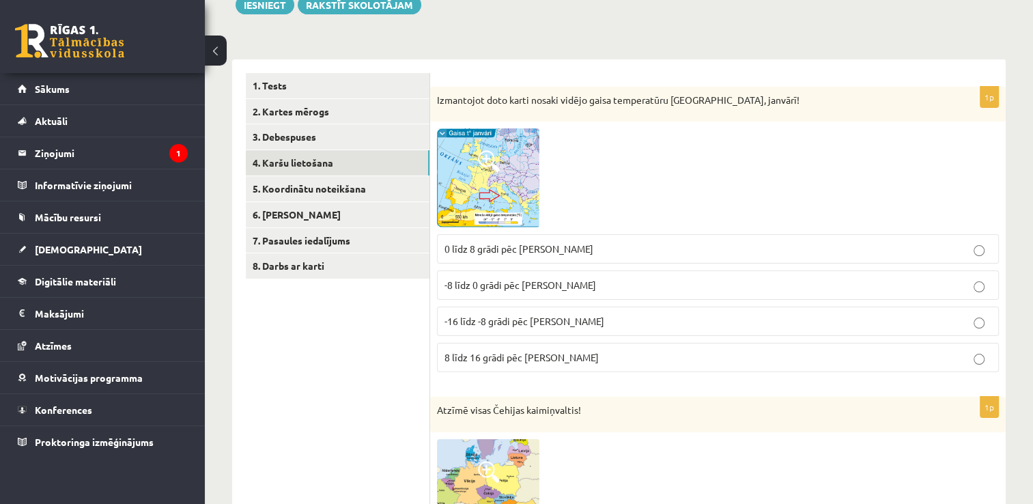
click at [511, 217] on img at bounding box center [488, 177] width 102 height 99
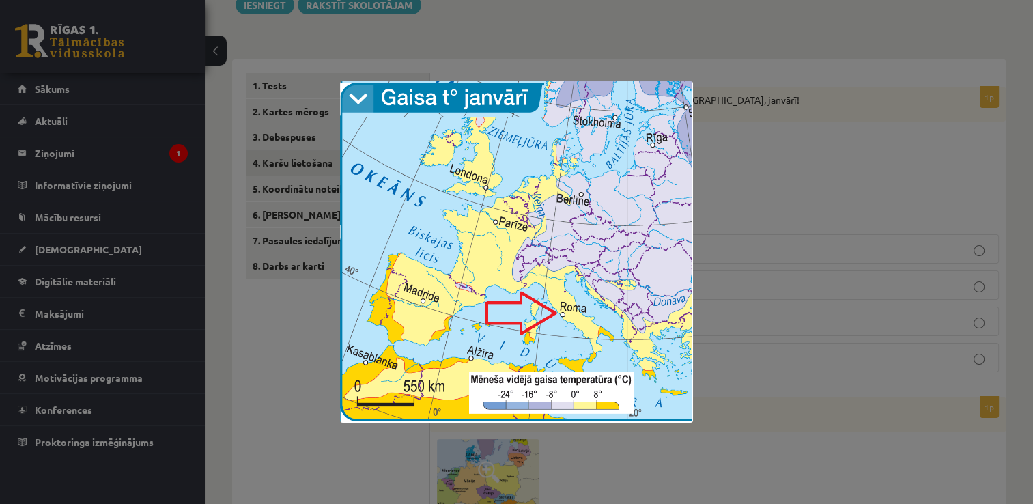
click at [785, 190] on div at bounding box center [516, 252] width 1033 height 504
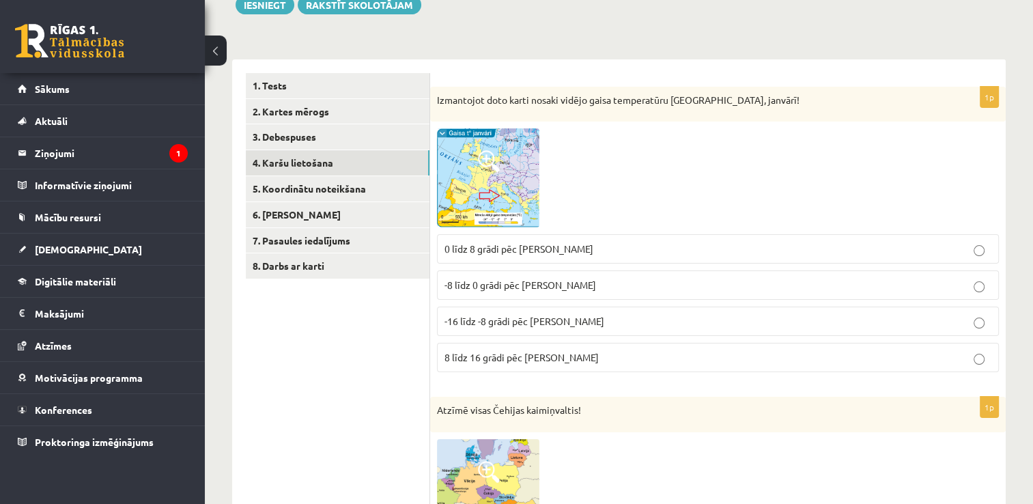
click at [527, 255] on p "0 līdz 8 grādi pēc Celsija" at bounding box center [717, 249] width 547 height 14
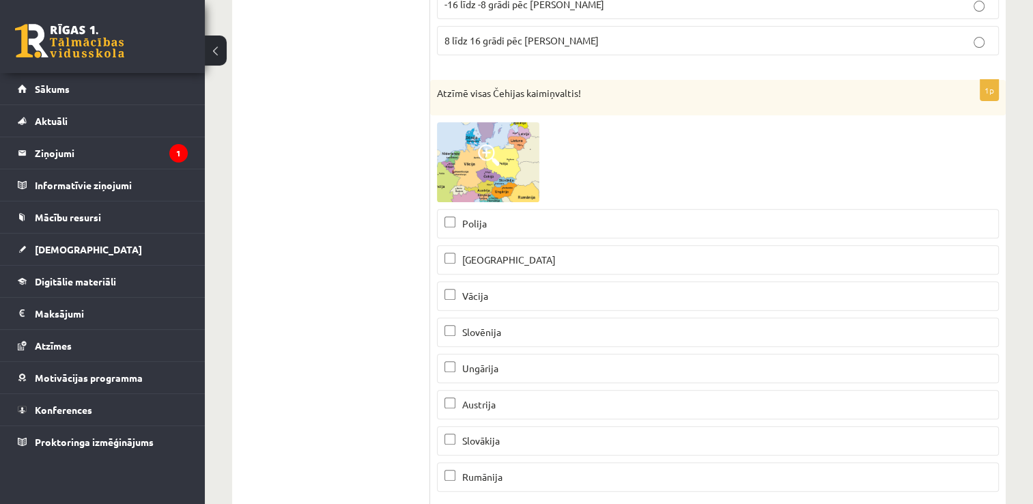
scroll to position [546, 0]
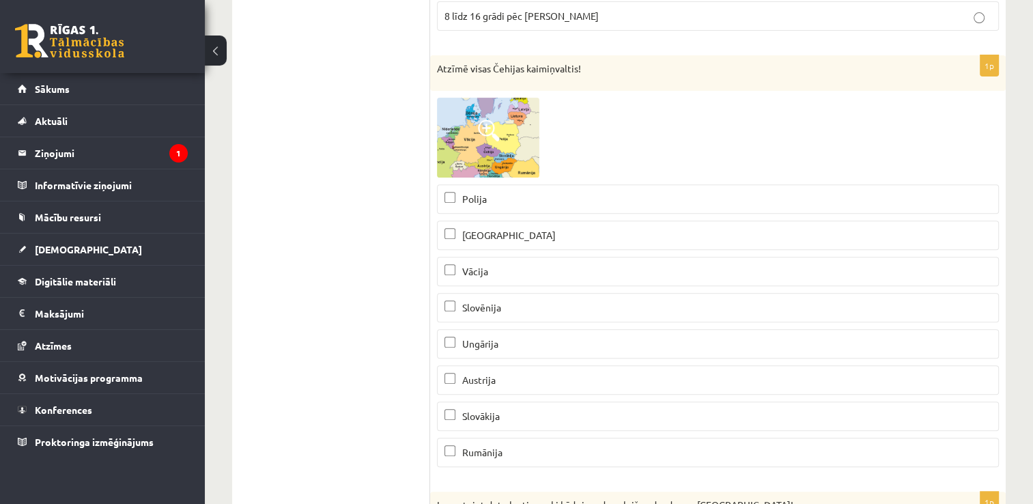
click at [513, 264] on p "Vācija" at bounding box center [717, 271] width 547 height 14
click at [494, 197] on p "Polija" at bounding box center [717, 199] width 547 height 14
click at [524, 405] on label "Slovākija" at bounding box center [718, 415] width 562 height 29
click at [499, 381] on p "Austrija" at bounding box center [717, 380] width 547 height 14
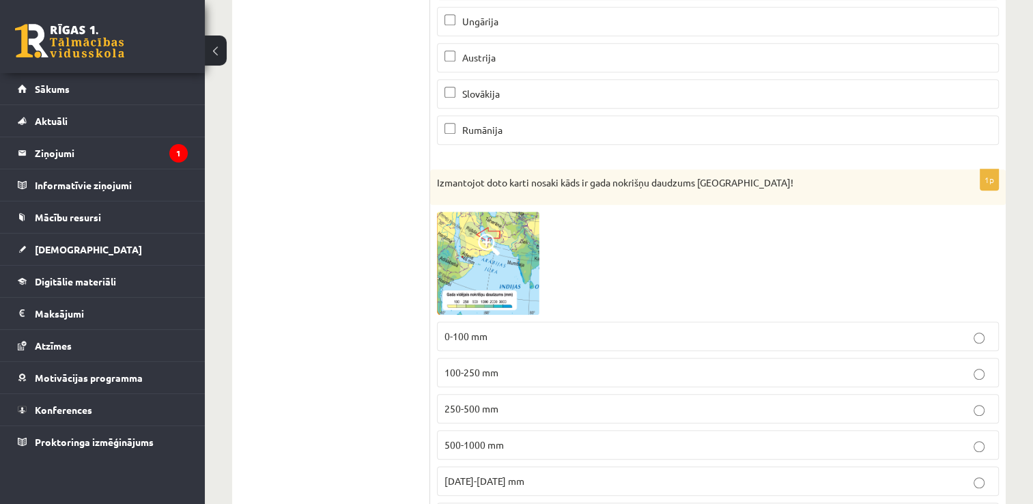
scroll to position [888, 0]
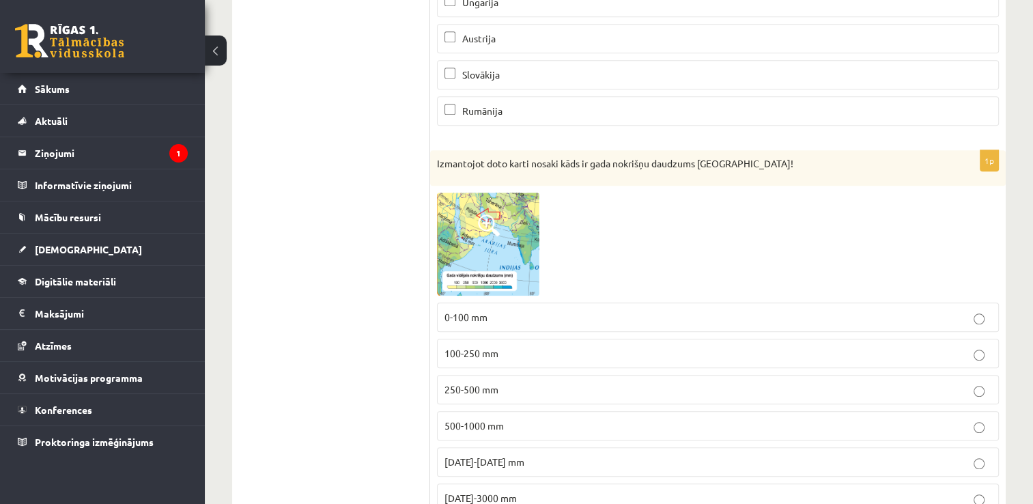
click at [463, 244] on img at bounding box center [488, 244] width 102 height 103
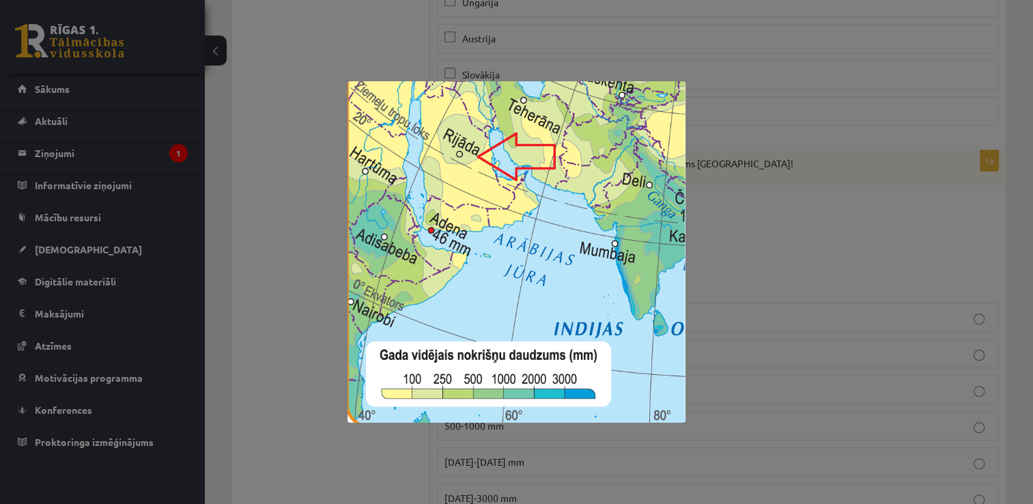
click at [789, 247] on div at bounding box center [516, 252] width 1033 height 504
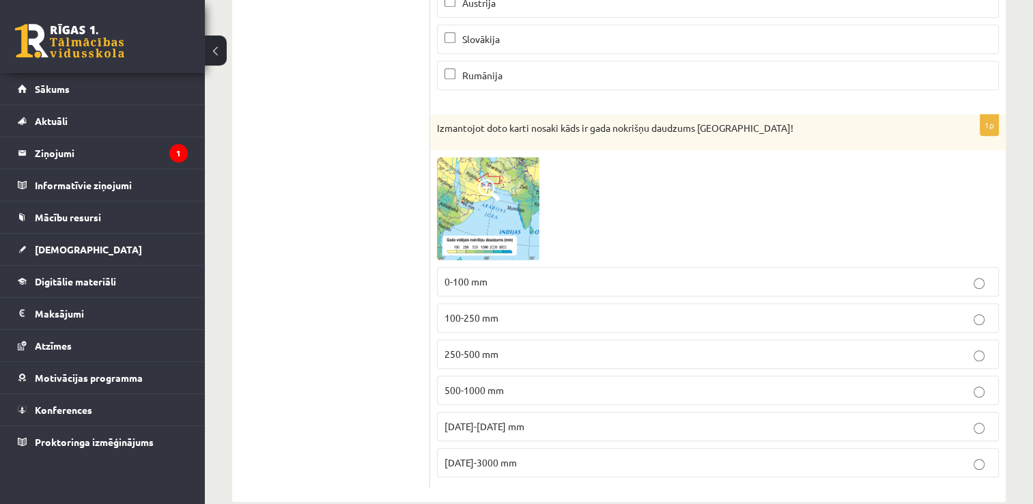
scroll to position [944, 0]
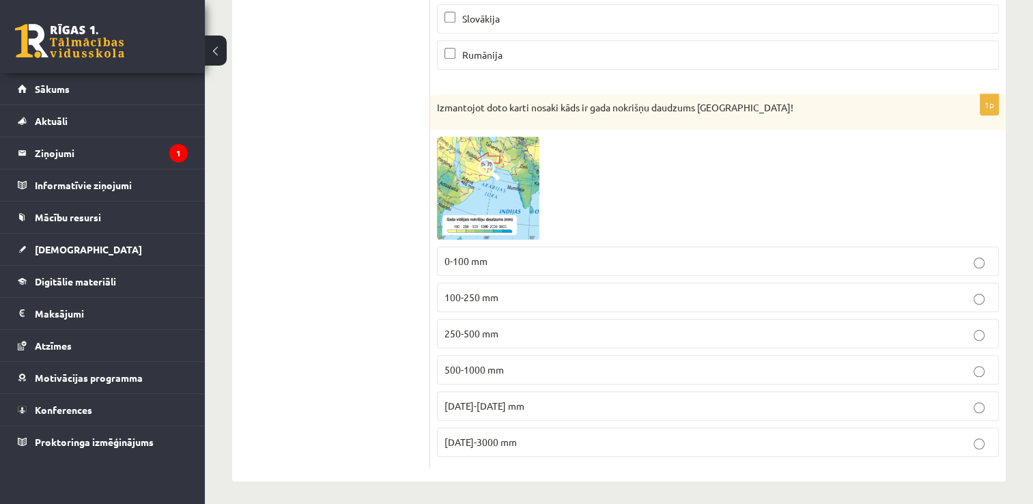
click at [489, 260] on p "0-100 mm" at bounding box center [717, 261] width 547 height 14
click at [485, 200] on img at bounding box center [488, 188] width 102 height 103
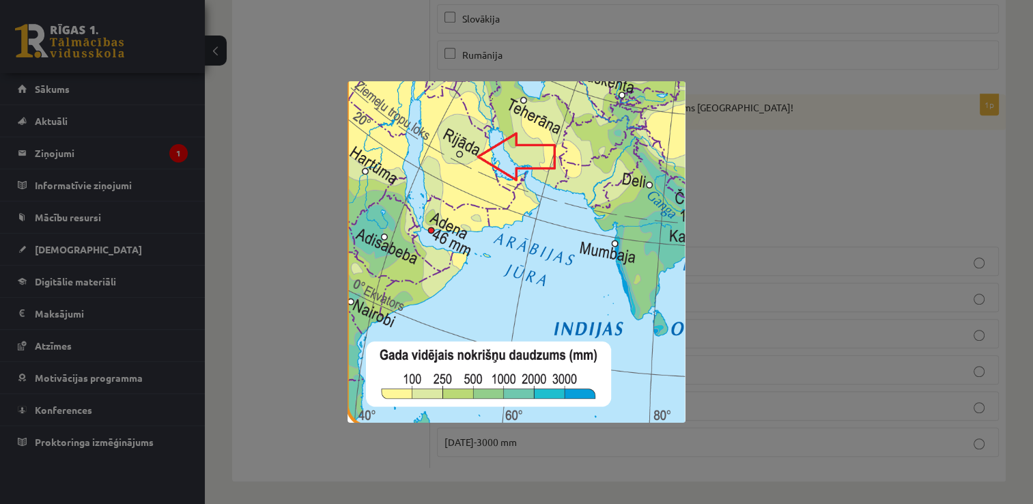
click at [794, 192] on div at bounding box center [516, 252] width 1033 height 504
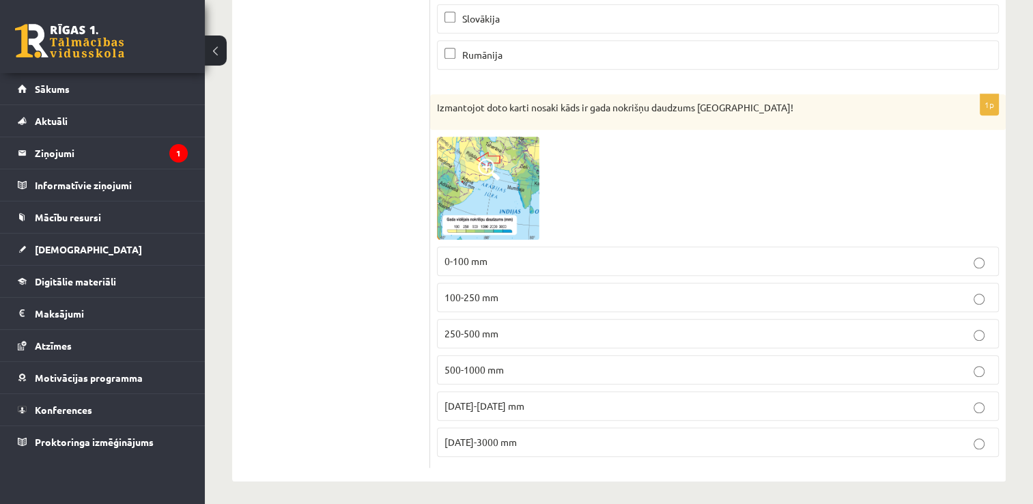
click at [468, 184] on img at bounding box center [488, 188] width 102 height 103
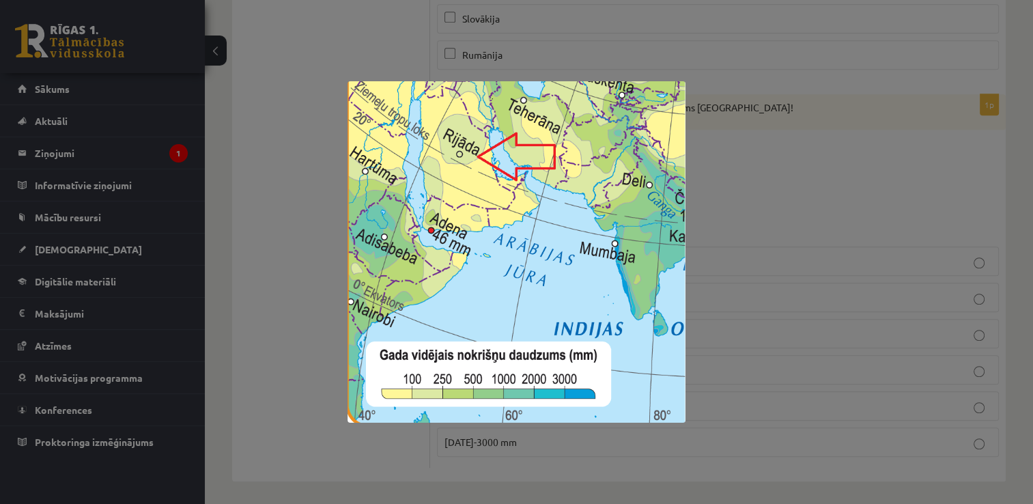
click at [797, 190] on div at bounding box center [516, 252] width 1033 height 504
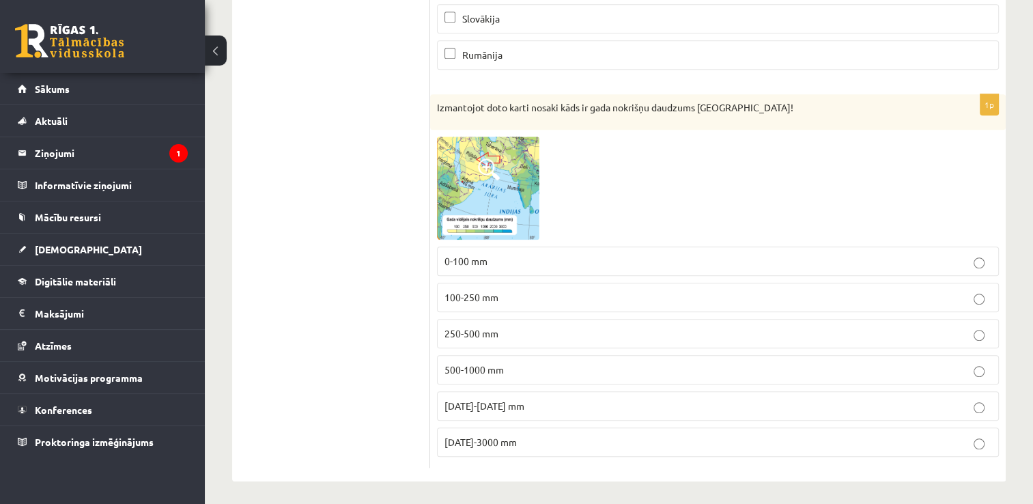
click at [489, 291] on span "100-250 mm" at bounding box center [471, 297] width 54 height 12
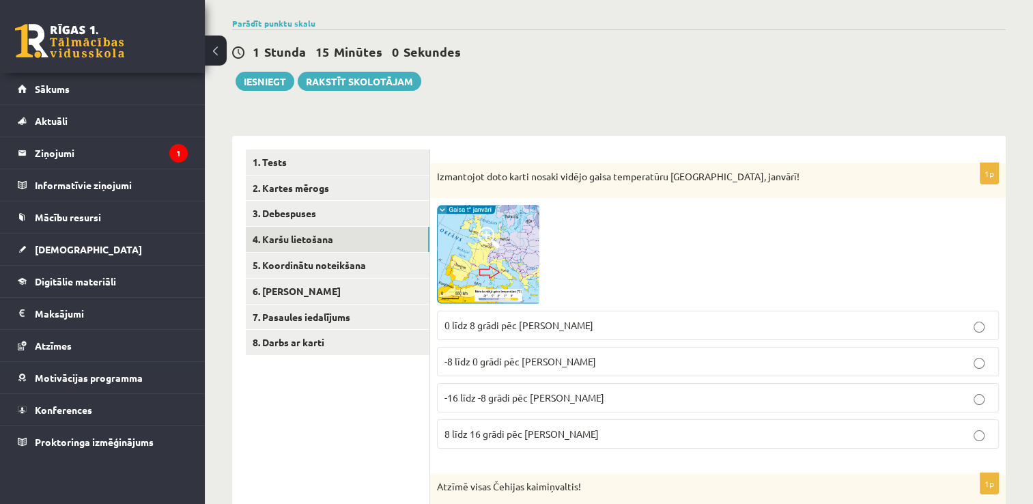
scroll to position [124, 0]
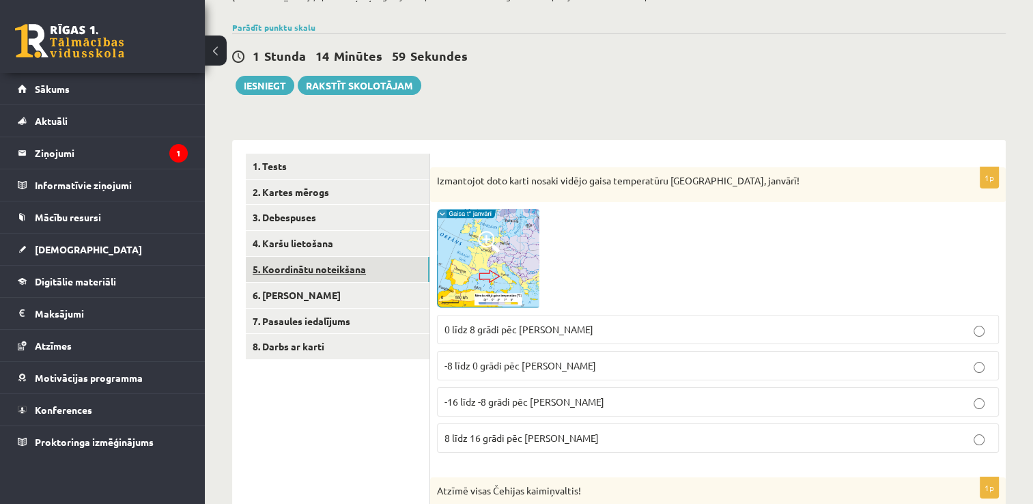
click at [350, 274] on link "5. Koordinātu noteikšana" at bounding box center [338, 269] width 184 height 25
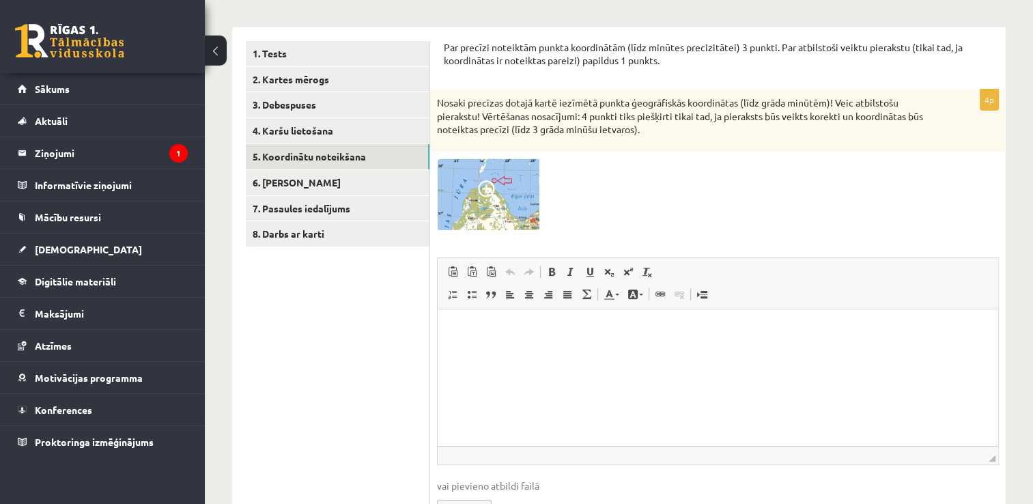
scroll to position [261, 0]
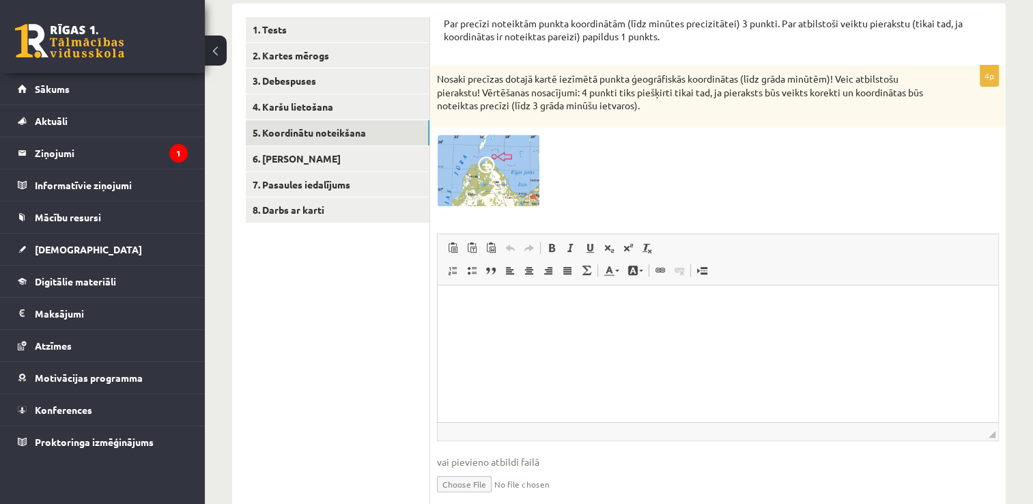
click at [484, 178] on span at bounding box center [489, 167] width 22 height 22
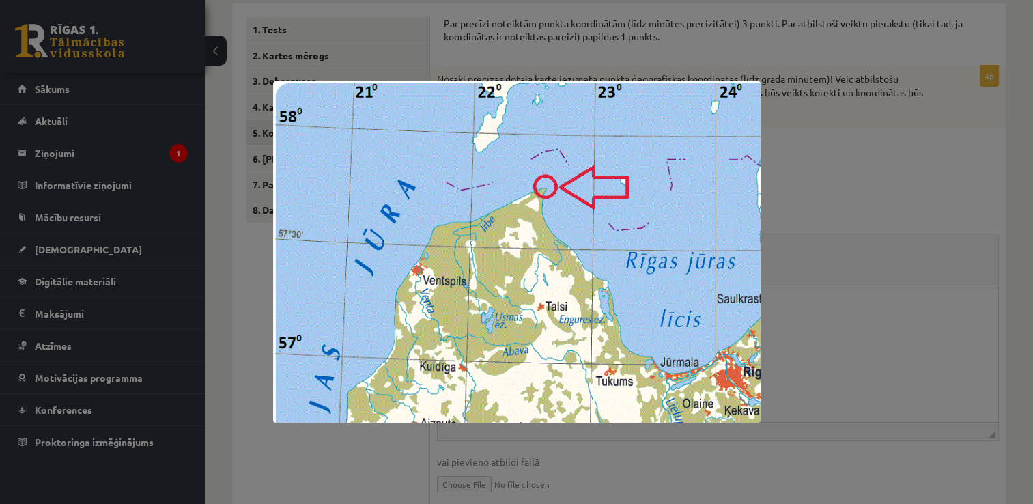
click at [947, 213] on div at bounding box center [516, 252] width 1033 height 504
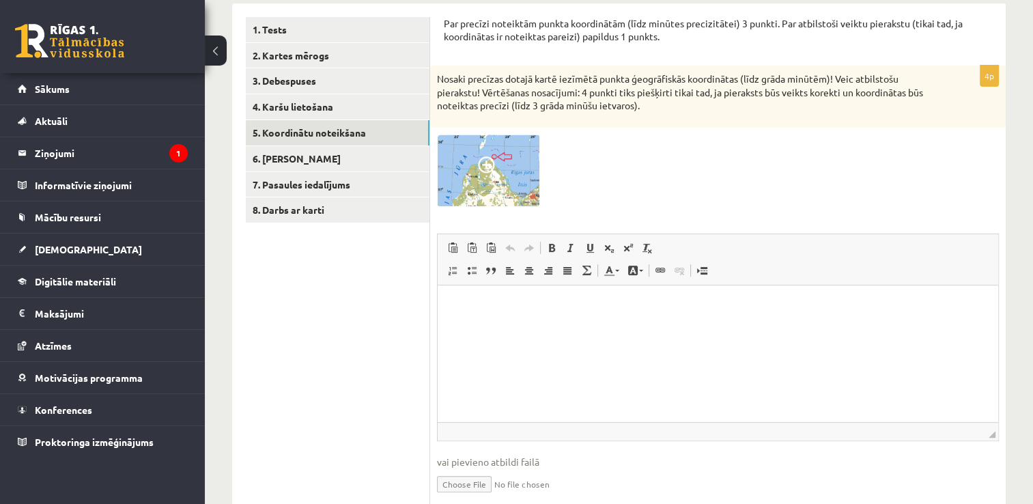
click at [527, 154] on img at bounding box center [488, 171] width 102 height 72
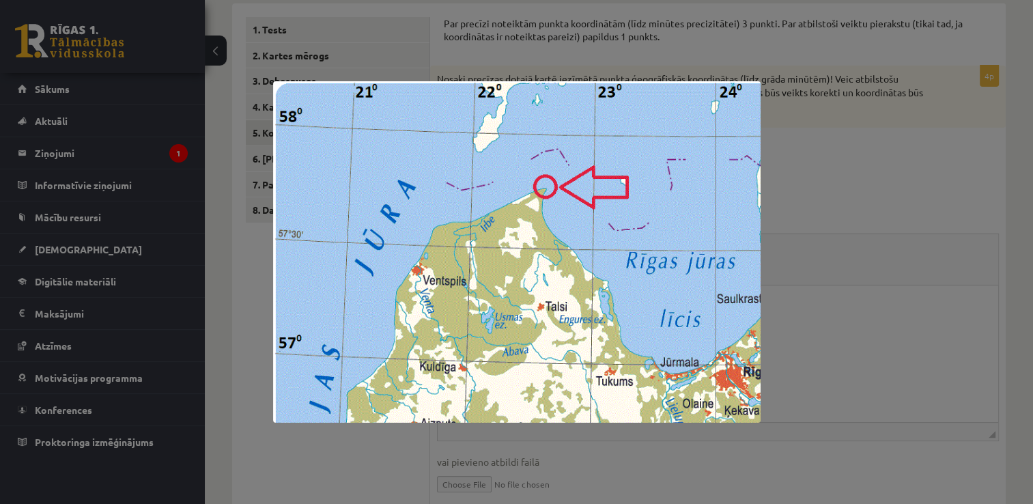
click at [878, 171] on div at bounding box center [516, 252] width 1033 height 504
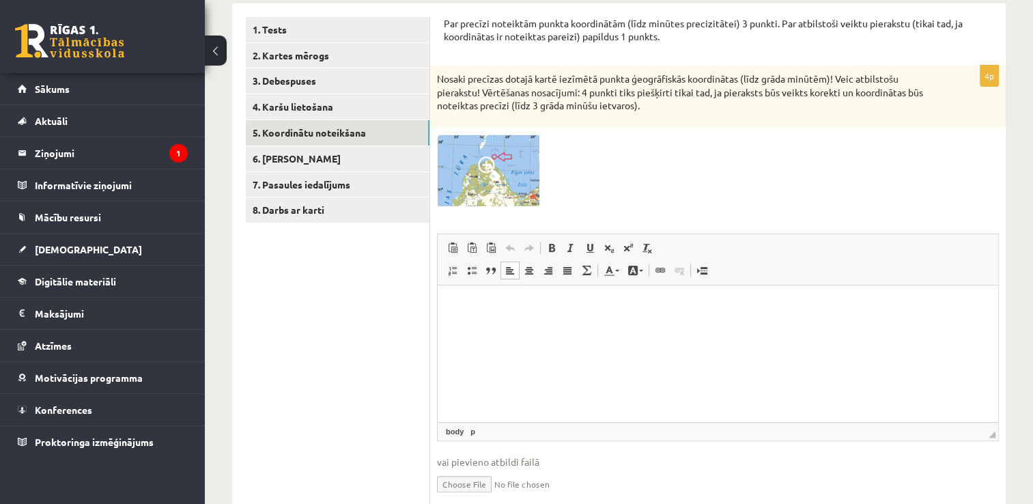
click at [440, 311] on html at bounding box center [718, 306] width 561 height 42
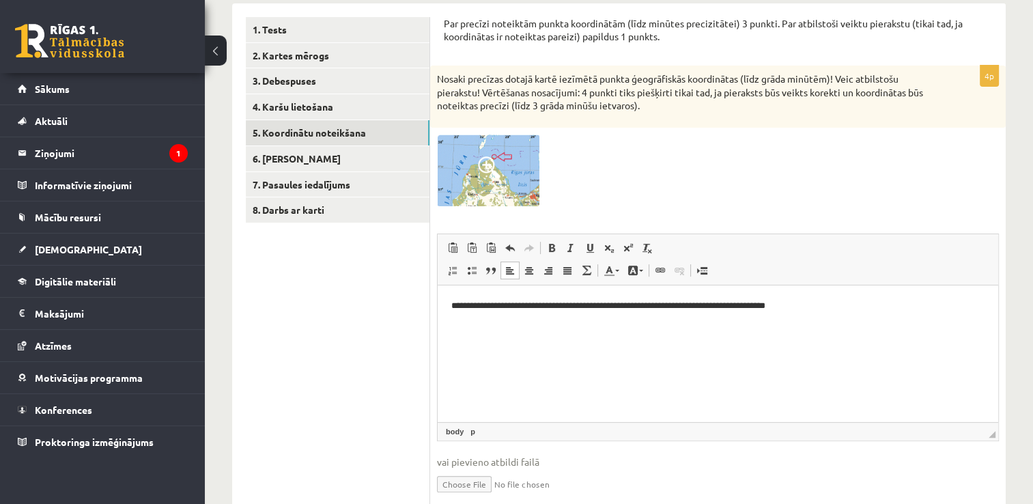
drag, startPoint x: 732, startPoint y: 306, endPoint x: 747, endPoint y: 316, distance: 18.2
click at [732, 306] on p "**********" at bounding box center [718, 305] width 534 height 14
click at [735, 307] on p "**********" at bounding box center [718, 305] width 534 height 14
click at [798, 311] on p "**********" at bounding box center [718, 305] width 534 height 14
click at [800, 309] on p "**********" at bounding box center [718, 305] width 534 height 14
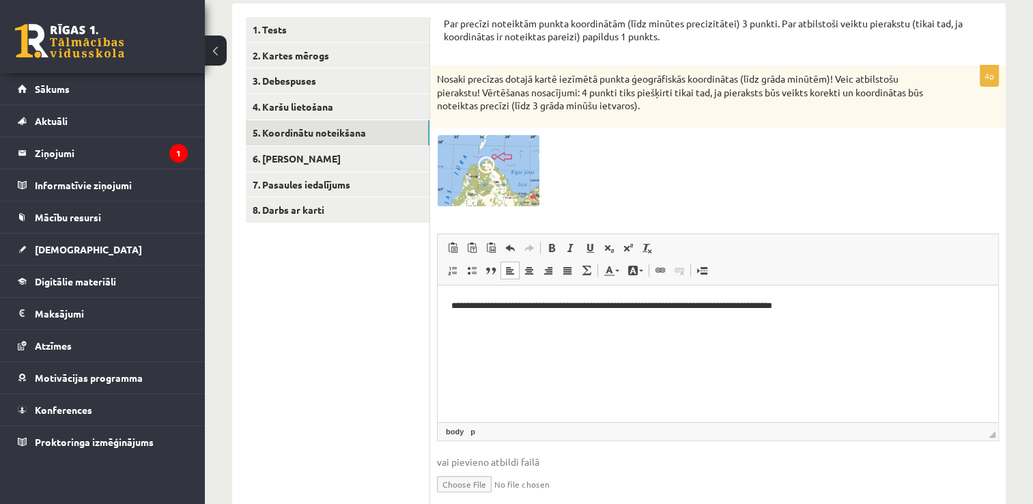
click at [819, 312] on p "**********" at bounding box center [718, 305] width 534 height 14
click at [801, 306] on p "**********" at bounding box center [718, 305] width 534 height 14
click at [880, 310] on p "**********" at bounding box center [718, 305] width 534 height 14
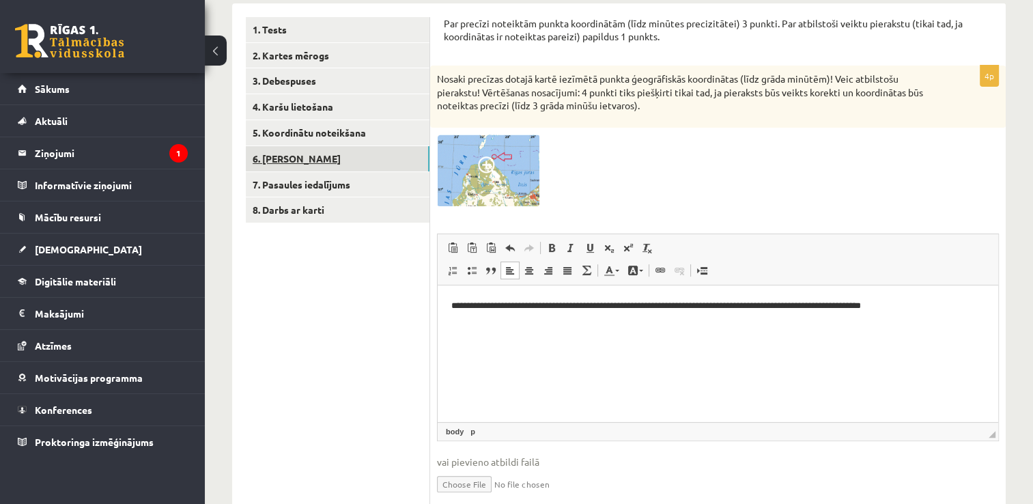
click at [317, 160] on link "6. Laika joslas" at bounding box center [338, 158] width 184 height 25
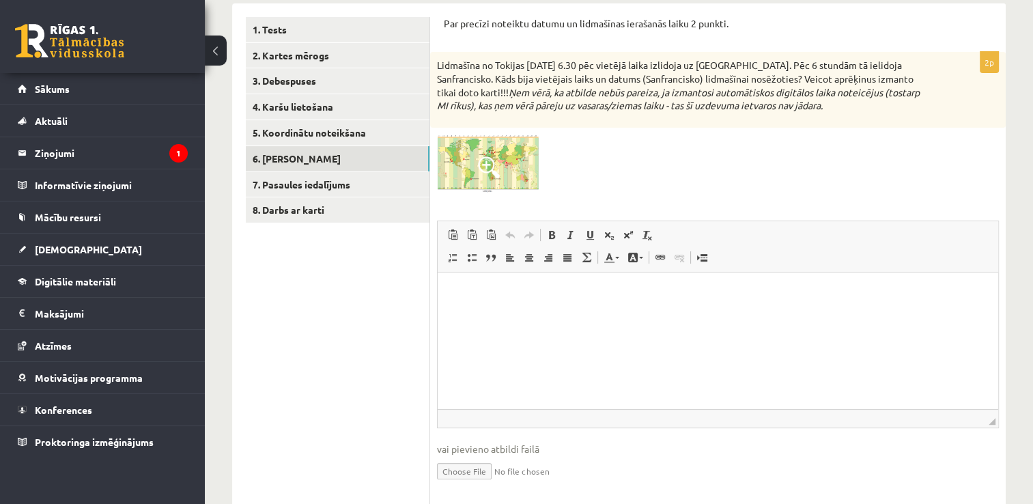
scroll to position [0, 0]
click at [492, 173] on span at bounding box center [489, 167] width 22 height 22
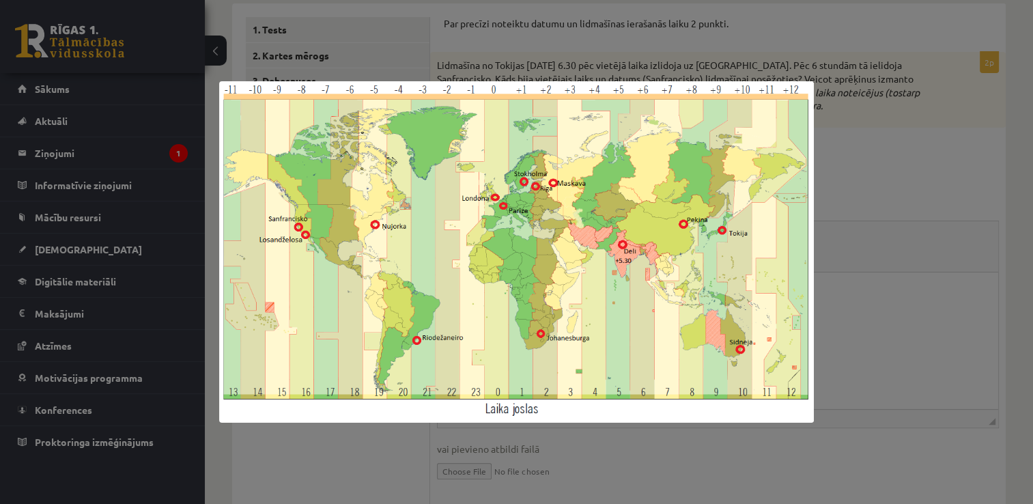
click at [901, 182] on div at bounding box center [516, 252] width 1033 height 504
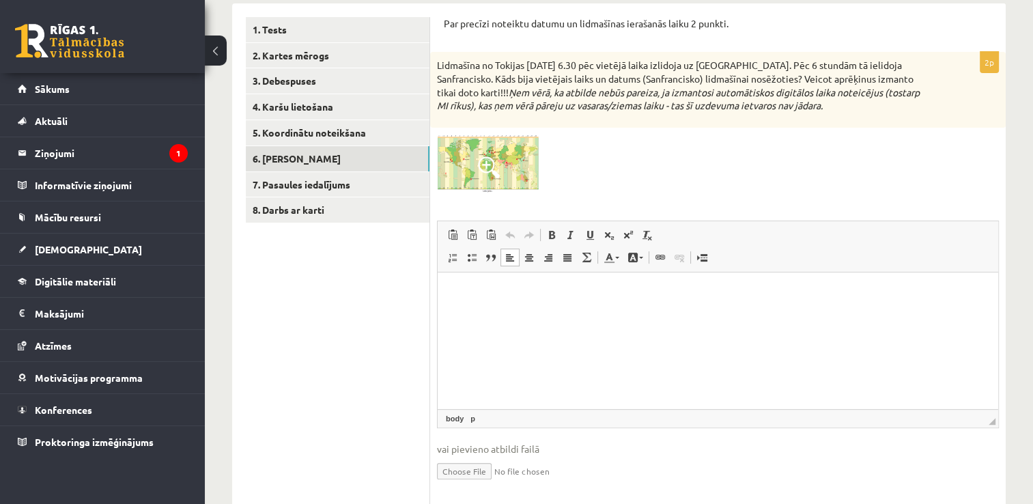
click at [475, 285] on p "Rich Text Editor, wiswyg-editor-user-answer-47433870848920" at bounding box center [717, 292] width 533 height 14
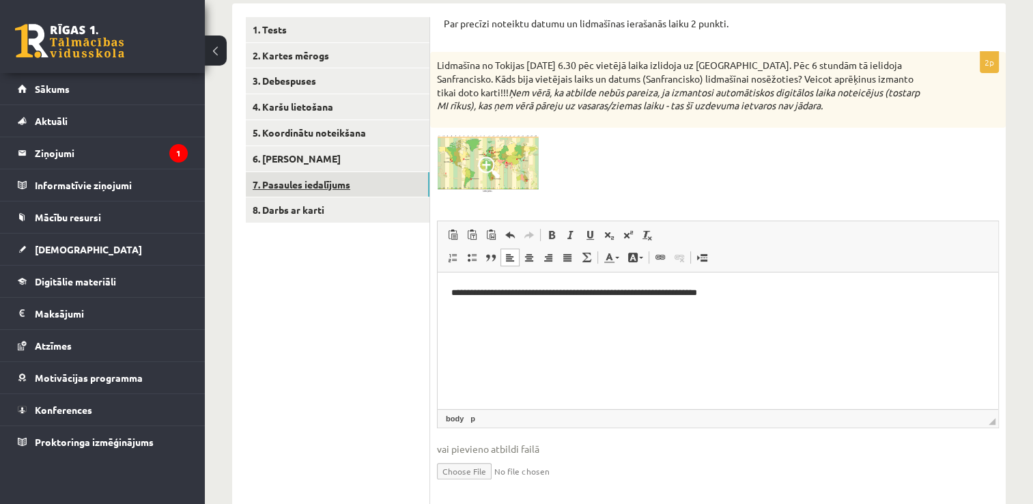
click at [344, 184] on link "7. Pasaules iedalījums" at bounding box center [338, 184] width 184 height 25
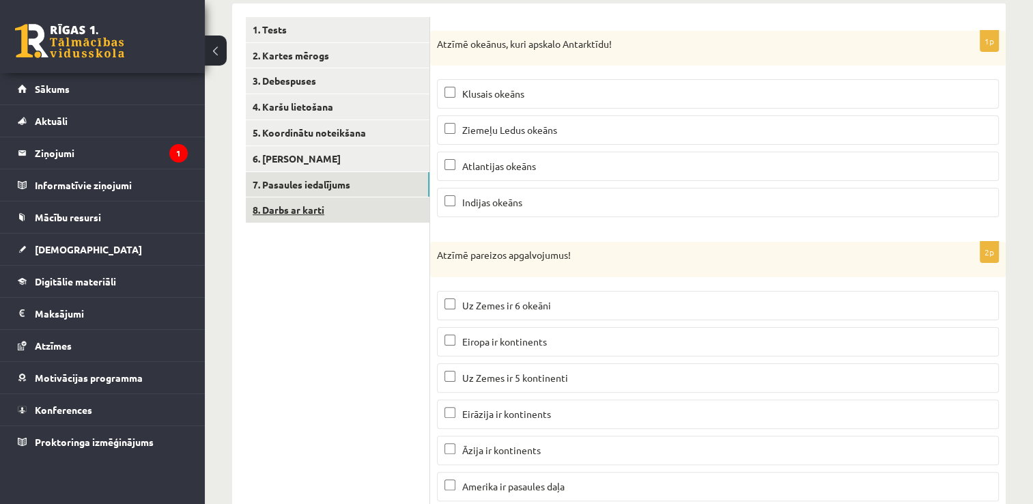
click at [358, 212] on link "8. Darbs ar karti" at bounding box center [338, 209] width 184 height 25
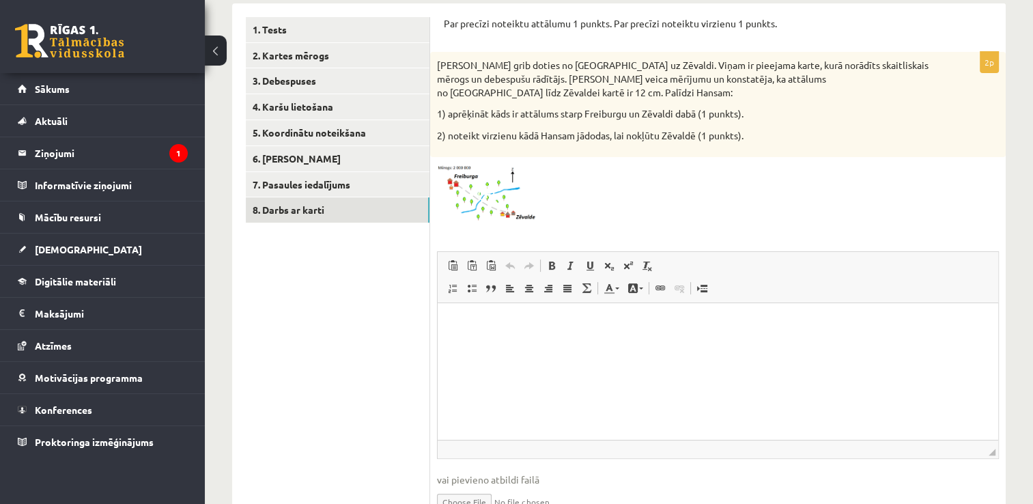
click at [495, 204] on span at bounding box center [489, 197] width 22 height 22
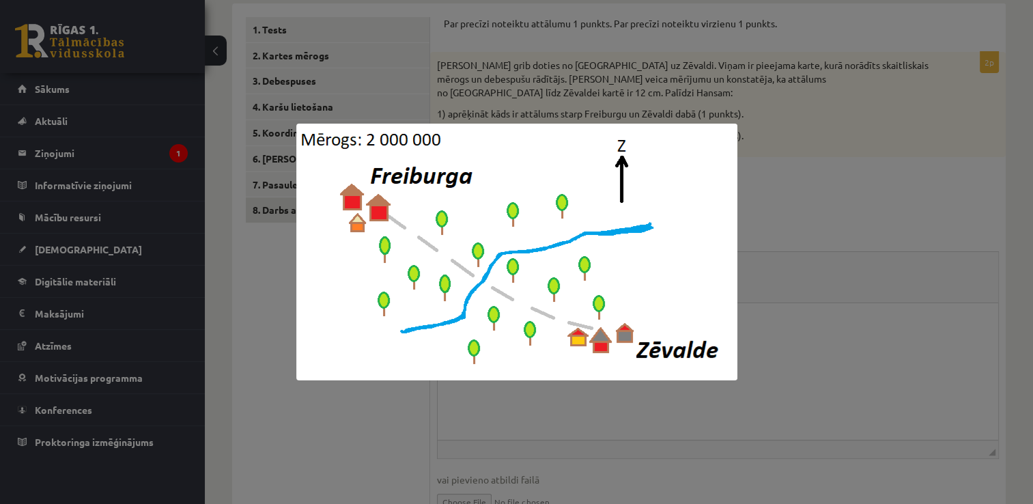
click at [931, 226] on div at bounding box center [516, 252] width 1033 height 504
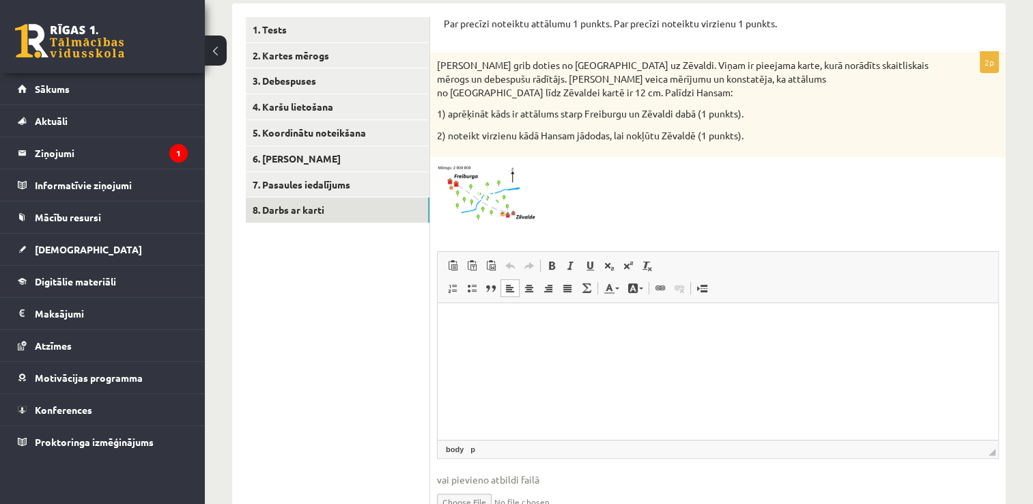
click at [483, 335] on html at bounding box center [718, 323] width 561 height 42
click at [561, 323] on p "**********" at bounding box center [718, 323] width 534 height 14
click at [577, 323] on p "**********" at bounding box center [718, 323] width 534 height 14
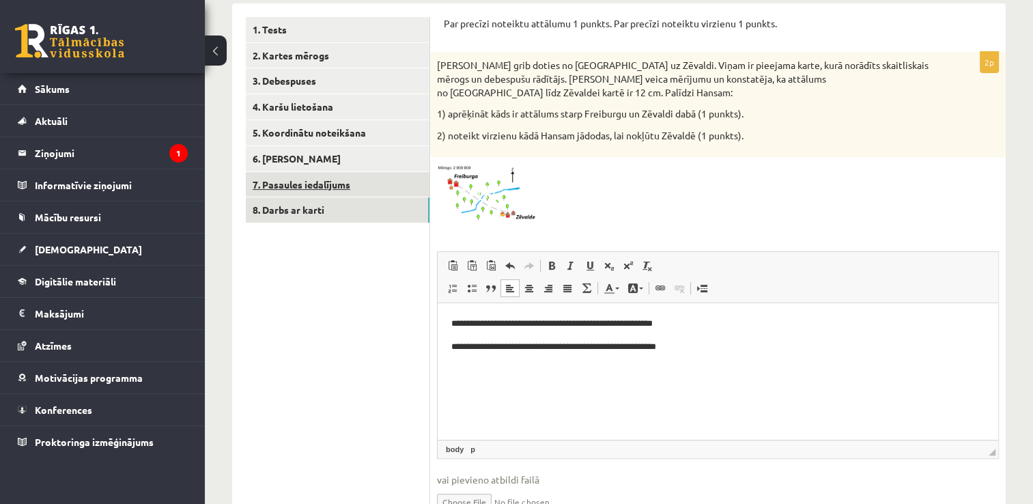
click at [342, 190] on link "7. Pasaules iedalījums" at bounding box center [338, 184] width 184 height 25
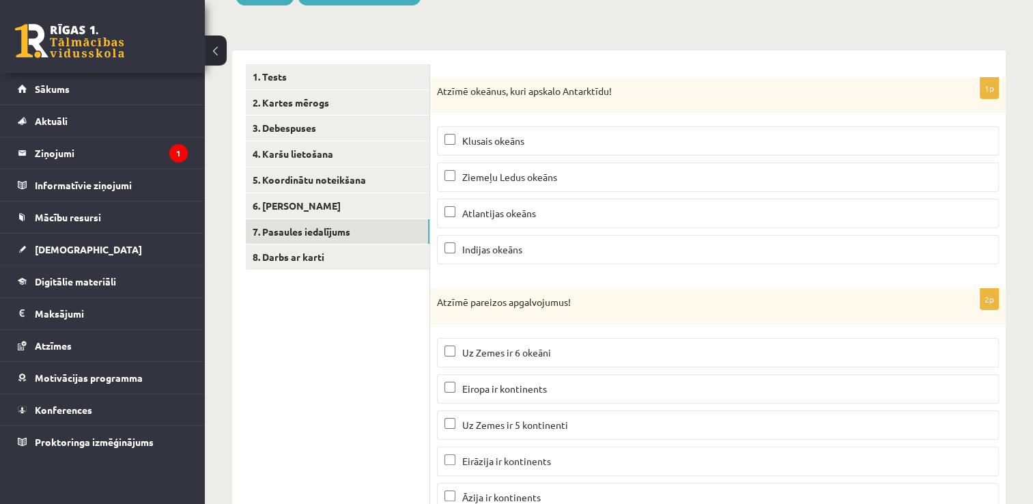
scroll to position [207, 0]
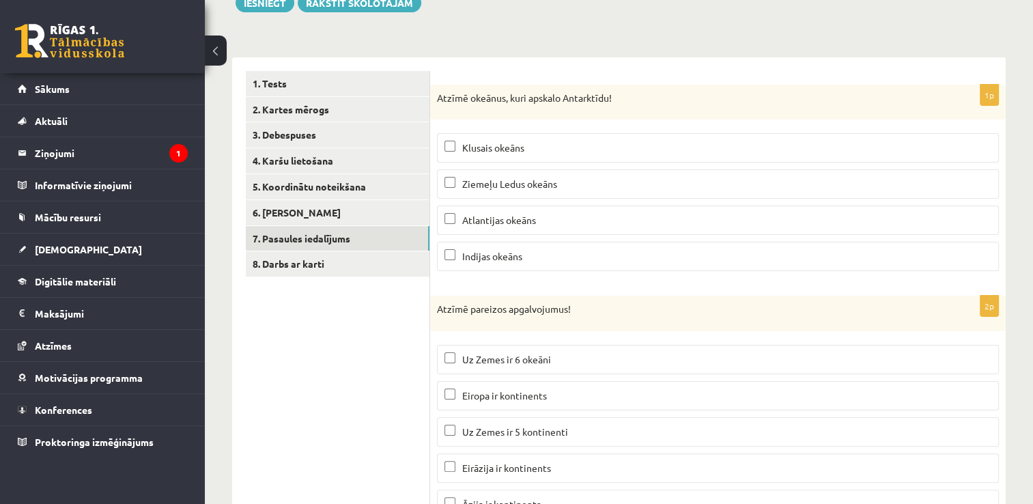
click at [568, 145] on p "Klusais okeāns" at bounding box center [717, 148] width 547 height 14
click at [548, 223] on p "Atlantijas okeāns" at bounding box center [717, 220] width 547 height 14
click at [546, 260] on p "Indijas okeāns" at bounding box center [717, 256] width 547 height 14
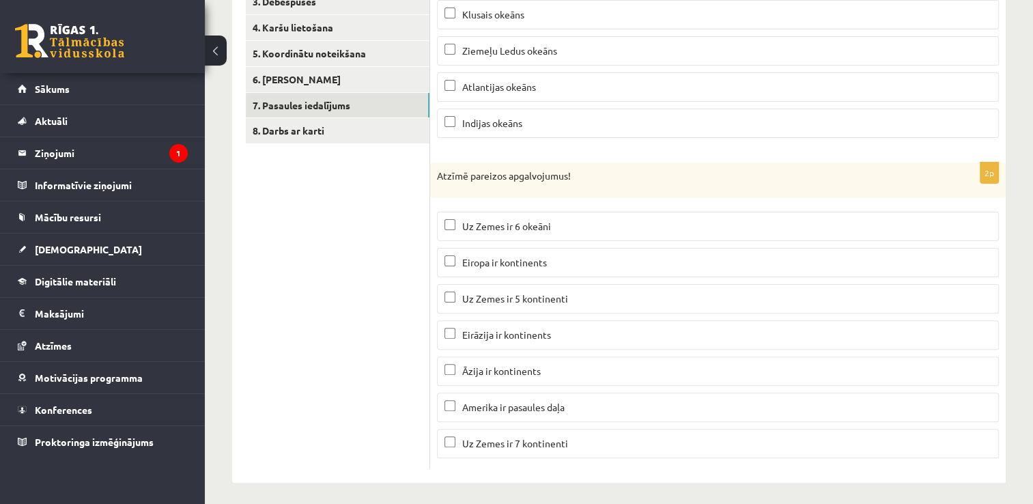
scroll to position [343, 0]
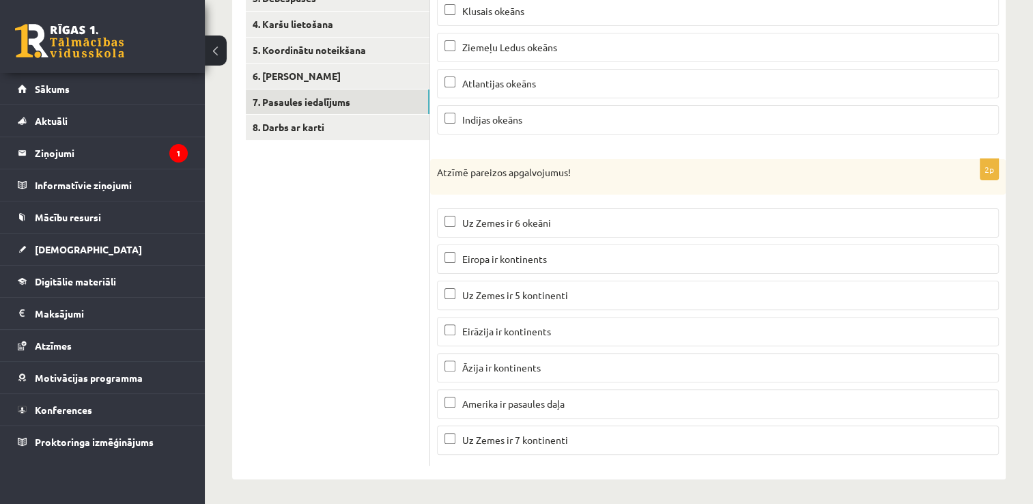
click at [603, 253] on p "Eiropa ir kontinents" at bounding box center [717, 259] width 547 height 14
click at [589, 361] on p "Āzija ir kontinents" at bounding box center [717, 368] width 547 height 14
click at [587, 399] on p "Amerika ir pasaules daļa" at bounding box center [717, 404] width 547 height 14
click at [582, 433] on p "Uz Zemes ir 7 kontinenti" at bounding box center [717, 440] width 547 height 14
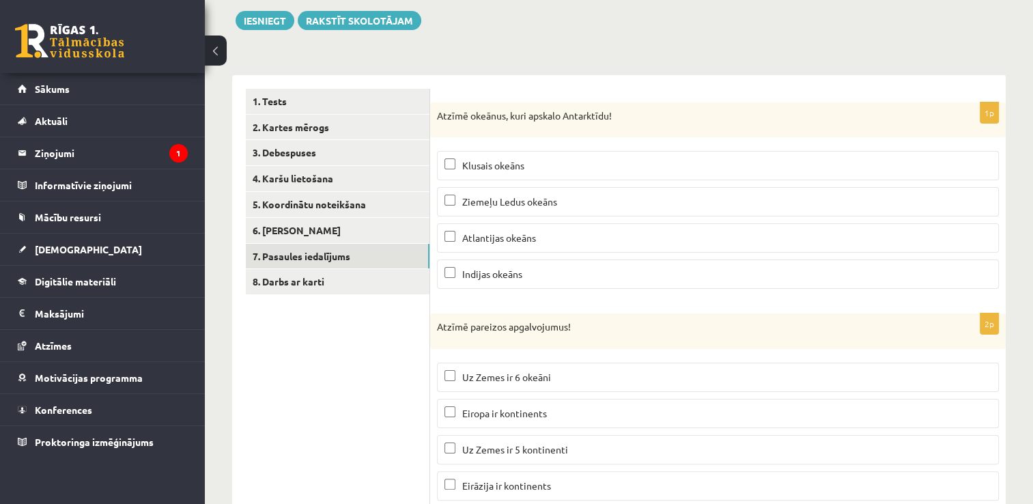
scroll to position [139, 0]
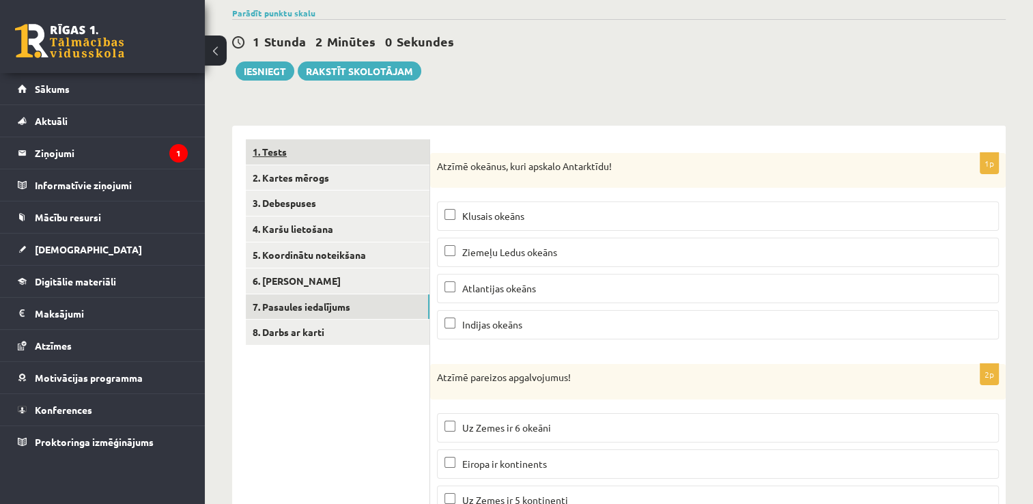
click at [257, 154] on link "1. Tests" at bounding box center [338, 151] width 184 height 25
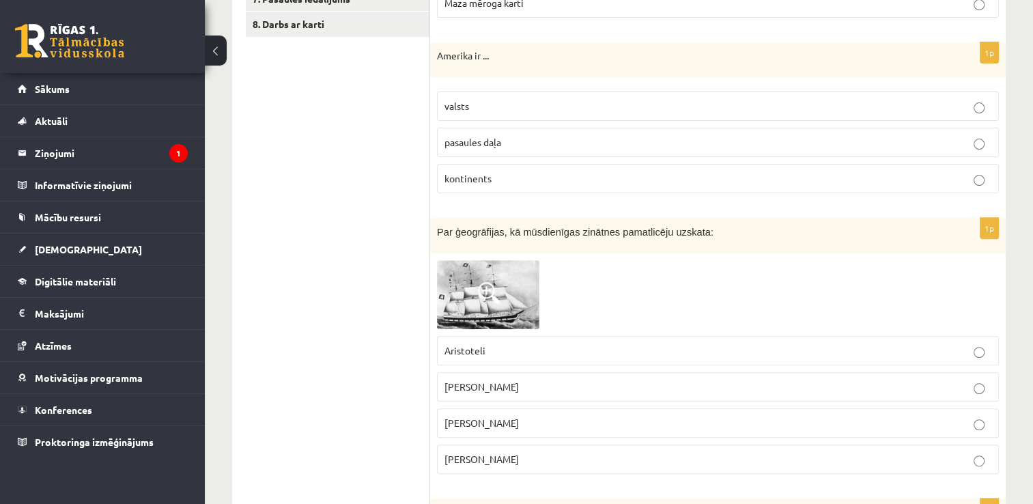
scroll to position [480, 0]
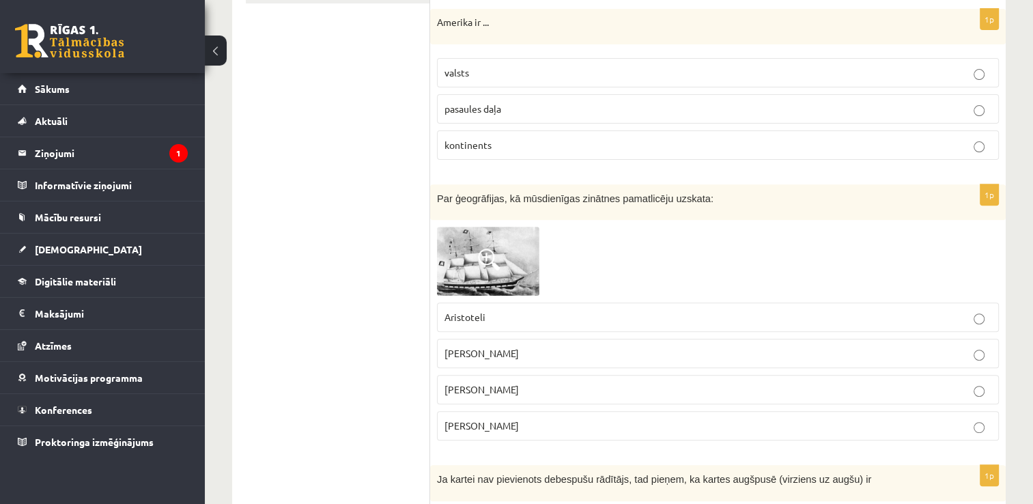
click at [479, 106] on span "pasaules daļa" at bounding box center [472, 108] width 57 height 12
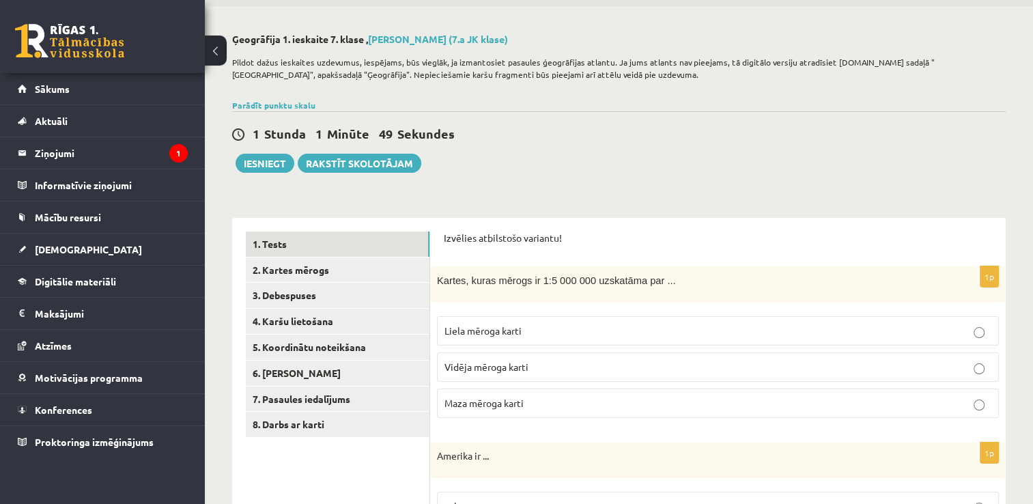
scroll to position [0, 0]
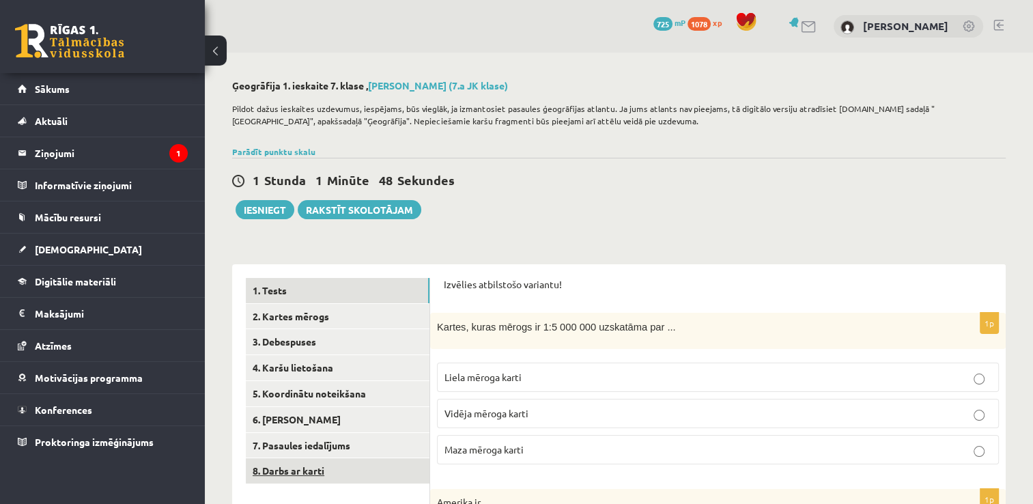
click at [332, 466] on link "8. Darbs ar karti" at bounding box center [338, 470] width 184 height 25
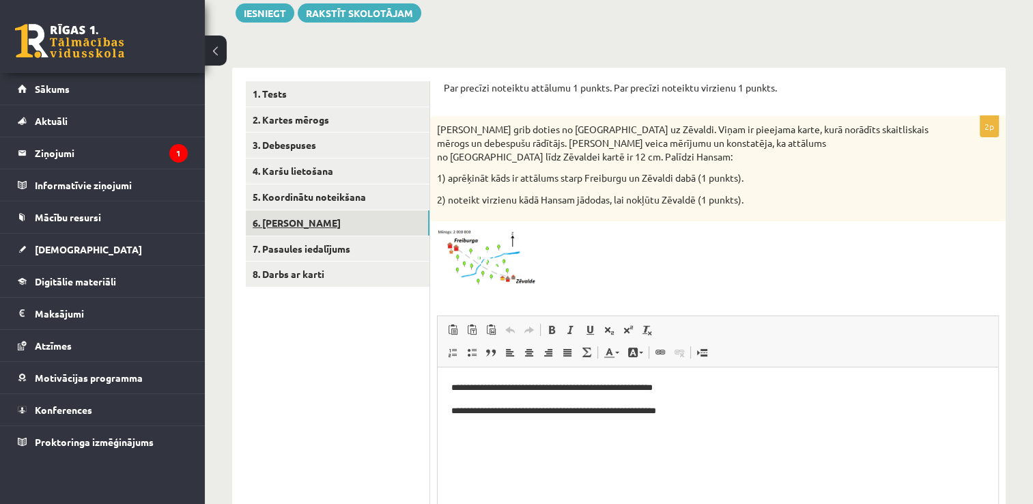
click at [298, 221] on link "6. Laika joslas" at bounding box center [338, 222] width 184 height 25
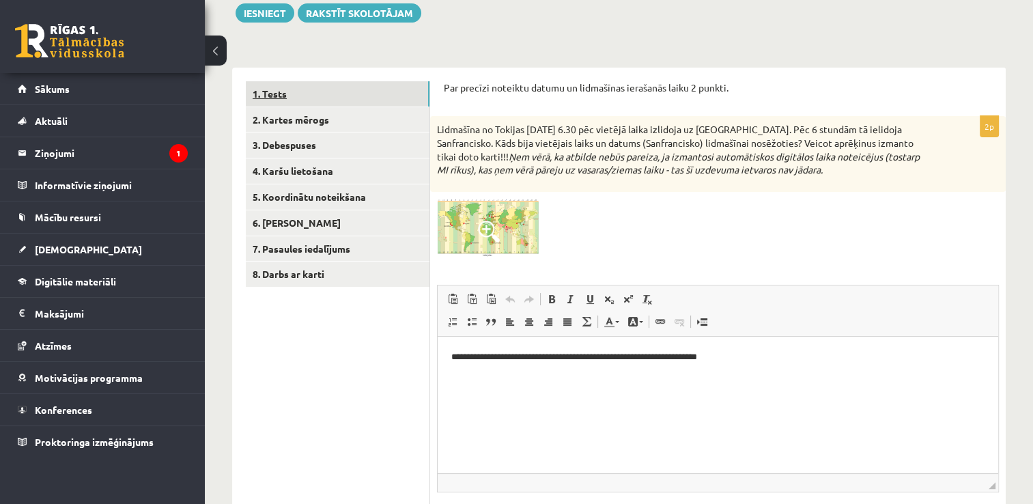
click at [277, 89] on link "1. Tests" at bounding box center [338, 93] width 184 height 25
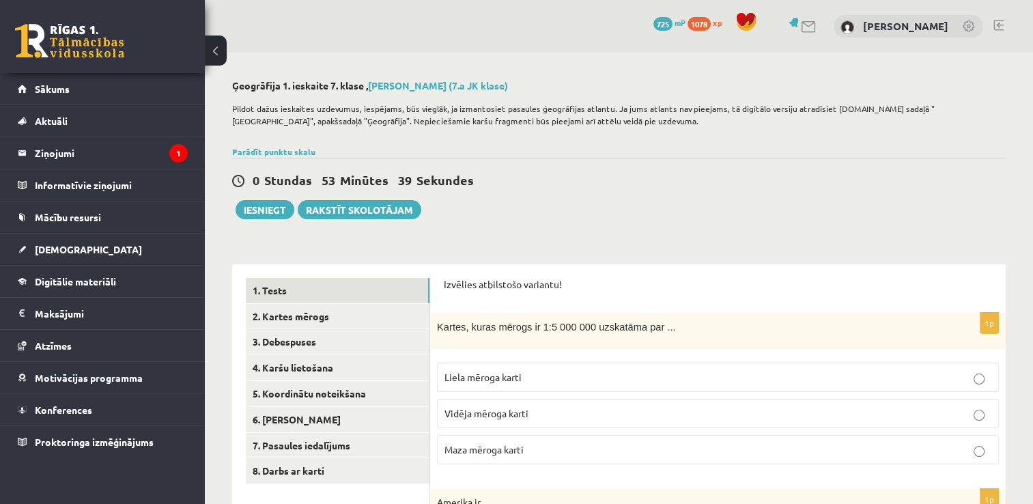
scroll to position [68, 0]
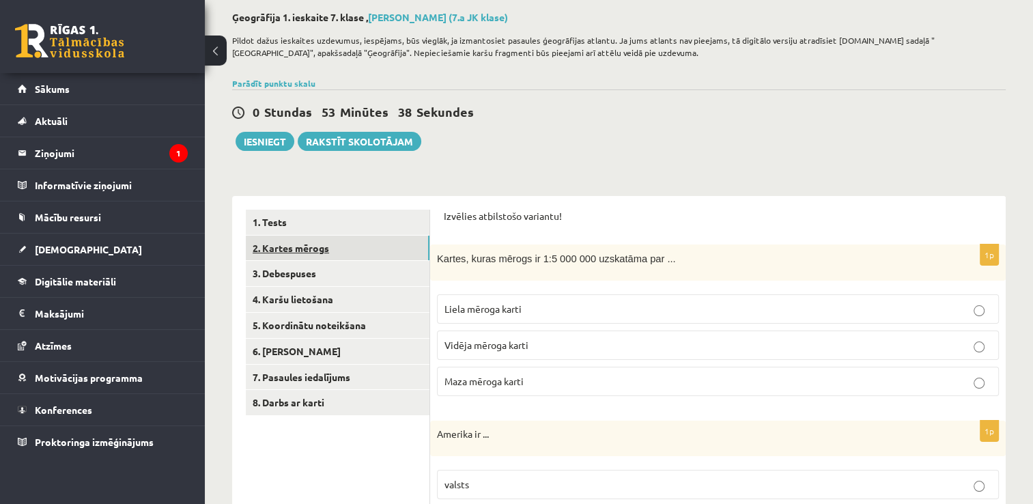
click at [344, 244] on link "2. Kartes mērogs" at bounding box center [338, 248] width 184 height 25
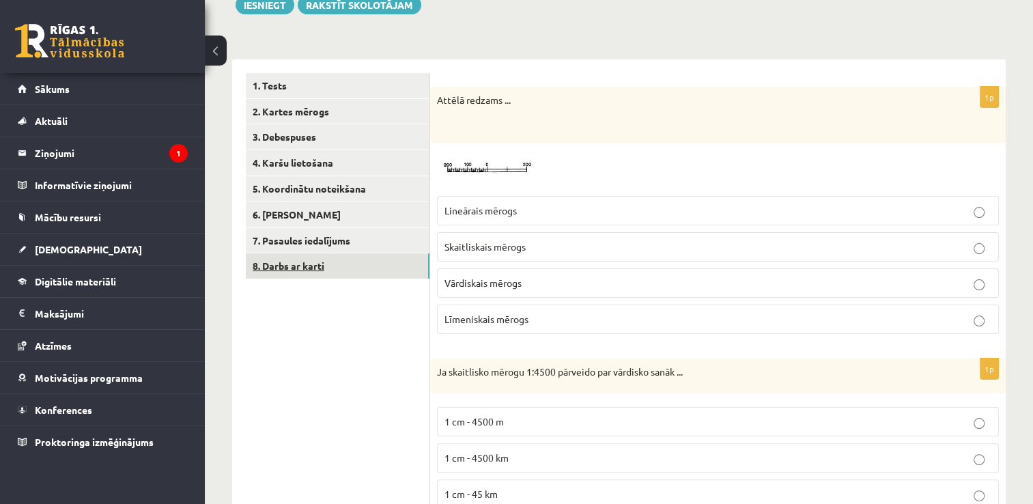
click at [341, 257] on link "8. Darbs ar karti" at bounding box center [338, 265] width 184 height 25
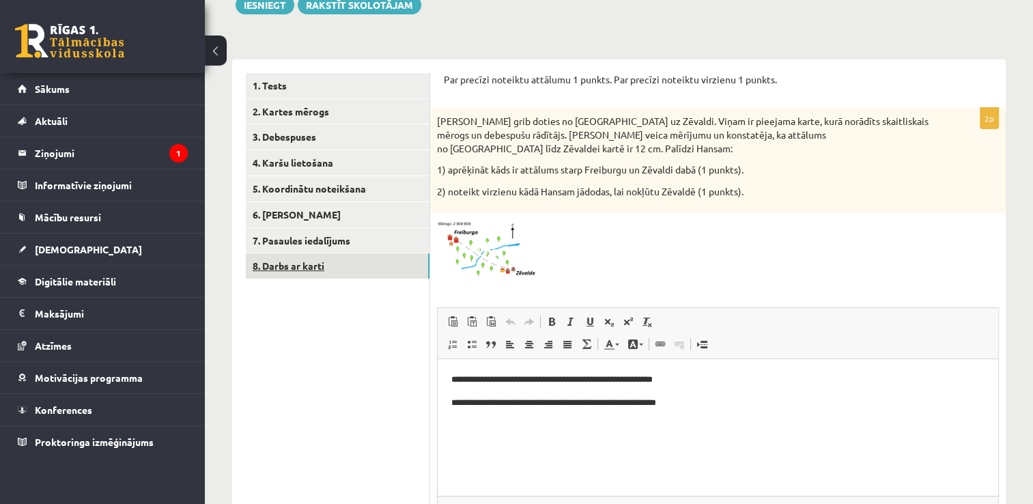
scroll to position [0, 0]
click at [274, 94] on link "1. Tests" at bounding box center [338, 85] width 184 height 25
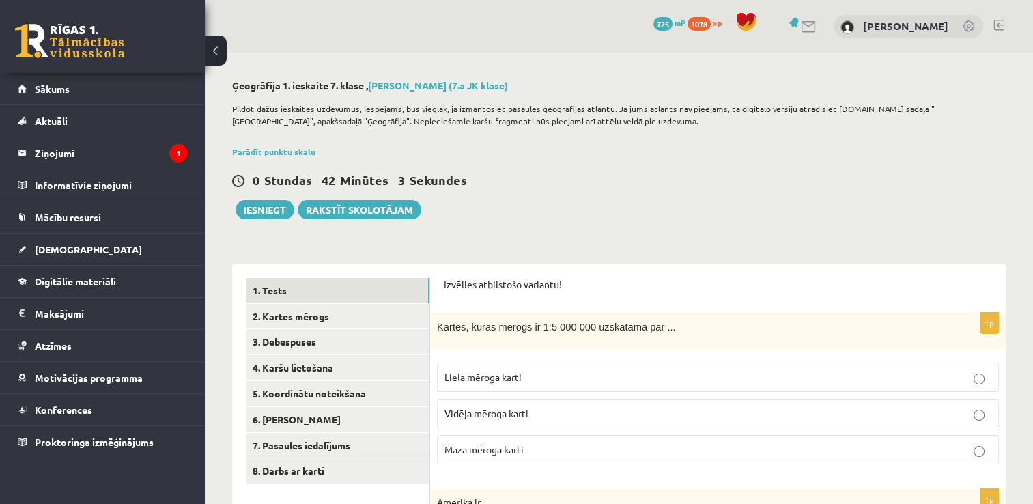
click at [515, 448] on span "Maza mēroga karti" at bounding box center [483, 449] width 79 height 12
click at [264, 212] on button "Iesniegt" at bounding box center [265, 209] width 59 height 19
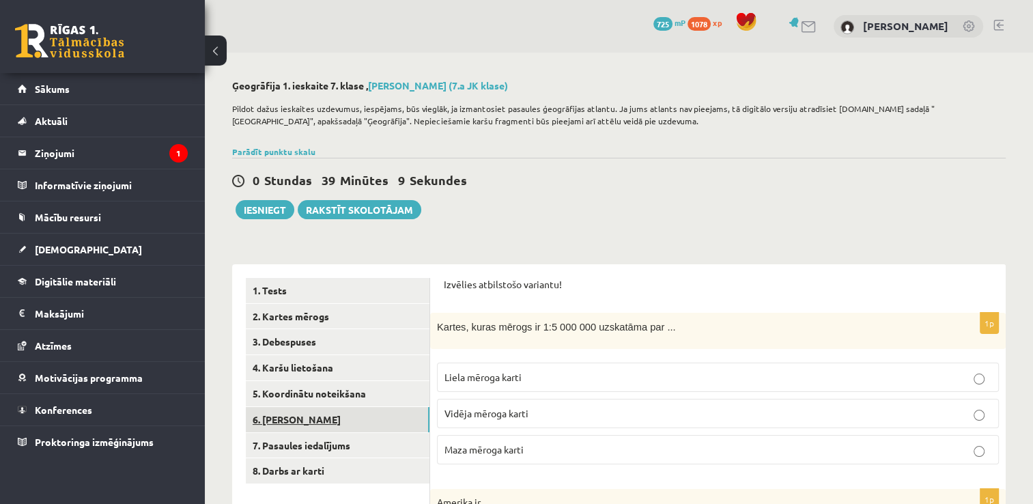
click at [344, 425] on link "6. Laika joslas" at bounding box center [338, 419] width 184 height 25
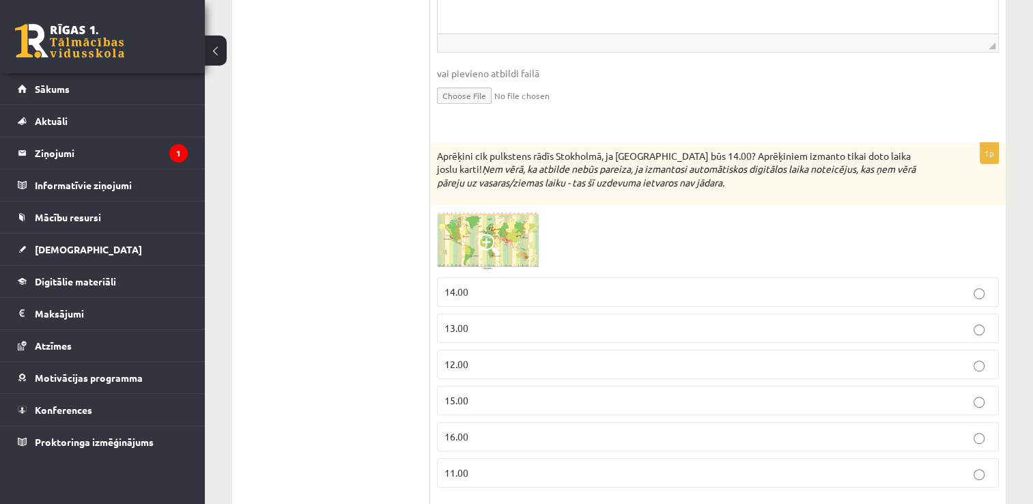
scroll to position [683, 0]
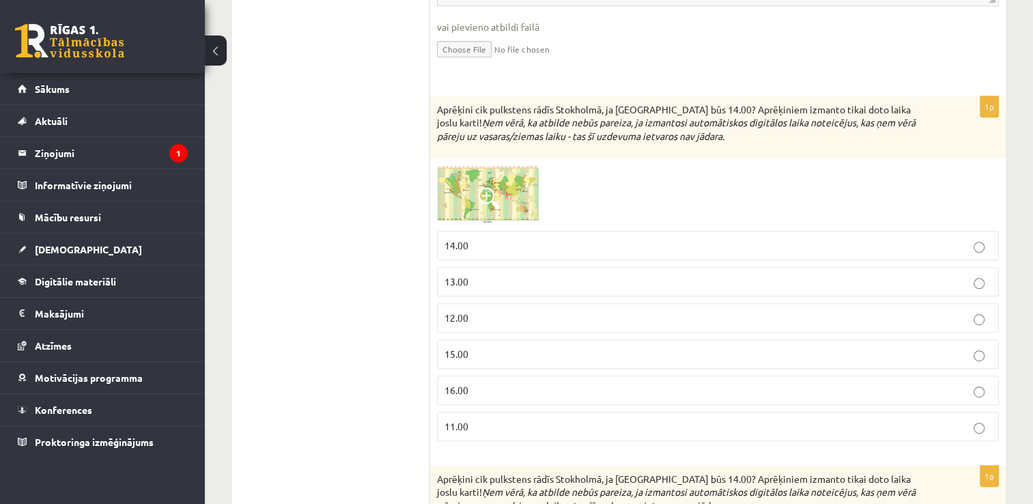
click at [501, 201] on img at bounding box center [488, 194] width 102 height 59
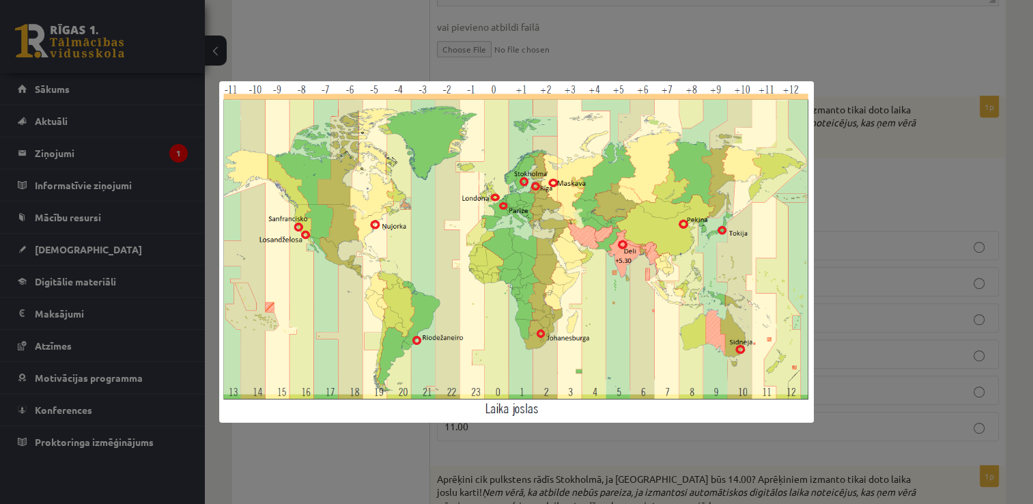
click at [617, 35] on div at bounding box center [516, 252] width 1033 height 504
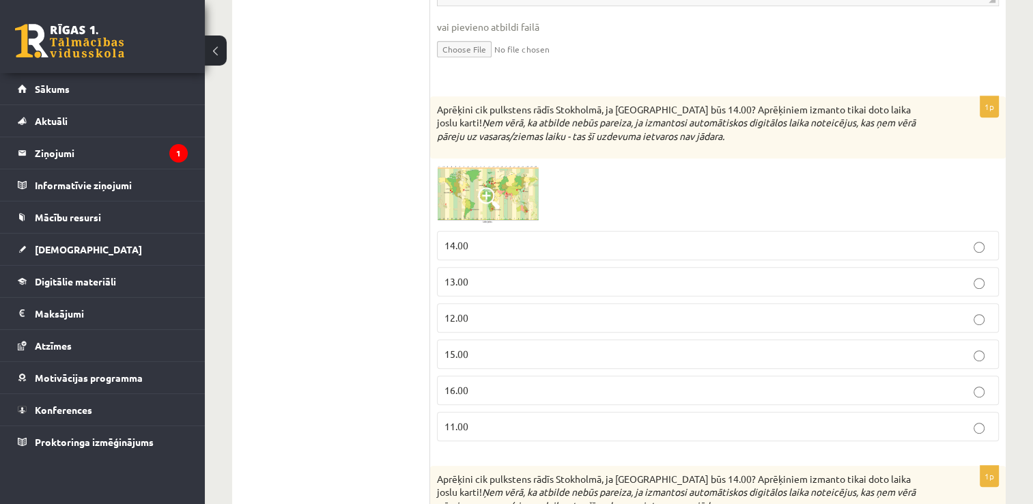
click at [500, 193] on img at bounding box center [488, 194] width 102 height 59
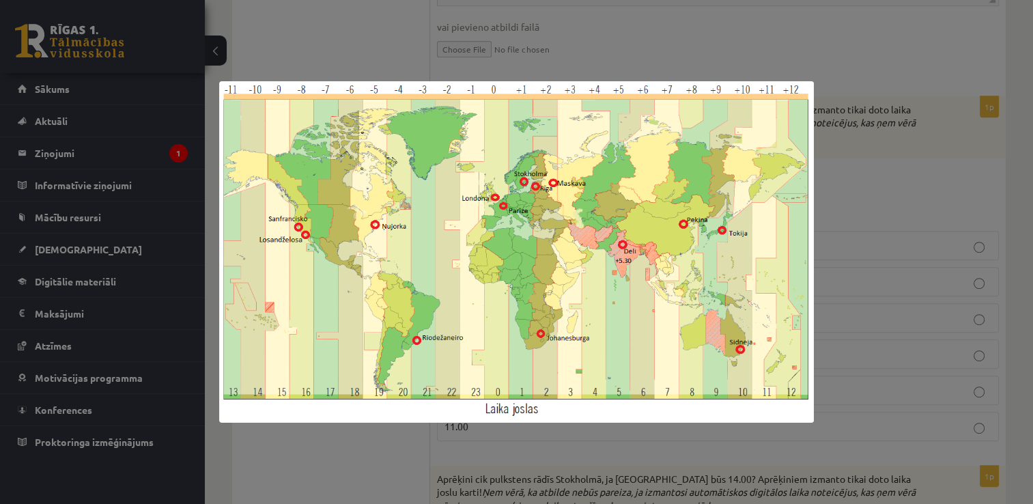
click at [574, 40] on div at bounding box center [516, 252] width 1033 height 504
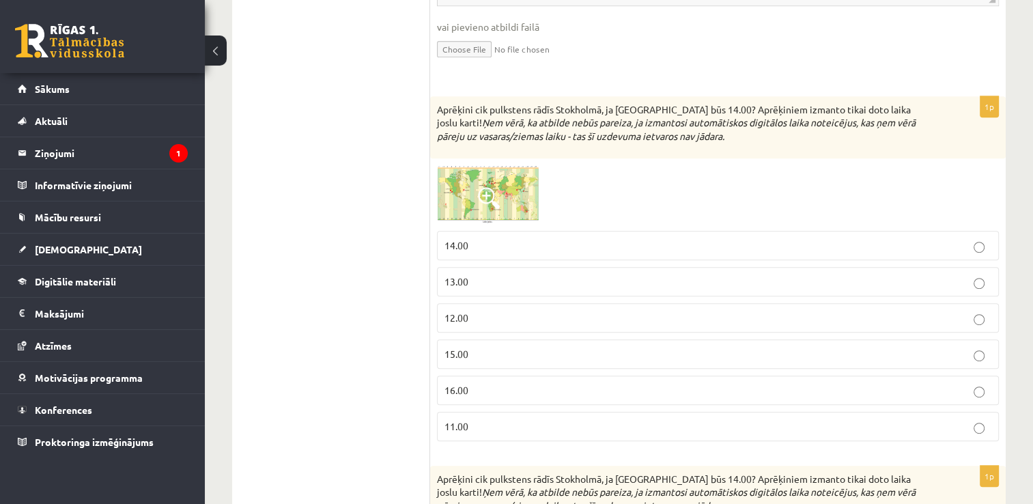
click at [500, 347] on p "15.00" at bounding box center [717, 354] width 547 height 14
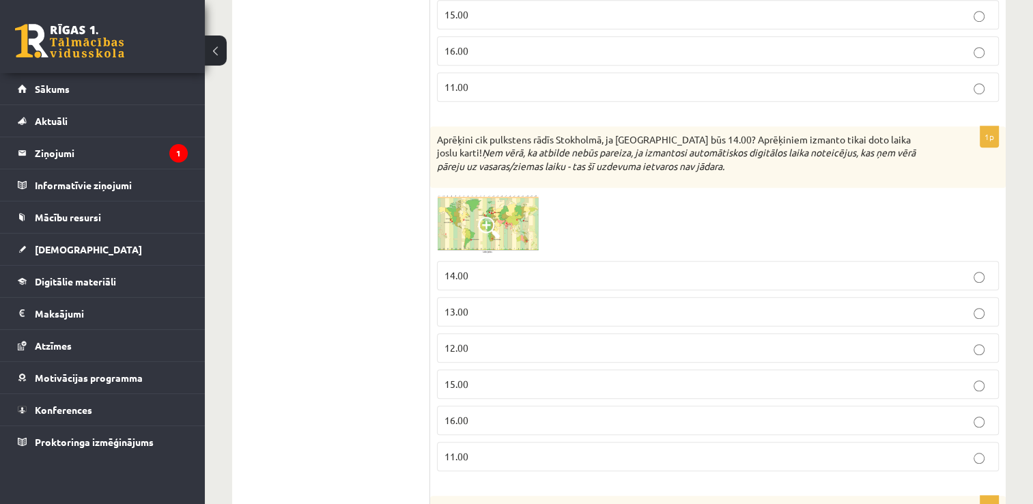
scroll to position [1024, 0]
click at [501, 236] on img at bounding box center [488, 222] width 102 height 59
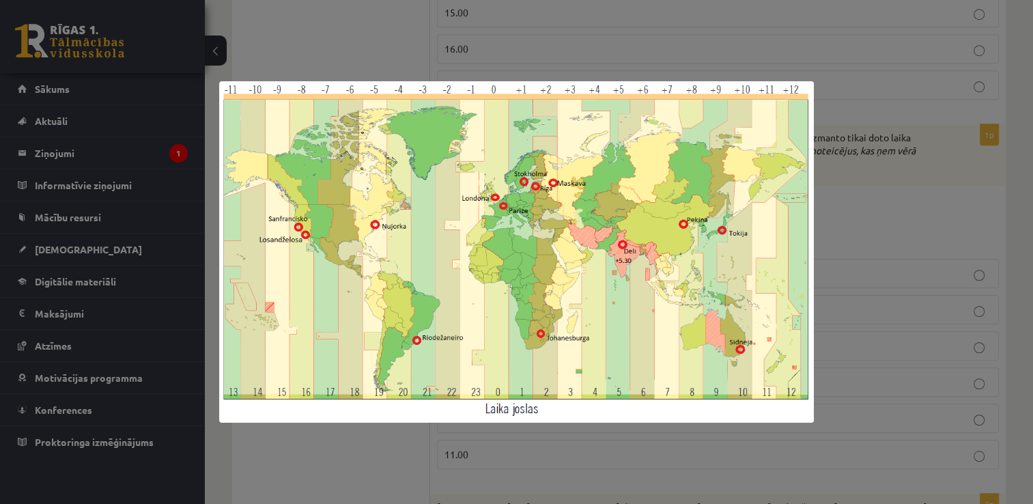
click at [558, 59] on div at bounding box center [516, 252] width 1033 height 504
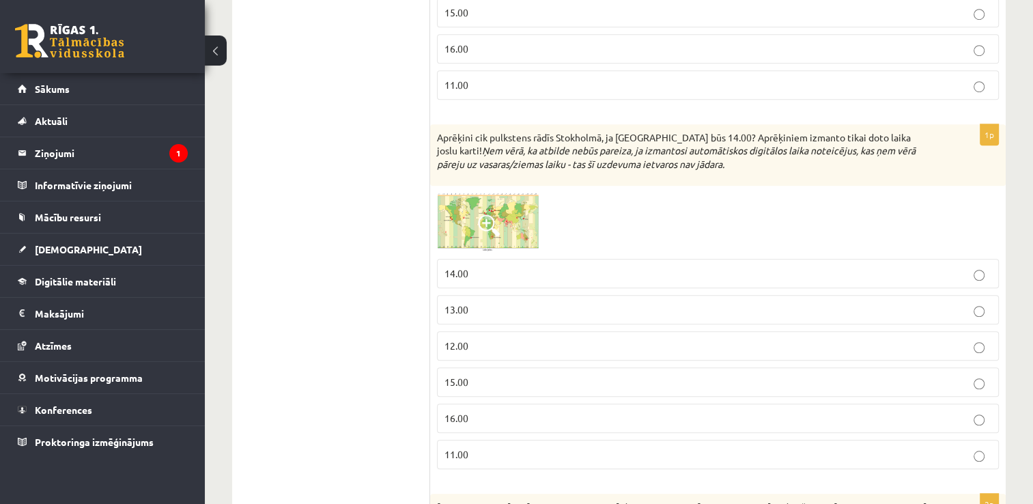
click at [477, 376] on p "15.00" at bounding box center [717, 382] width 547 height 14
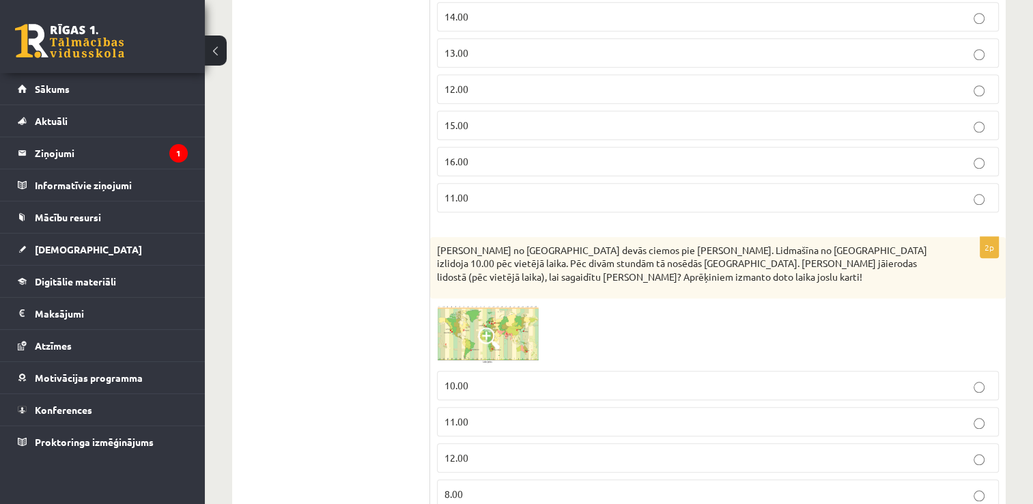
scroll to position [1366, 0]
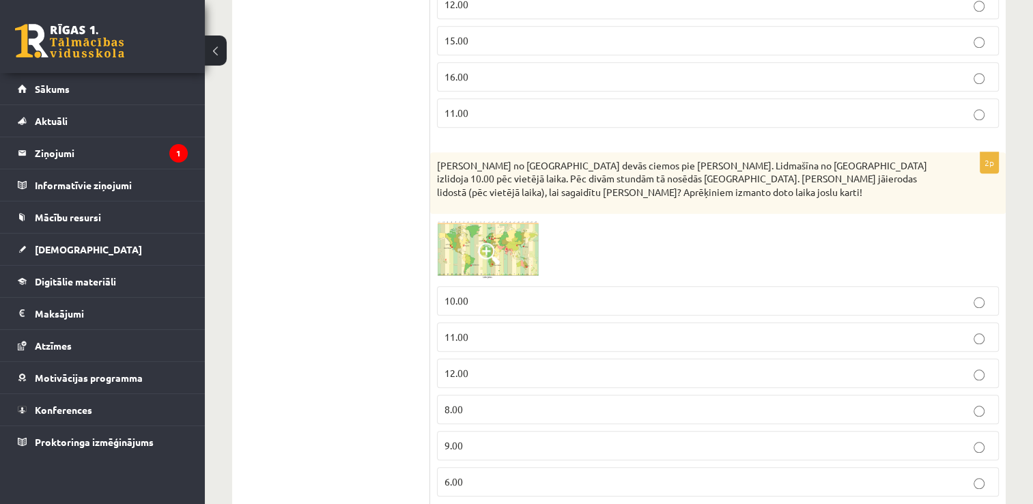
click at [502, 259] on img at bounding box center [488, 250] width 102 height 59
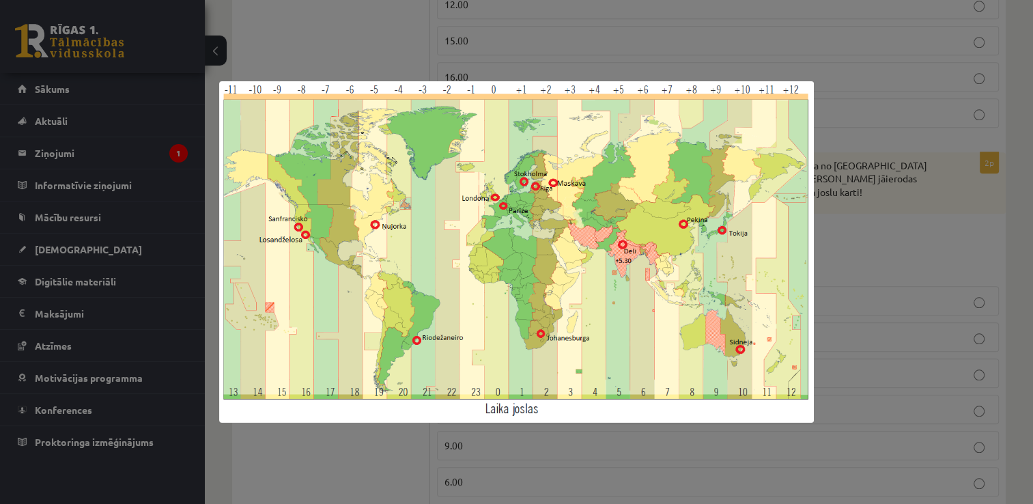
click at [535, 53] on div at bounding box center [516, 252] width 1033 height 504
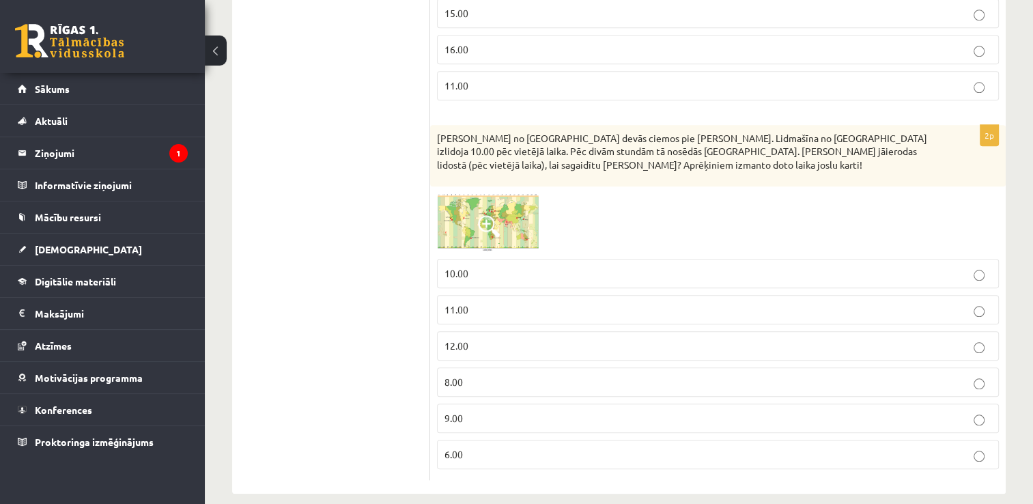
scroll to position [1404, 0]
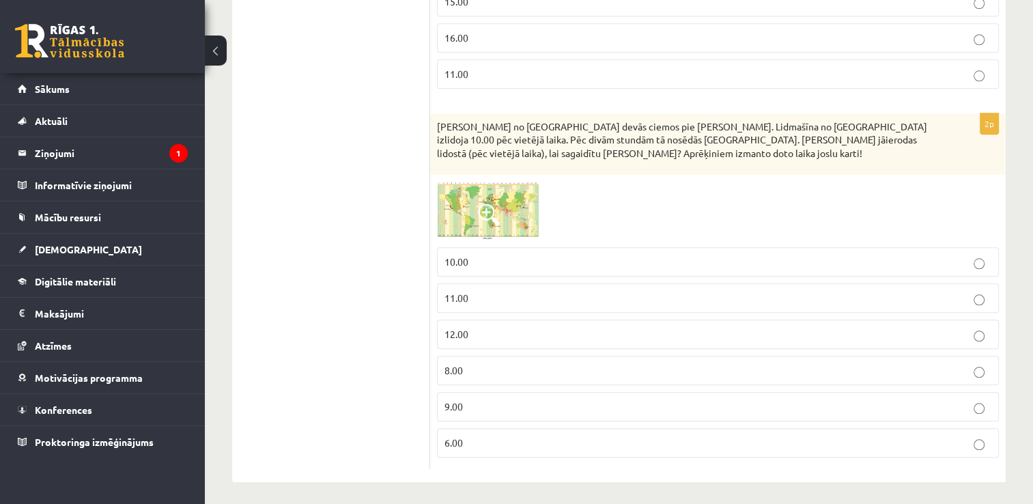
click at [518, 364] on p "8.00" at bounding box center [717, 370] width 547 height 14
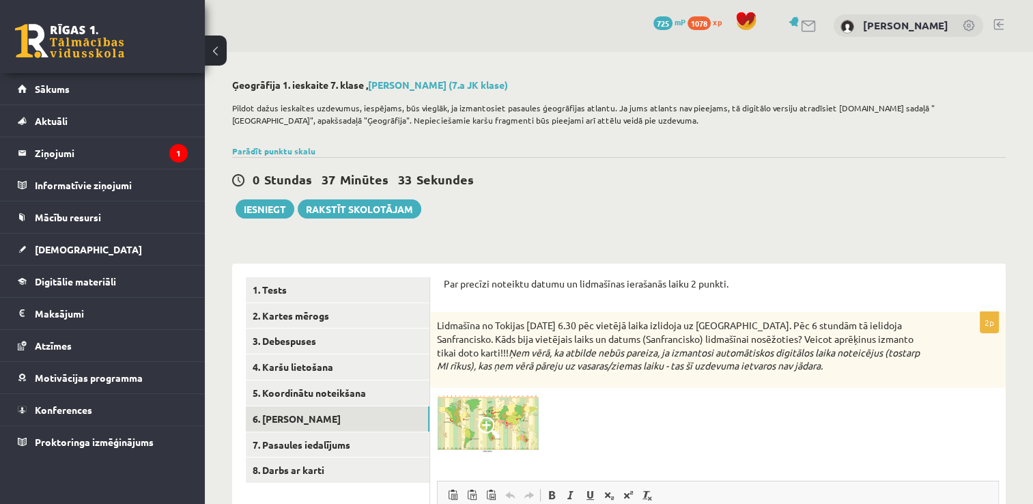
scroll to position [0, 0]
click at [279, 215] on button "Iesniegt" at bounding box center [265, 209] width 59 height 19
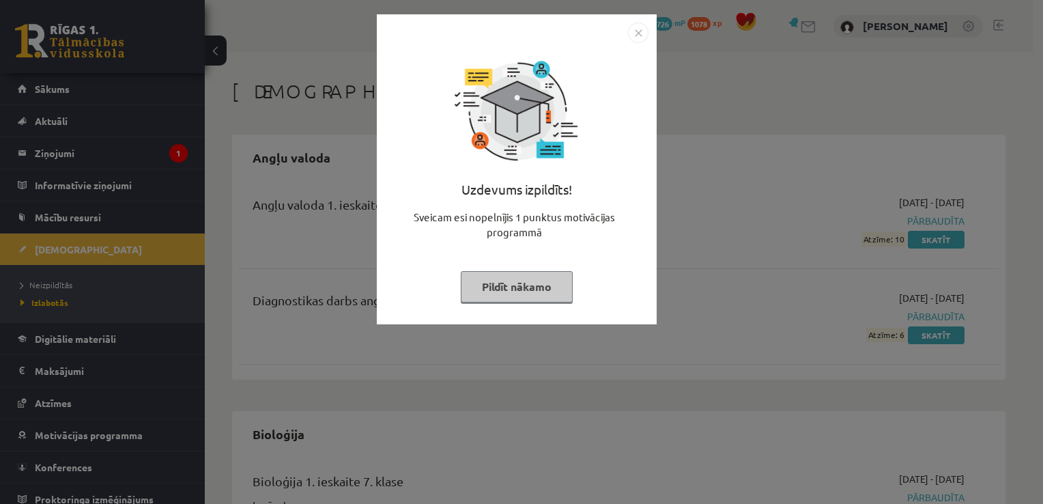
click at [518, 292] on button "Pildīt nākamo" at bounding box center [517, 286] width 112 height 31
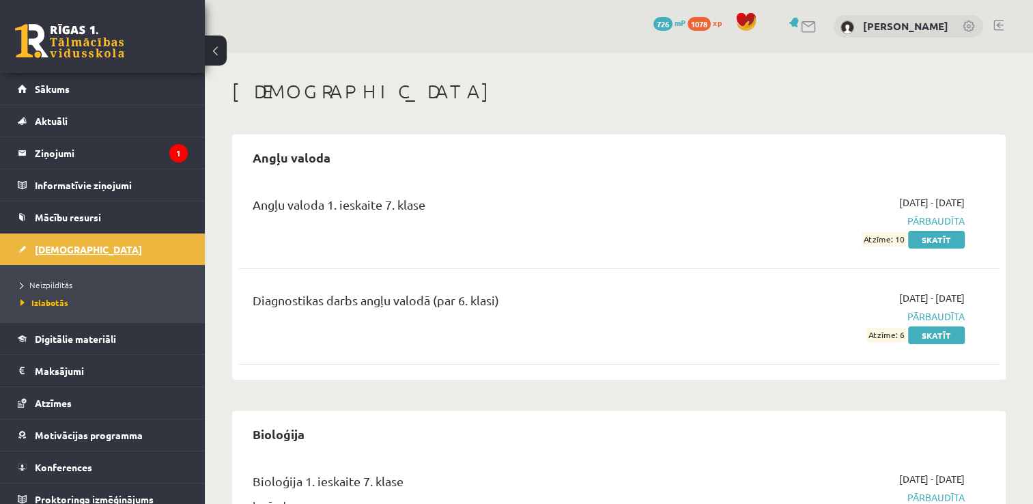
click at [66, 248] on span "[DEMOGRAPHIC_DATA]" at bounding box center [88, 249] width 107 height 12
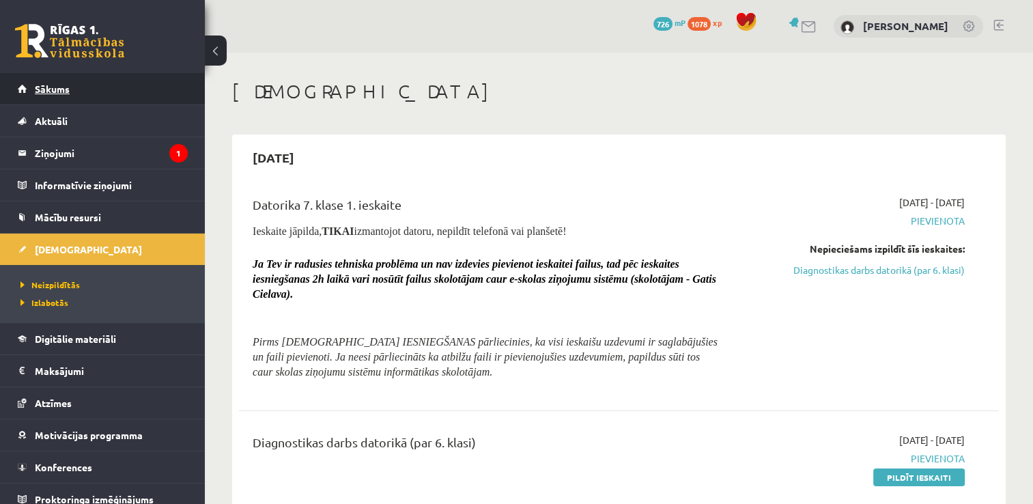
click at [48, 89] on span "Sākums" at bounding box center [52, 89] width 35 height 12
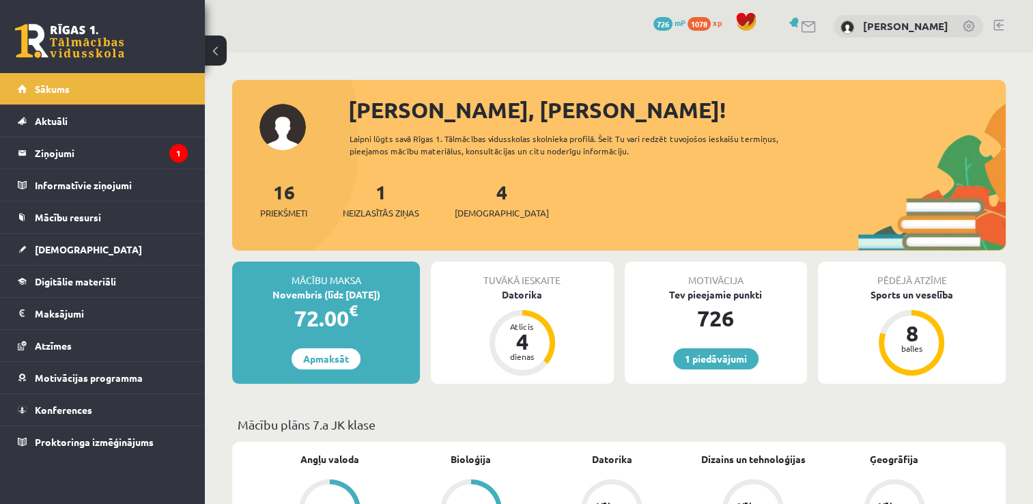
click at [1000, 20] on link at bounding box center [998, 25] width 10 height 11
